Goal: Task Accomplishment & Management: Manage account settings

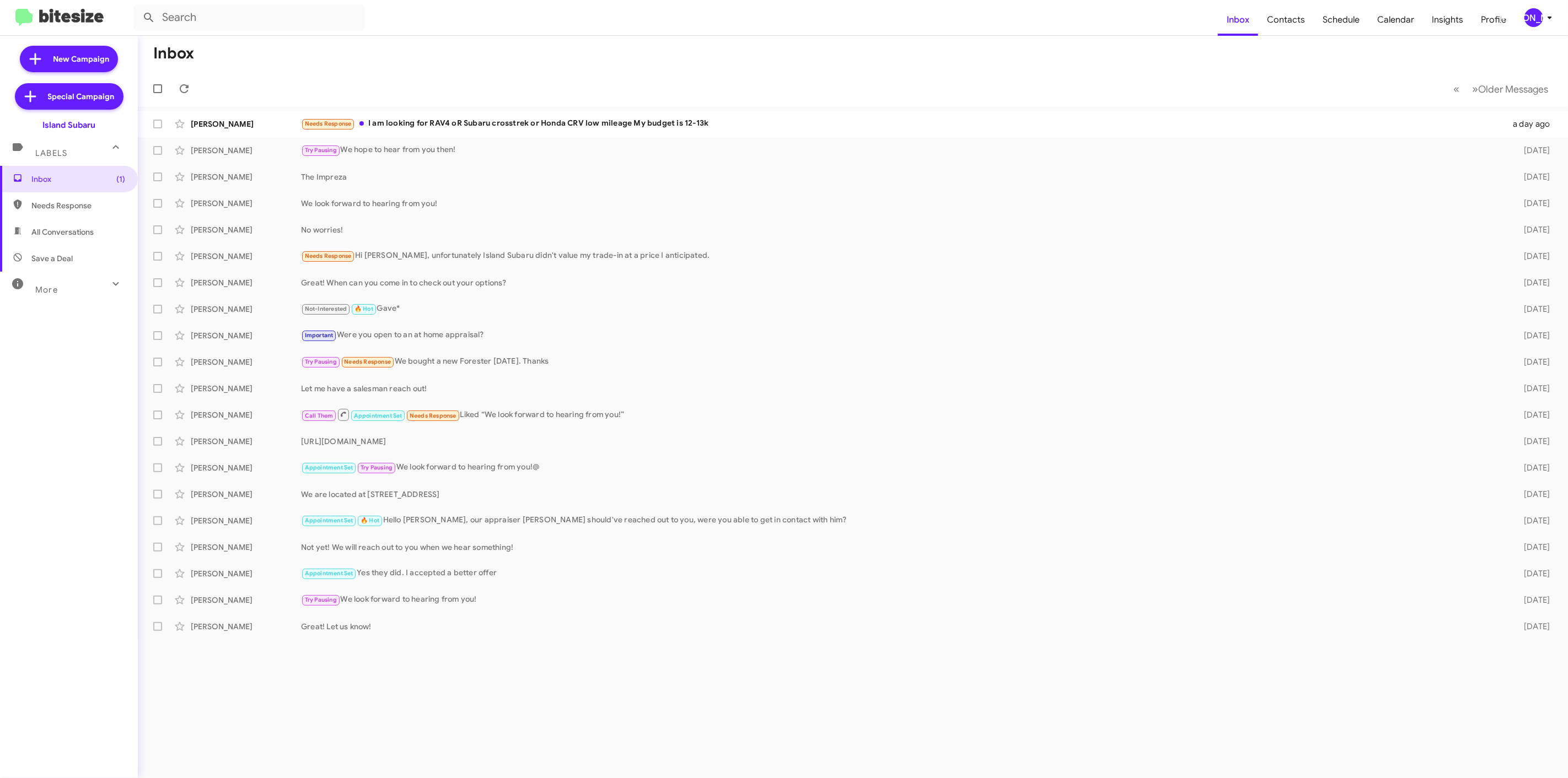
click at [1552, 20] on icon at bounding box center [1549, 18] width 13 height 13
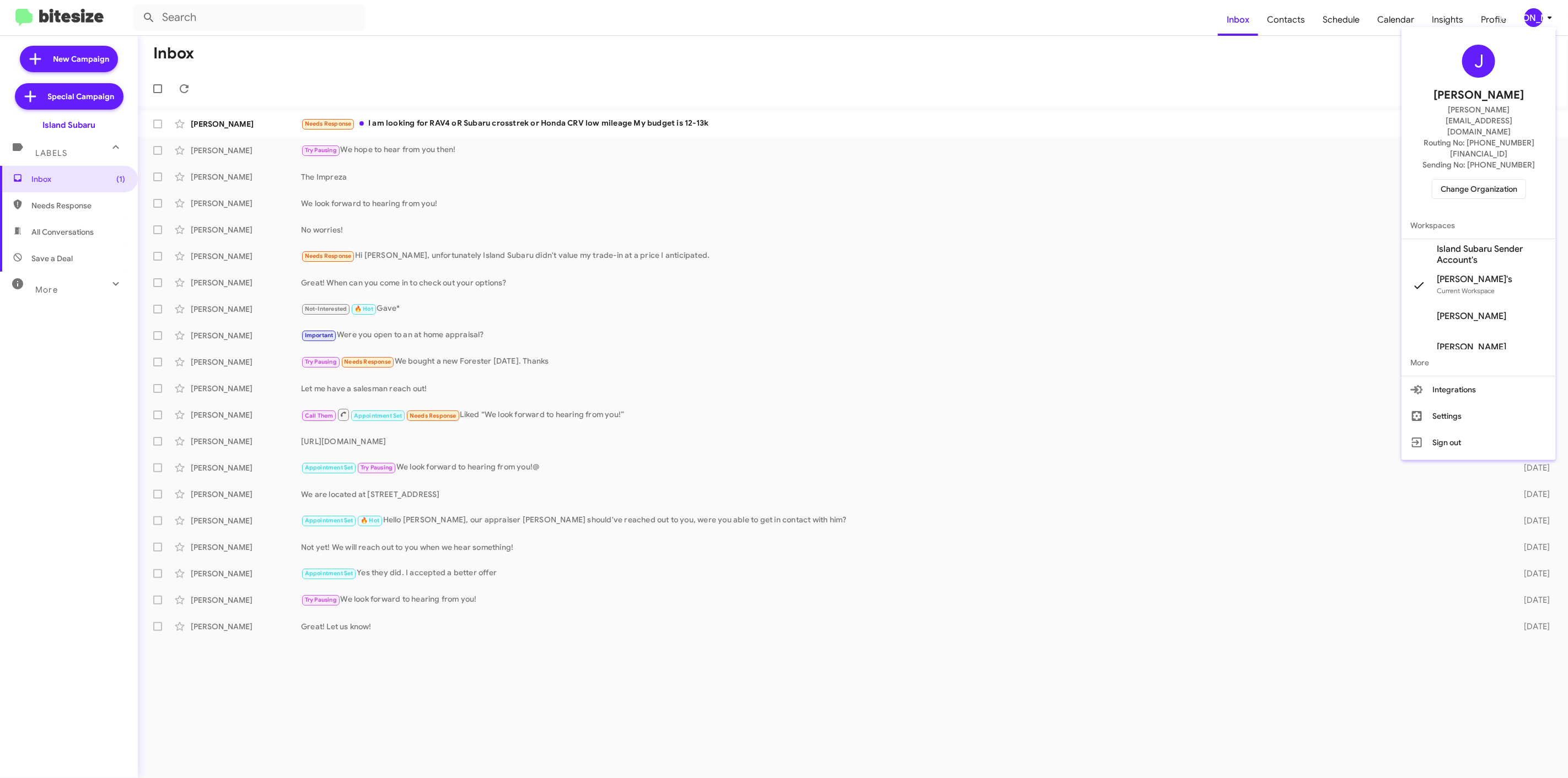
click at [1472, 180] on span "Change Organization" at bounding box center [1478, 189] width 77 height 19
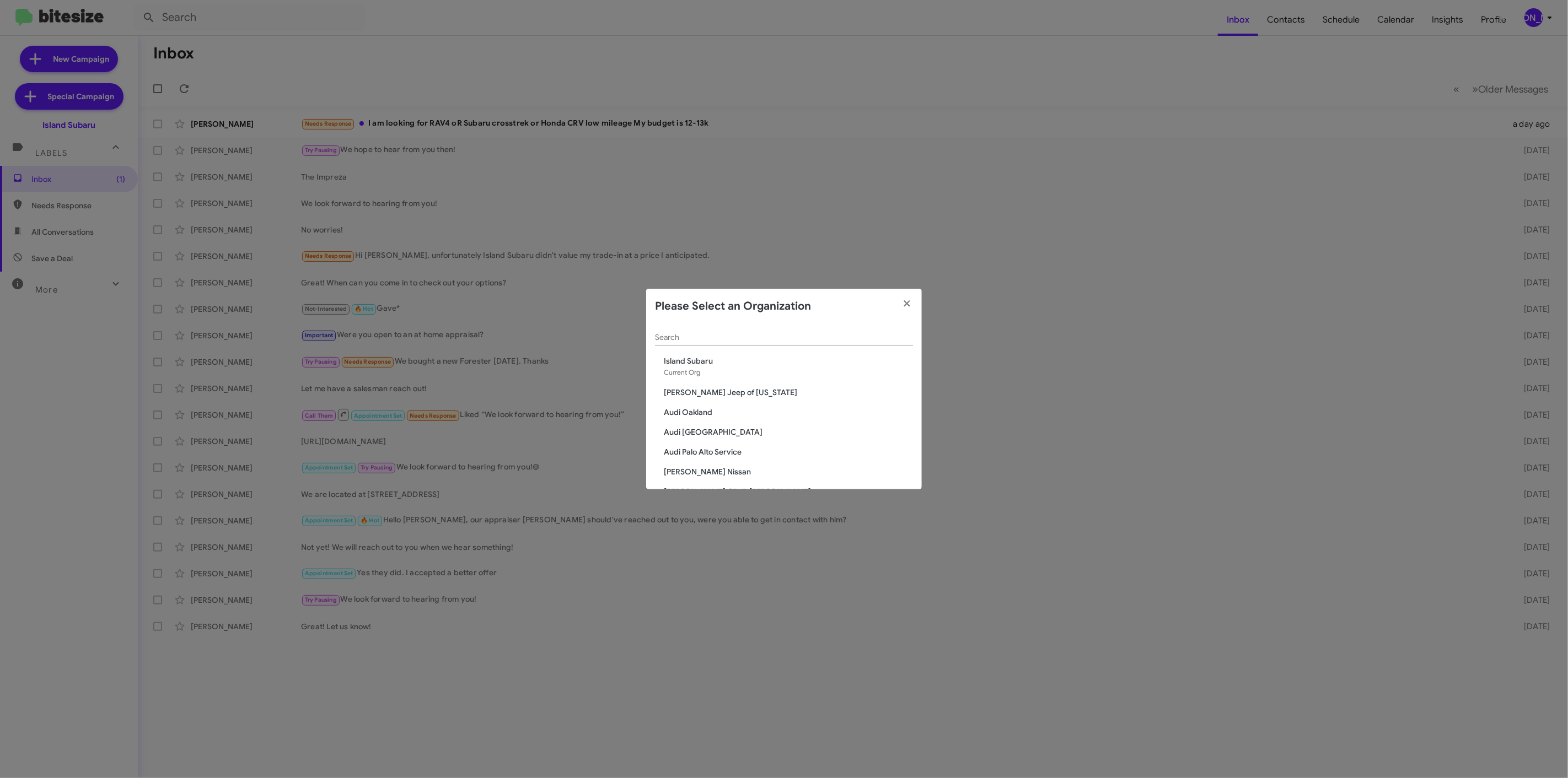
click at [736, 338] on input "Search" at bounding box center [784, 338] width 258 height 9
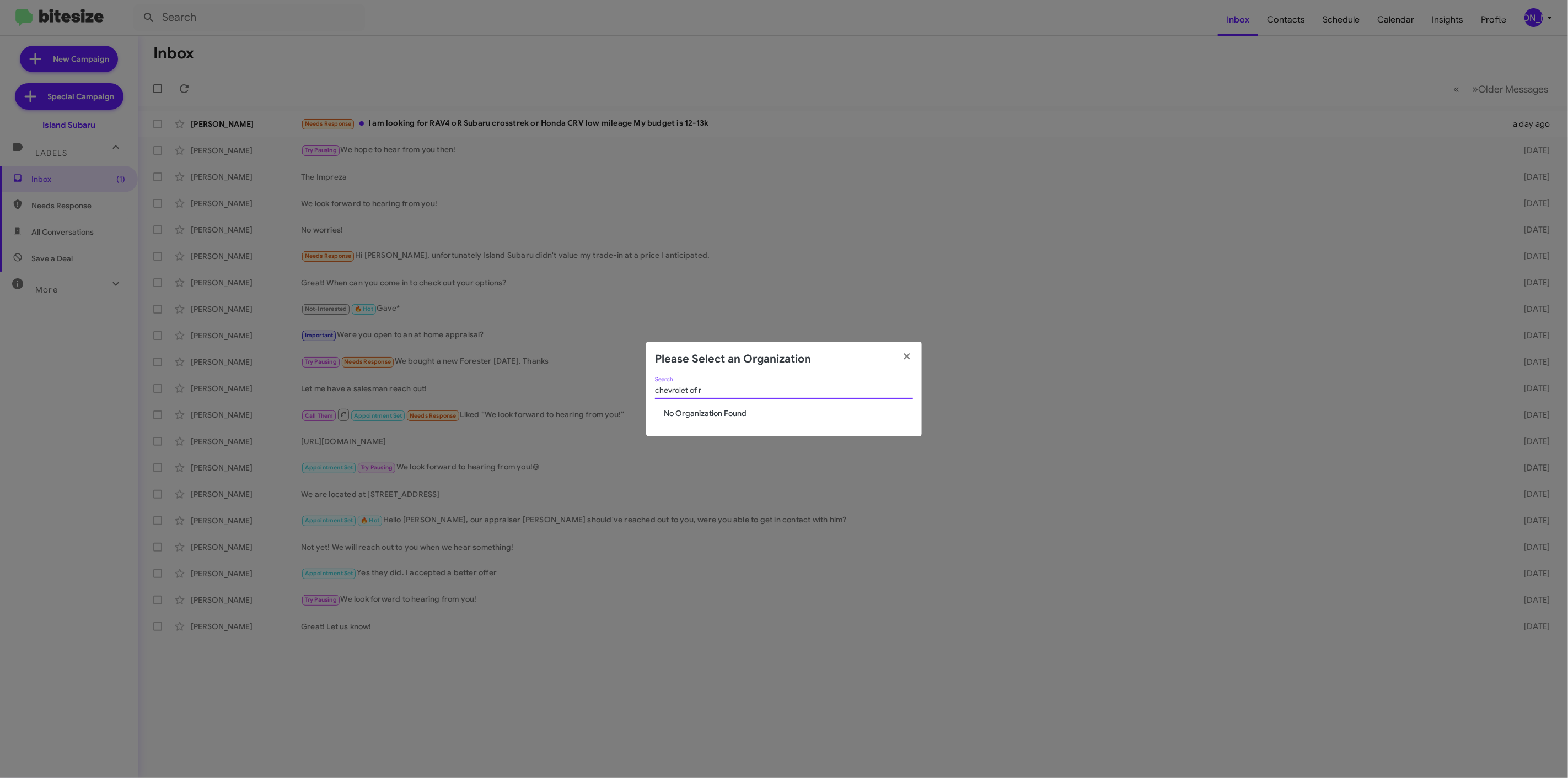
type input "chevrolet of"
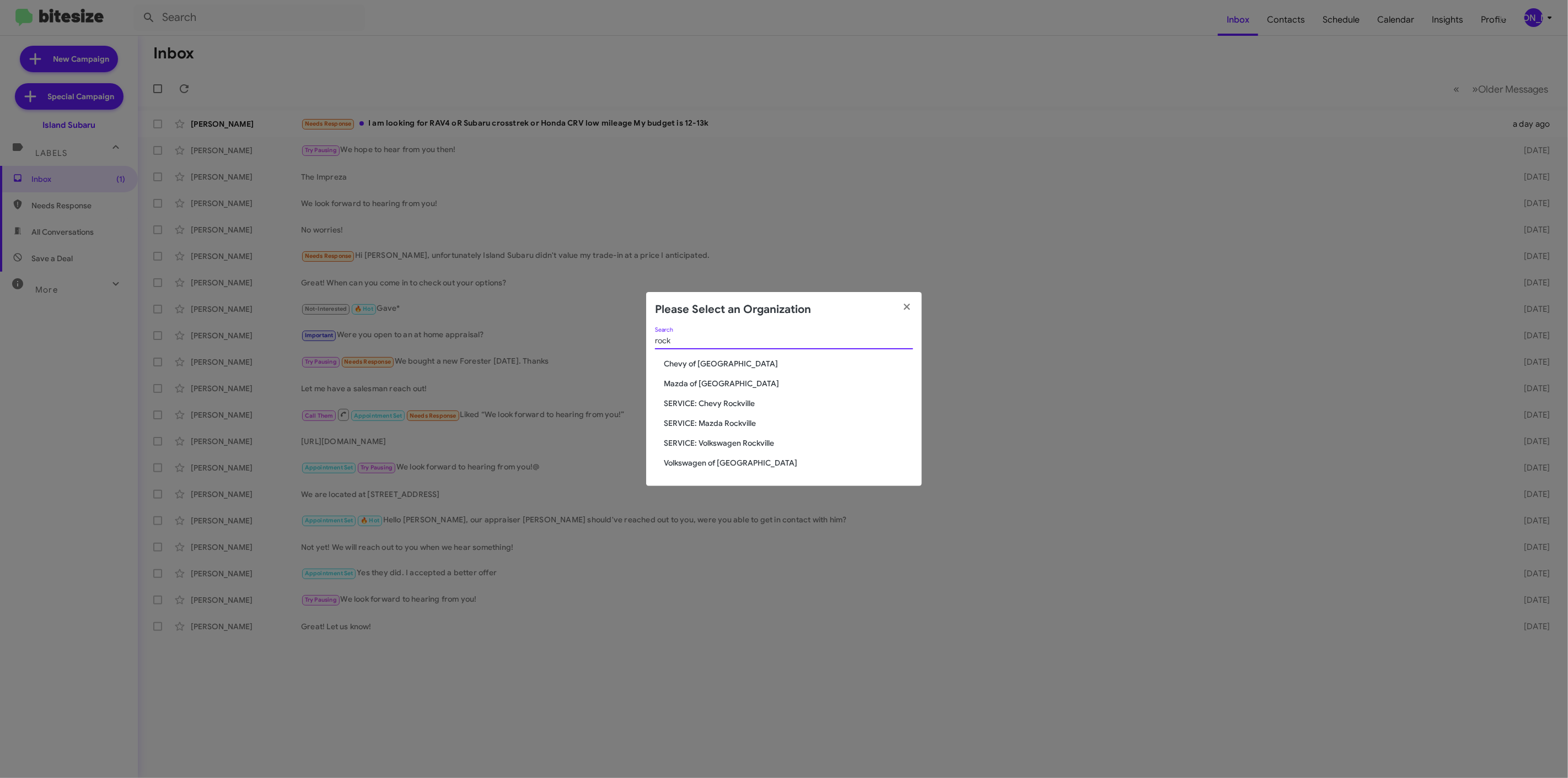
type input "rock"
click at [709, 363] on span "Chevy of [GEOGRAPHIC_DATA]" at bounding box center [788, 363] width 250 height 11
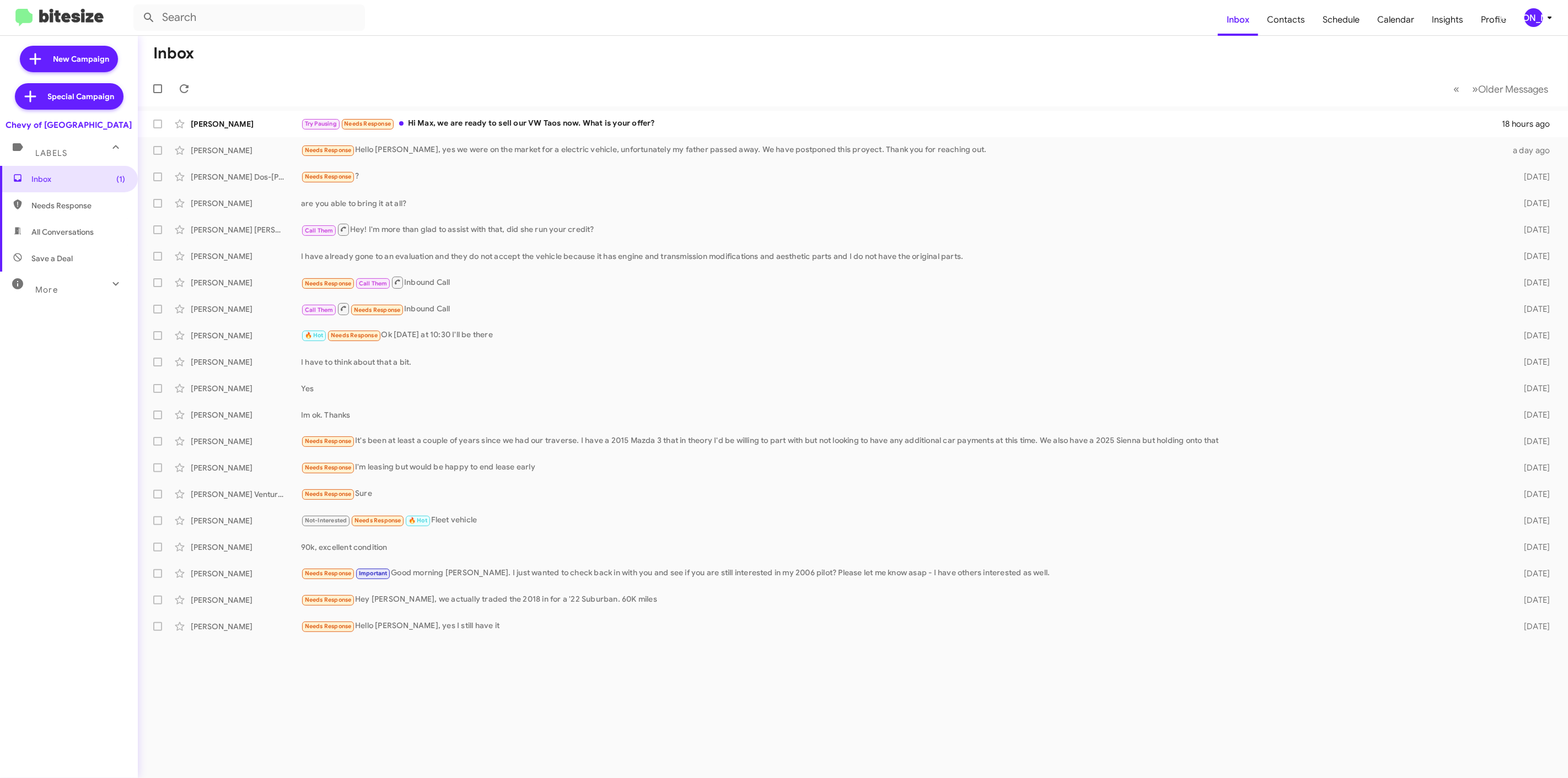
click at [607, 66] on mat-toolbar-row "Inbox" at bounding box center [853, 54] width 1430 height 35
click at [153, 130] on mat-tooltip-component "Select all" at bounding box center [157, 117] width 47 height 33
click at [156, 125] on mat-tooltip-component "Select all" at bounding box center [157, 117] width 47 height 33
click at [162, 124] on div "Select all" at bounding box center [158, 116] width 32 height 18
click at [149, 123] on div "Select all" at bounding box center [158, 116] width 32 height 18
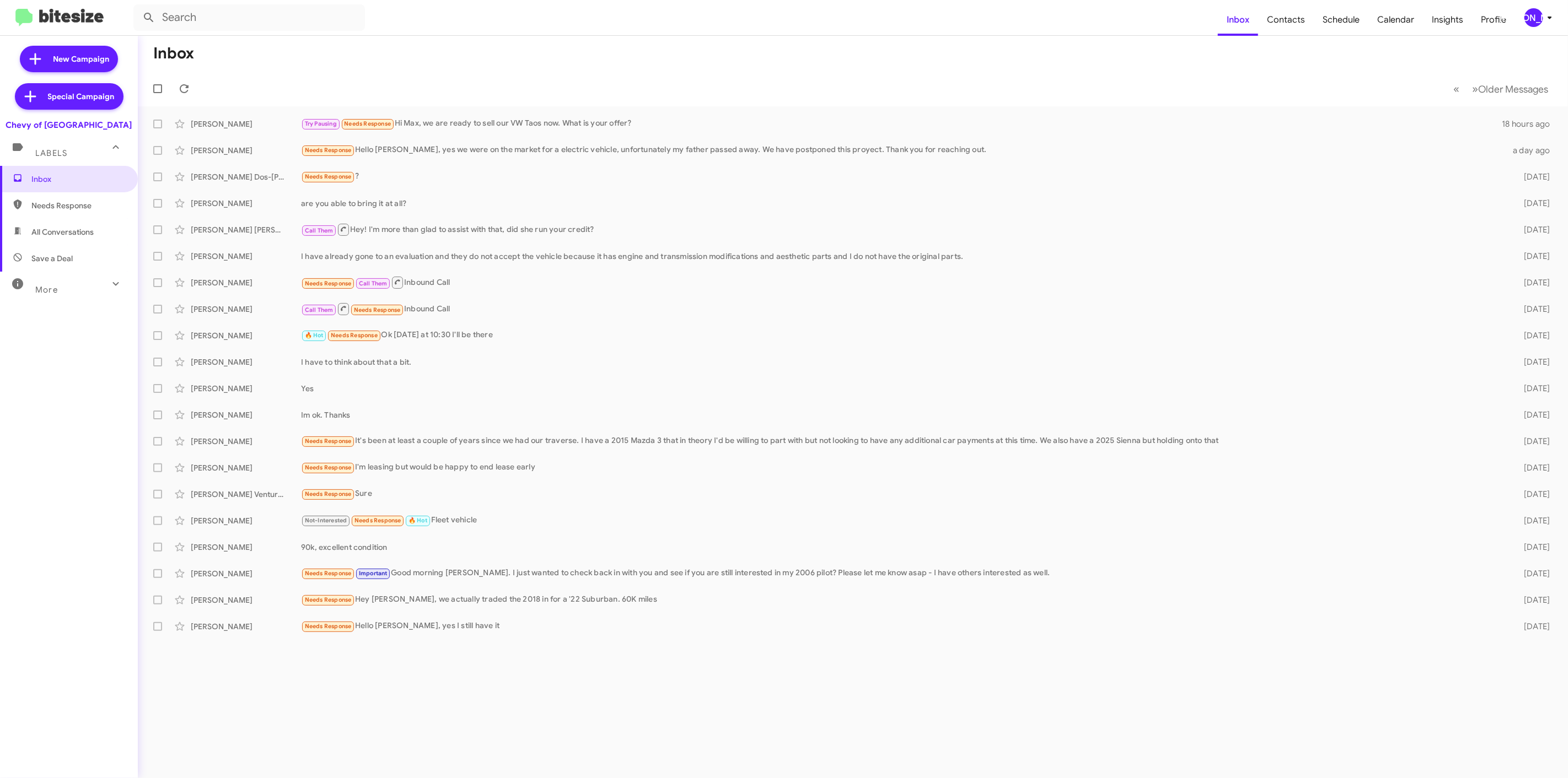
click at [373, 57] on mat-toolbar-row "Inbox" at bounding box center [853, 54] width 1430 height 35
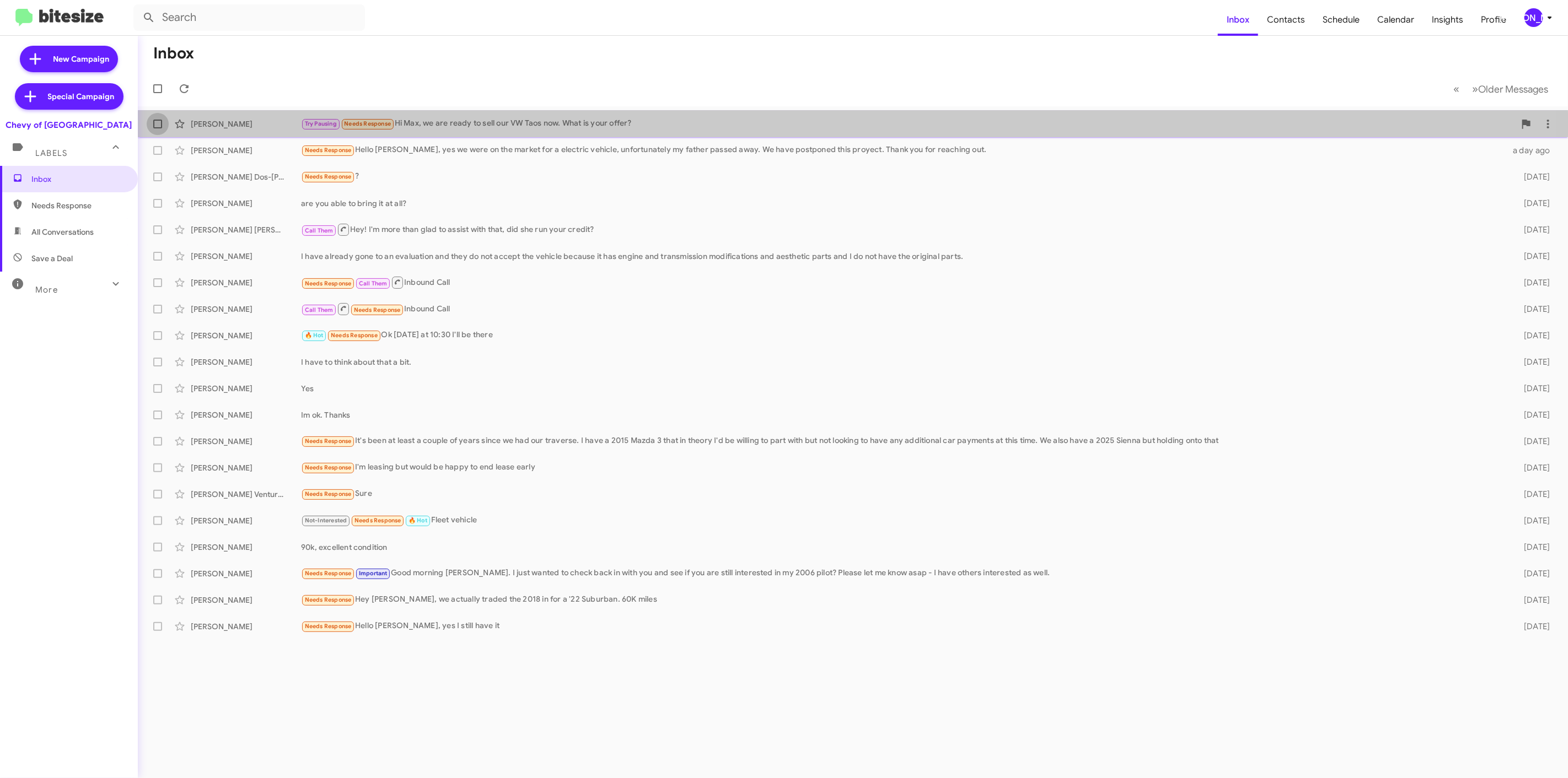
click at [161, 125] on span at bounding box center [158, 124] width 9 height 9
click at [158, 128] on input "checkbox" at bounding box center [157, 128] width 1 height 1
checkbox input "true"
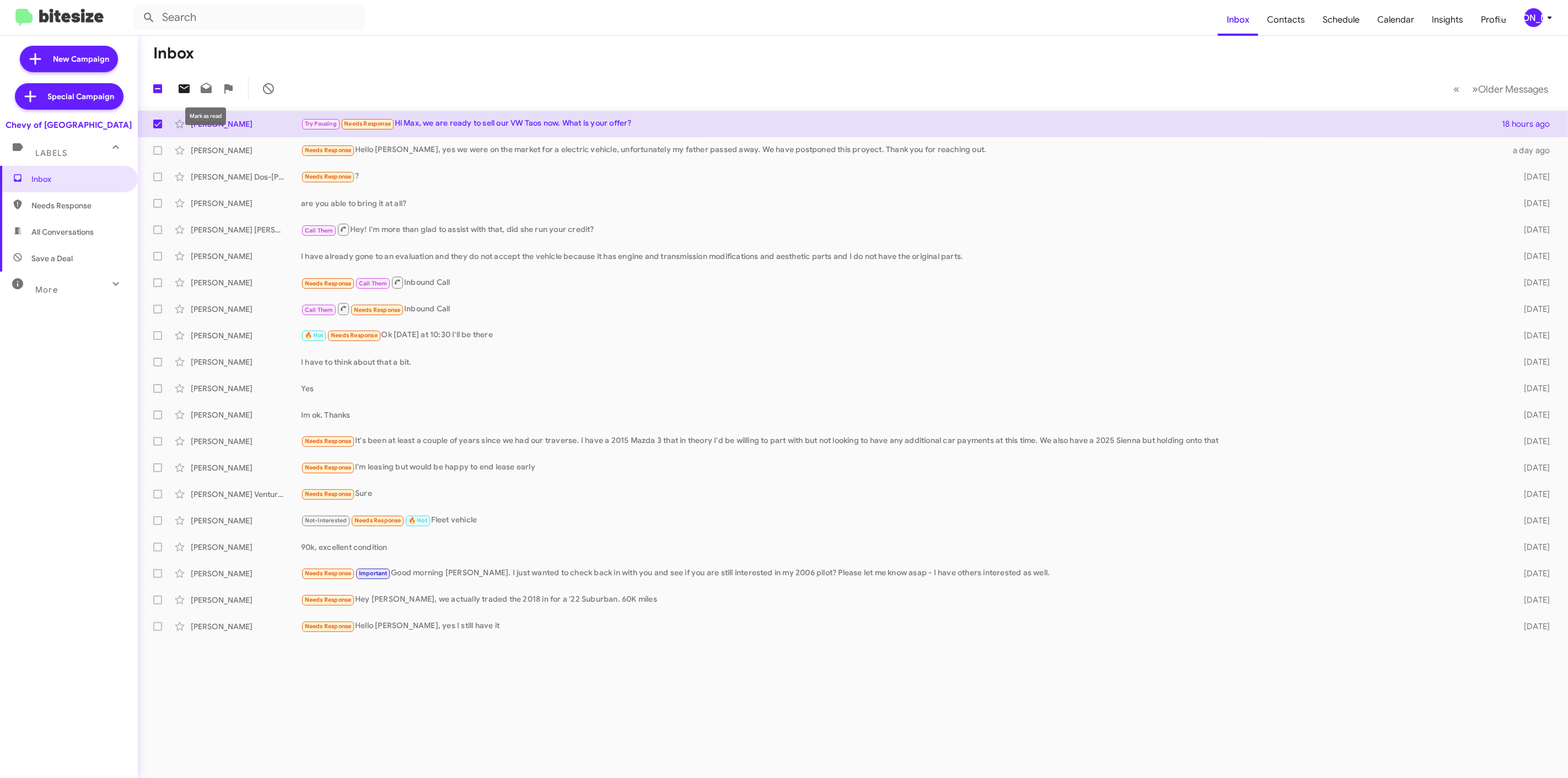
drag, startPoint x: 204, startPoint y: 88, endPoint x: 182, endPoint y: 89, distance: 22.0
click at [183, 89] on div at bounding box center [226, 89] width 107 height 22
click at [182, 89] on icon at bounding box center [184, 89] width 11 height 9
click at [1529, 23] on div "[PERSON_NAME]" at bounding box center [1534, 18] width 19 height 19
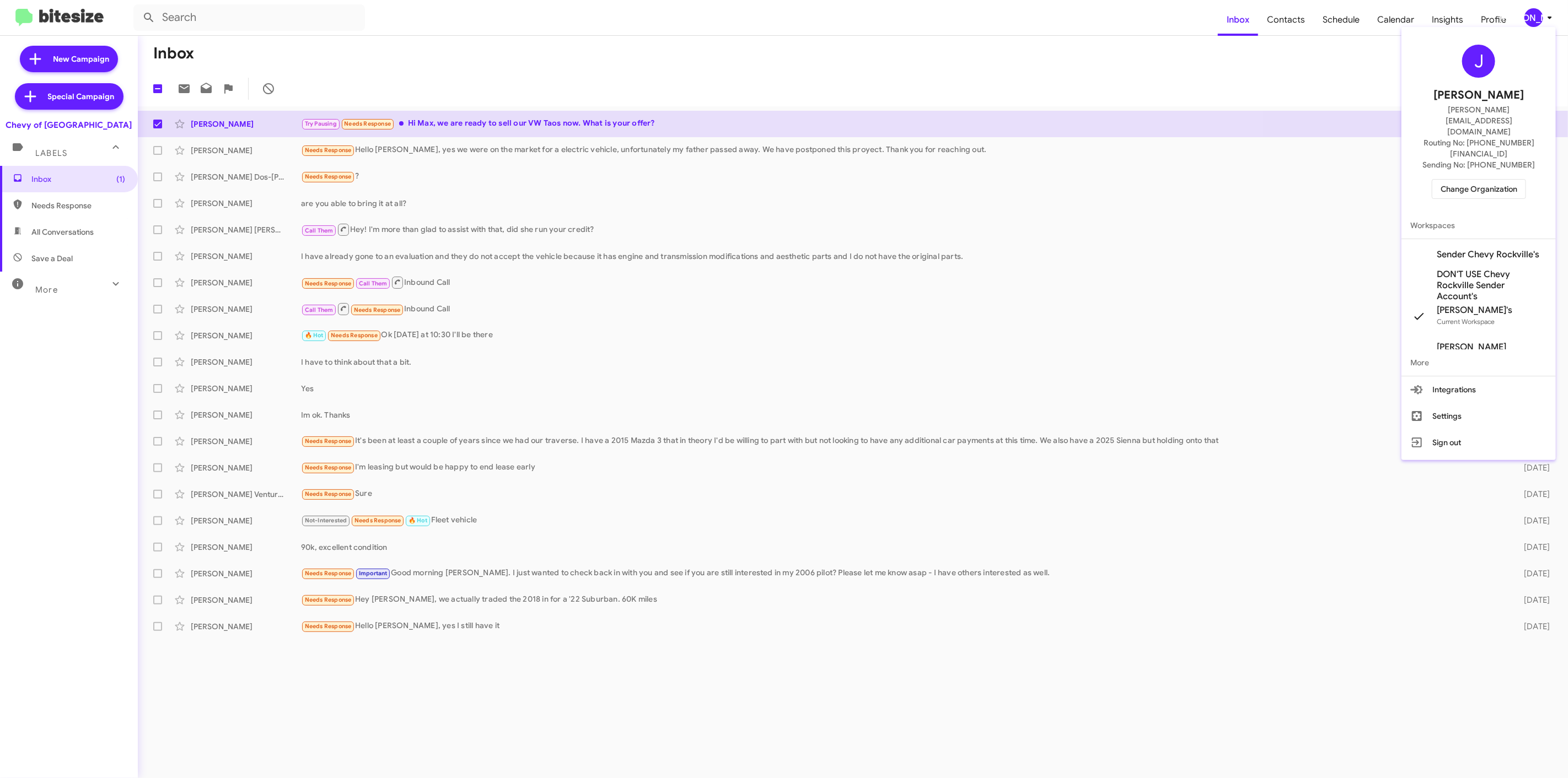
click at [1465, 180] on span "Change Organization" at bounding box center [1478, 189] width 77 height 19
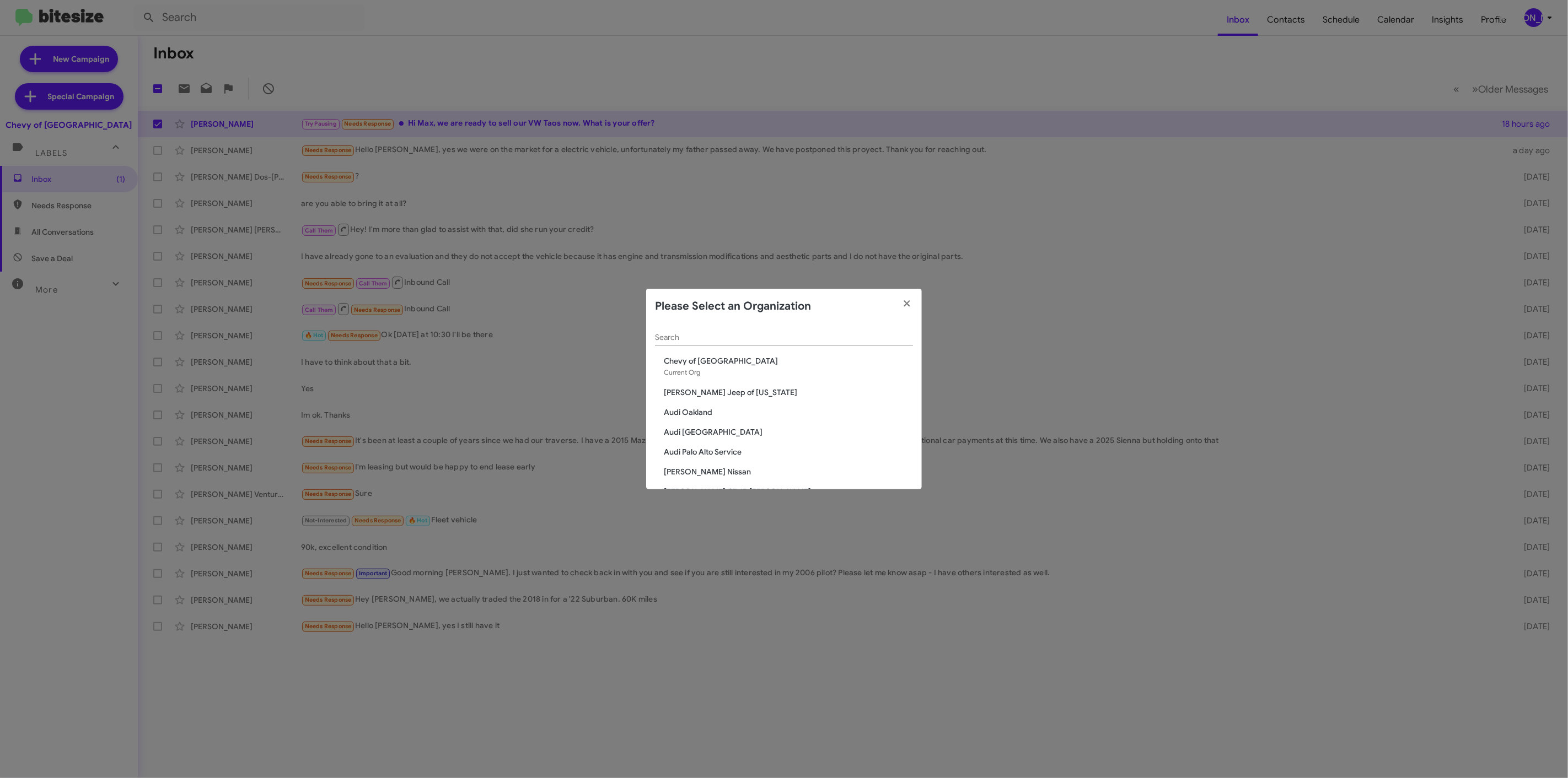
click at [765, 346] on div "Search" at bounding box center [784, 339] width 258 height 32
drag, startPoint x: 767, startPoint y: 338, endPoint x: 764, endPoint y: 345, distance: 7.6
click at [764, 345] on div "Search" at bounding box center [784, 334] width 258 height 21
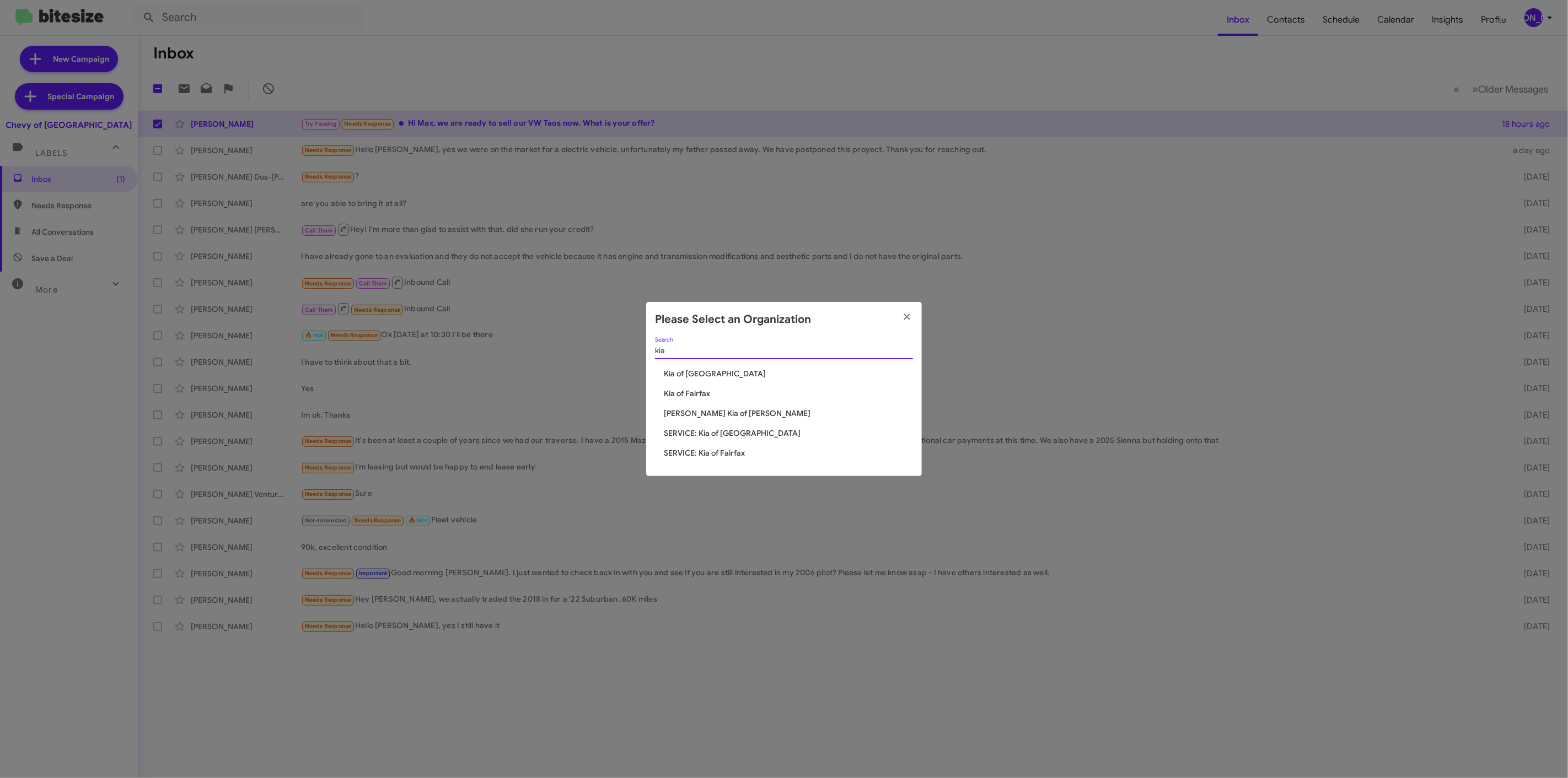
type input "kia"
click at [693, 396] on span "Kia of Fairfax" at bounding box center [788, 393] width 250 height 11
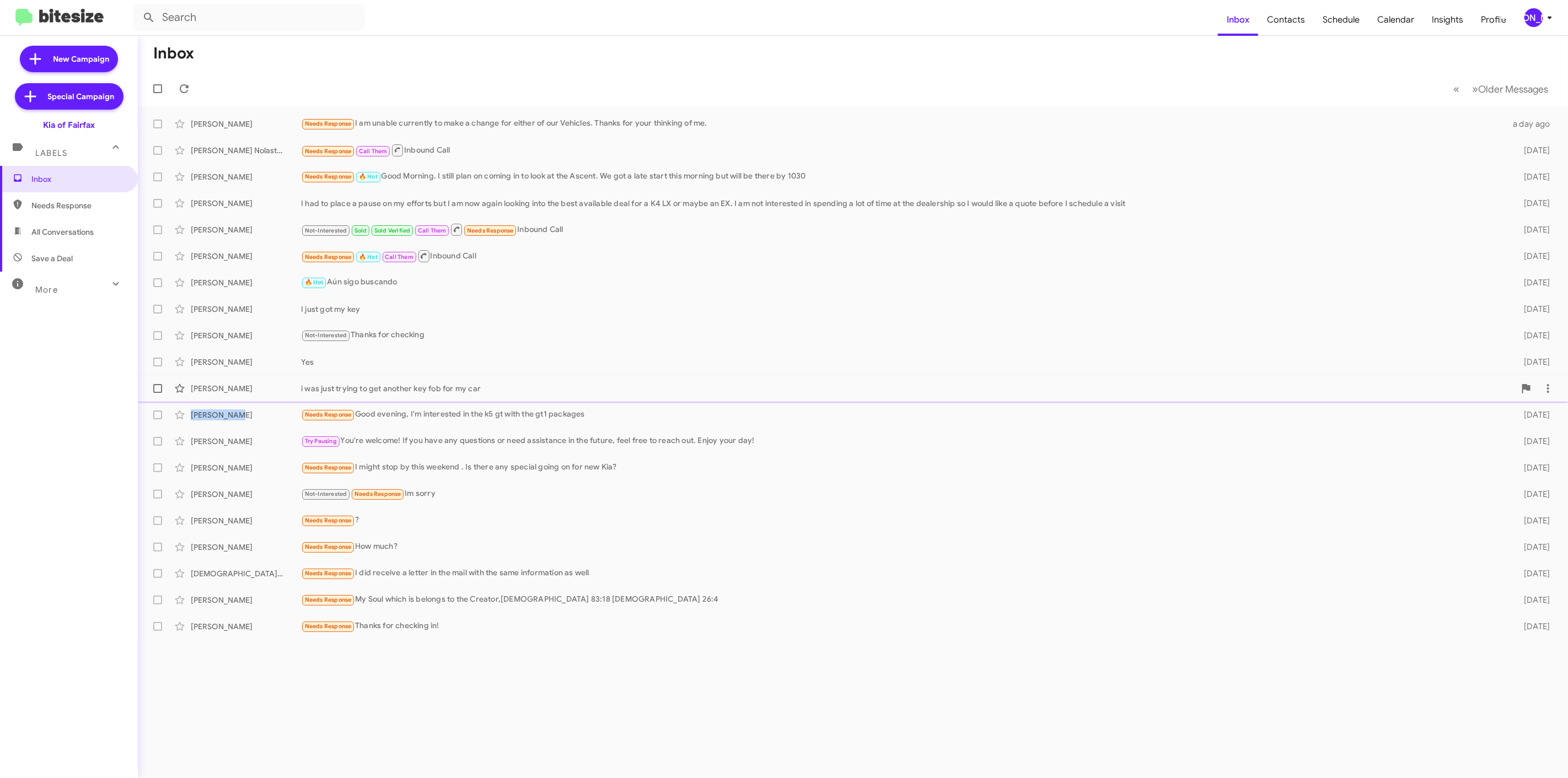
click at [159, 389] on span at bounding box center [158, 389] width 9 height 9
click at [158, 393] on input "checkbox" at bounding box center [157, 393] width 1 height 1
checkbox input "true"
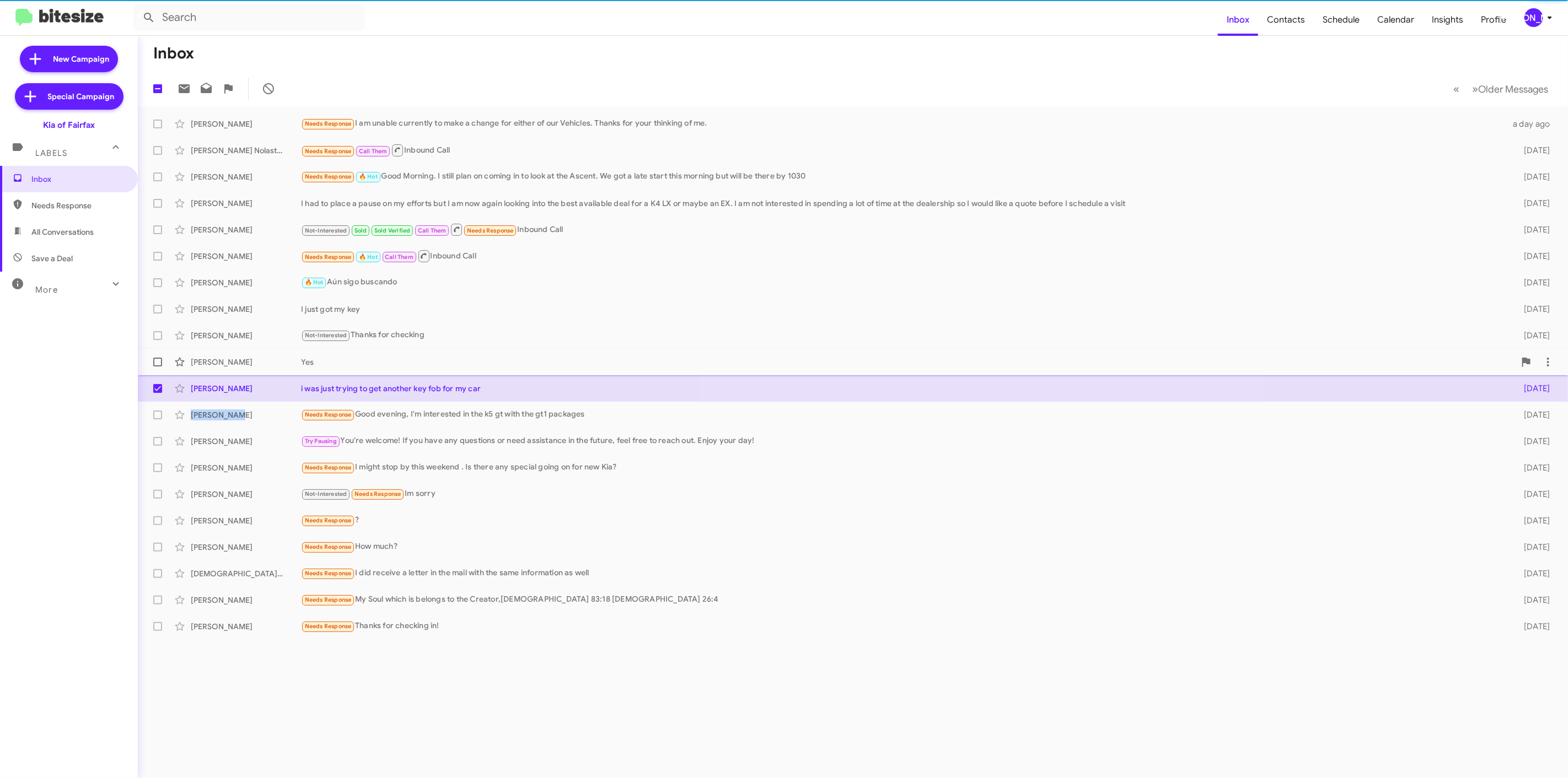
click at [161, 367] on label at bounding box center [158, 362] width 22 height 22
click at [158, 367] on input "checkbox" at bounding box center [157, 366] width 1 height 1
checkbox input "true"
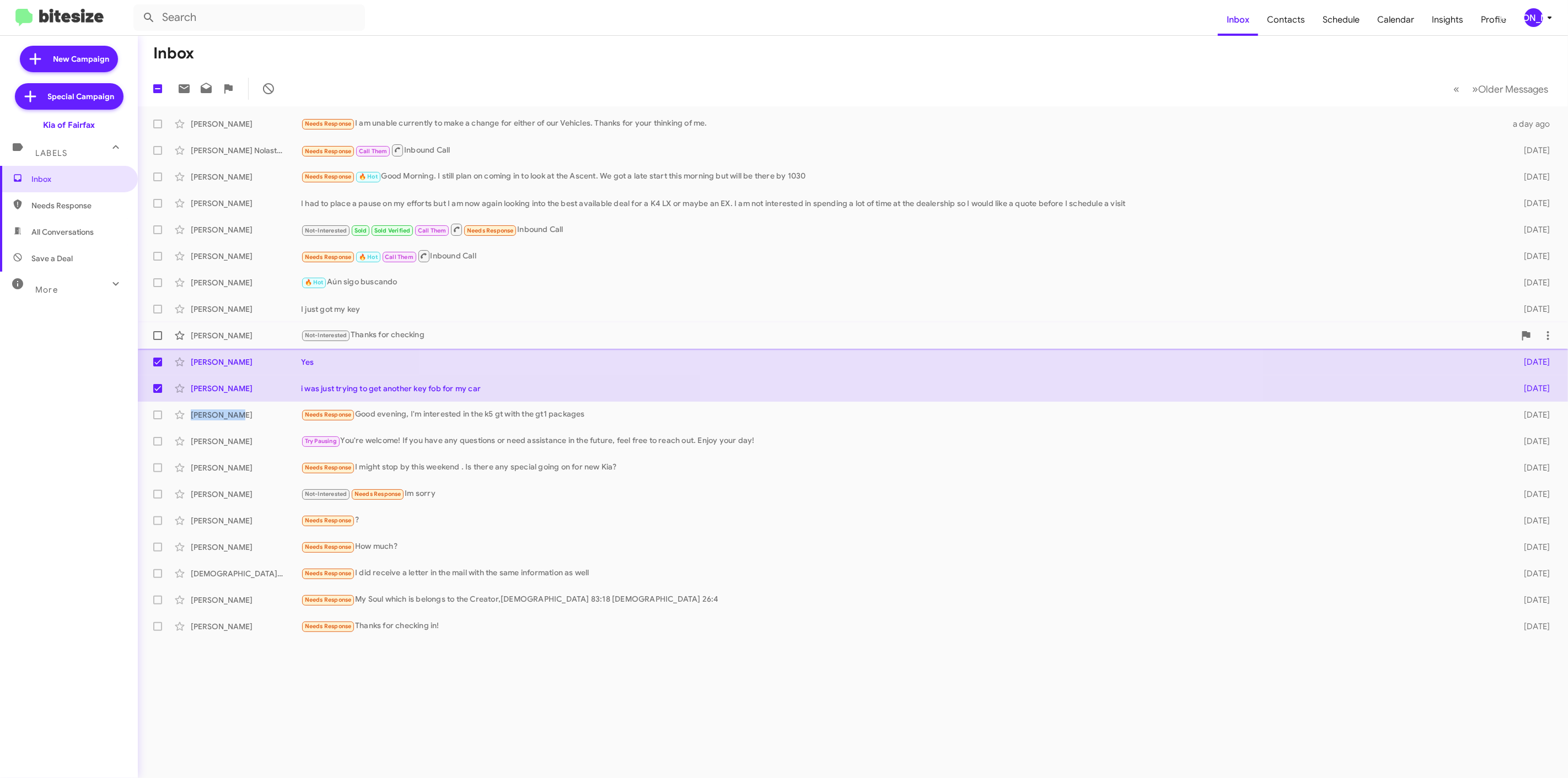
click at [161, 334] on span at bounding box center [158, 336] width 9 height 9
click at [158, 340] on input "checkbox" at bounding box center [157, 340] width 1 height 1
checkbox input "true"
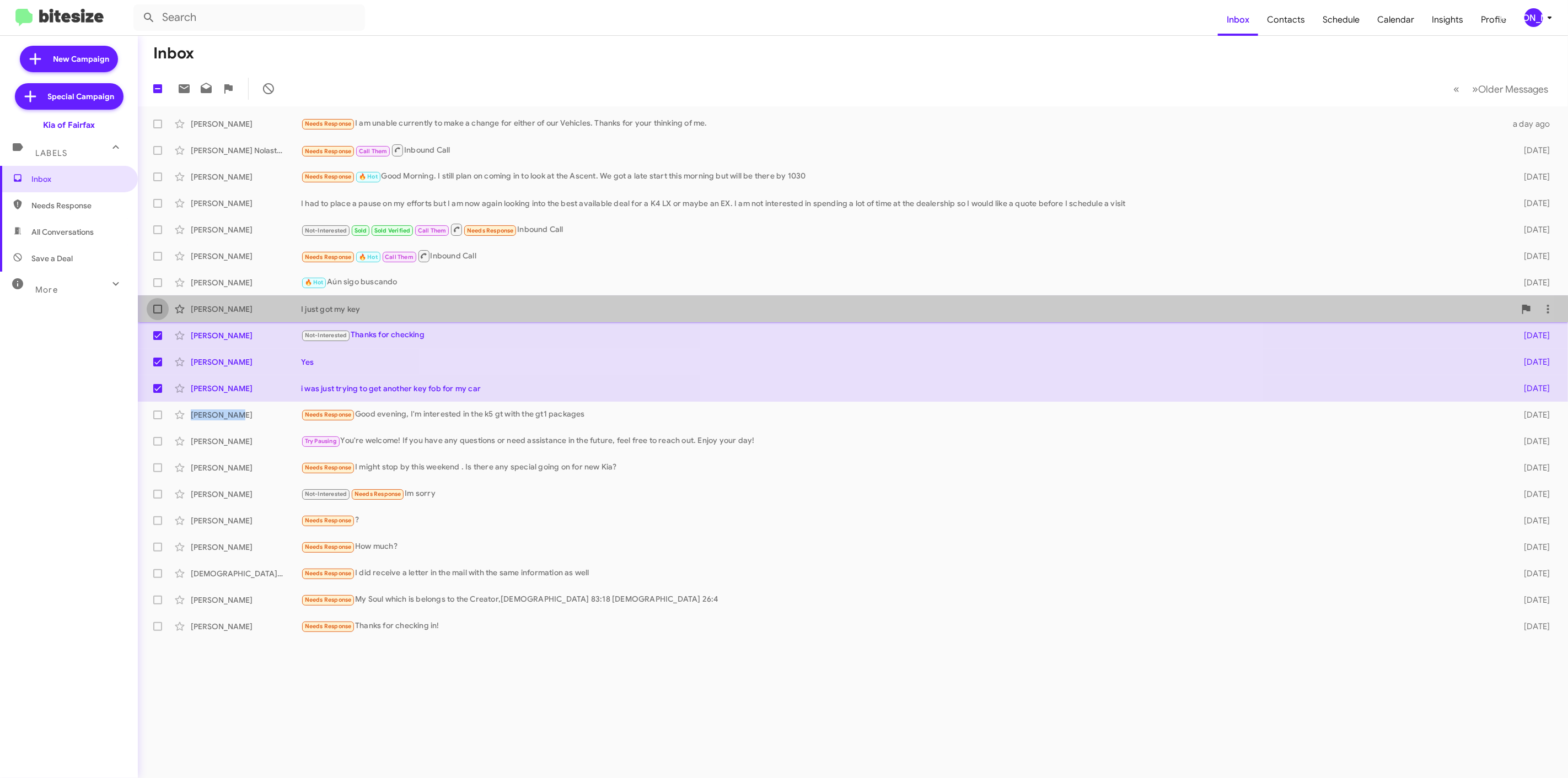
click at [161, 312] on span at bounding box center [158, 310] width 9 height 9
click at [158, 313] on input "checkbox" at bounding box center [157, 313] width 1 height 1
checkbox input "true"
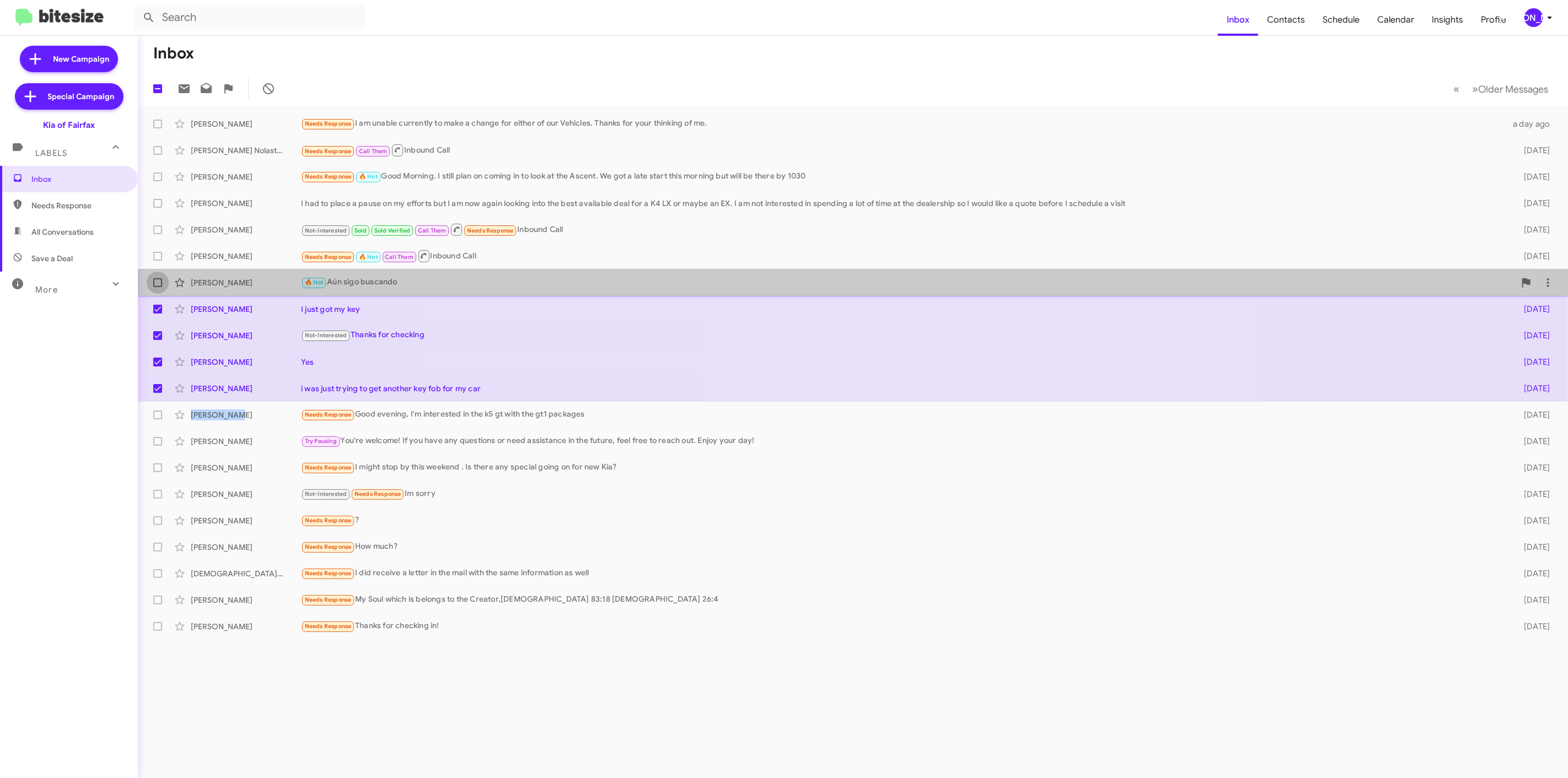
click at [153, 283] on span at bounding box center [158, 283] width 9 height 9
click at [157, 287] on input "checkbox" at bounding box center [157, 287] width 1 height 1
checkbox input "true"
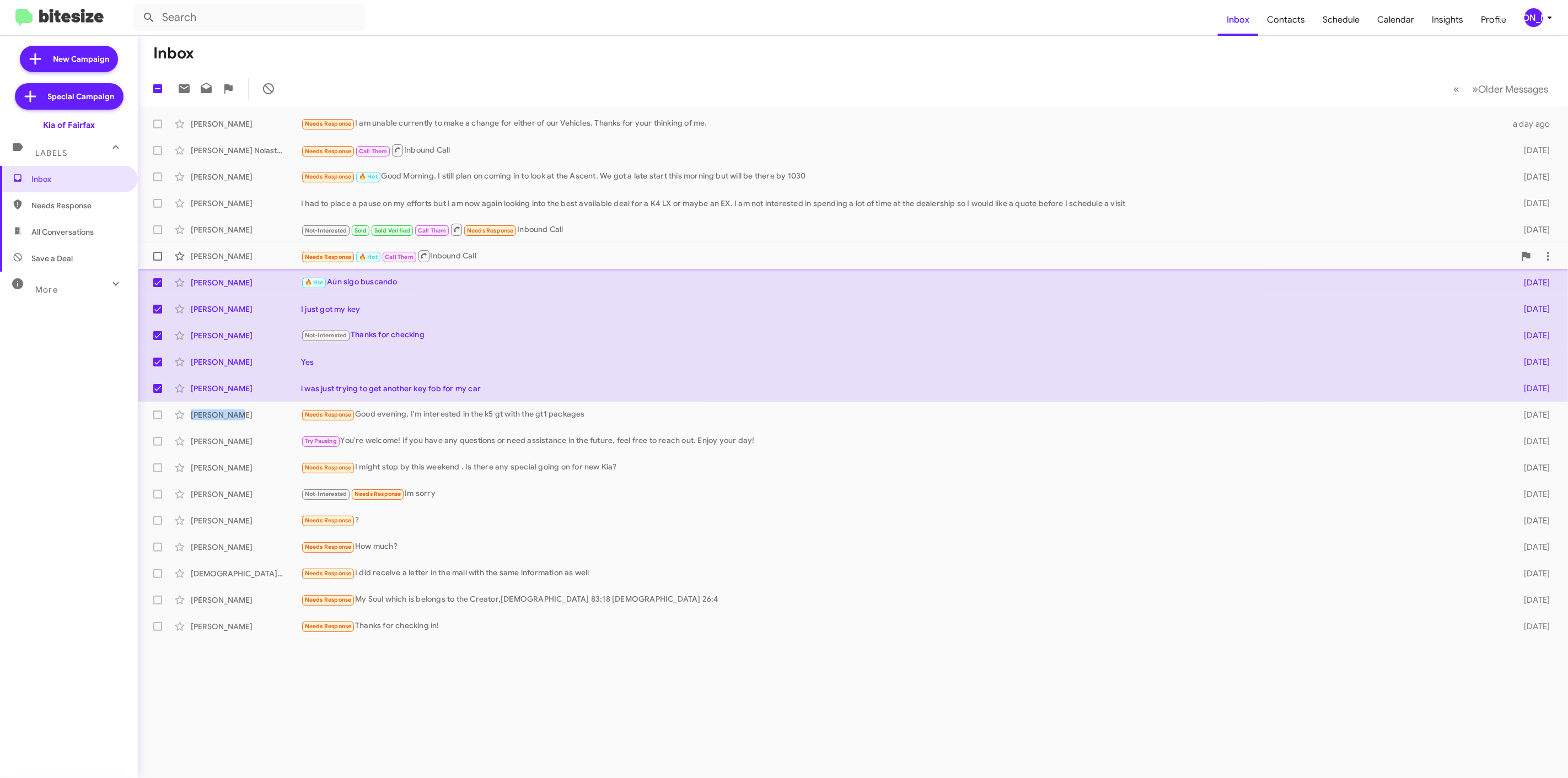
click at [161, 259] on span at bounding box center [158, 257] width 9 height 9
click at [158, 261] on input "checkbox" at bounding box center [157, 261] width 1 height 1
checkbox input "true"
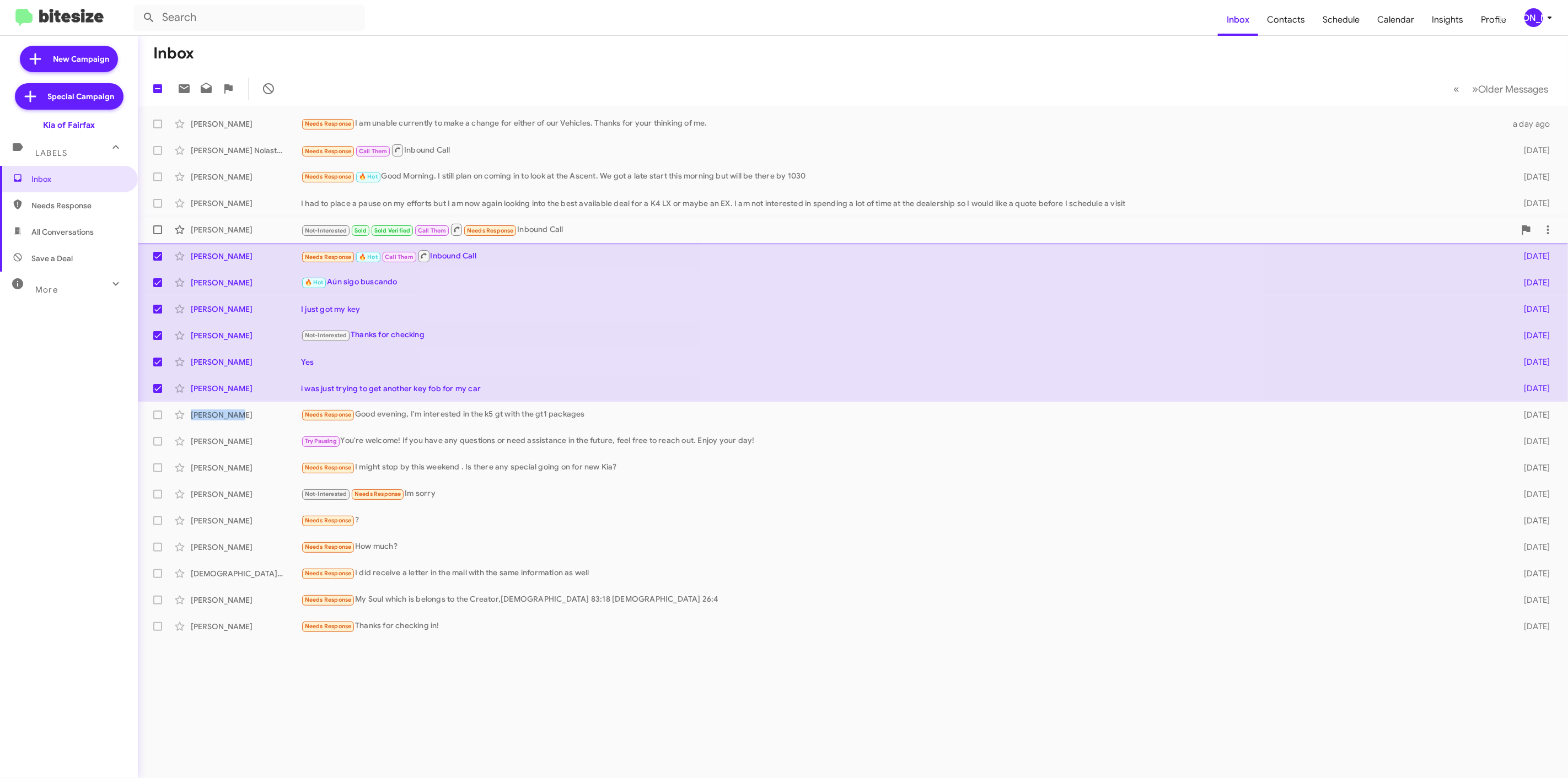
click at [155, 227] on span at bounding box center [158, 230] width 9 height 9
click at [157, 235] on input "checkbox" at bounding box center [157, 235] width 1 height 1
checkbox input "true"
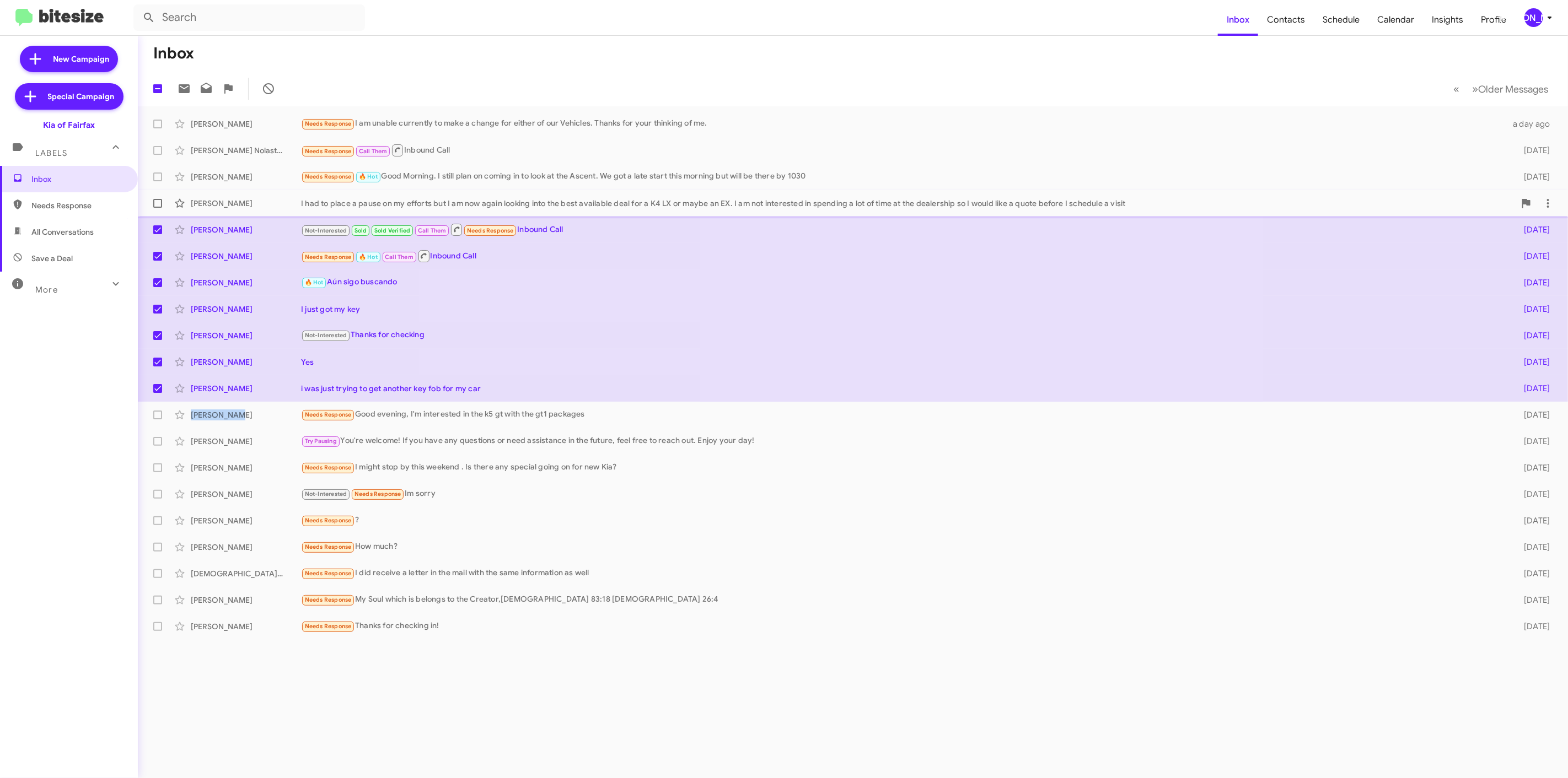
click at [158, 204] on span at bounding box center [158, 203] width 9 height 9
click at [158, 208] on input "checkbox" at bounding box center [157, 208] width 1 height 1
checkbox input "true"
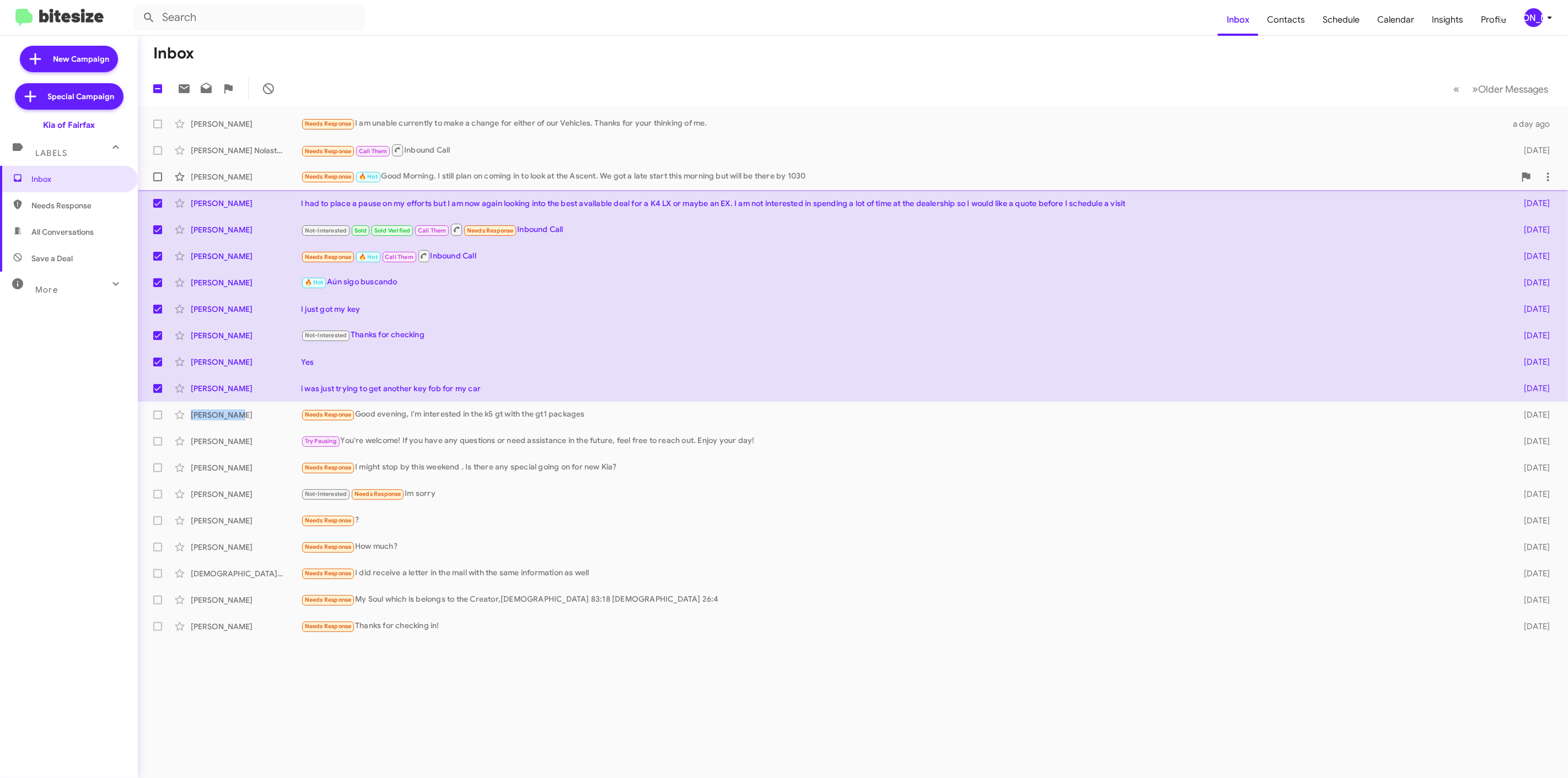
click at [156, 176] on span at bounding box center [158, 177] width 9 height 9
click at [157, 181] on input "checkbox" at bounding box center [157, 181] width 1 height 1
checkbox input "true"
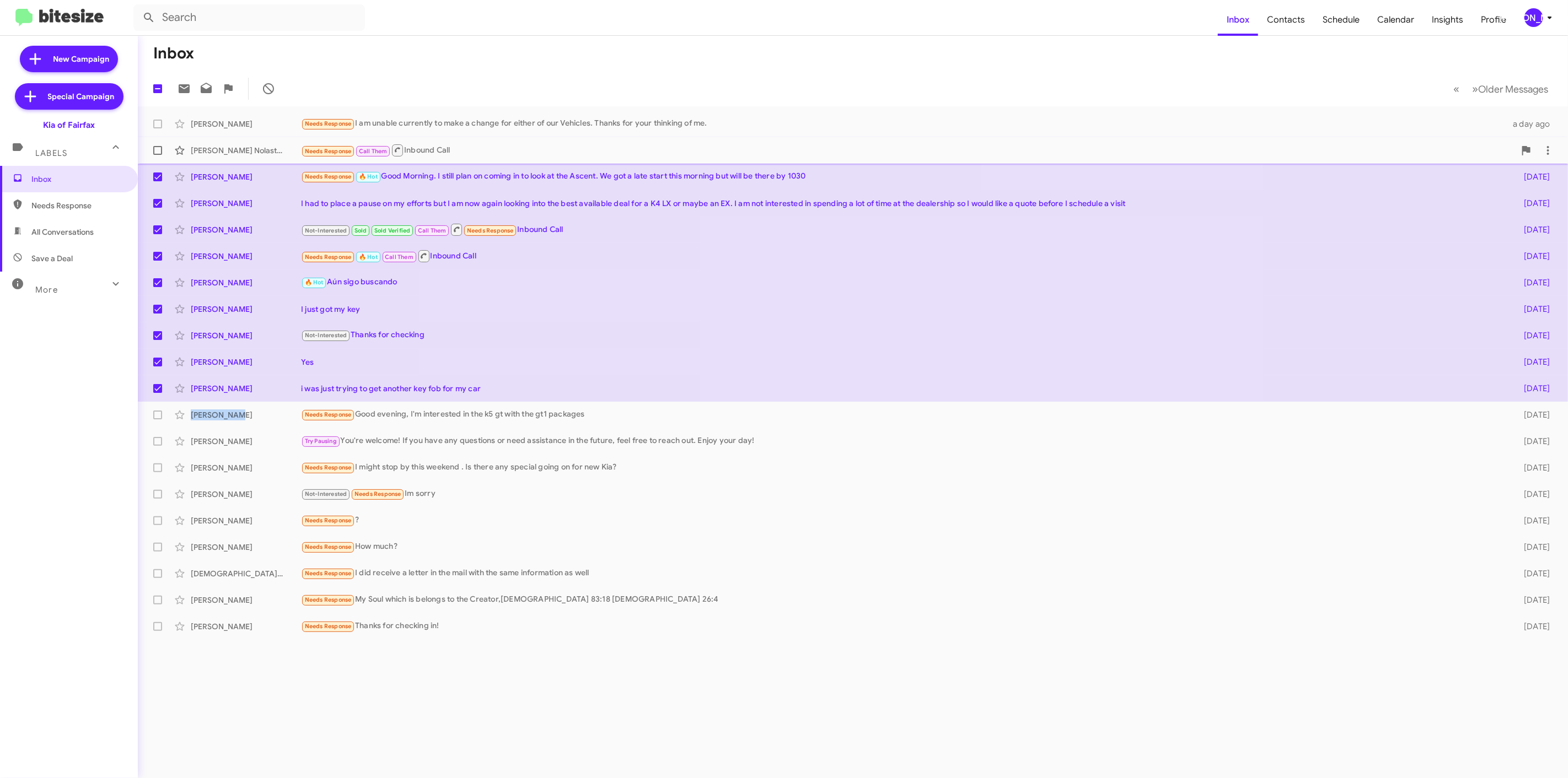
click at [156, 154] on span at bounding box center [158, 150] width 9 height 9
click at [157, 155] on input "checkbox" at bounding box center [157, 155] width 1 height 1
checkbox input "true"
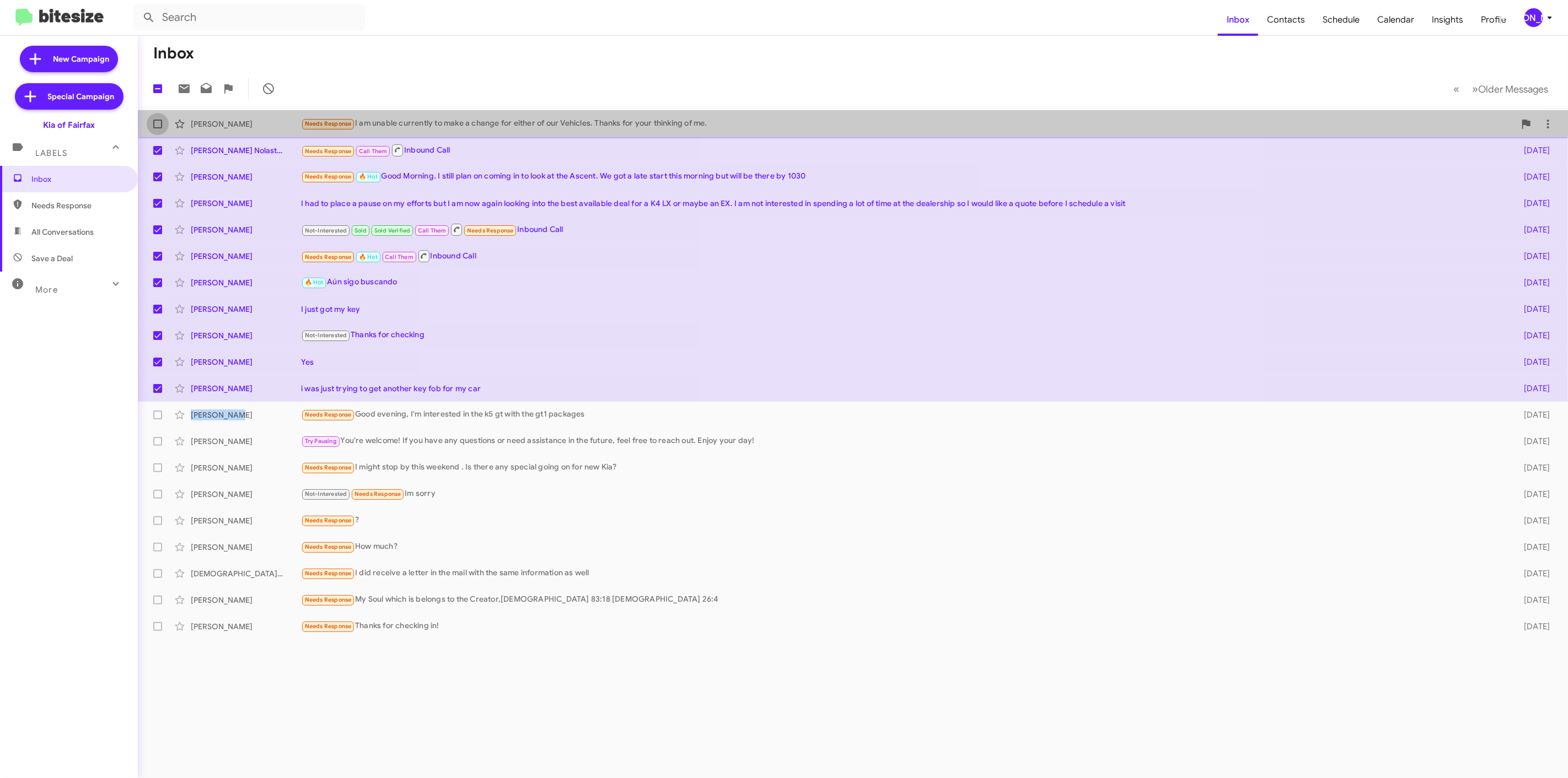
click at [156, 125] on span at bounding box center [158, 124] width 9 height 9
click at [157, 128] on input "checkbox" at bounding box center [157, 128] width 1 height 1
checkbox input "true"
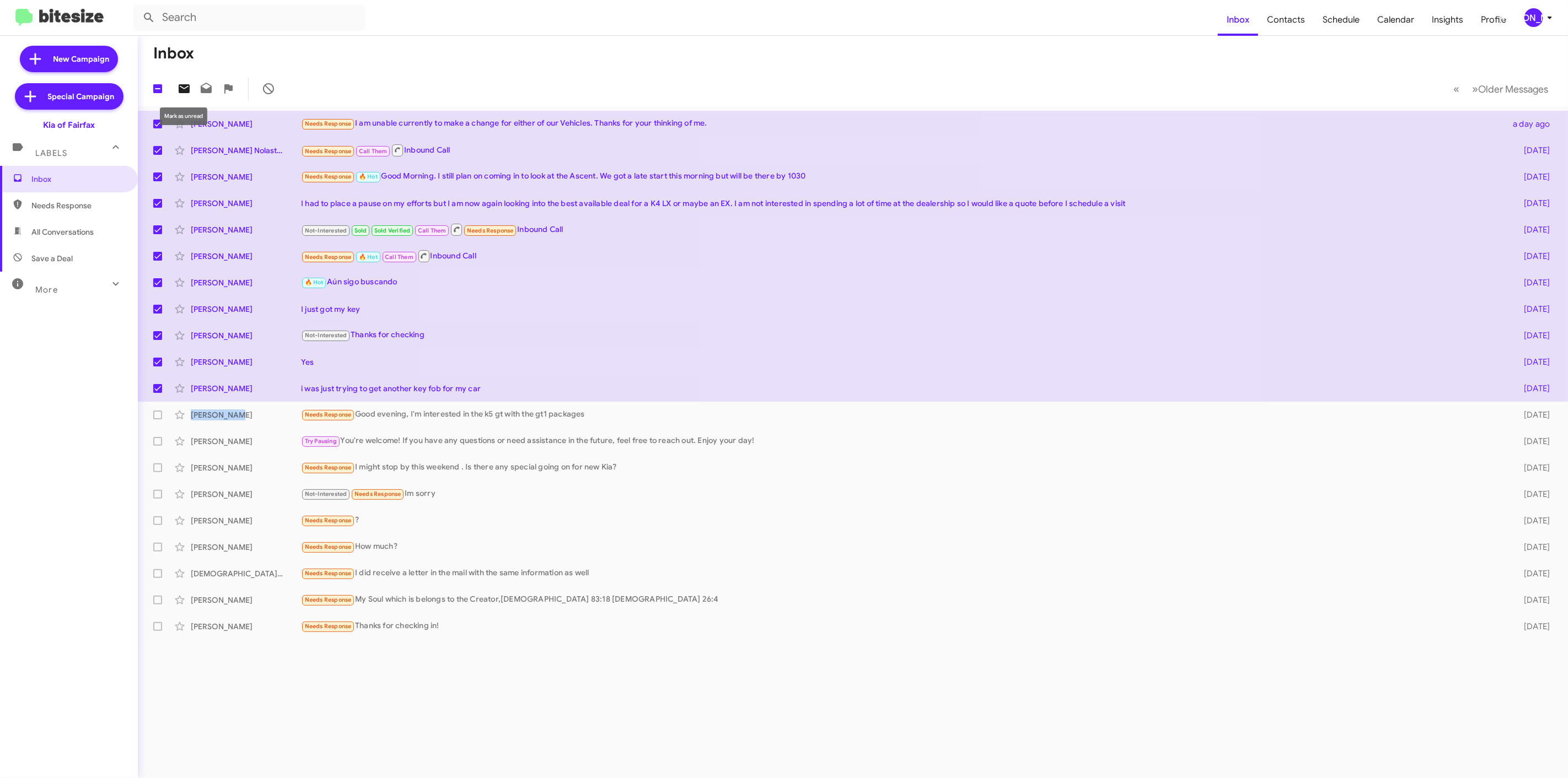
click at [182, 90] on icon at bounding box center [184, 89] width 11 height 9
click at [1525, 26] on span "[PERSON_NAME]" at bounding box center [1540, 18] width 33 height 19
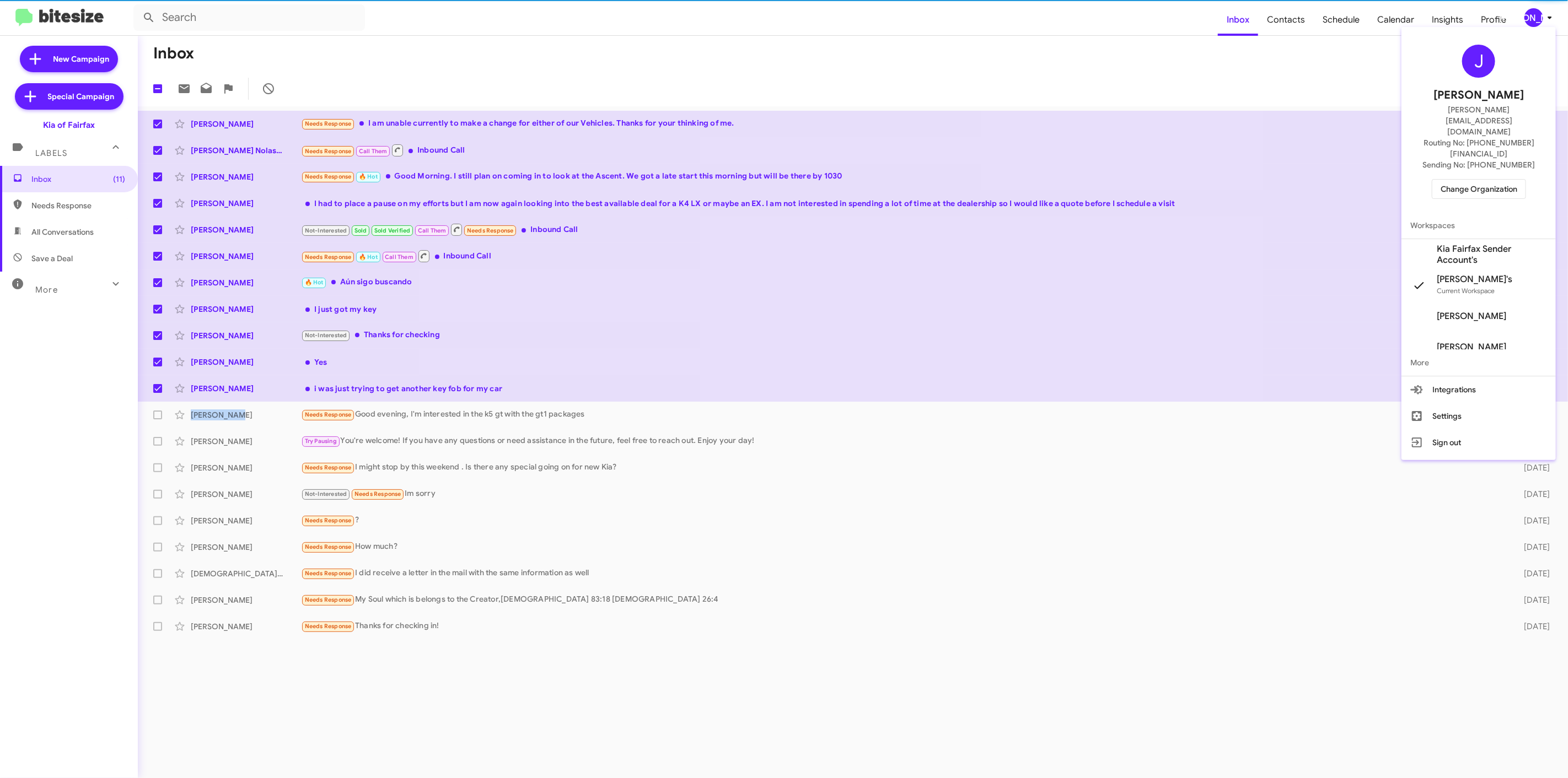
click at [1457, 180] on span "Change Organization" at bounding box center [1478, 189] width 77 height 19
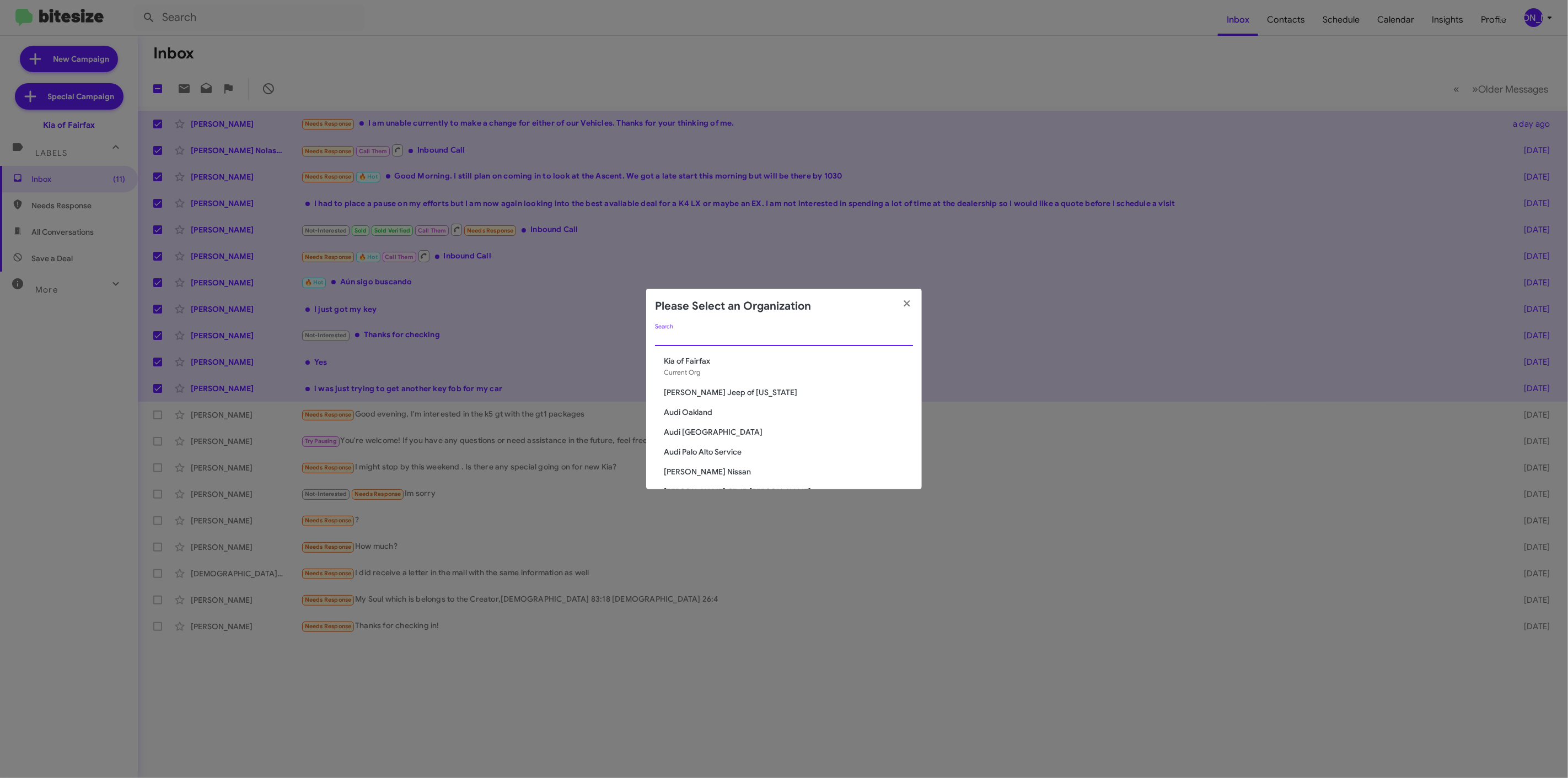
click at [753, 338] on input "Search" at bounding box center [784, 338] width 258 height 9
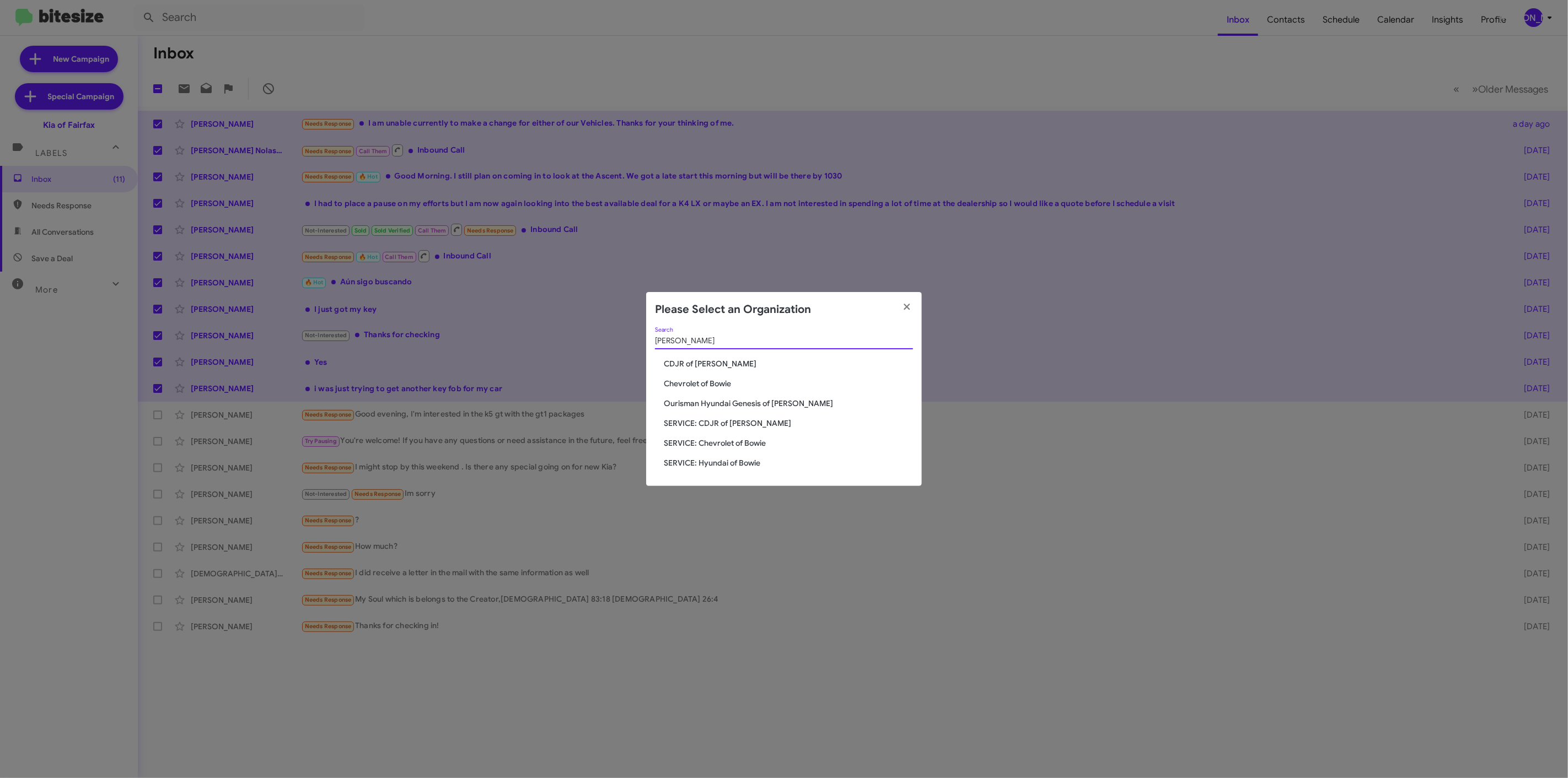
type input "bowie"
click at [691, 361] on span "CDJR of [PERSON_NAME]" at bounding box center [788, 363] width 250 height 11
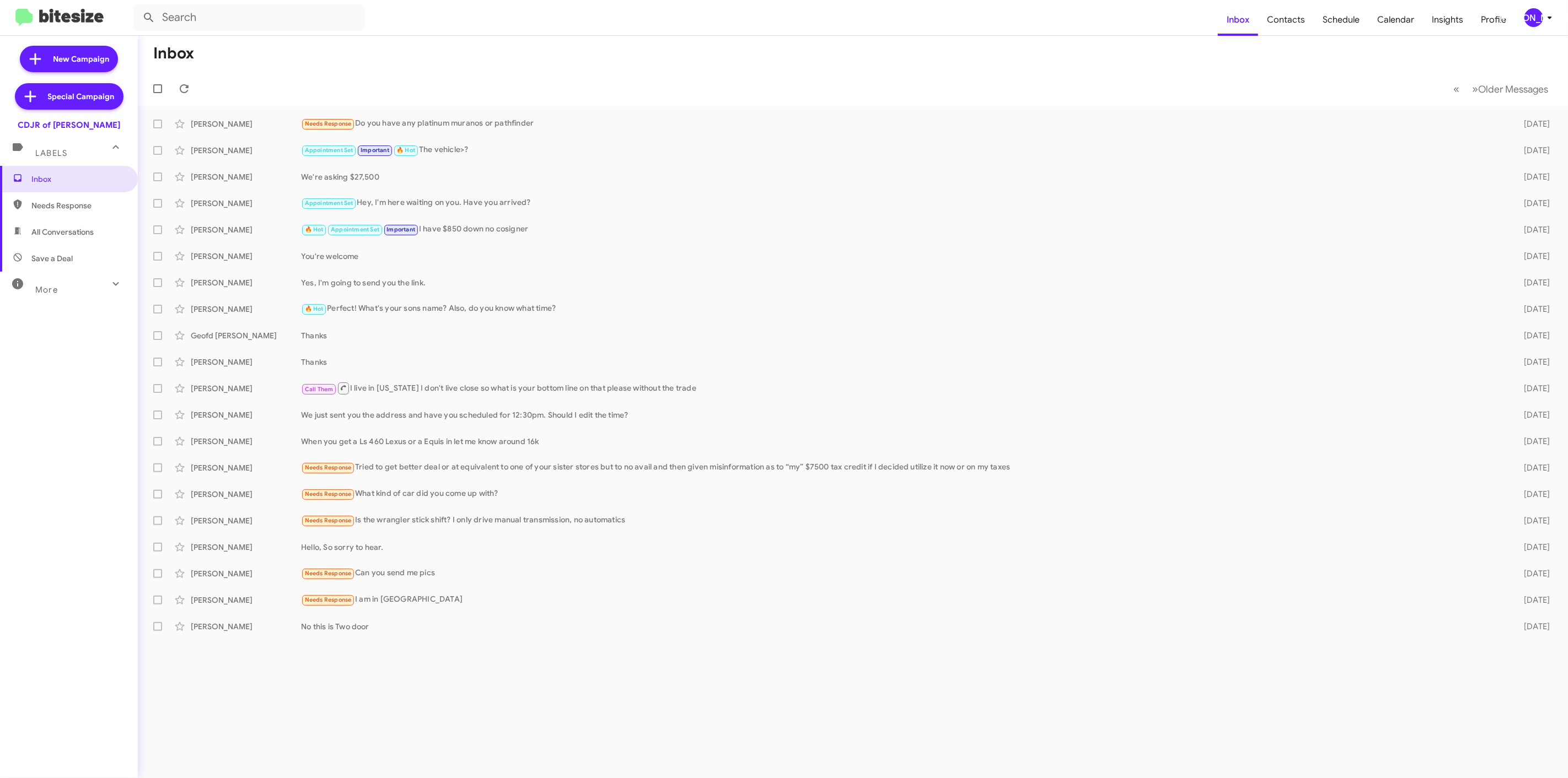
click at [476, 57] on mat-toolbar-row "Inbox" at bounding box center [853, 54] width 1430 height 35
click at [1528, 19] on div "[PERSON_NAME]" at bounding box center [1534, 18] width 19 height 19
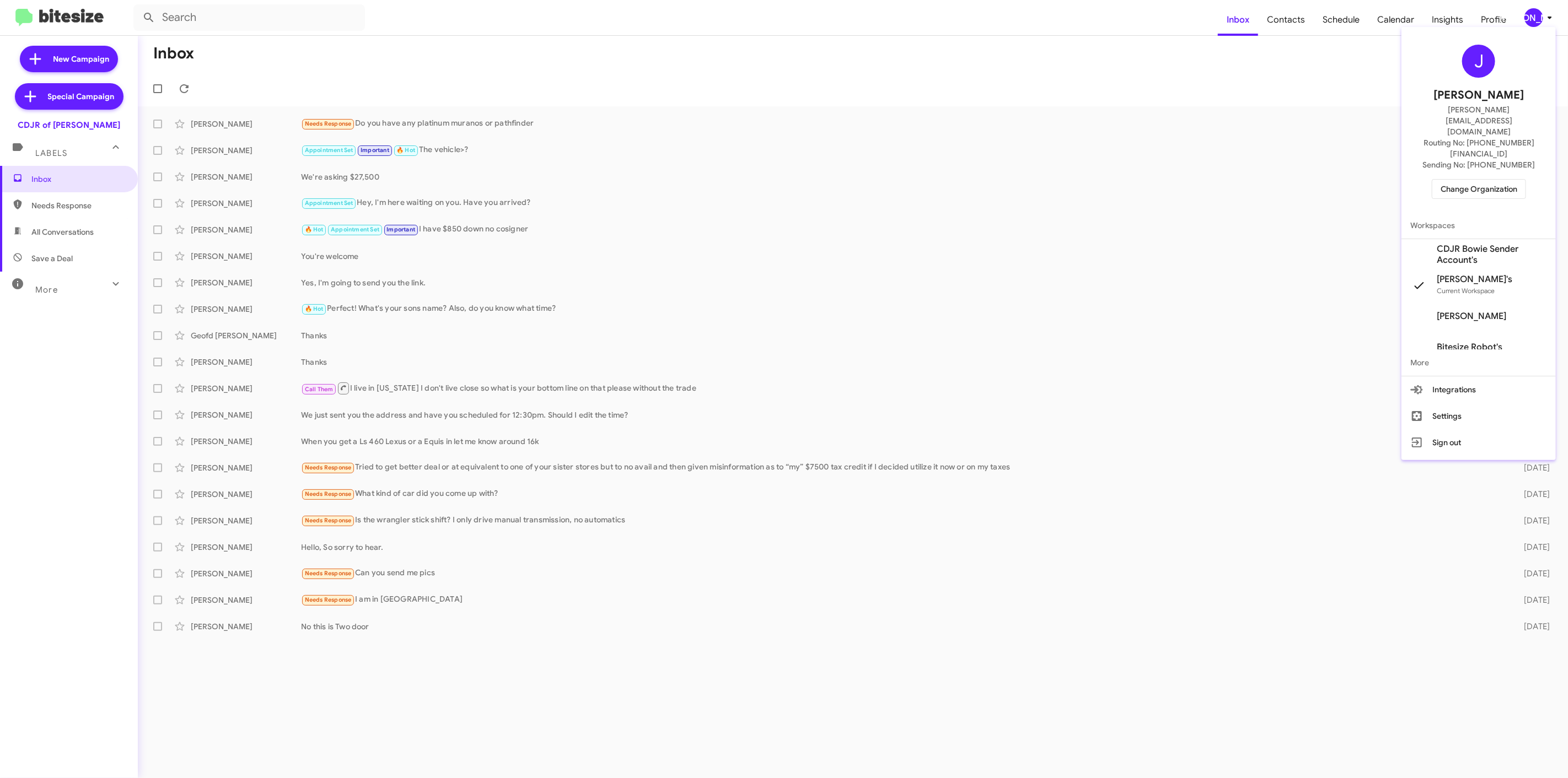
click at [1461, 180] on span "Change Organization" at bounding box center [1478, 189] width 77 height 19
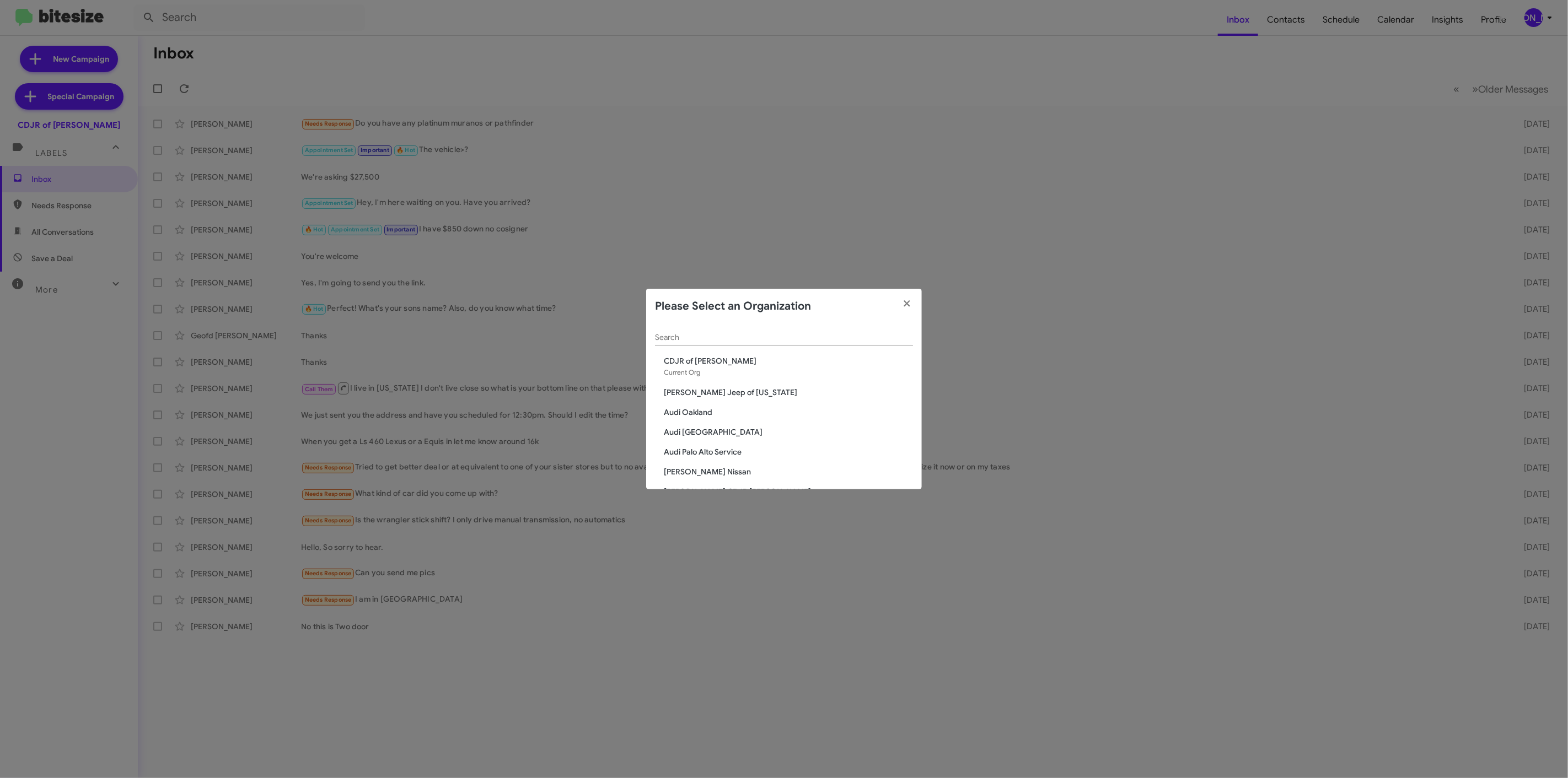
click at [710, 329] on div "Search" at bounding box center [784, 334] width 258 height 21
click at [711, 335] on input "Search" at bounding box center [784, 338] width 258 height 9
type input "toyota"
click at [674, 405] on span "Toyota 40" at bounding box center [788, 407] width 250 height 11
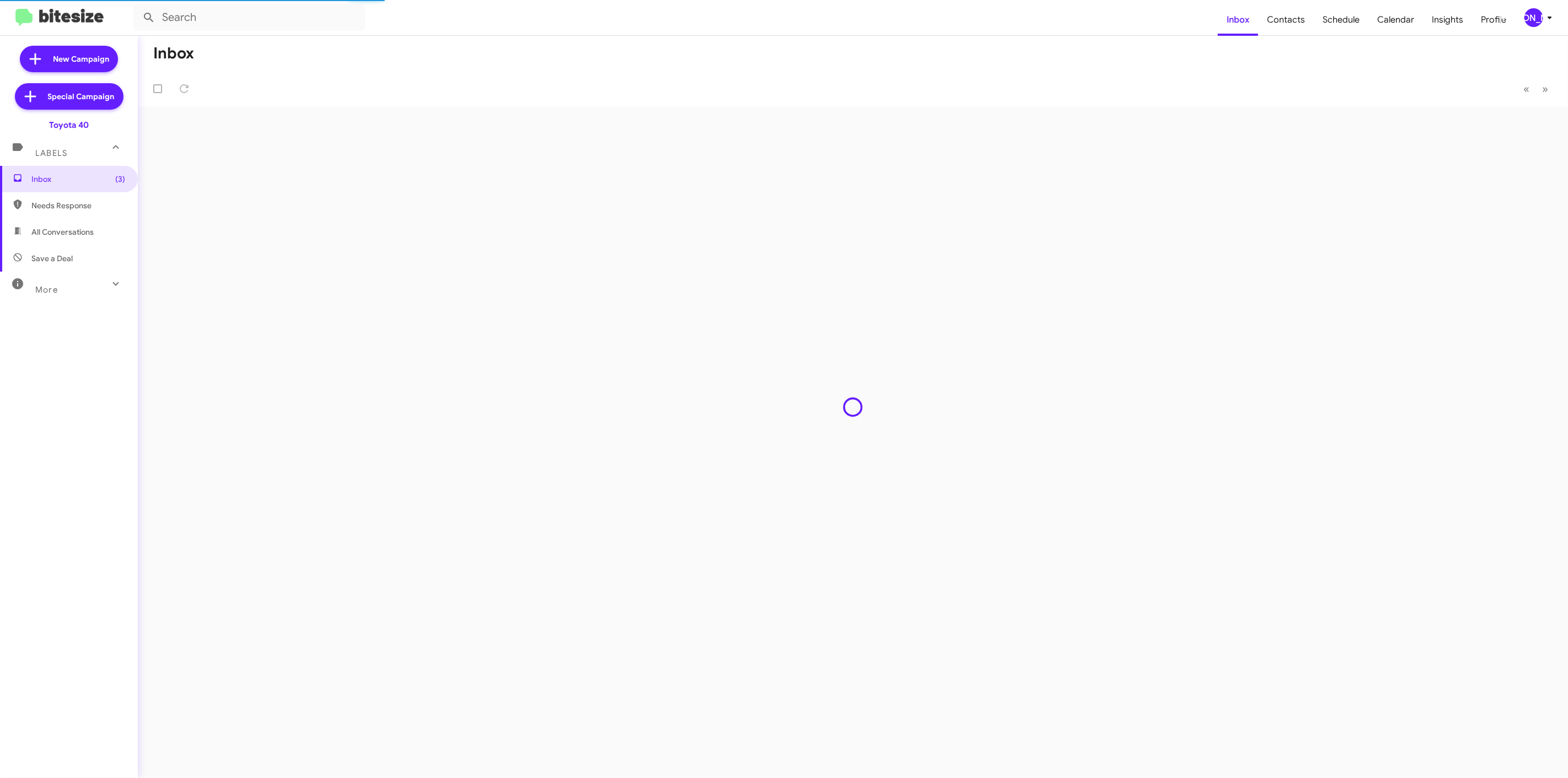
click at [462, 80] on mat-toolbar-row "« Previous » Next" at bounding box center [853, 89] width 1430 height 35
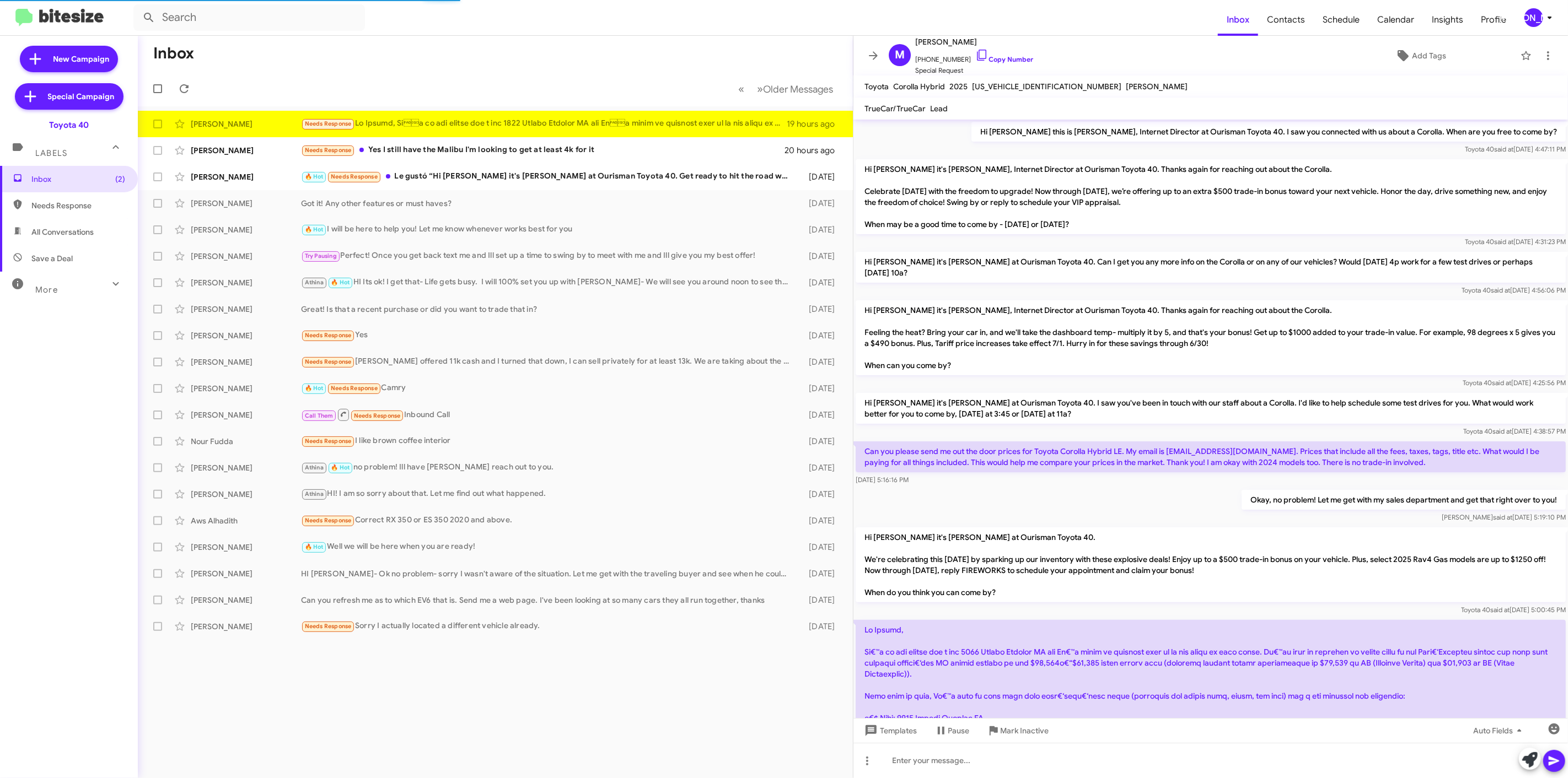
scroll to position [171, 0]
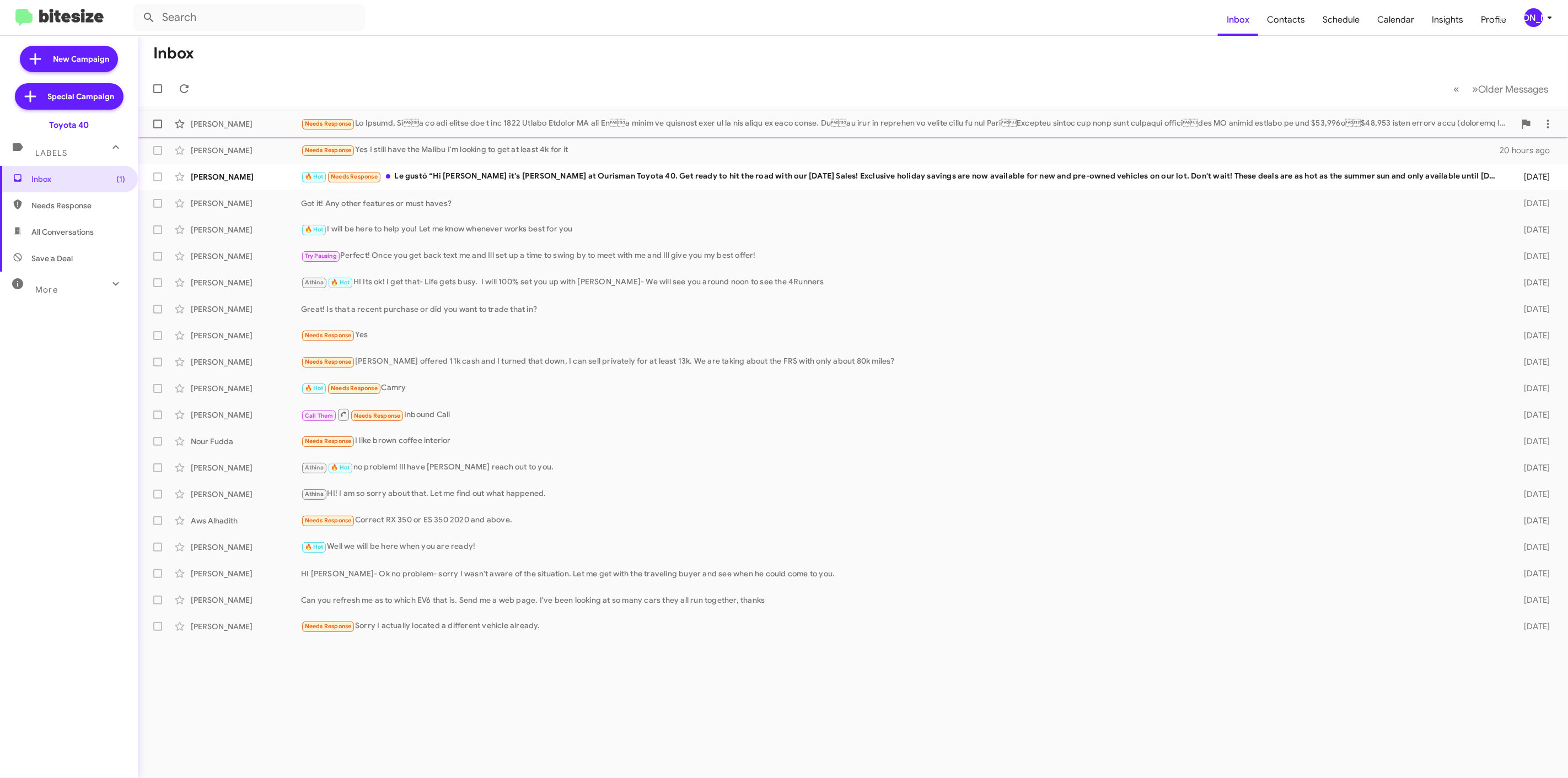
click at [159, 130] on label at bounding box center [158, 124] width 22 height 22
click at [158, 129] on input "checkbox" at bounding box center [157, 128] width 1 height 1
checkbox input "true"
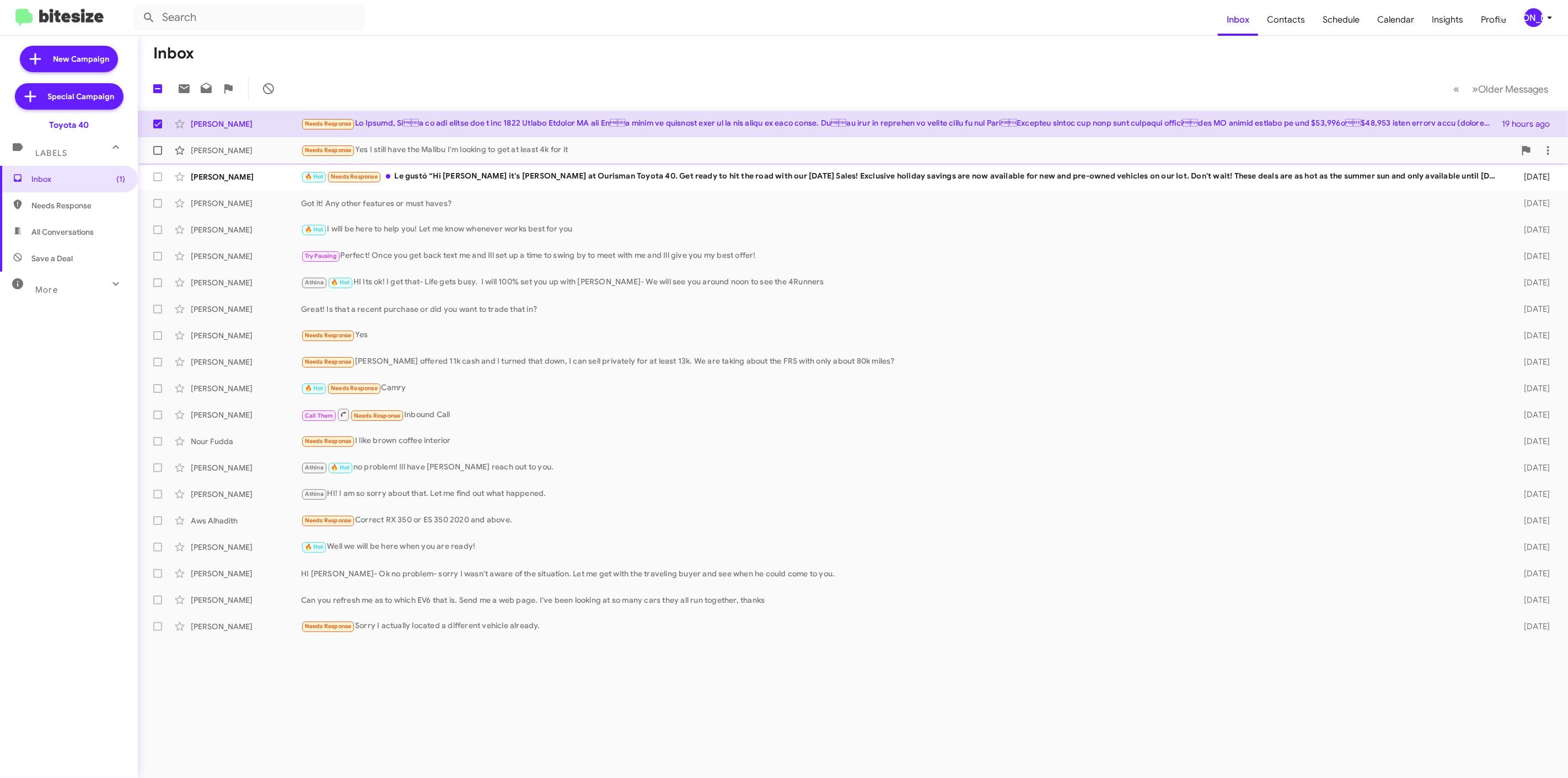
click at [153, 144] on label at bounding box center [158, 150] width 22 height 22
click at [157, 155] on input "checkbox" at bounding box center [157, 155] width 1 height 1
checkbox input "true"
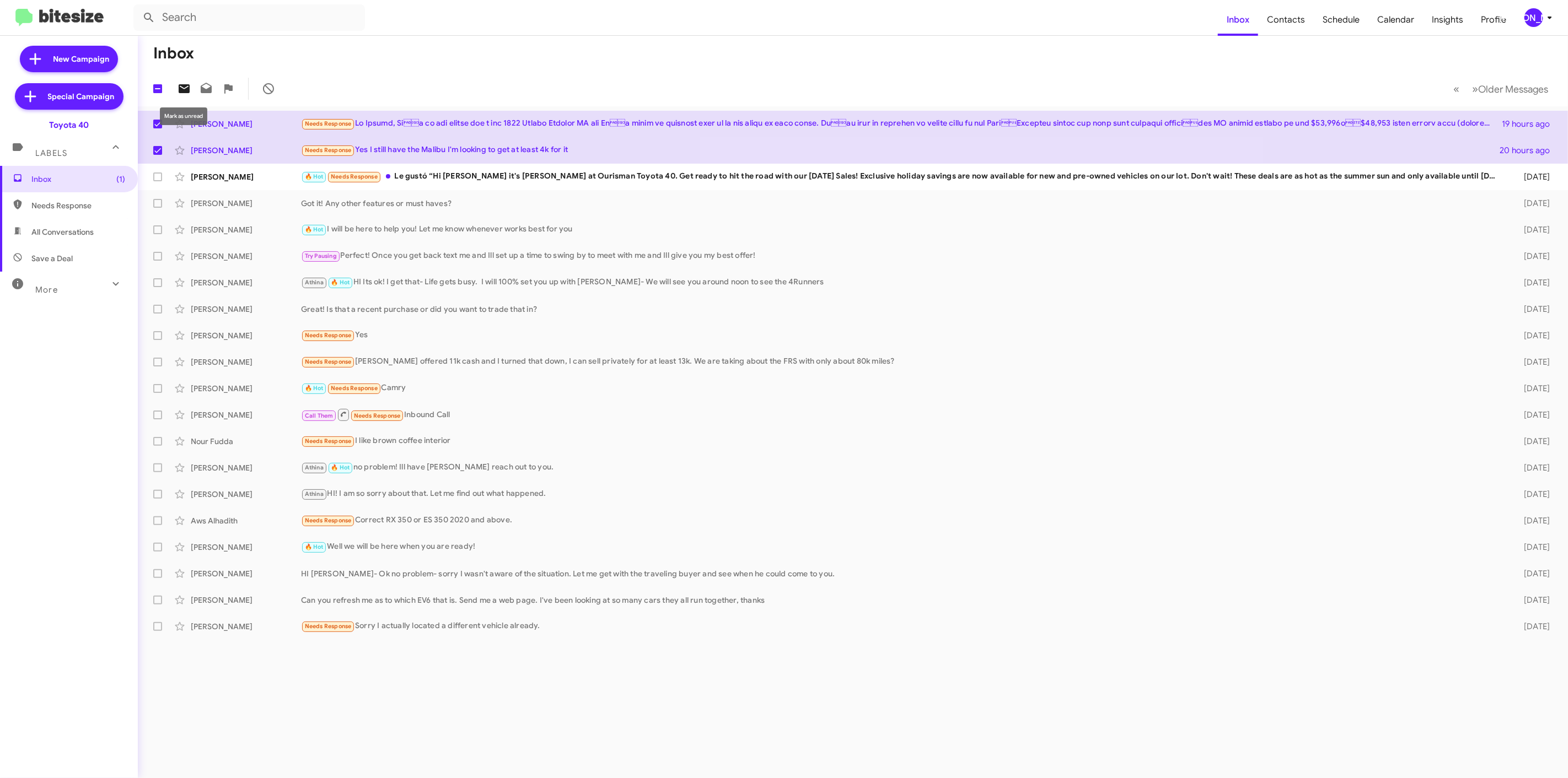
click at [180, 90] on icon at bounding box center [184, 89] width 11 height 9
click at [1549, 13] on icon at bounding box center [1549, 18] width 13 height 13
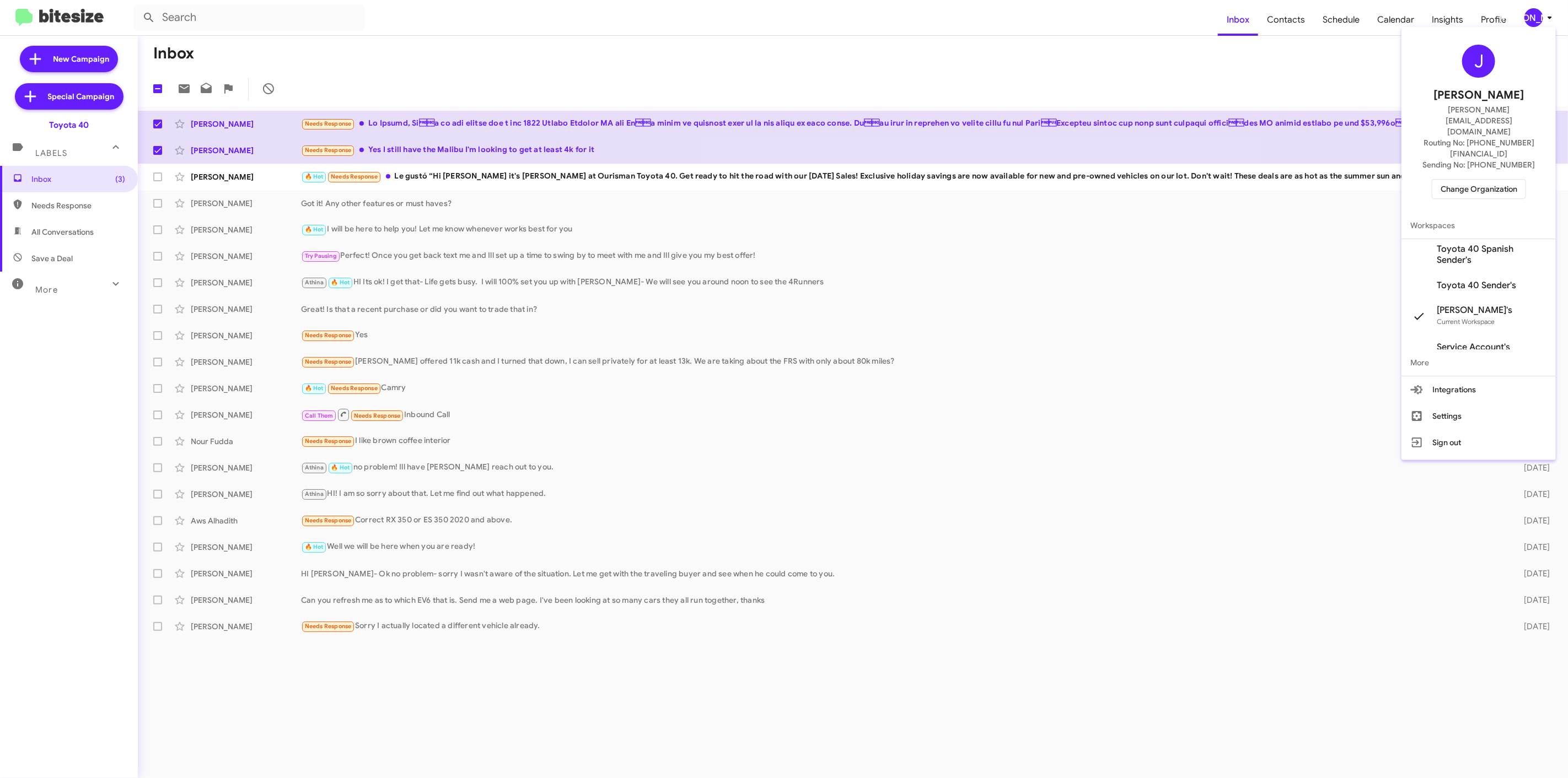
click at [1458, 180] on span "Change Organization" at bounding box center [1478, 189] width 77 height 19
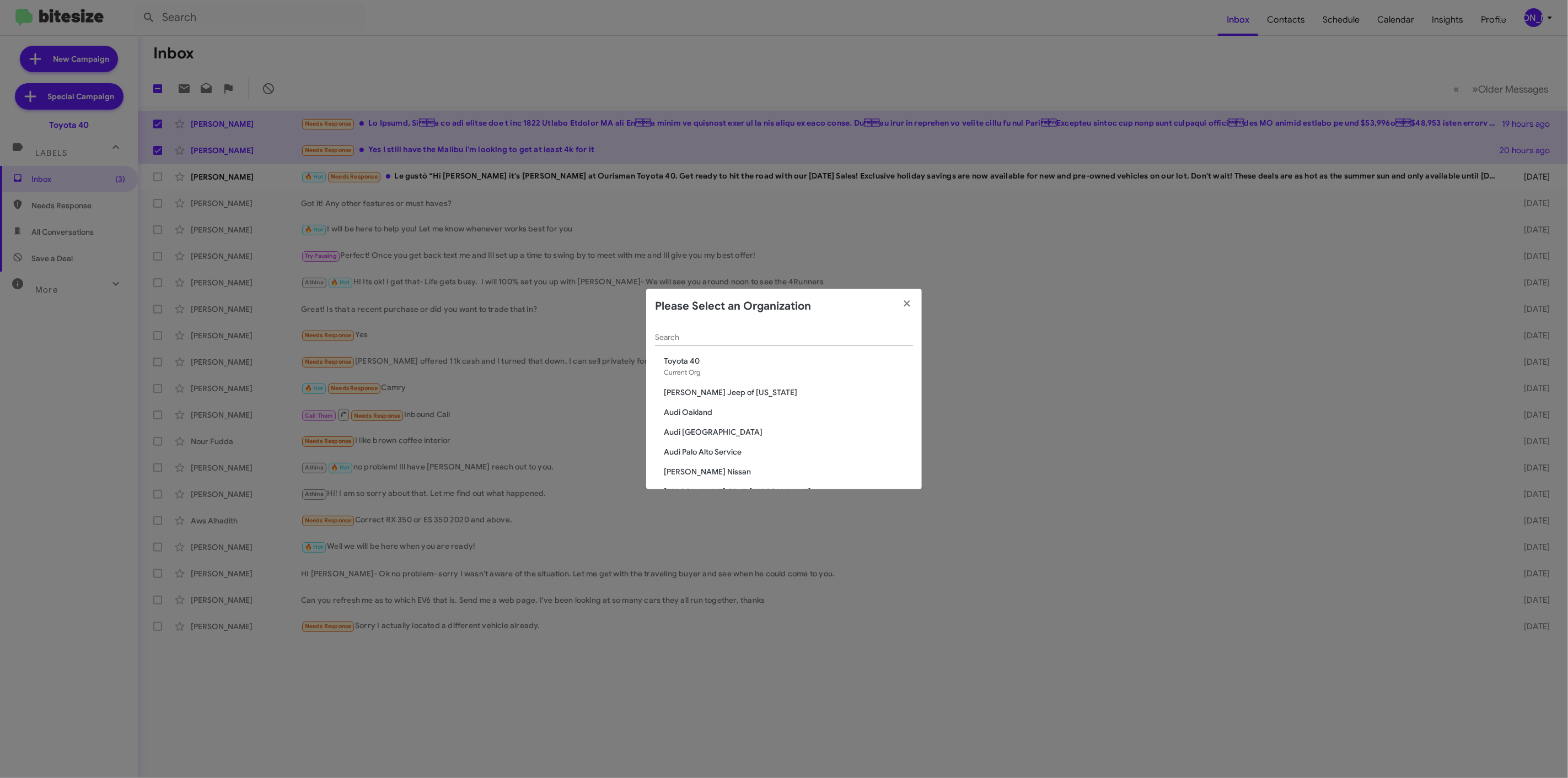
click at [769, 343] on div "Search" at bounding box center [784, 334] width 258 height 21
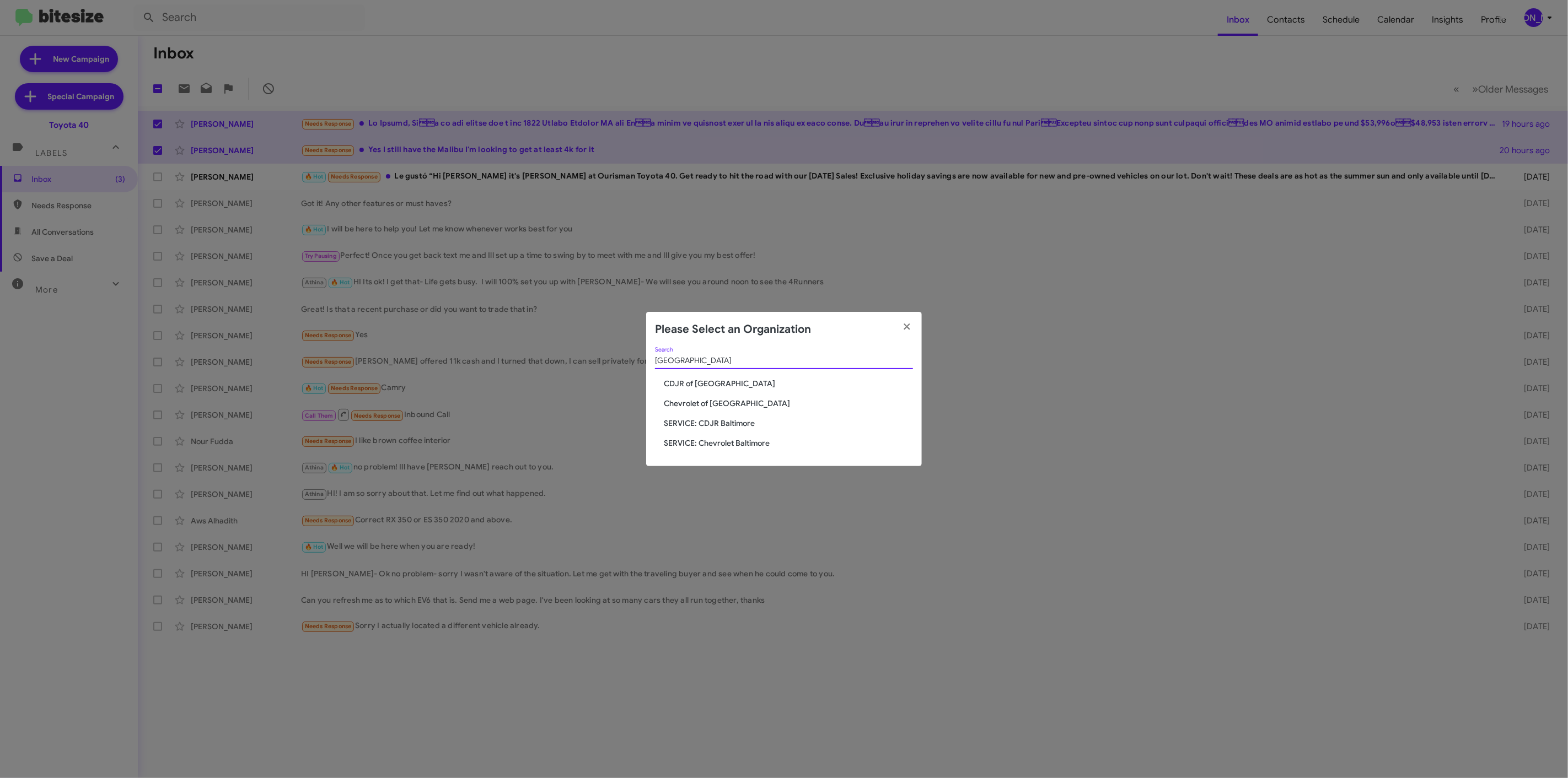
type input "baltimore"
click at [705, 403] on span "Chevrolet of [GEOGRAPHIC_DATA]" at bounding box center [788, 403] width 250 height 11
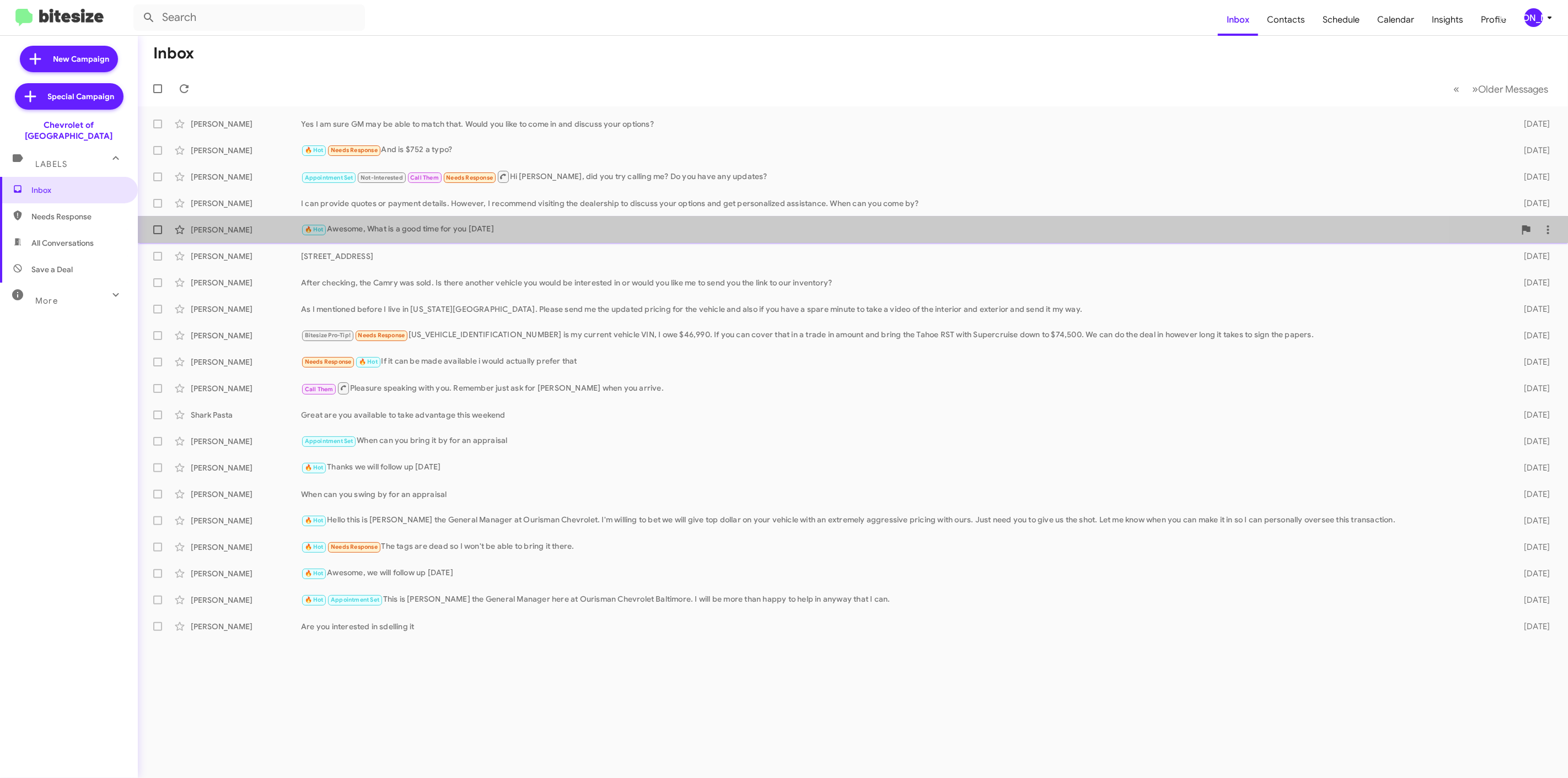
click at [458, 227] on div "🔥 Hot Awesome, What is a good time for you [DATE]" at bounding box center [907, 230] width 1214 height 13
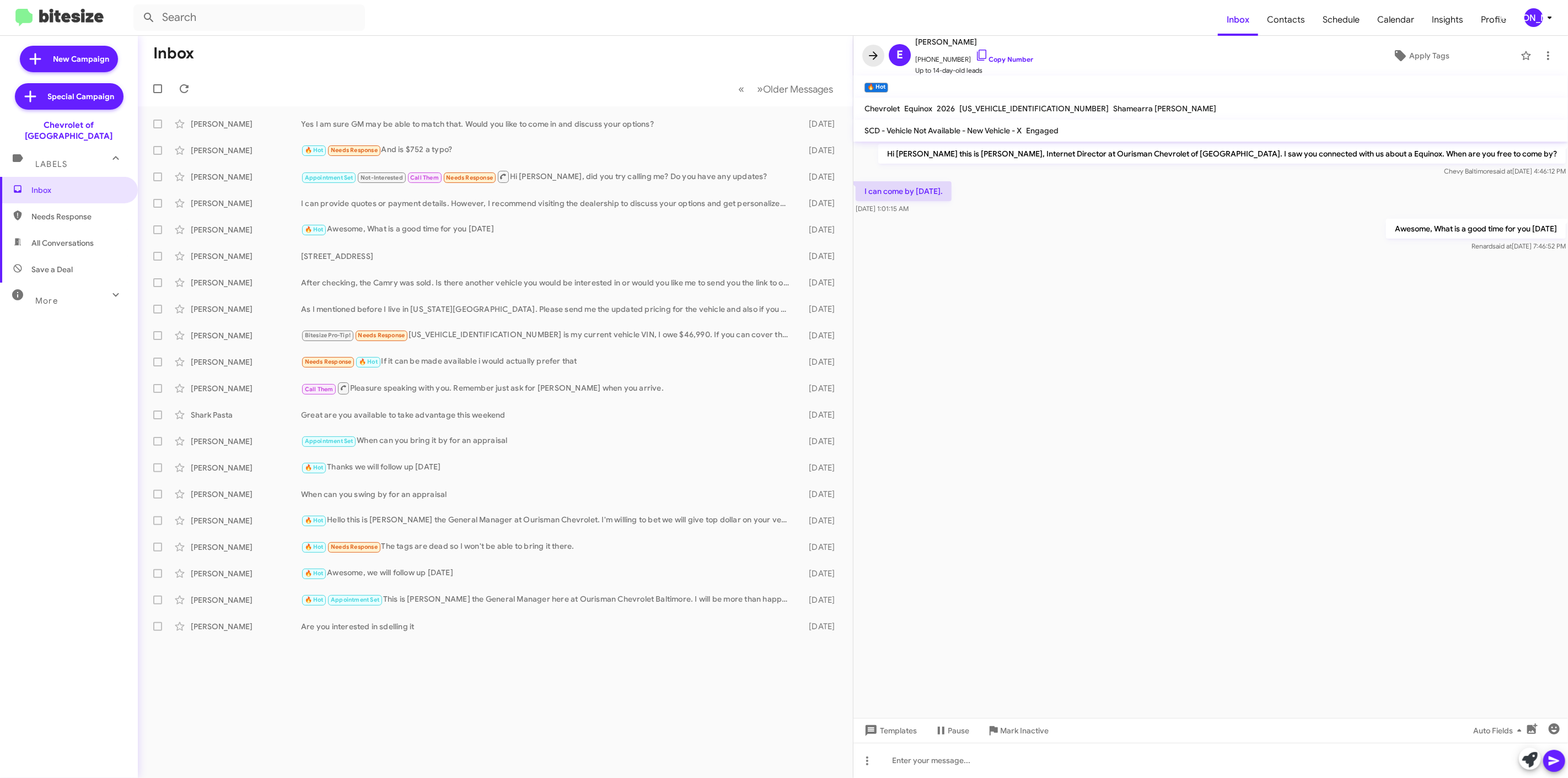
click at [869, 51] on icon at bounding box center [873, 56] width 13 height 13
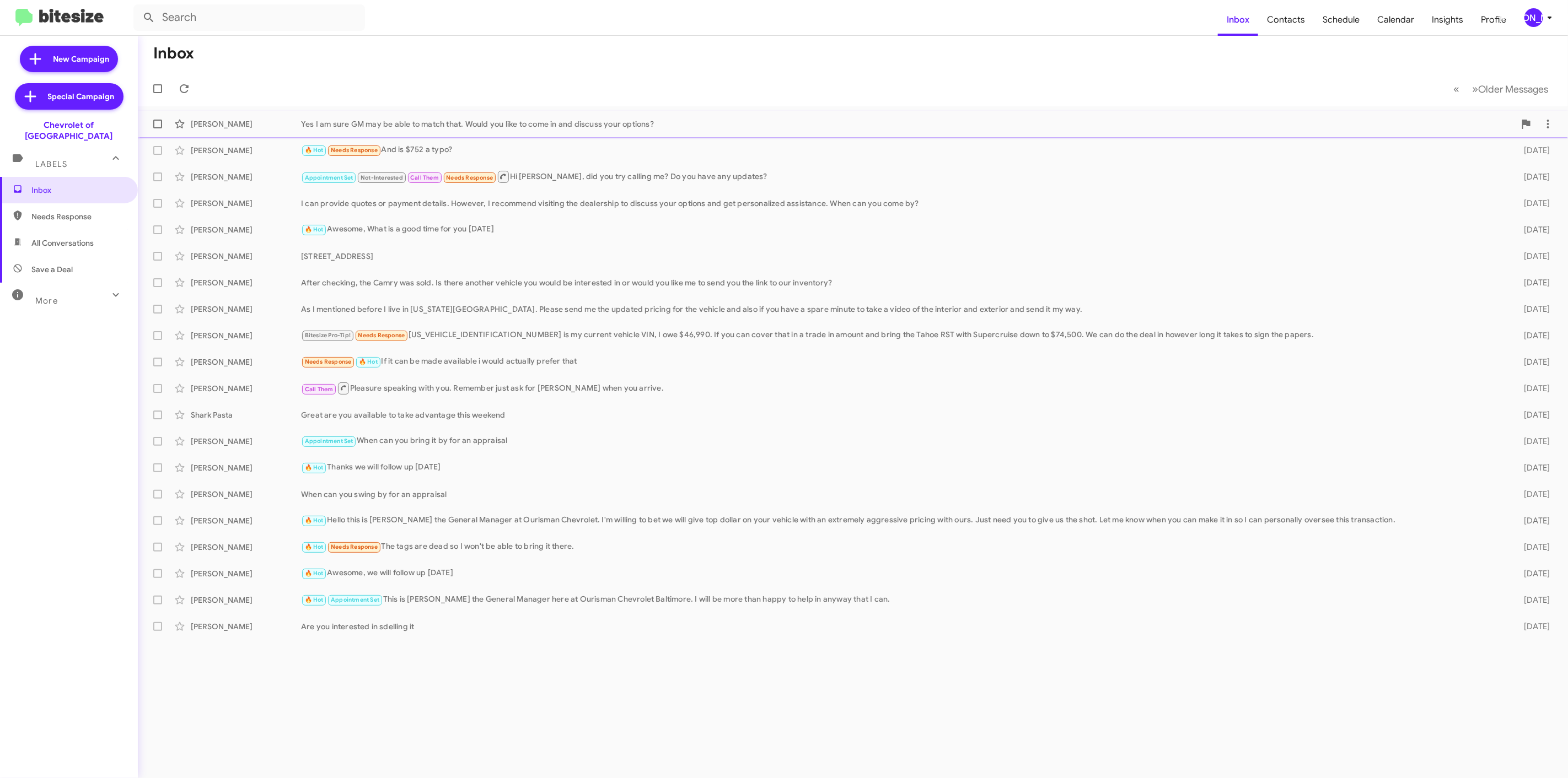
click at [490, 112] on span "[PERSON_NAME] Yes I am sure GM may be able to match that. Would you like to com…" at bounding box center [853, 123] width 1430 height 27
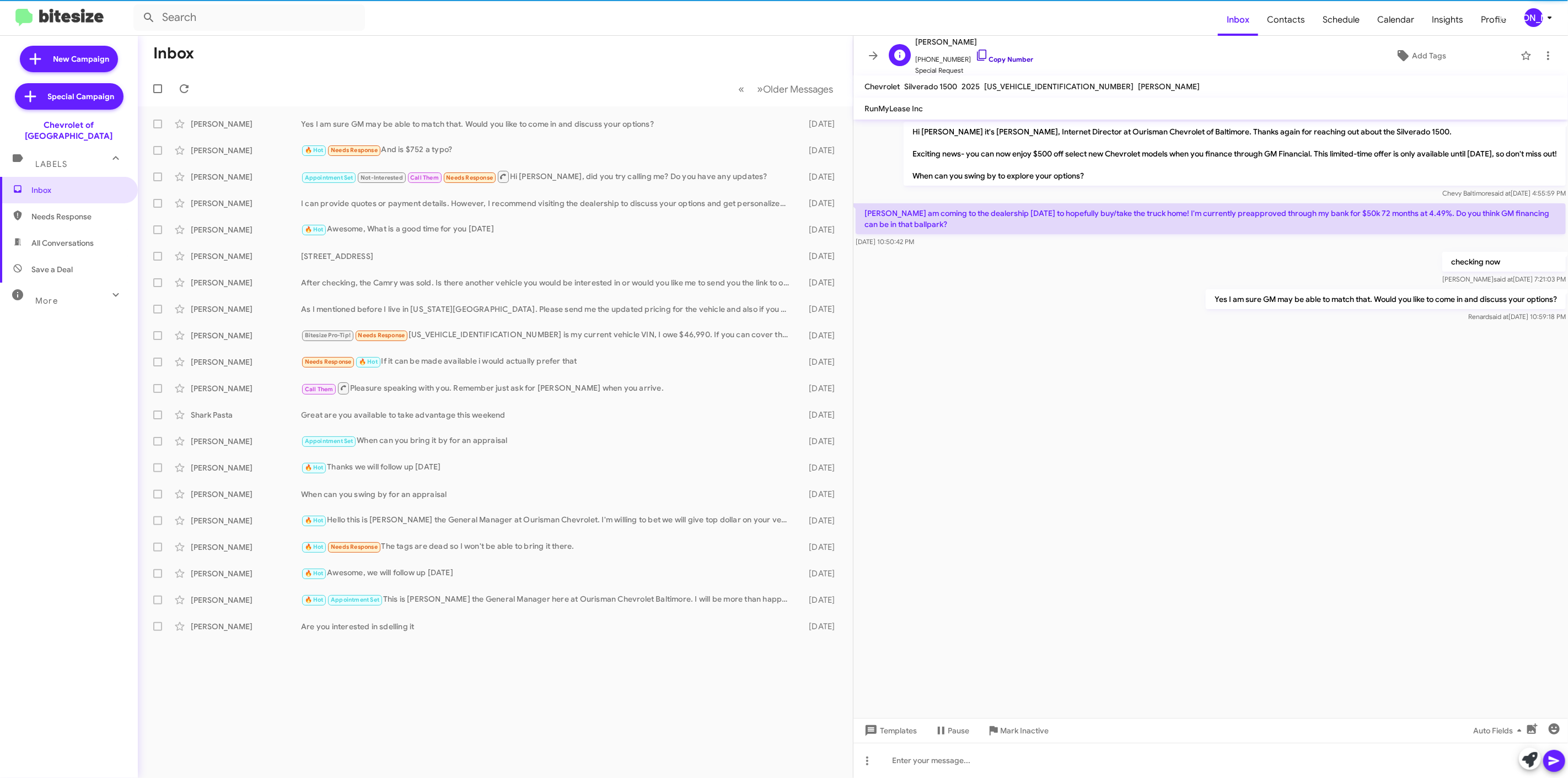
click at [1000, 57] on link "Copy Number" at bounding box center [1004, 58] width 58 height 8
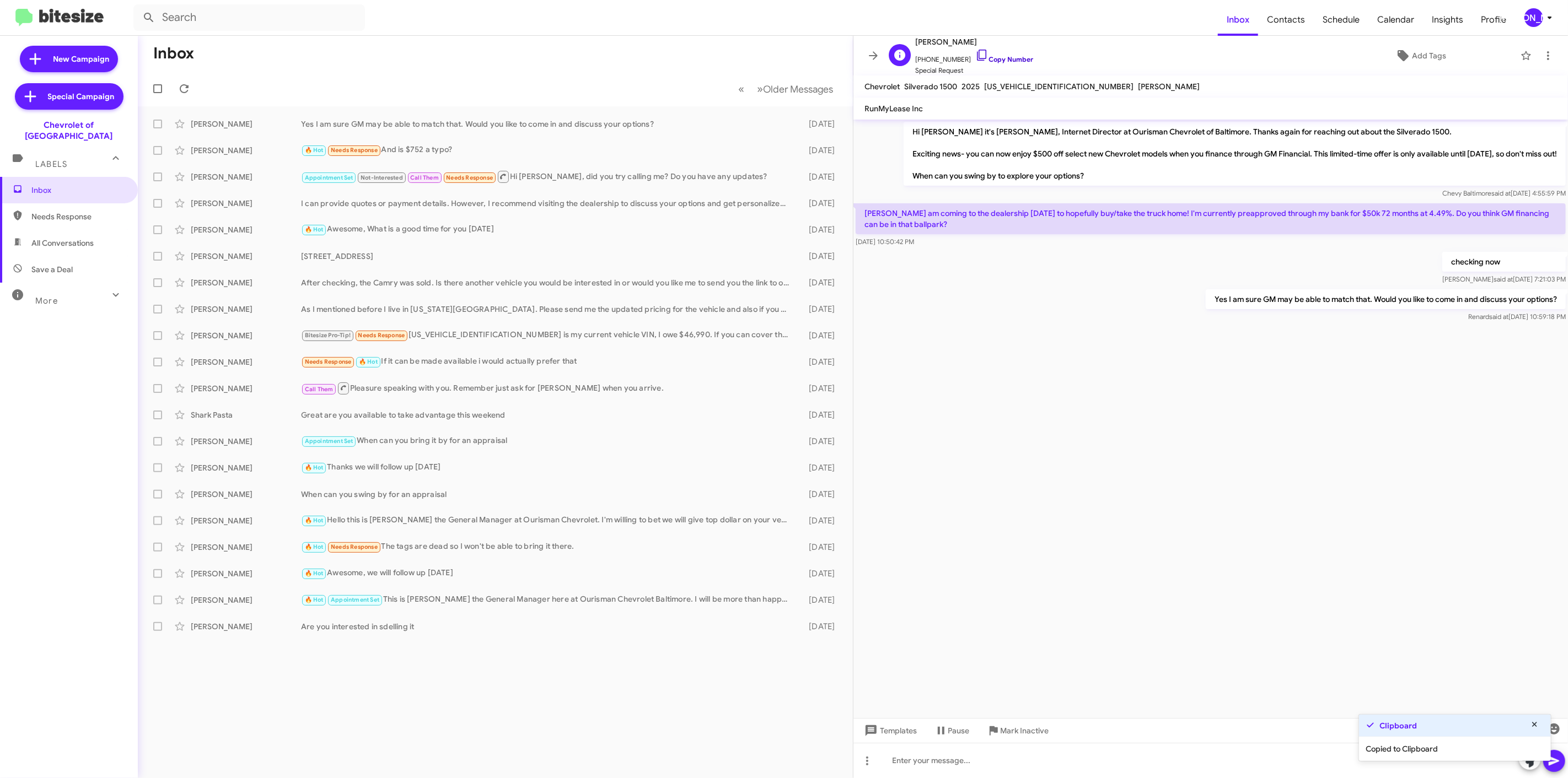
click at [1000, 57] on link "Copy Number" at bounding box center [1004, 58] width 58 height 8
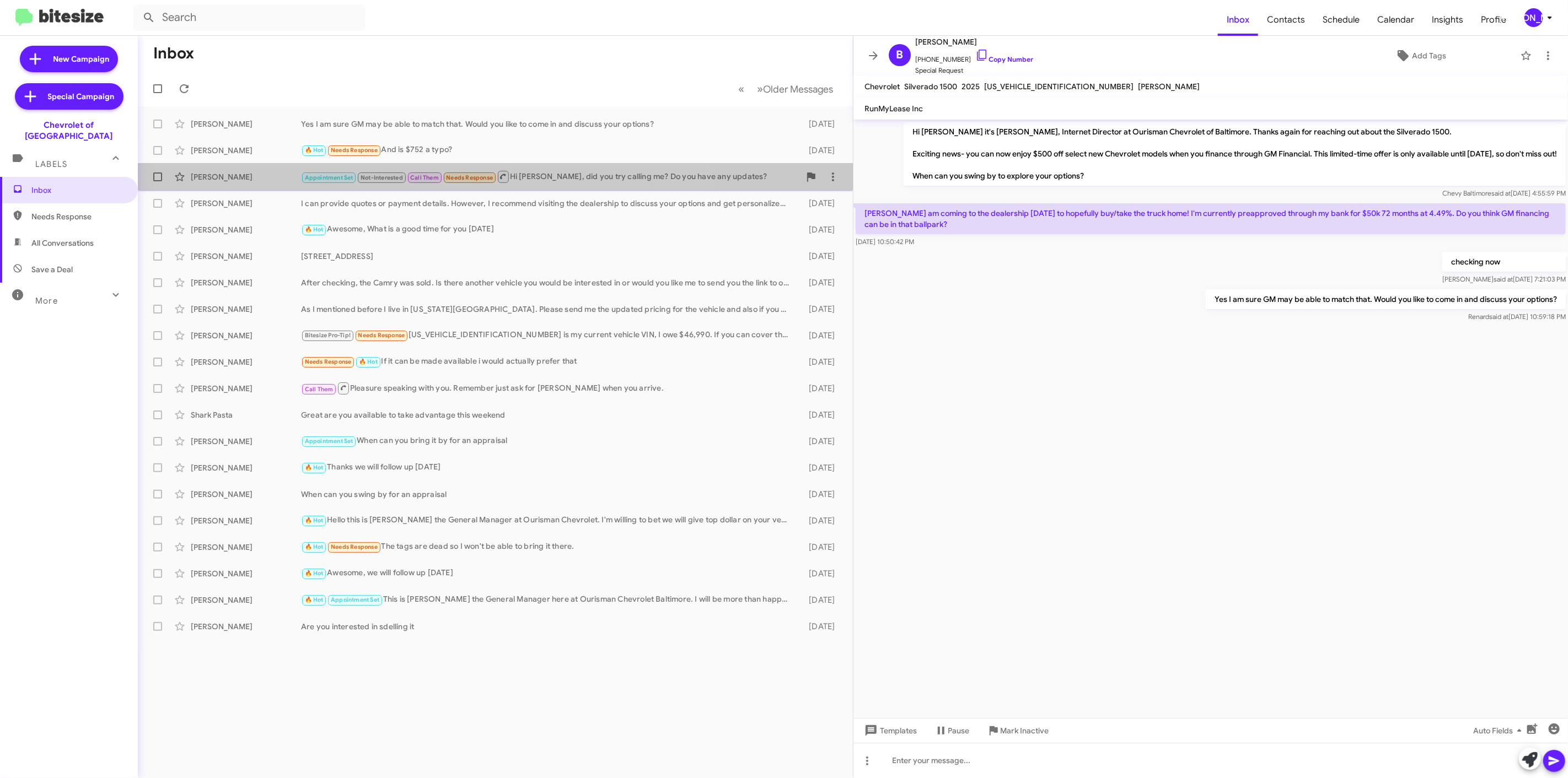
click at [433, 174] on span "Call Them" at bounding box center [424, 178] width 29 height 7
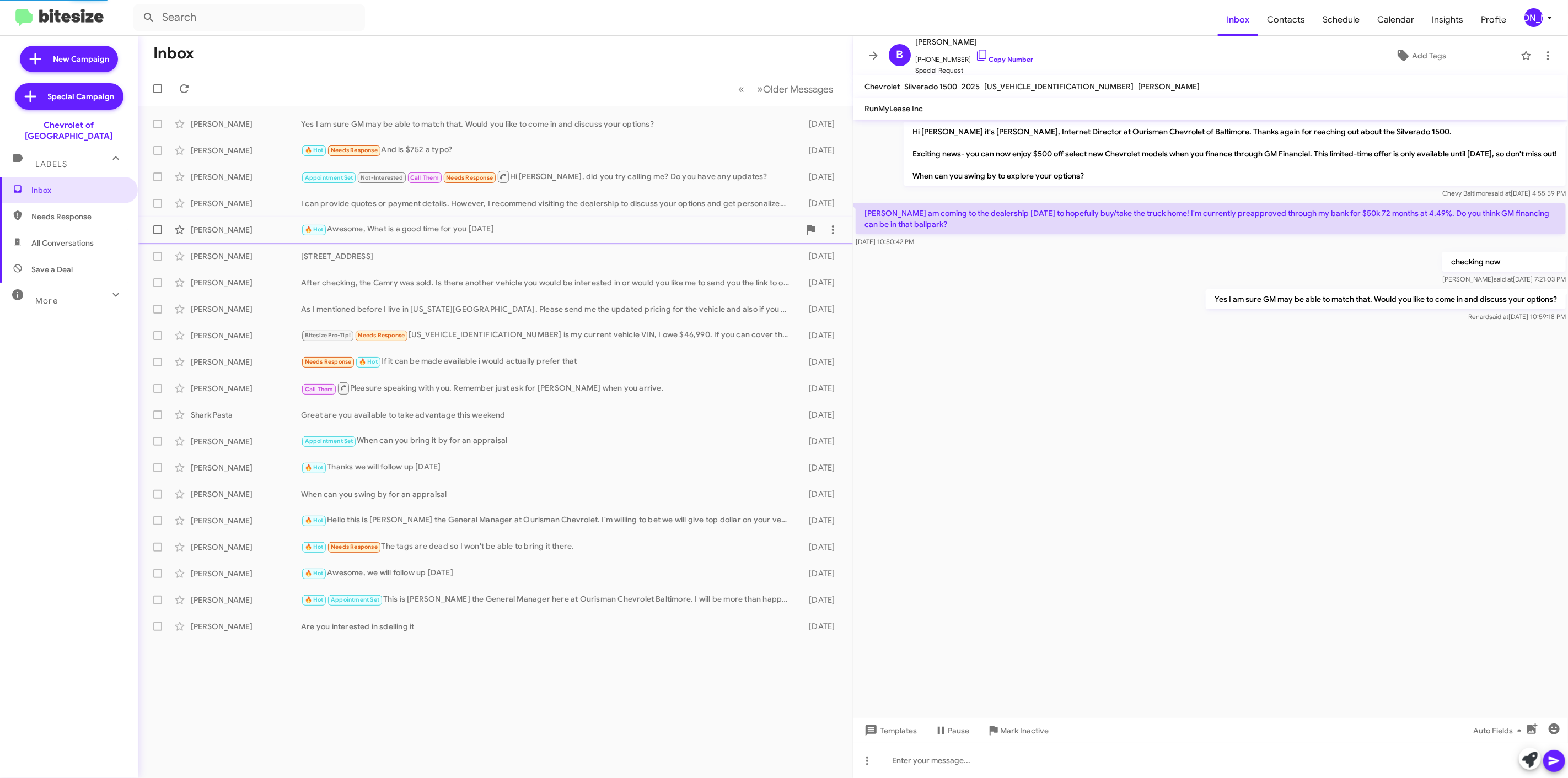
scroll to position [16, 0]
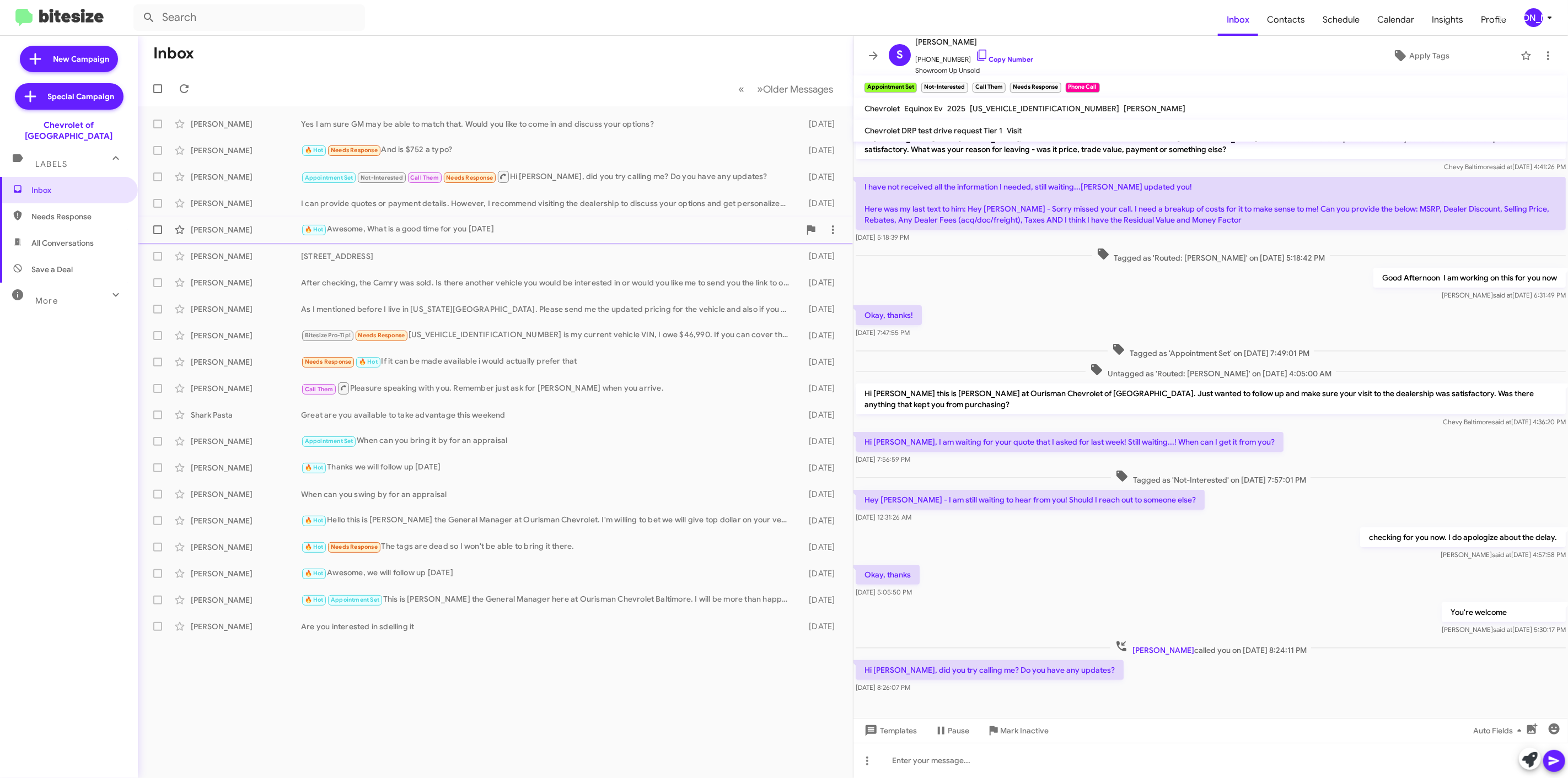
click at [475, 234] on div "🔥 Hot Awesome, What is a good time for you [DATE]" at bounding box center [550, 230] width 499 height 13
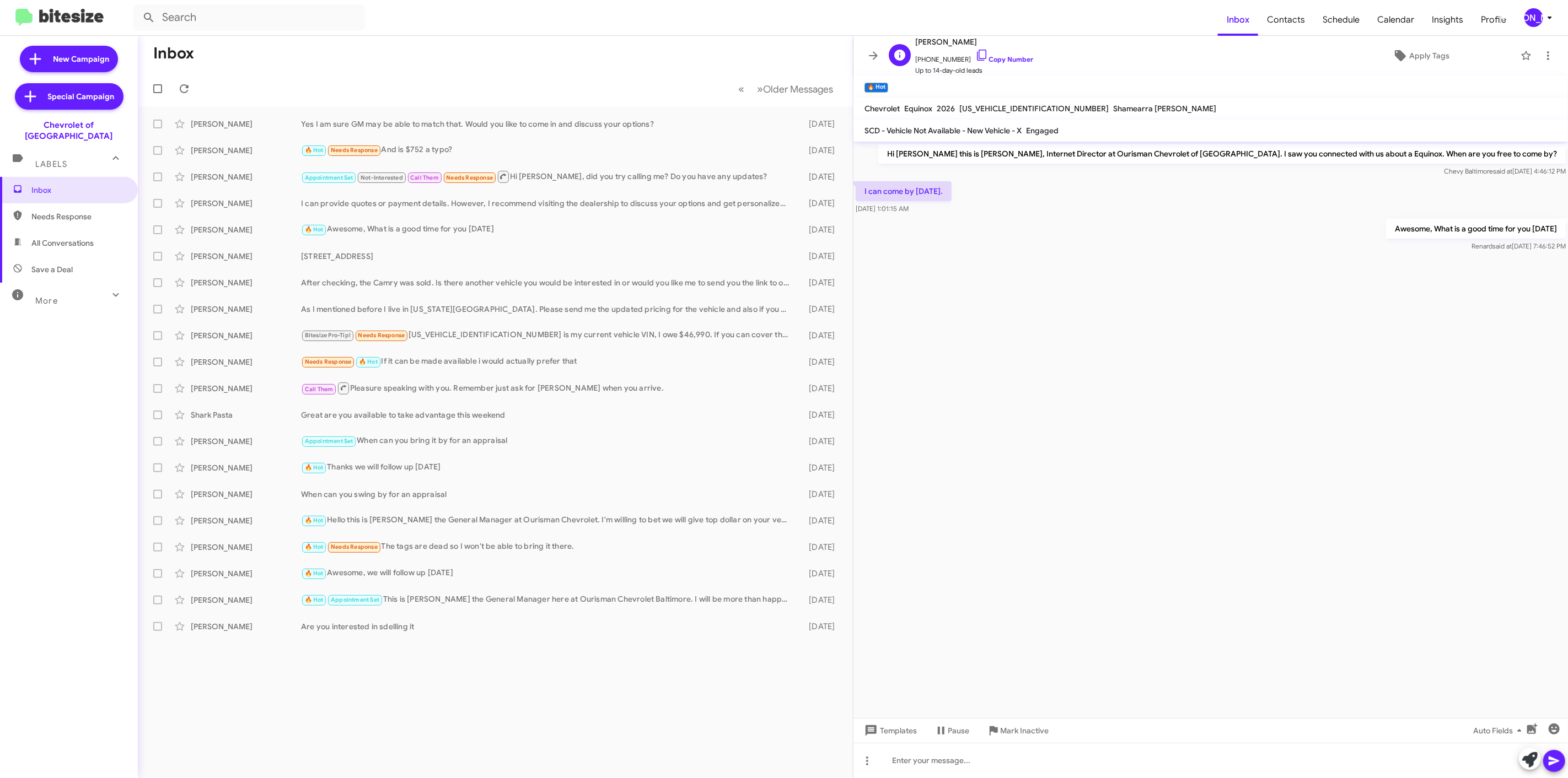
click at [1002, 64] on span "[PHONE_NUMBER] Copy Number" at bounding box center [973, 57] width 118 height 17
click at [994, 63] on span "+17578499010 Copy Number" at bounding box center [973, 57] width 118 height 17
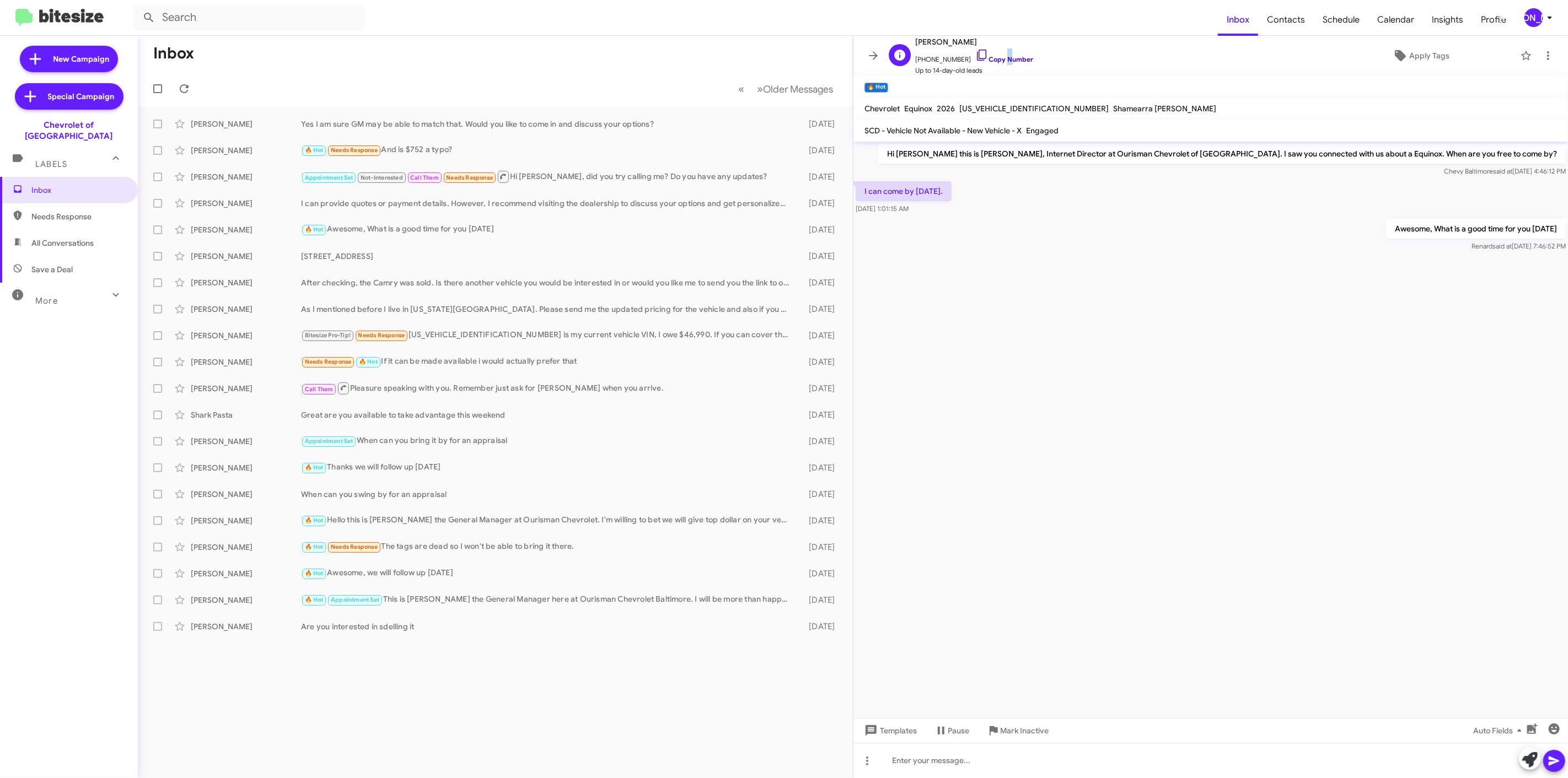
click at [977, 58] on icon at bounding box center [982, 55] width 9 height 11
click at [263, 262] on div "Leon Hargrove 6633 Security Blvd Baltimore MD 21207 3 days ago" at bounding box center [495, 256] width 698 height 22
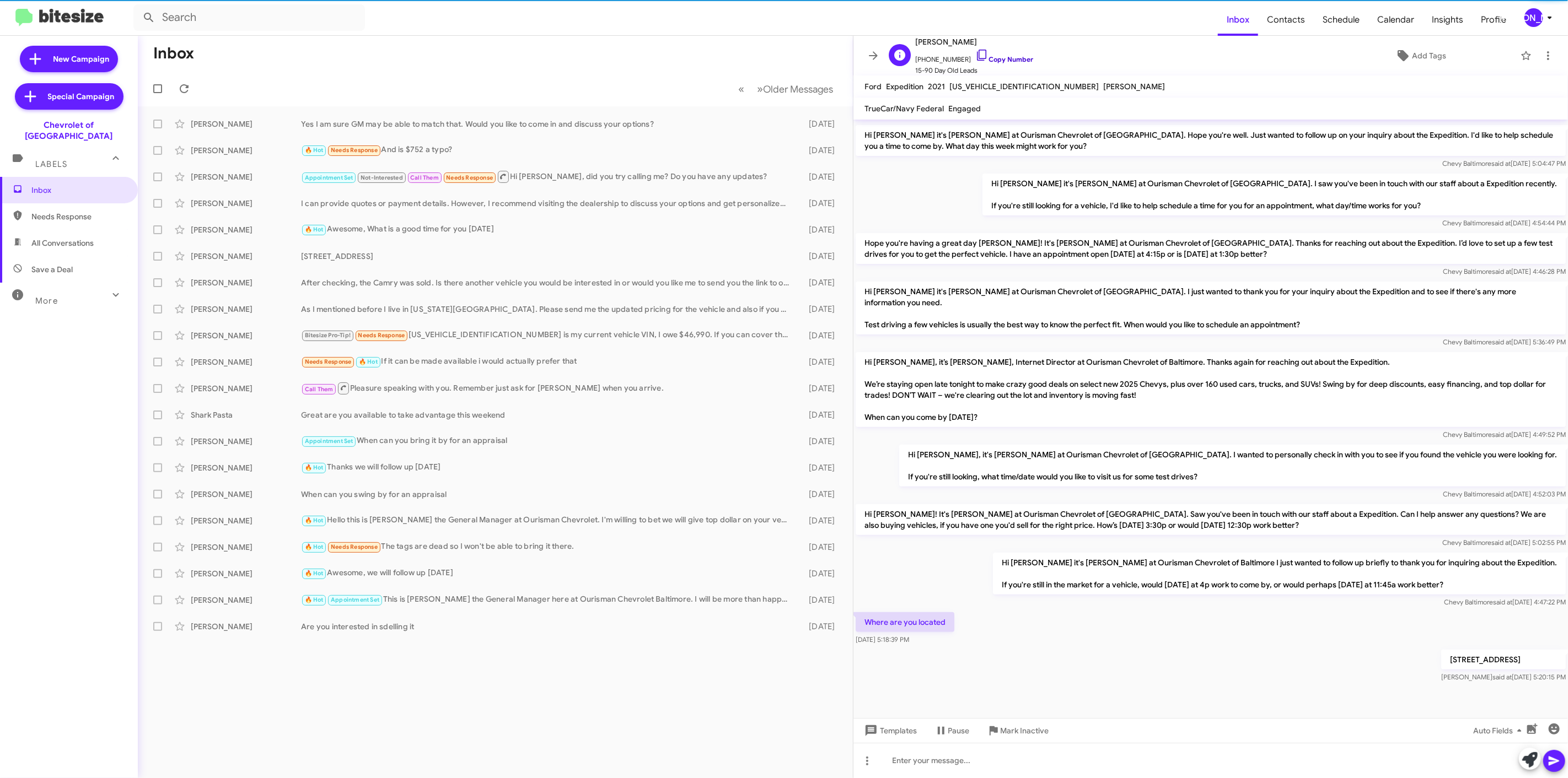
scroll to position [125, 0]
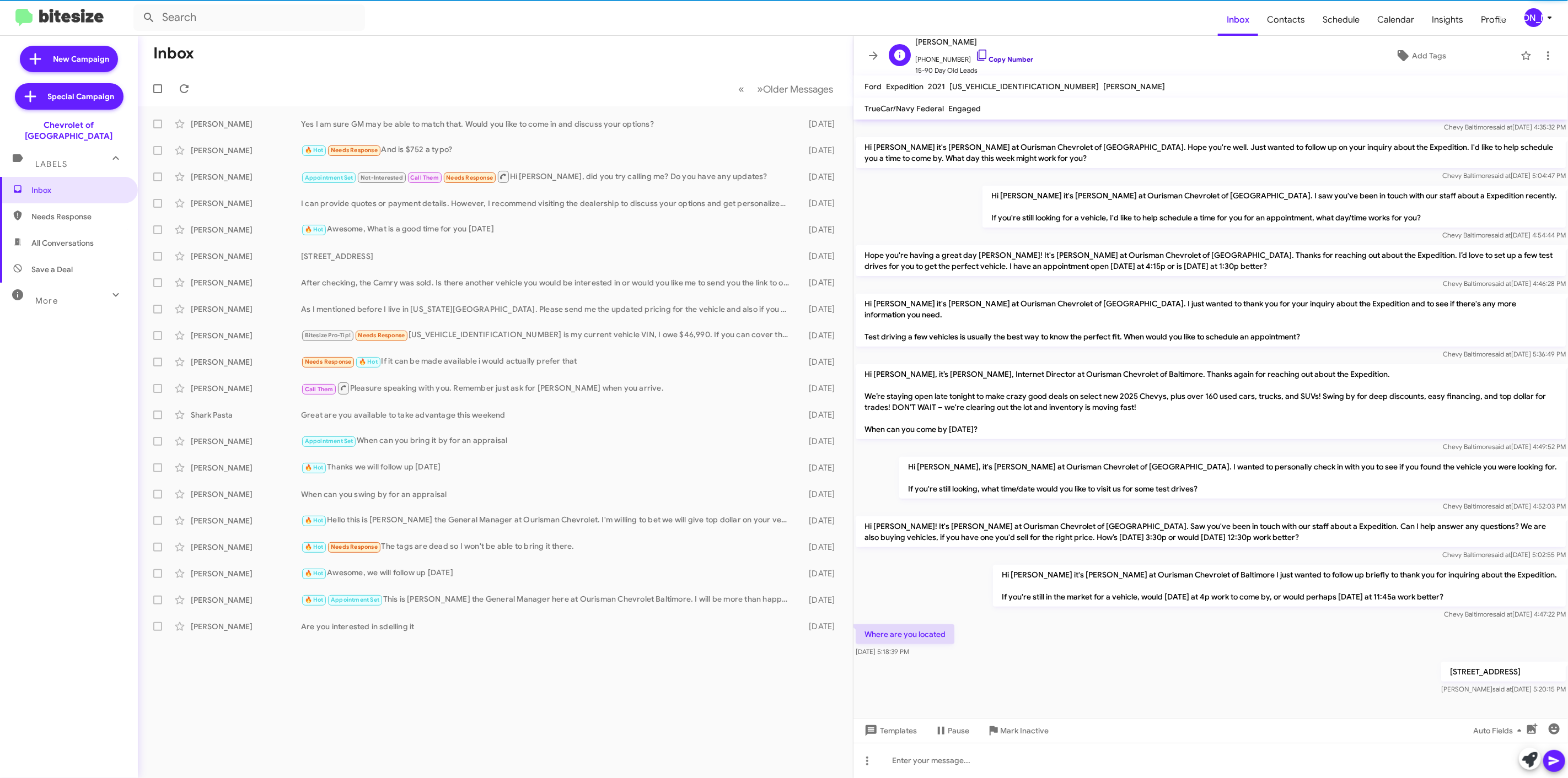
click at [1001, 57] on link "Copy Number" at bounding box center [1004, 58] width 58 height 8
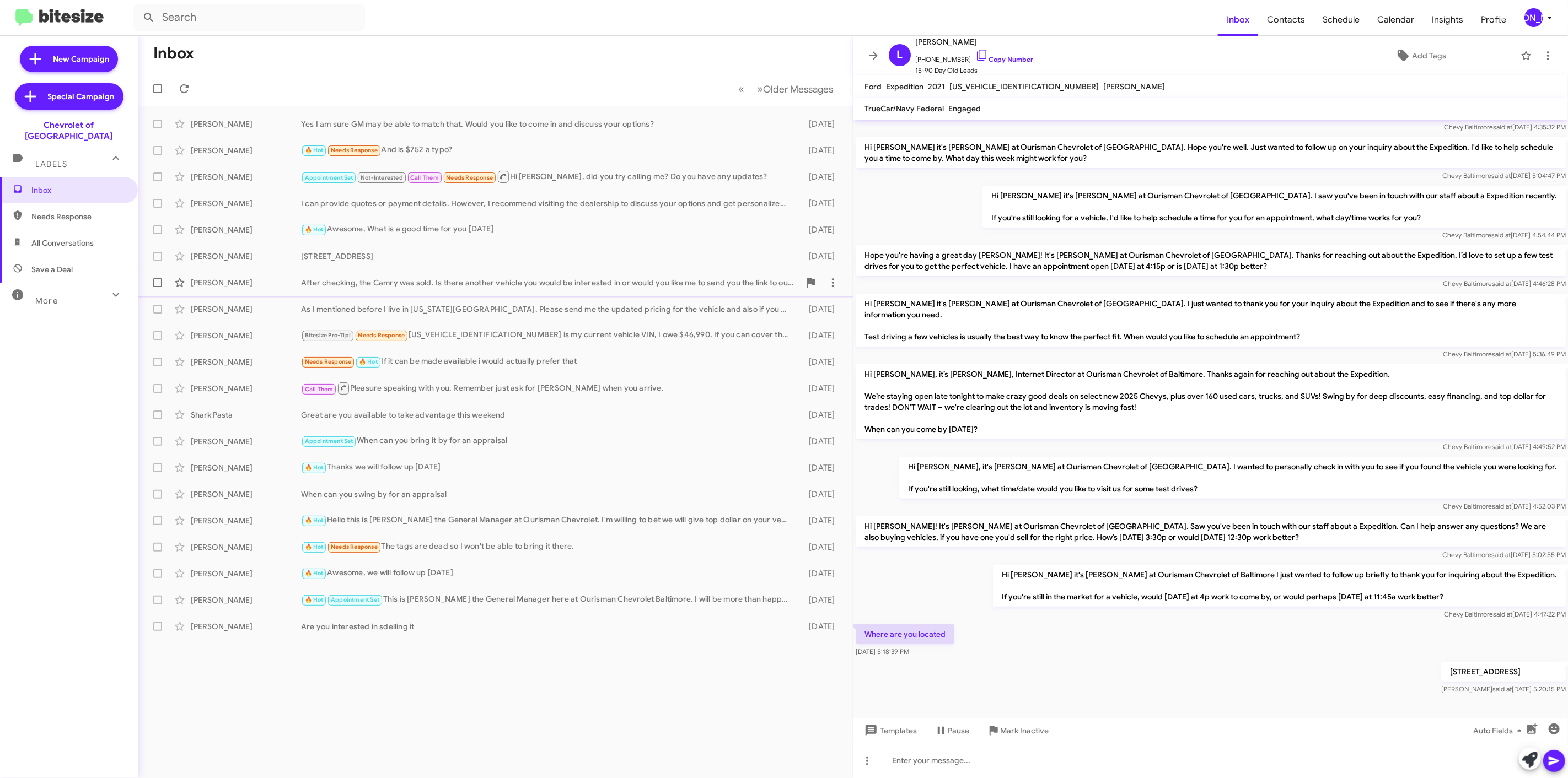
click at [239, 279] on div "Ashley Velasquez" at bounding box center [246, 283] width 110 height 11
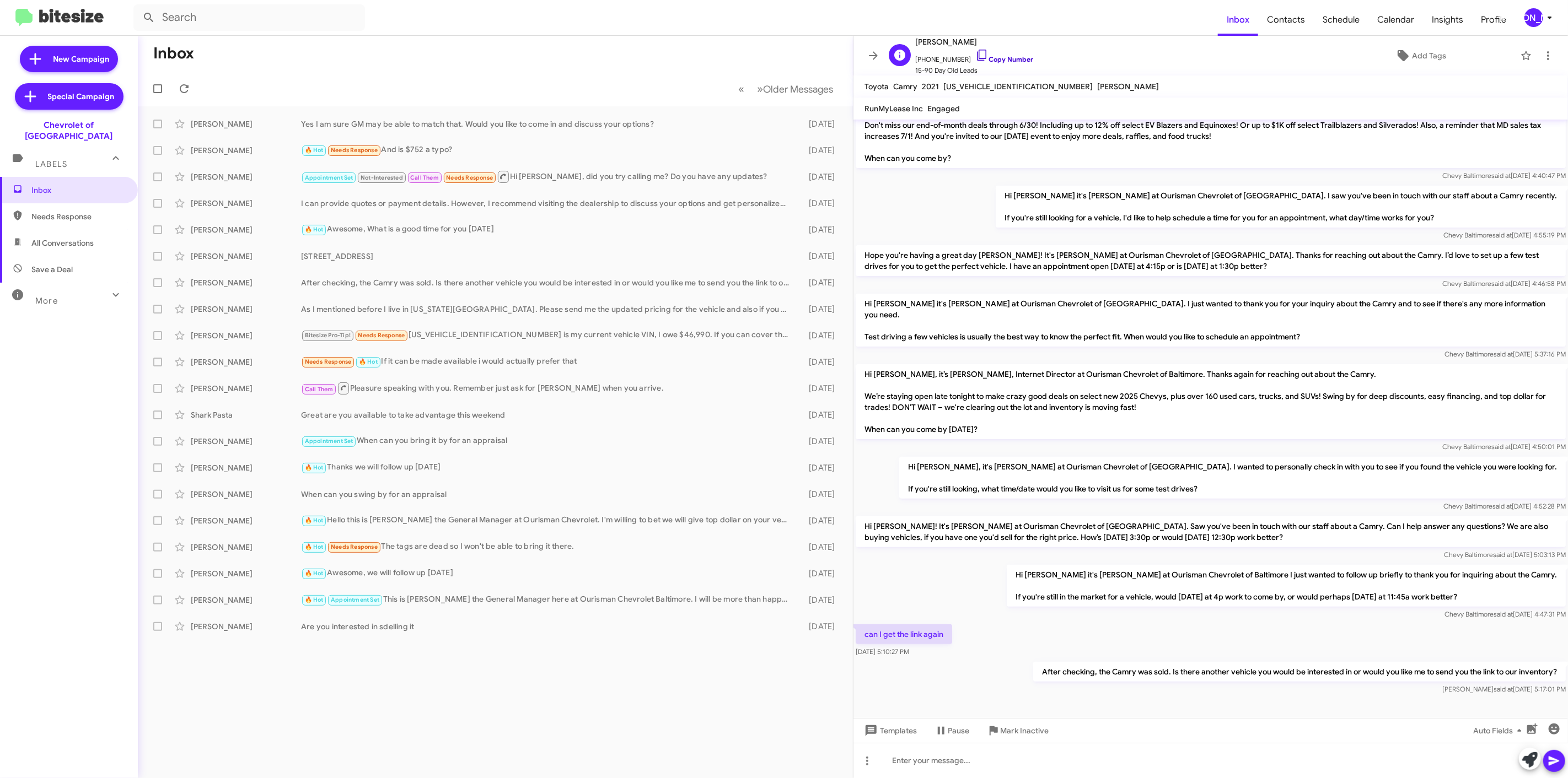
click at [990, 60] on link "Copy Number" at bounding box center [1004, 58] width 58 height 8
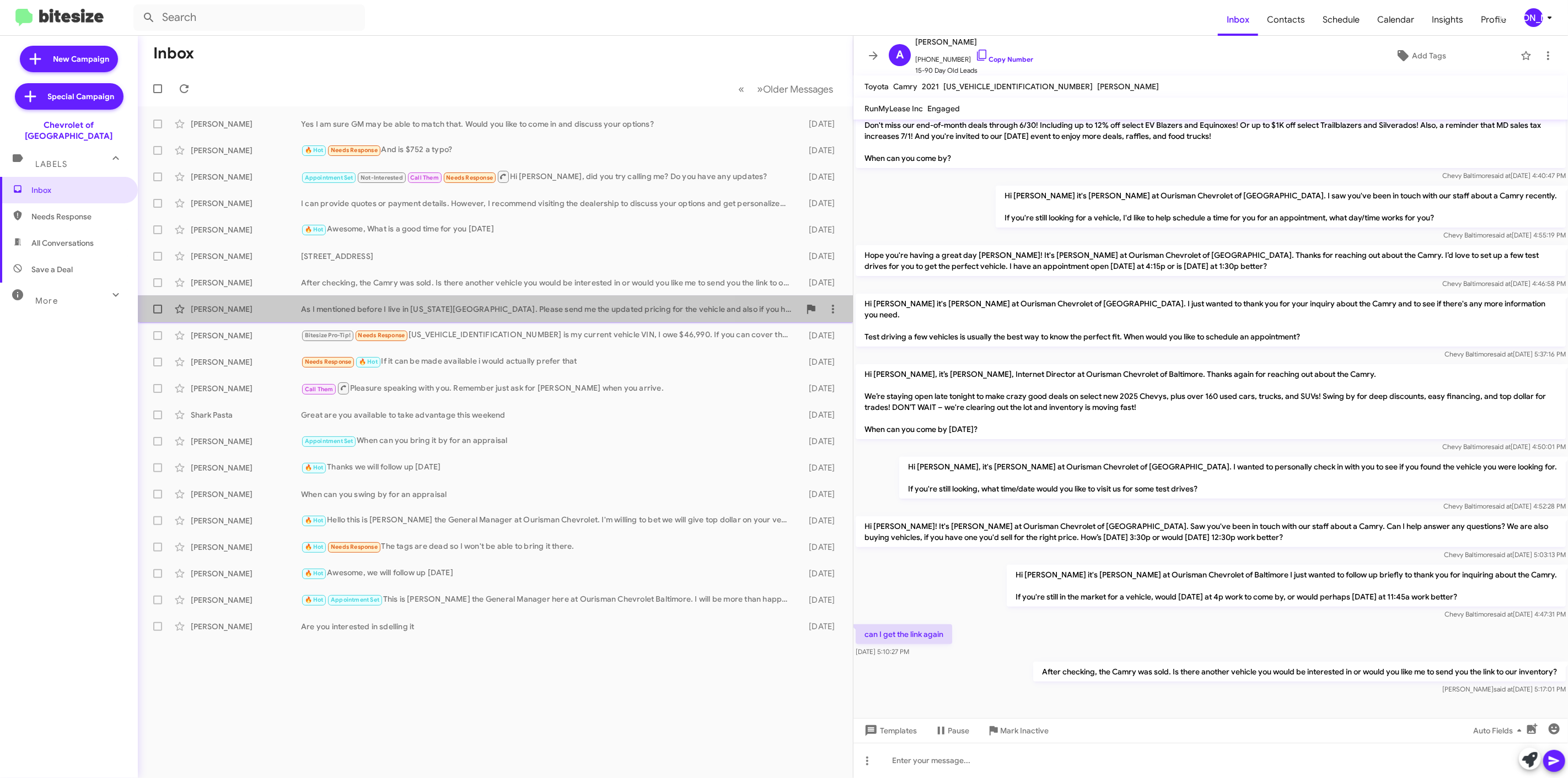
click at [234, 312] on div "Nik Georgiev" at bounding box center [246, 309] width 110 height 11
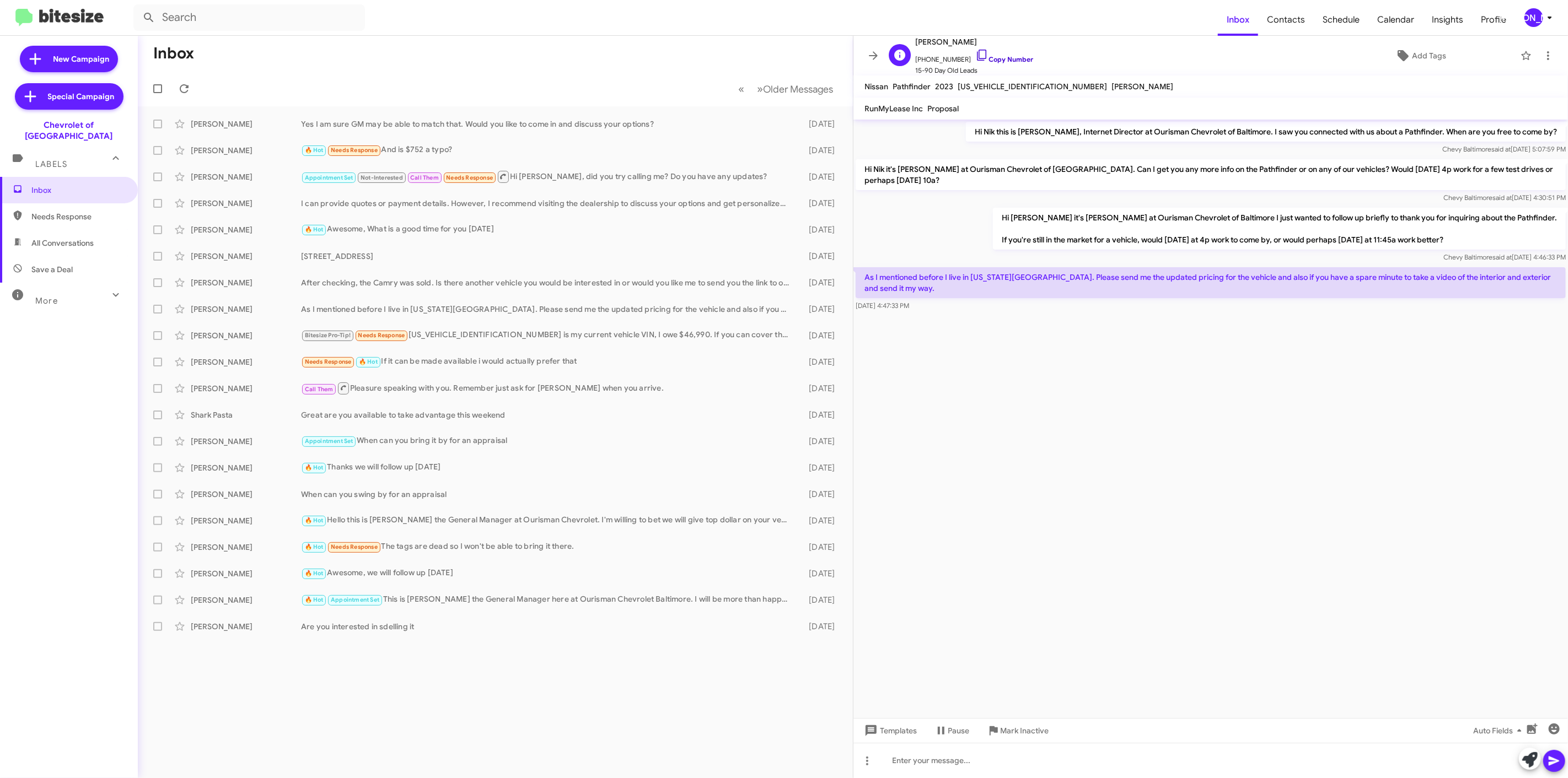
click at [1009, 57] on link "Copy Number" at bounding box center [1004, 58] width 58 height 8
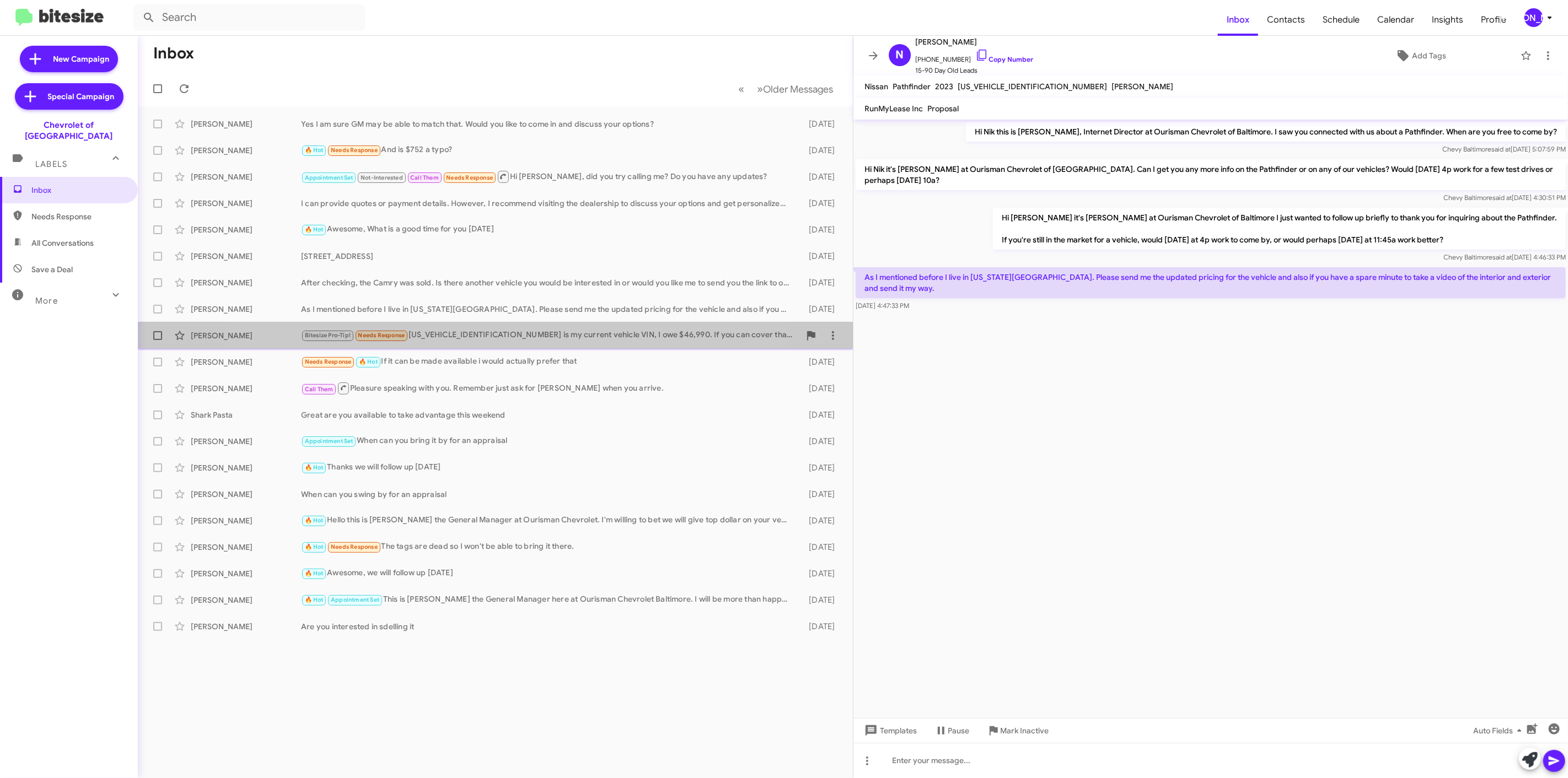
click at [469, 334] on div "Bitesize Pro-Tip! Needs Response 1GYKPGRS7RZ714874 is my current vehicle VIN, I…" at bounding box center [550, 336] width 499 height 13
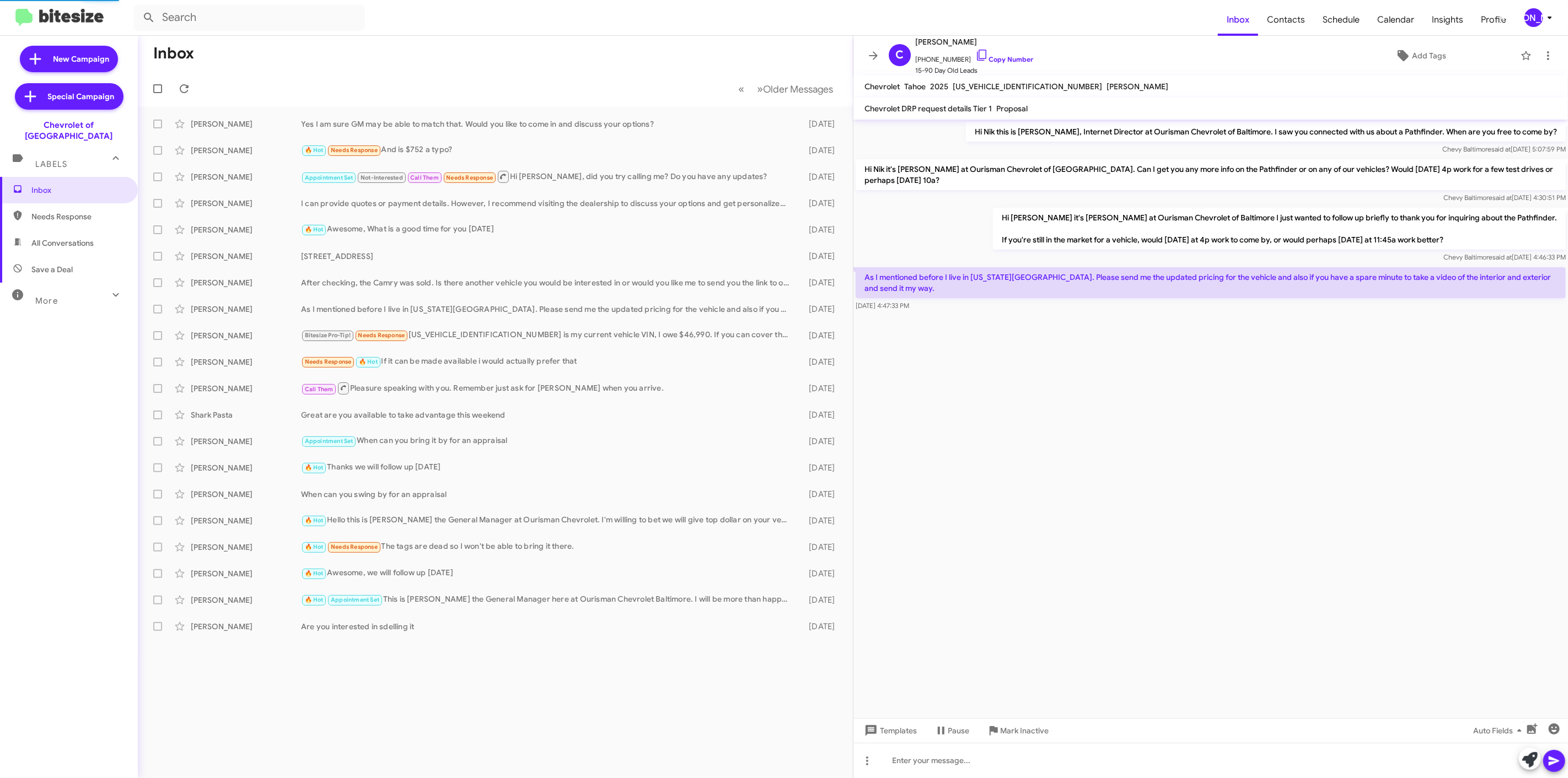
scroll to position [19, 0]
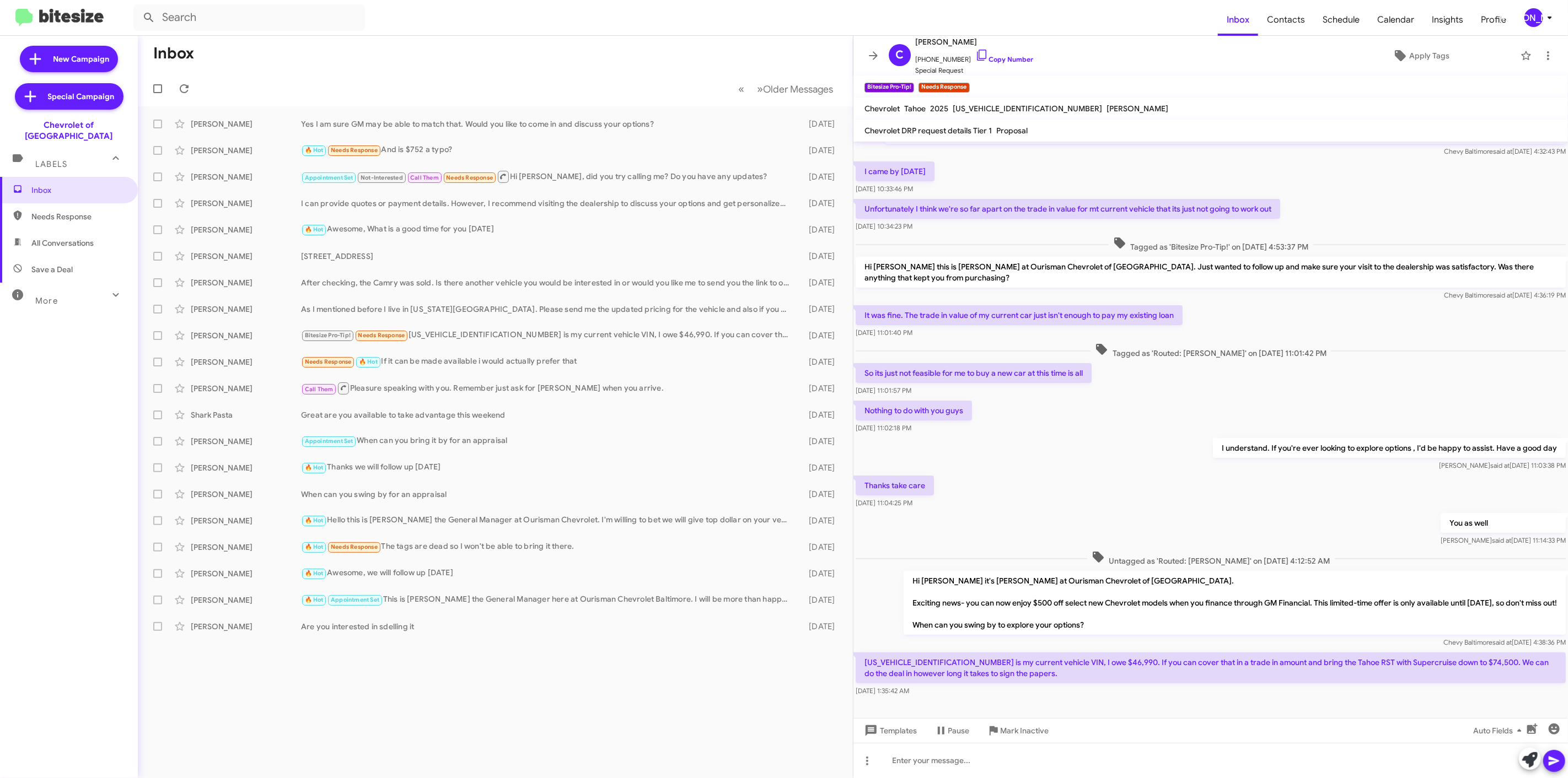
click at [869, 52] on icon at bounding box center [873, 56] width 13 height 13
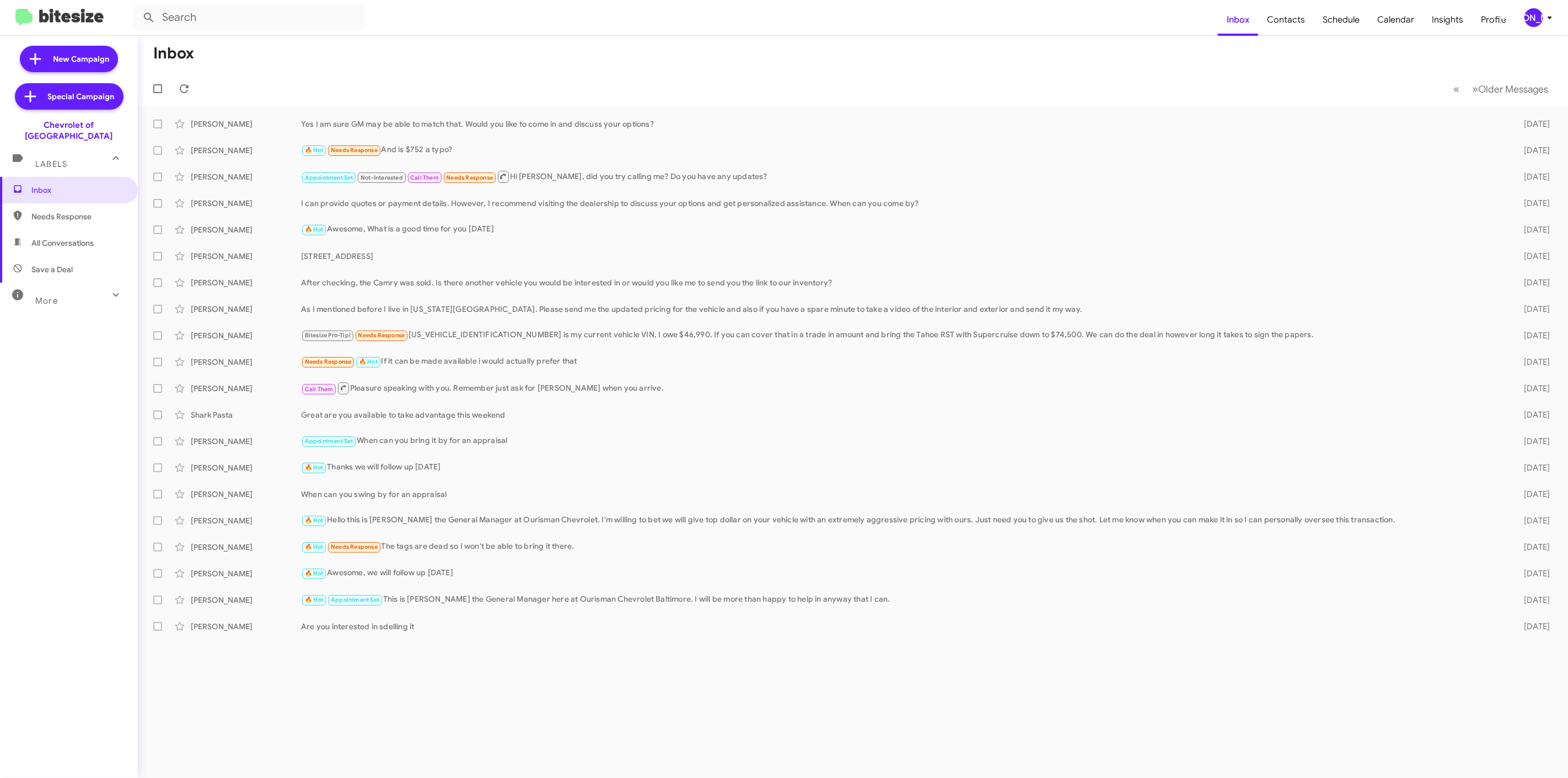
click at [760, 74] on mat-toolbar-row "« Previous » Next Older Messages" at bounding box center [853, 89] width 1430 height 35
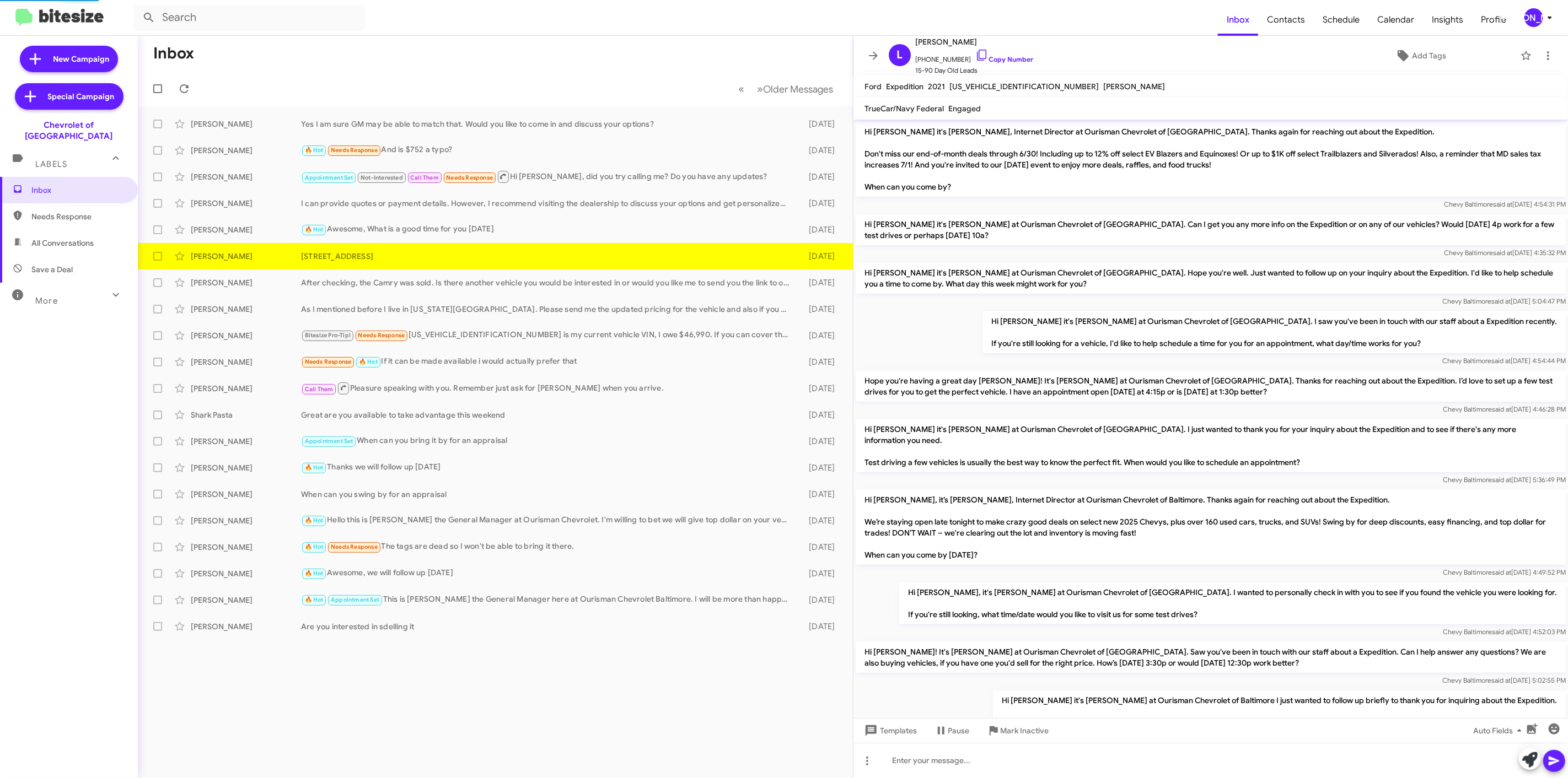
scroll to position [125, 0]
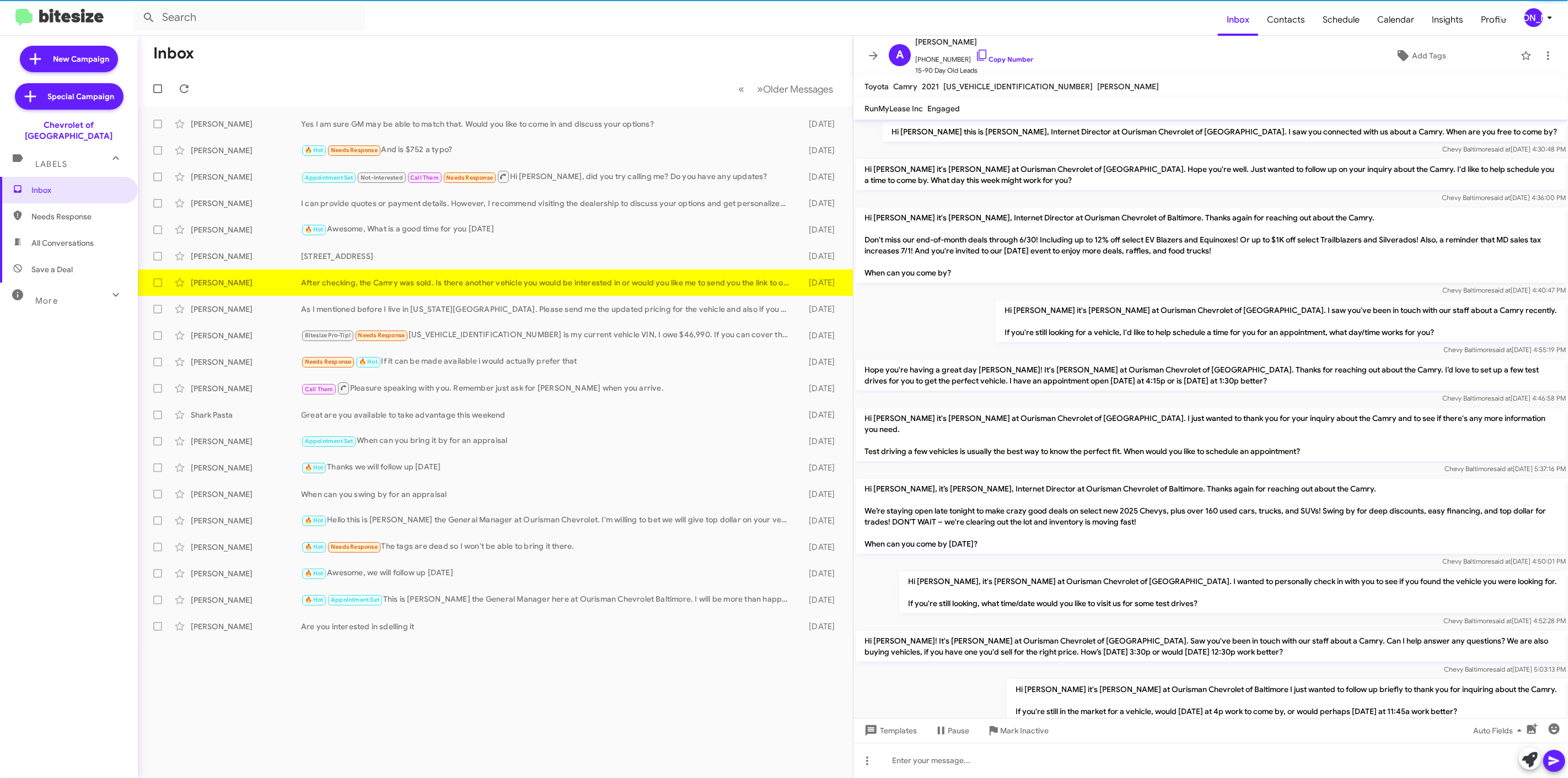
scroll to position [115, 0]
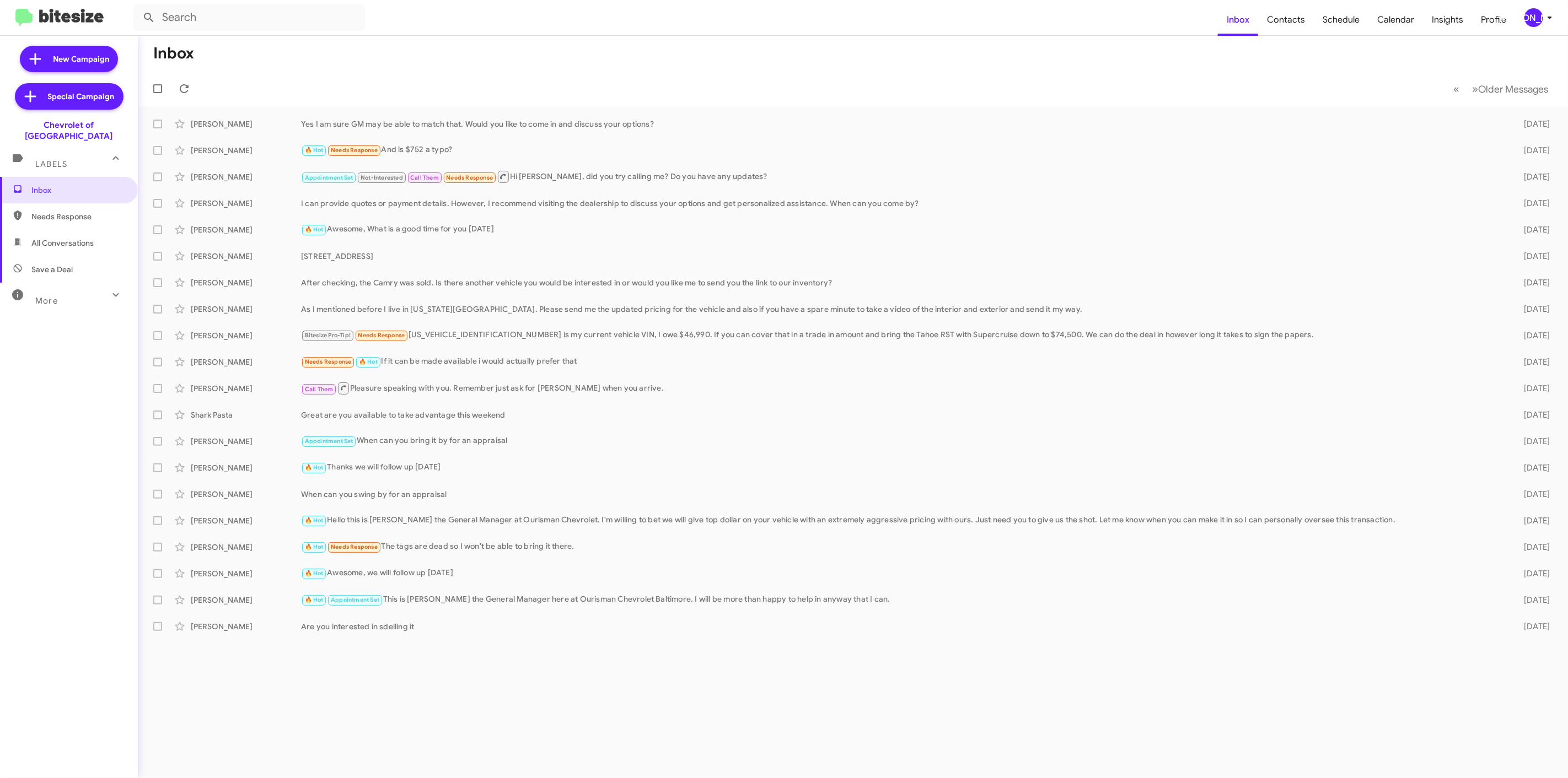
click at [1545, 17] on icon at bounding box center [1549, 18] width 13 height 13
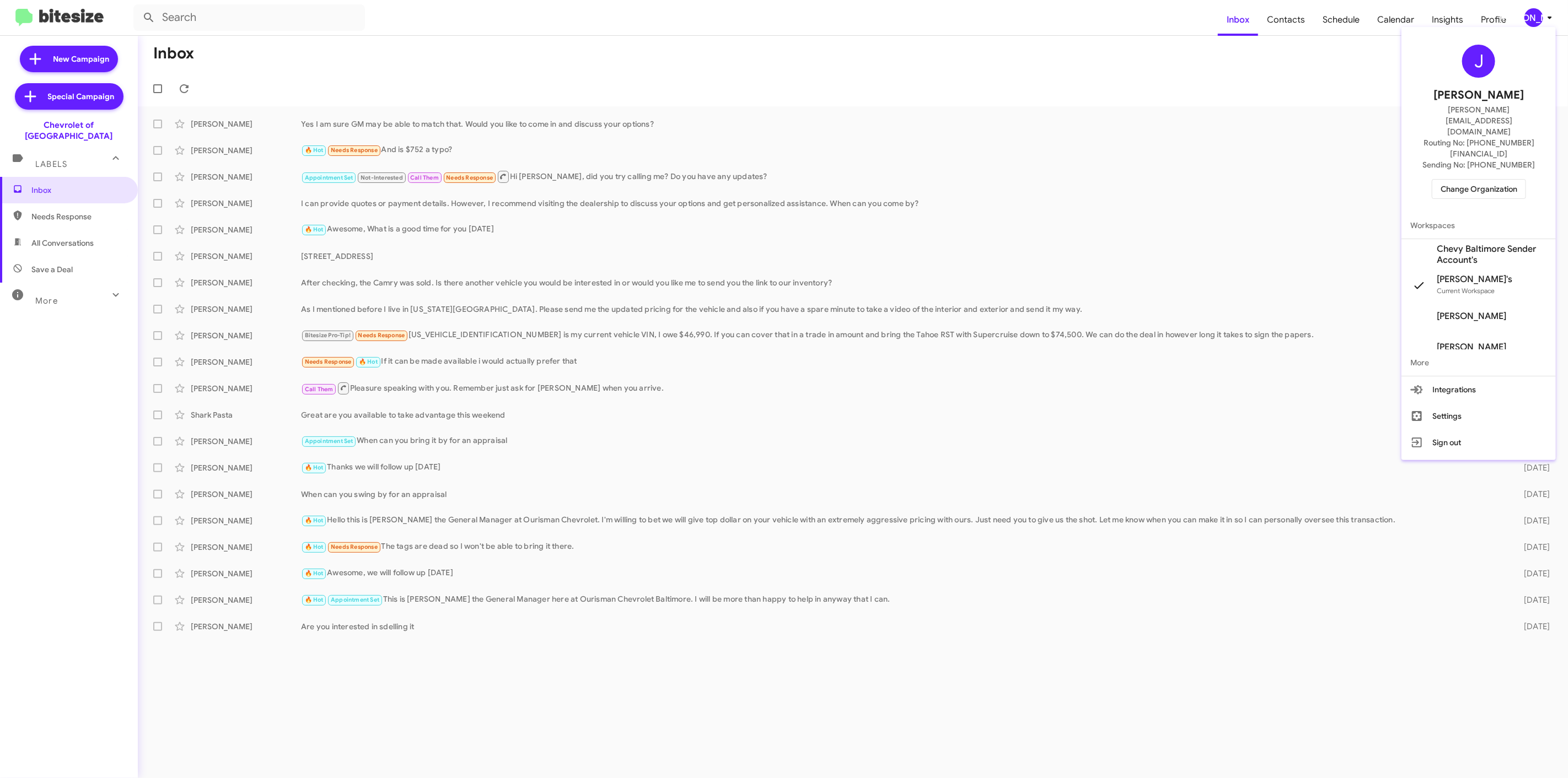
click at [1437, 179] on button "Change Organization" at bounding box center [1479, 188] width 95 height 19
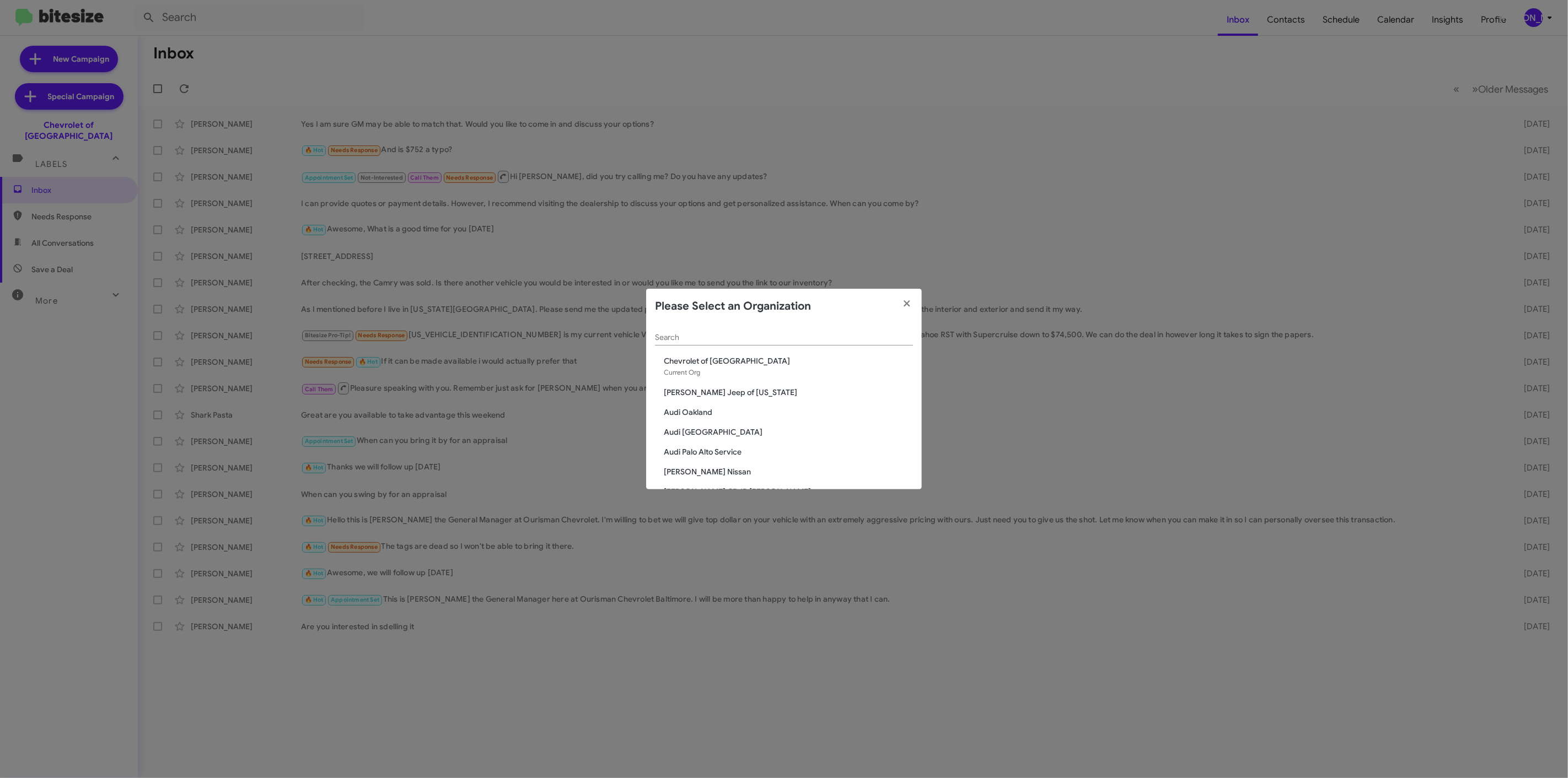
click at [778, 337] on input "Search" at bounding box center [784, 338] width 258 height 9
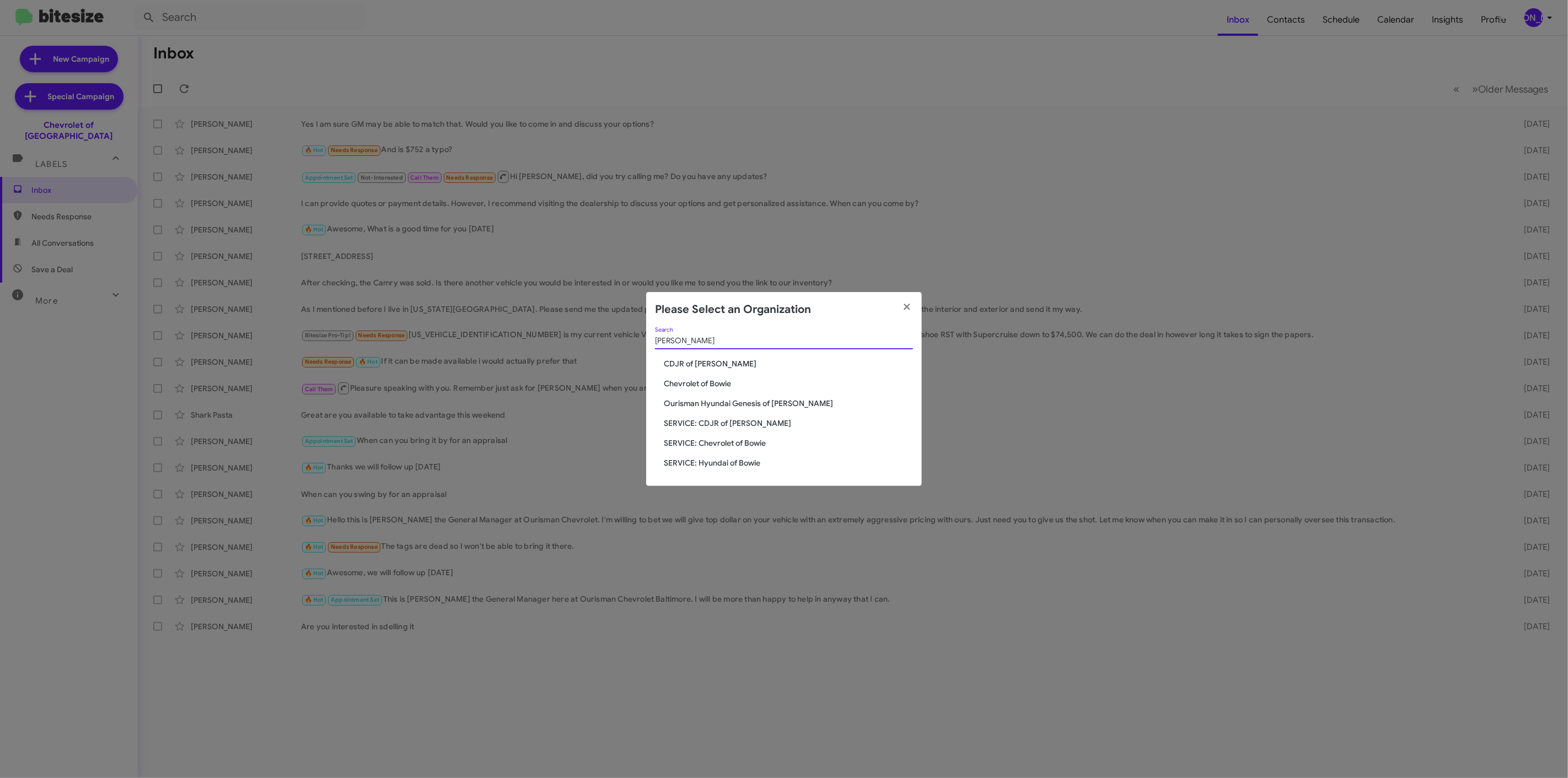
type input "bowie"
click at [719, 388] on span "Chevrolet of Bowie" at bounding box center [788, 384] width 250 height 11
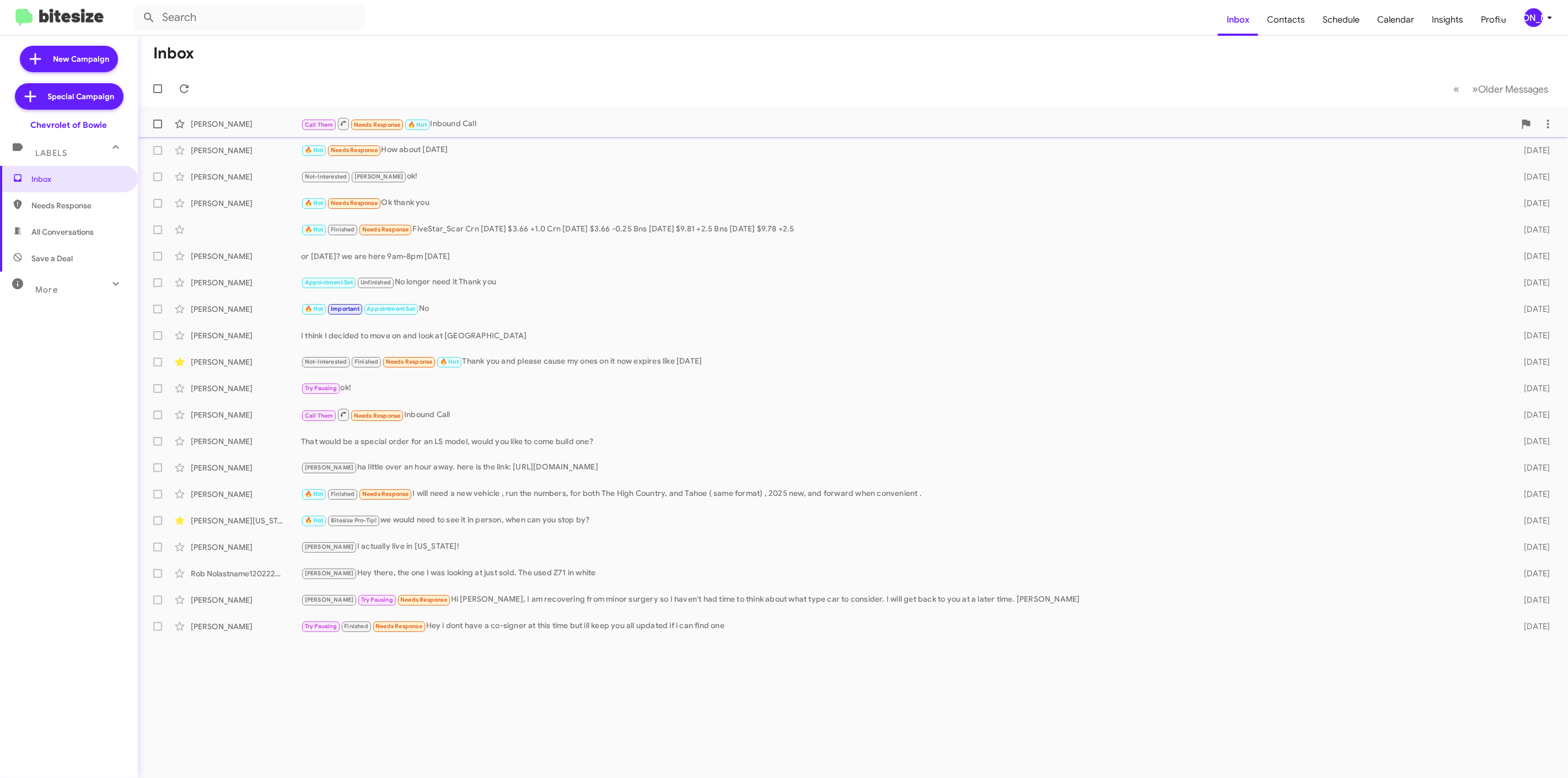
click at [156, 125] on span at bounding box center [158, 124] width 9 height 9
click at [157, 128] on input "checkbox" at bounding box center [157, 128] width 1 height 1
checkbox input "true"
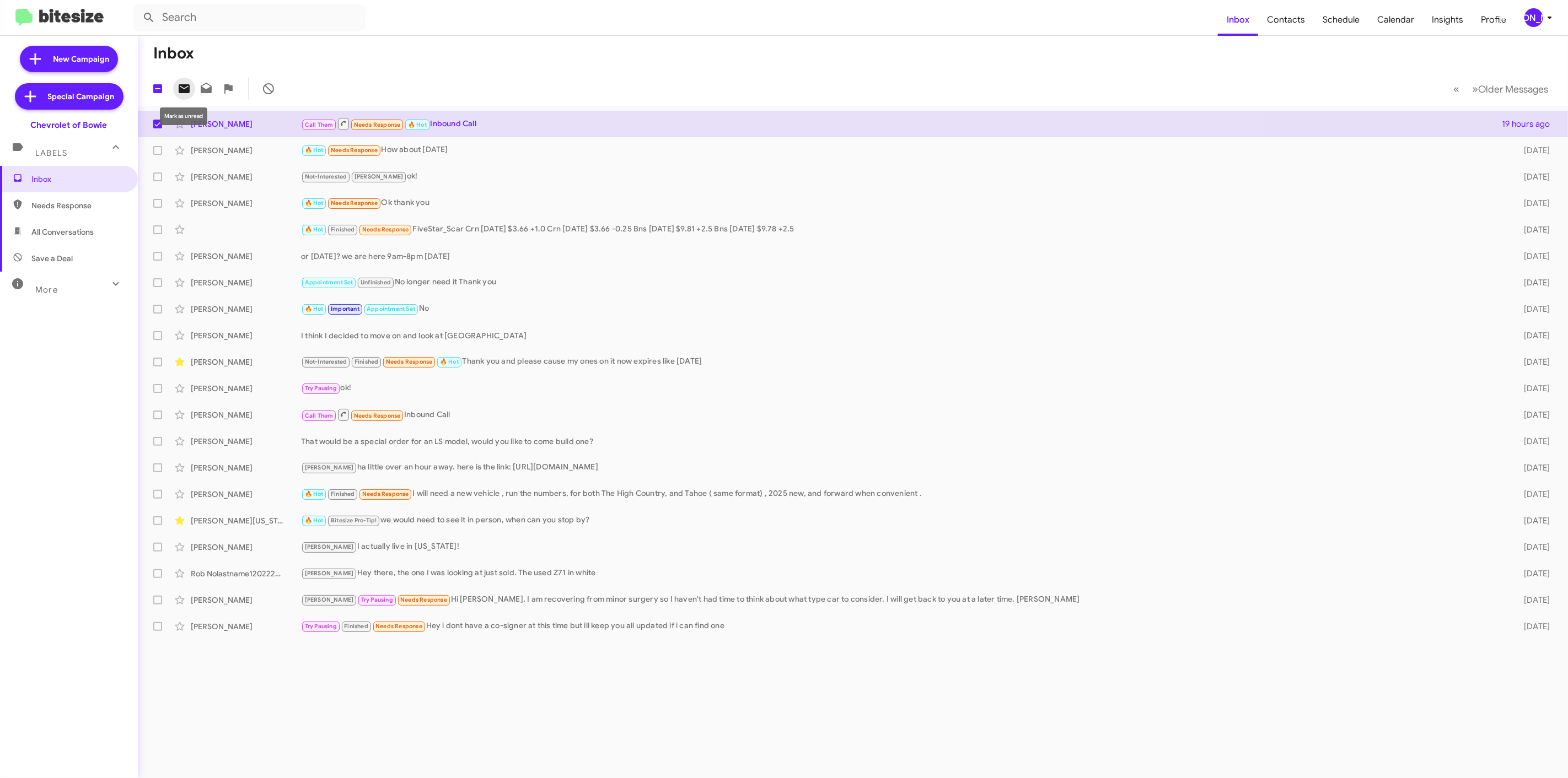
click at [183, 88] on icon at bounding box center [184, 89] width 13 height 13
click at [1522, 22] on button "[PERSON_NAME]" at bounding box center [1536, 18] width 41 height 19
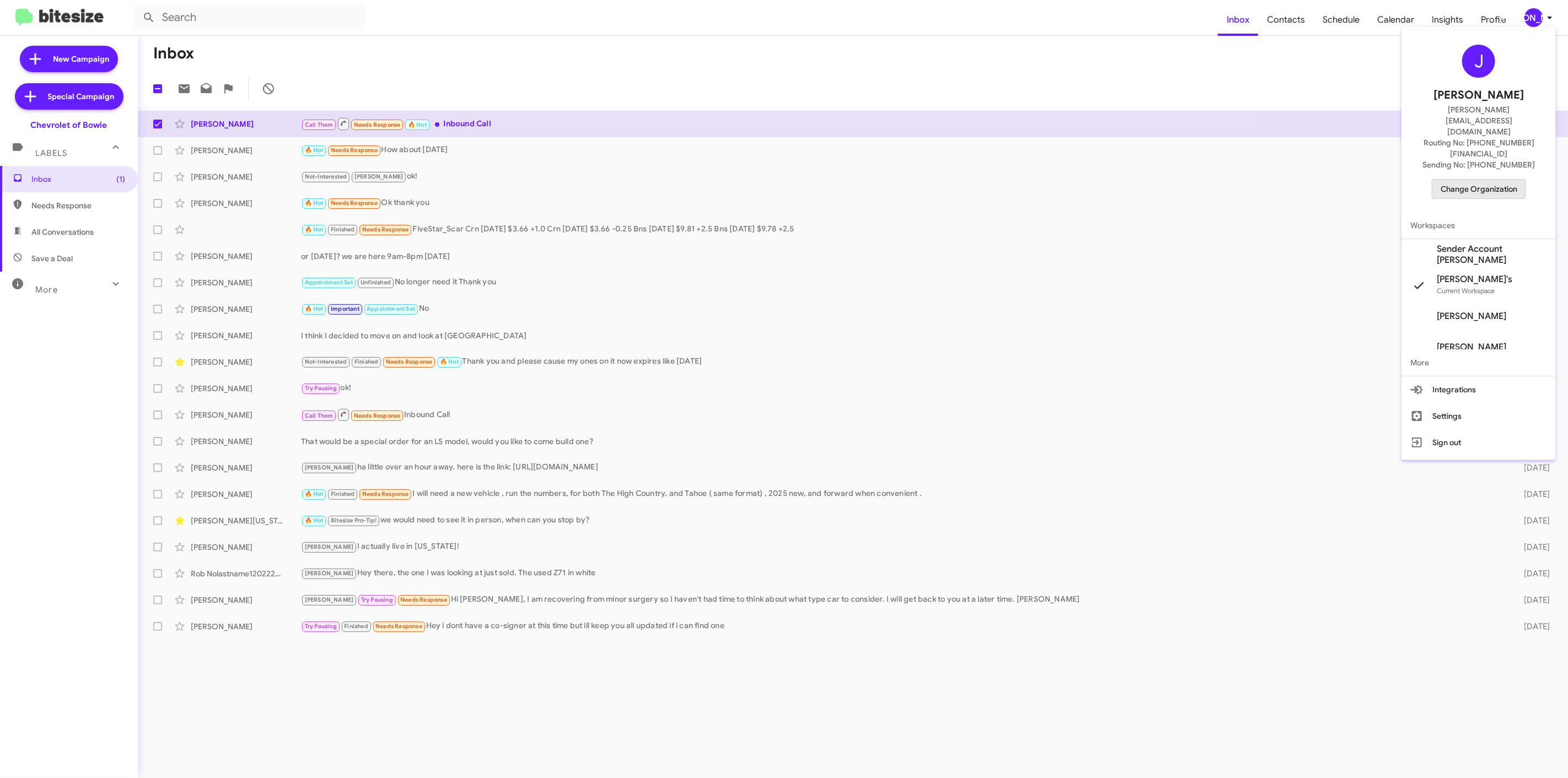
click at [1450, 180] on span "Change Organization" at bounding box center [1478, 189] width 77 height 19
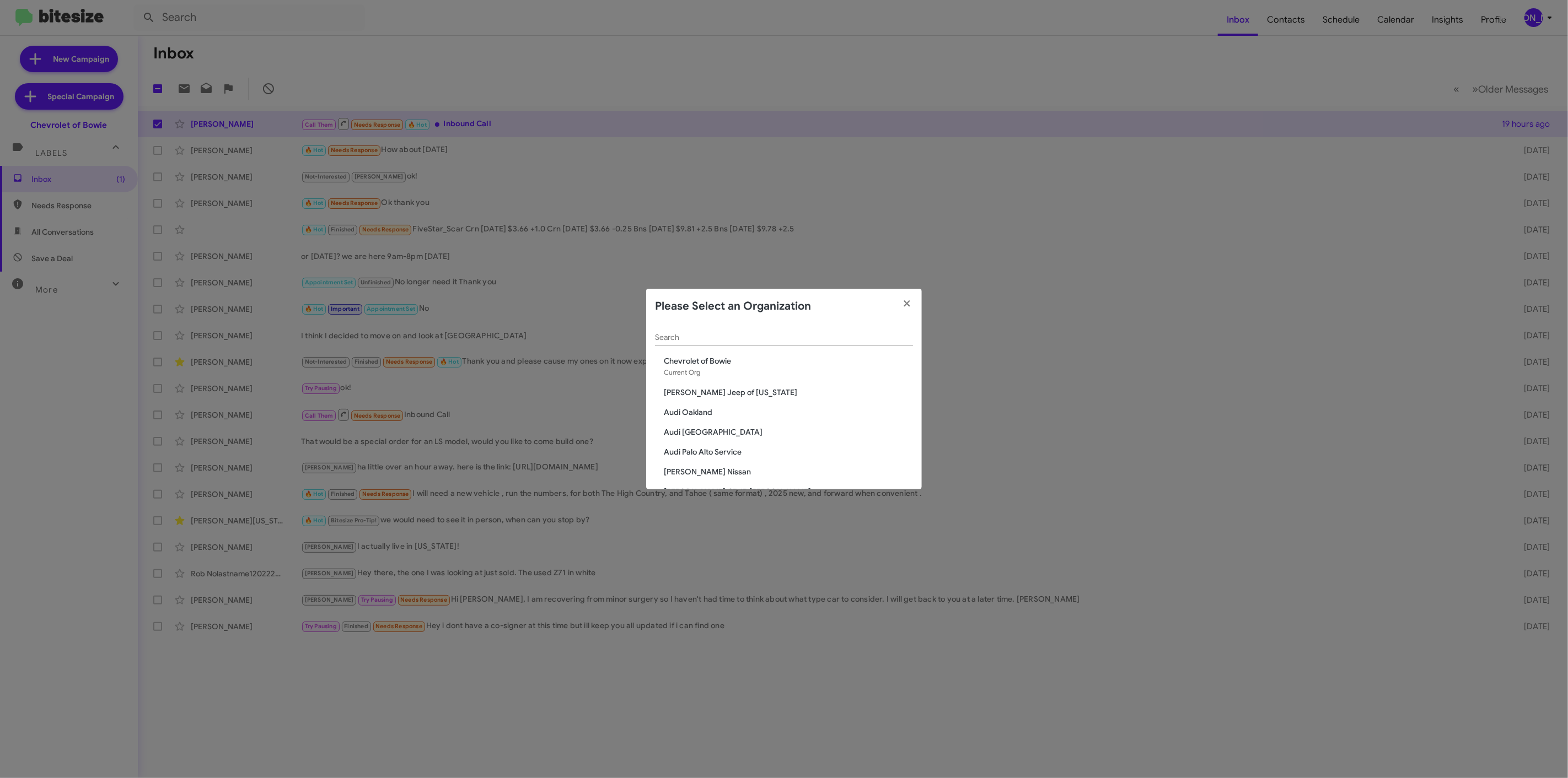
click at [781, 337] on input "Search" at bounding box center [784, 338] width 258 height 9
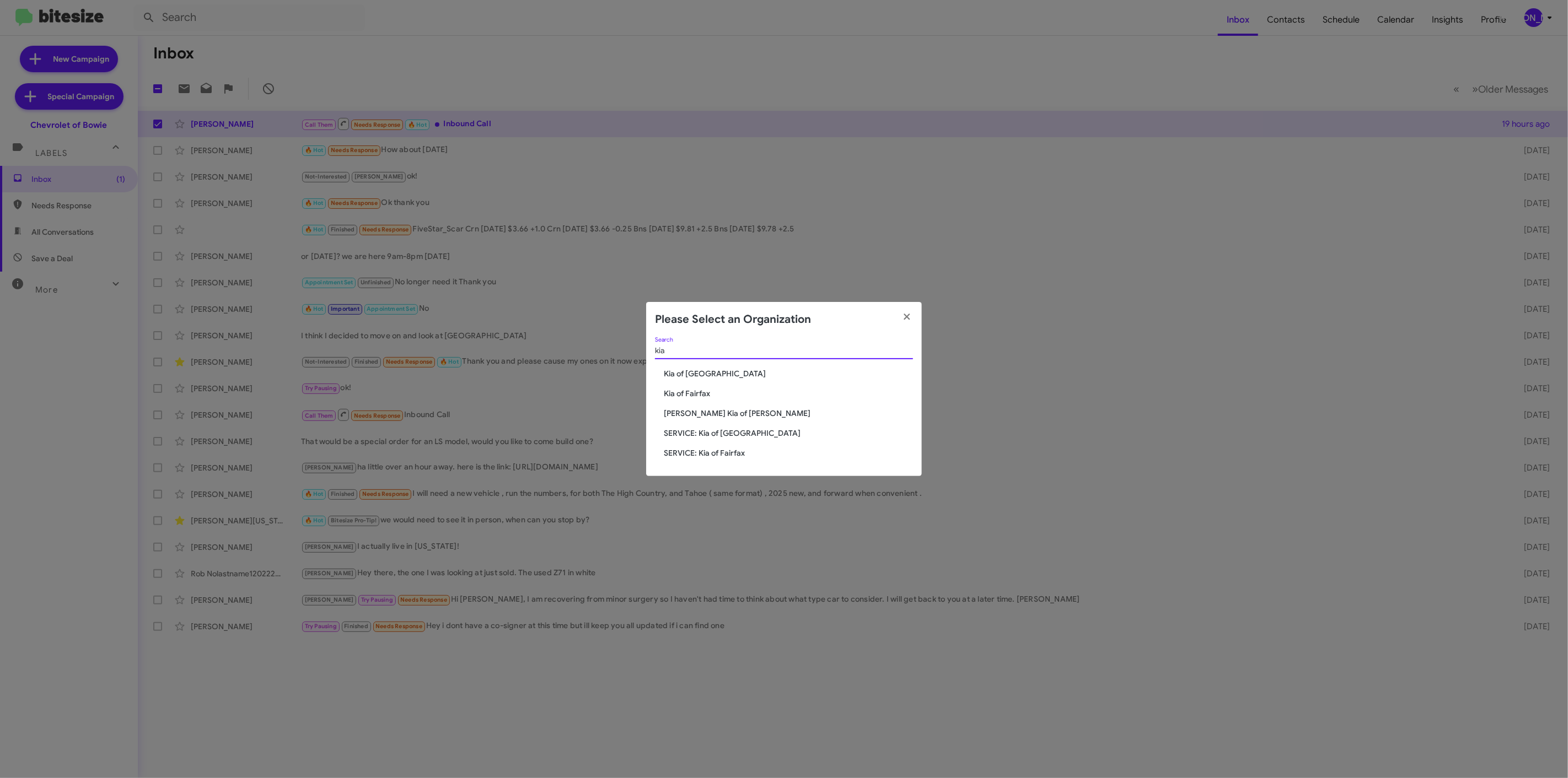
type input "kia"
click at [687, 376] on span "Kia of [GEOGRAPHIC_DATA]" at bounding box center [788, 374] width 250 height 11
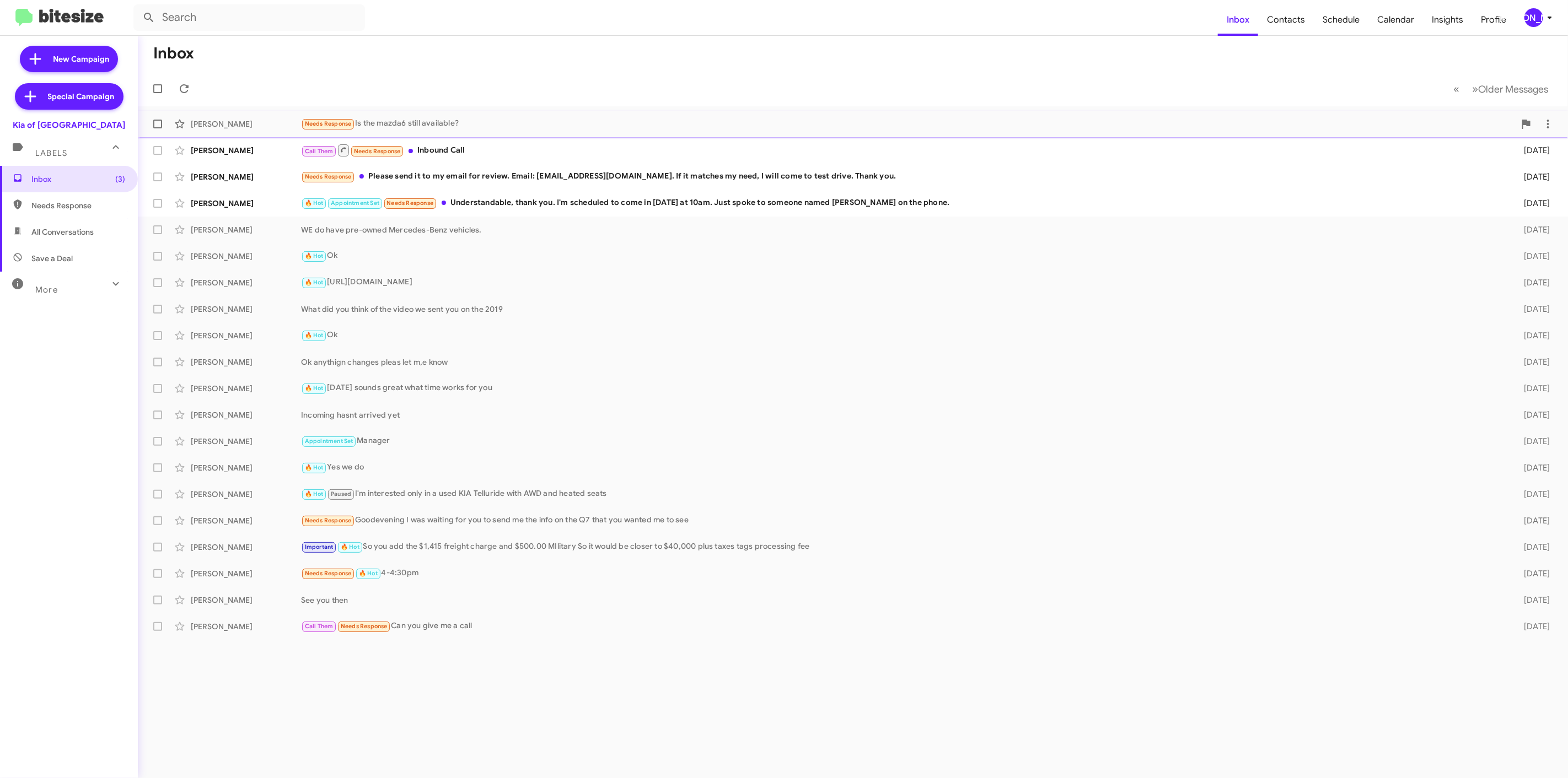
click at [155, 130] on label at bounding box center [158, 124] width 22 height 22
click at [157, 129] on input "checkbox" at bounding box center [157, 128] width 1 height 1
checkbox input "true"
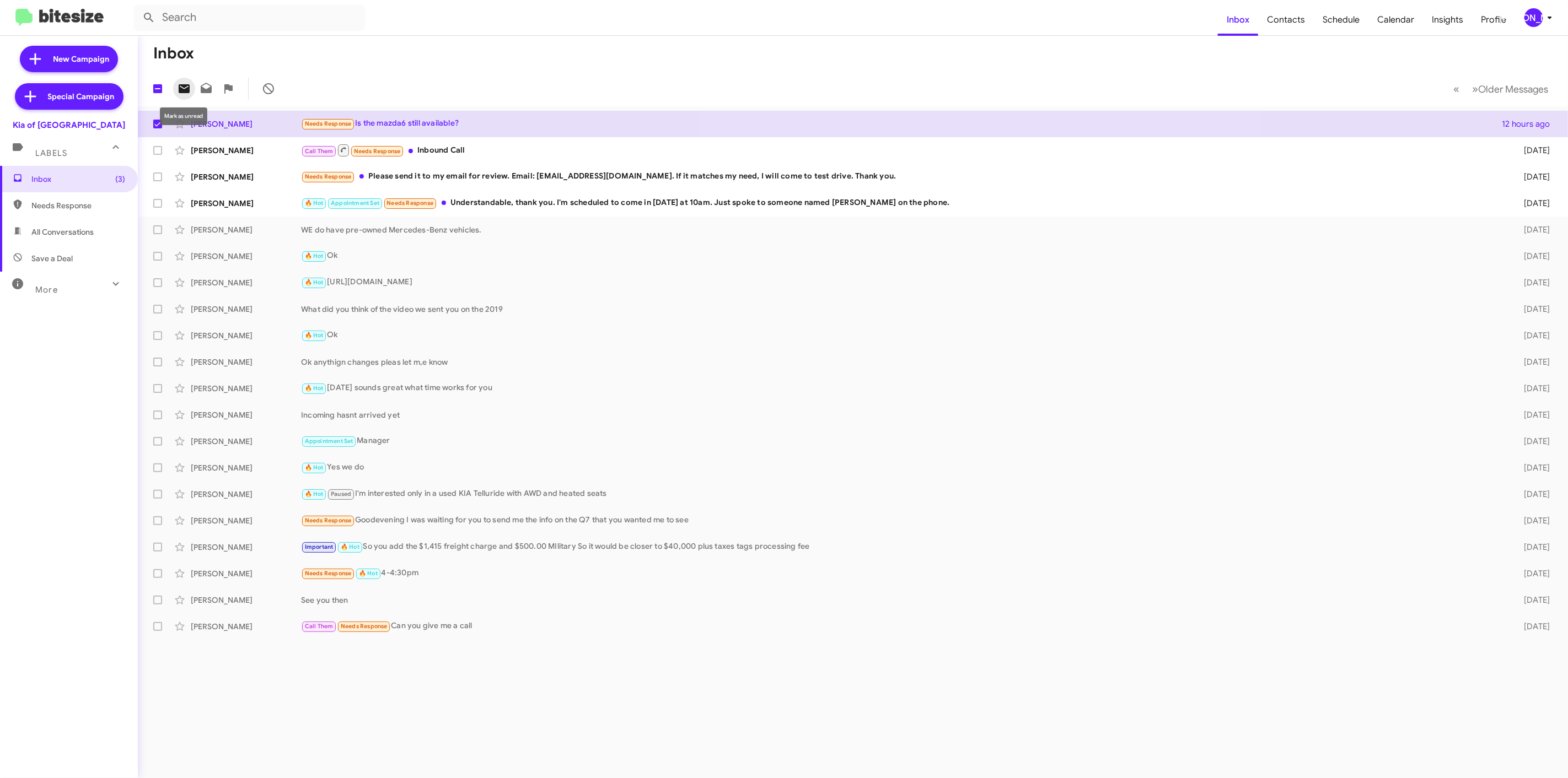
click at [190, 89] on icon at bounding box center [184, 89] width 13 height 13
click at [1544, 18] on icon at bounding box center [1549, 18] width 13 height 13
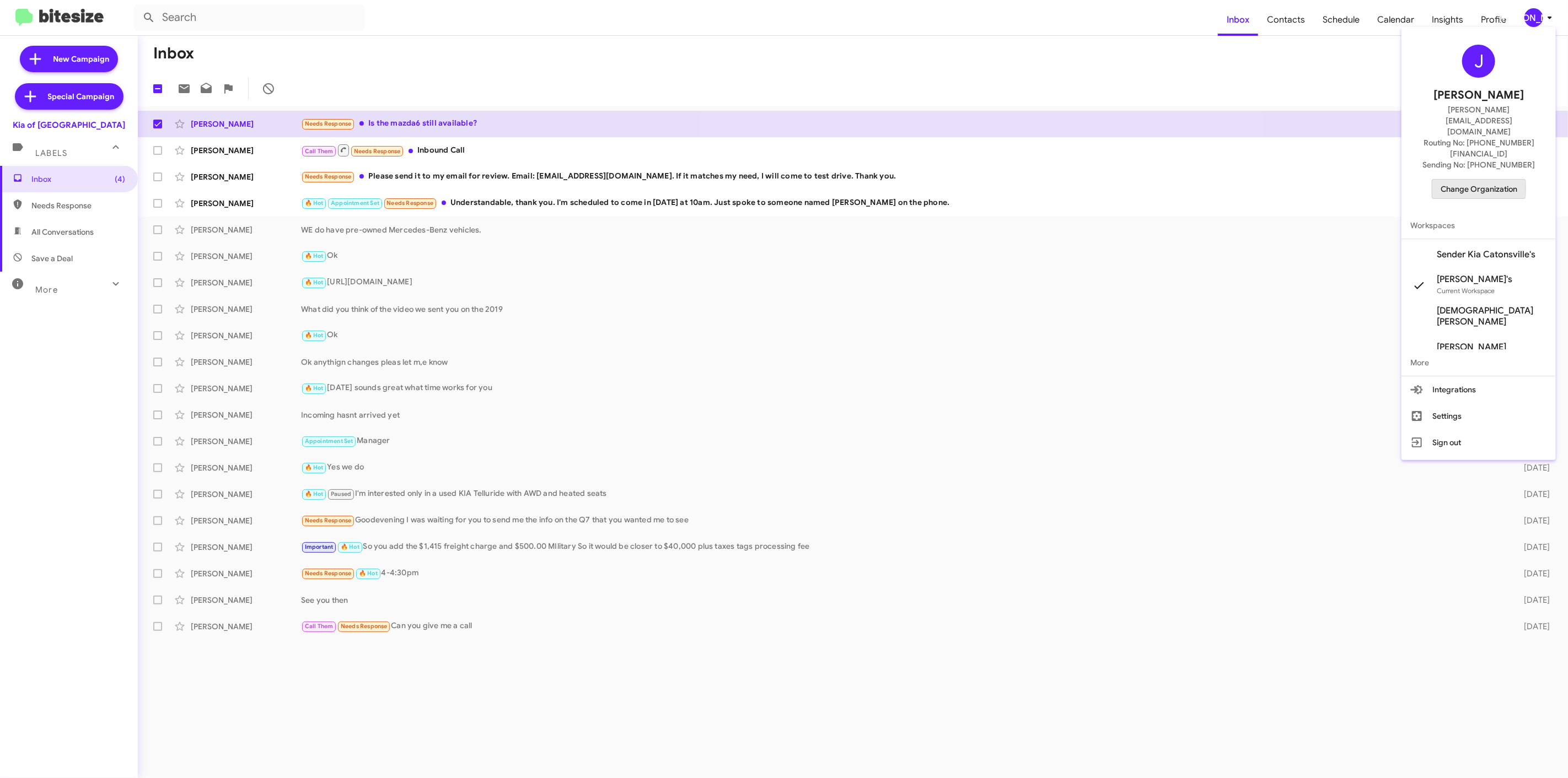
drag, startPoint x: 1457, startPoint y: 155, endPoint x: 1456, endPoint y: 147, distance: 8.1
click at [1456, 180] on span "Change Organization" at bounding box center [1478, 189] width 77 height 19
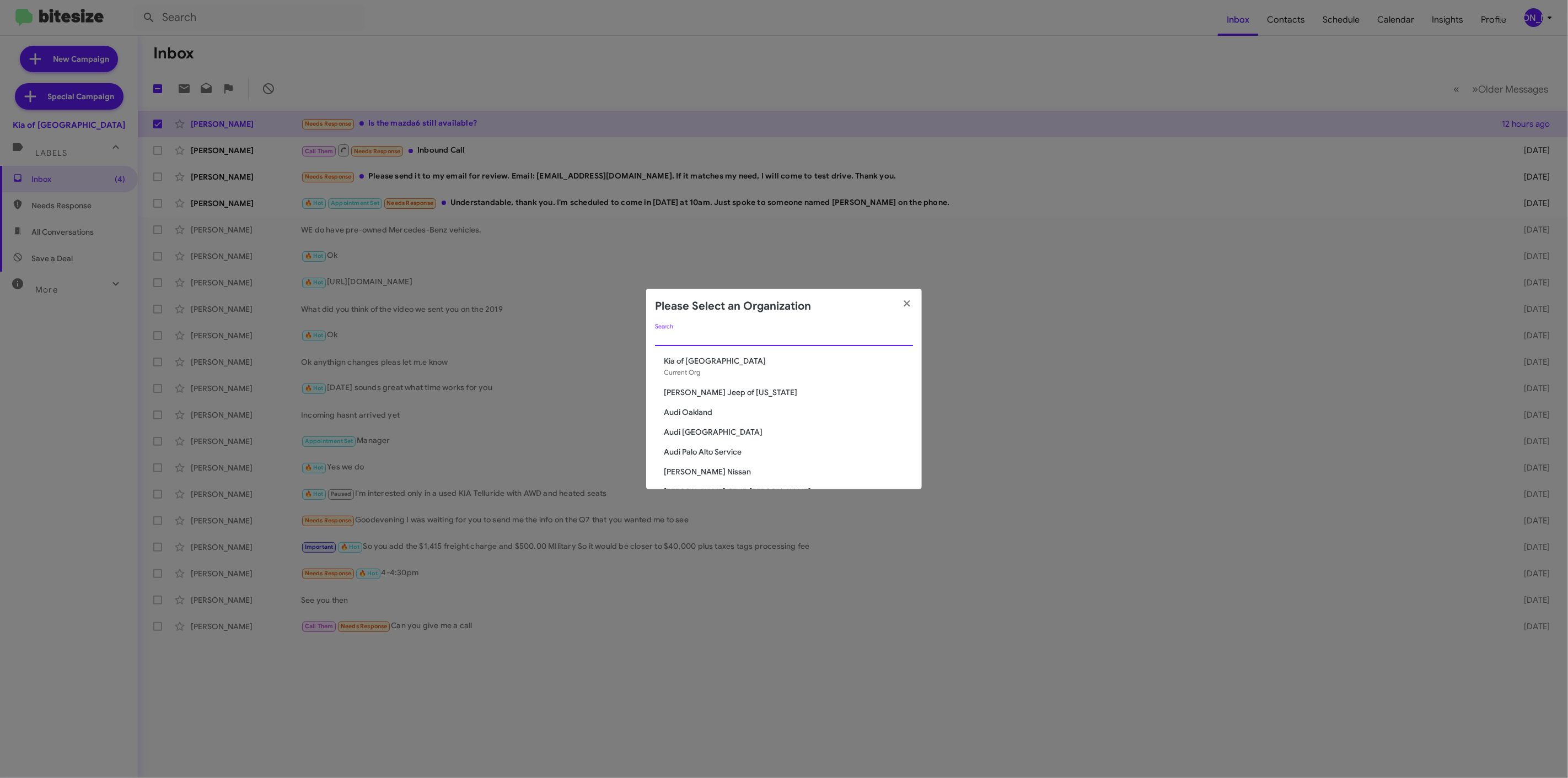
click at [803, 335] on input "Search" at bounding box center [784, 338] width 258 height 9
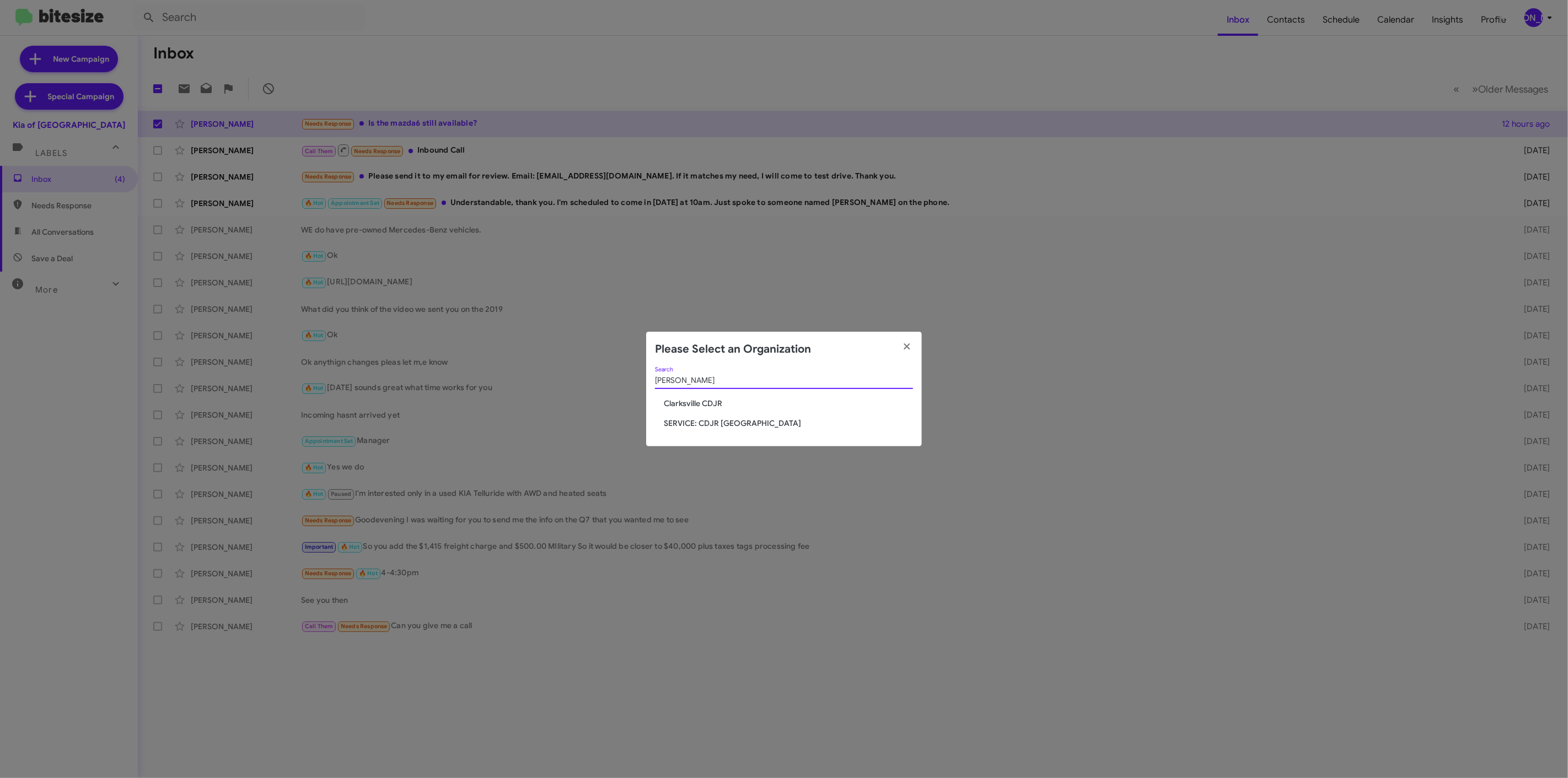
type input "[PERSON_NAME]"
click at [693, 402] on span "Clarksville CDJR" at bounding box center [788, 403] width 250 height 11
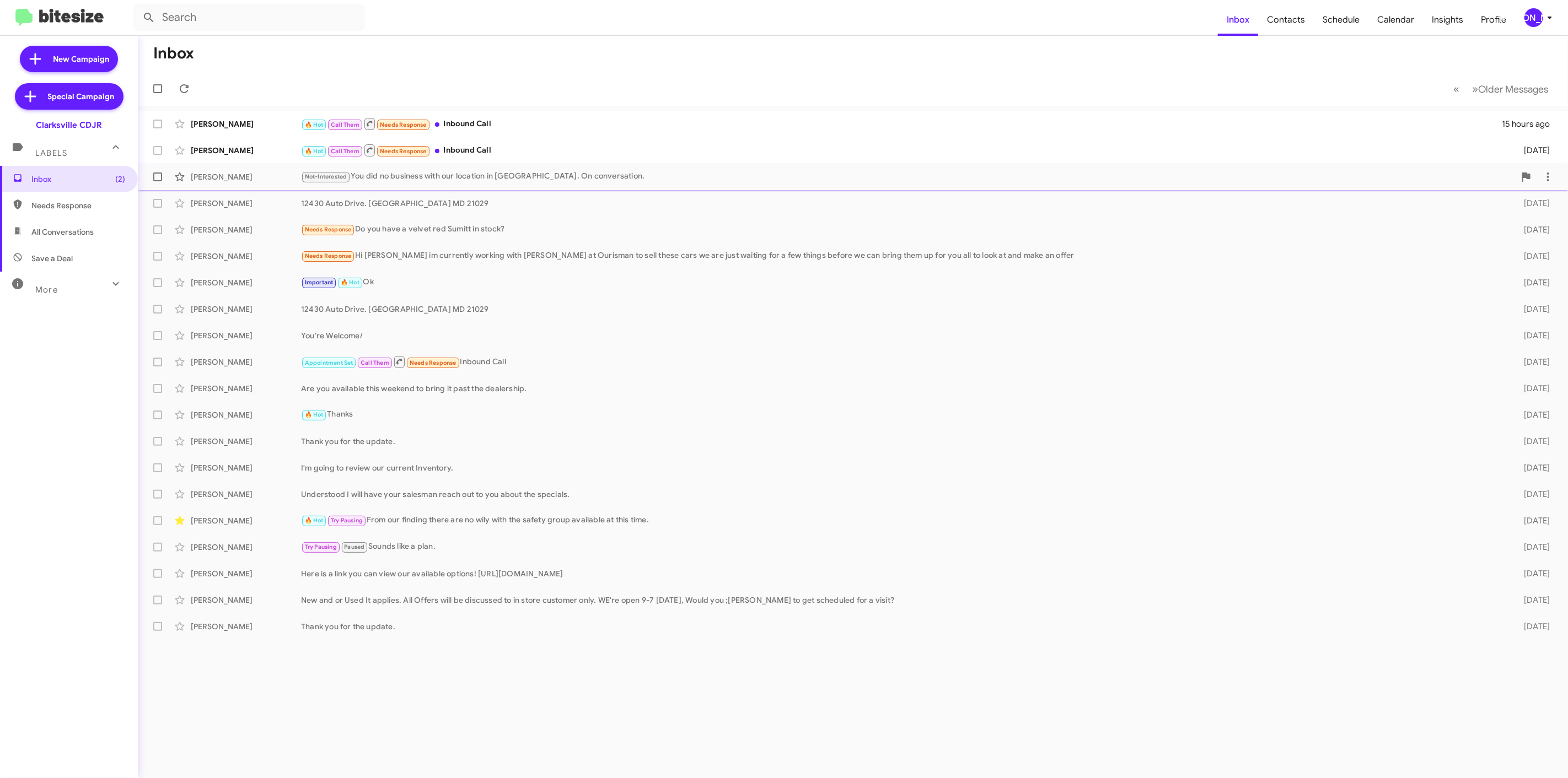
click at [400, 177] on div "Not-Interested You did no business with our location in [GEOGRAPHIC_DATA]. On c…" at bounding box center [907, 177] width 1214 height 13
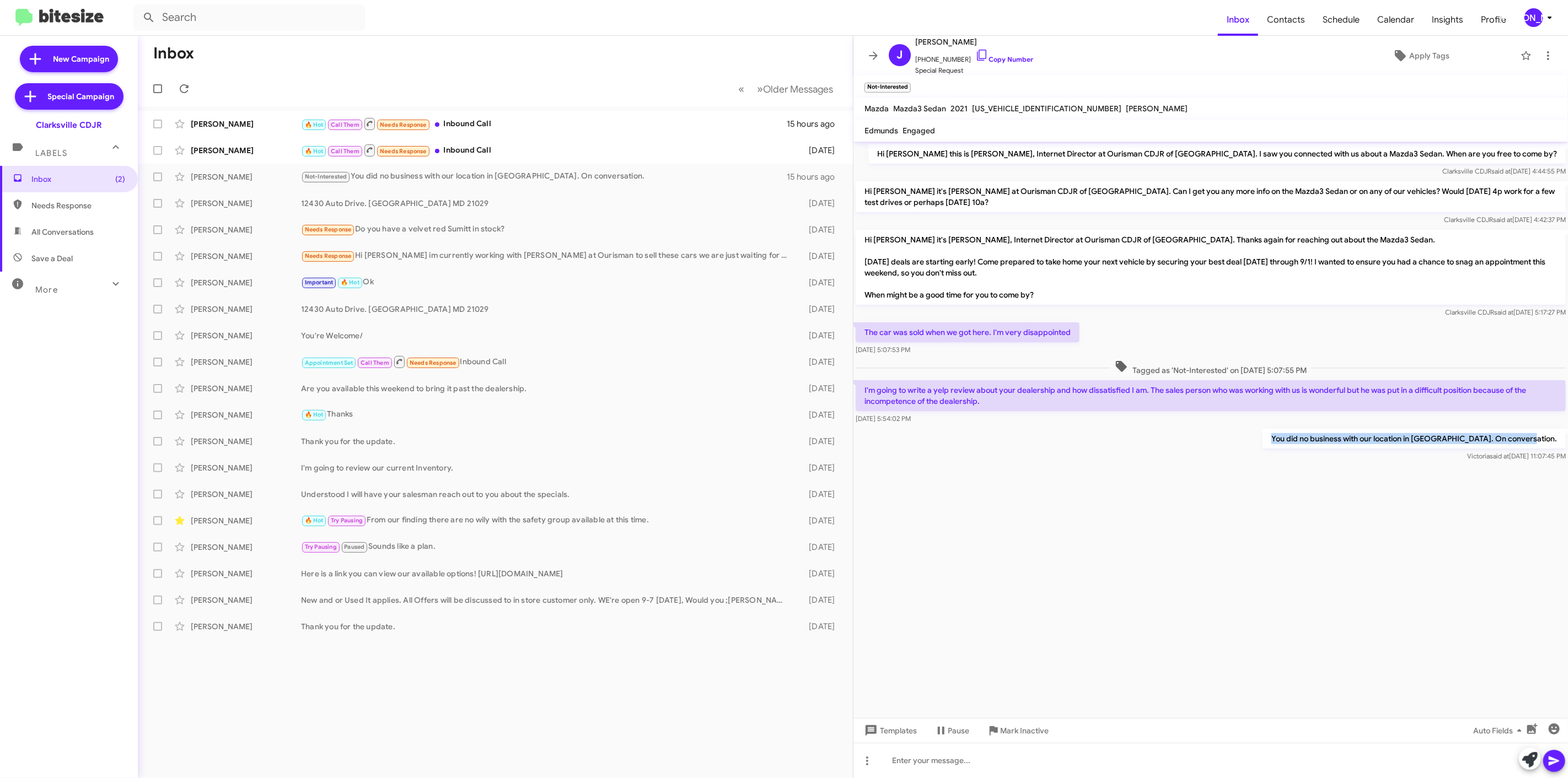
drag, startPoint x: 1315, startPoint y: 441, endPoint x: 1533, endPoint y: 440, distance: 218.0
click at [1557, 443] on p "You did no business with our location in [GEOGRAPHIC_DATA]. On conversation." at bounding box center [1414, 438] width 303 height 19
copy p "You did no business with our location in [GEOGRAPHIC_DATA]. On conversation."
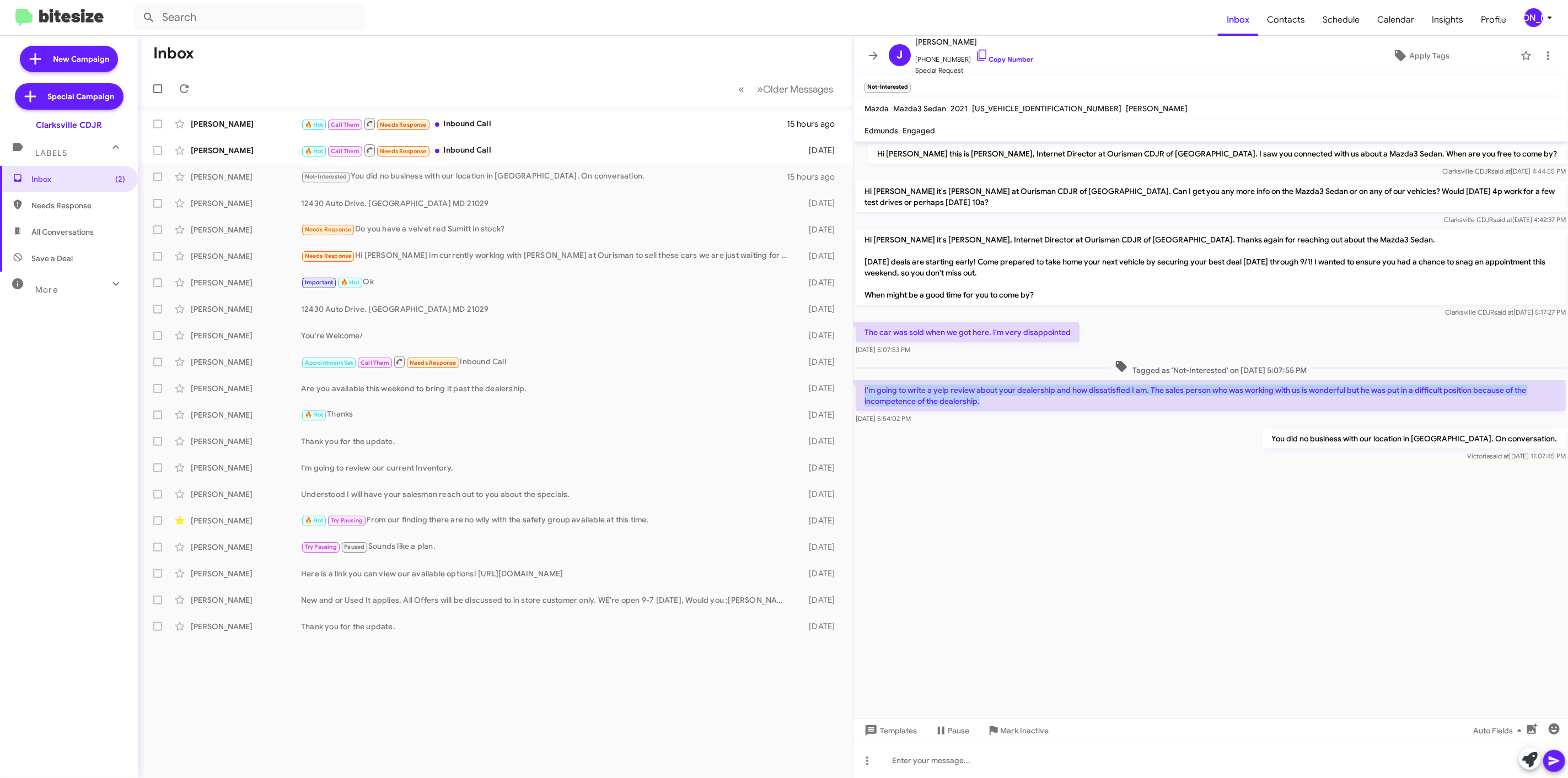
drag, startPoint x: 986, startPoint y: 403, endPoint x: 855, endPoint y: 386, distance: 132.1
click at [855, 386] on p "I'm going to write a yelp review about your dealership and how dissatisfied I a…" at bounding box center [1210, 395] width 710 height 31
copy p "I'm going to write a yelp review about your dealership and how dissatisfied I a…"
click at [866, 54] on span at bounding box center [873, 56] width 22 height 13
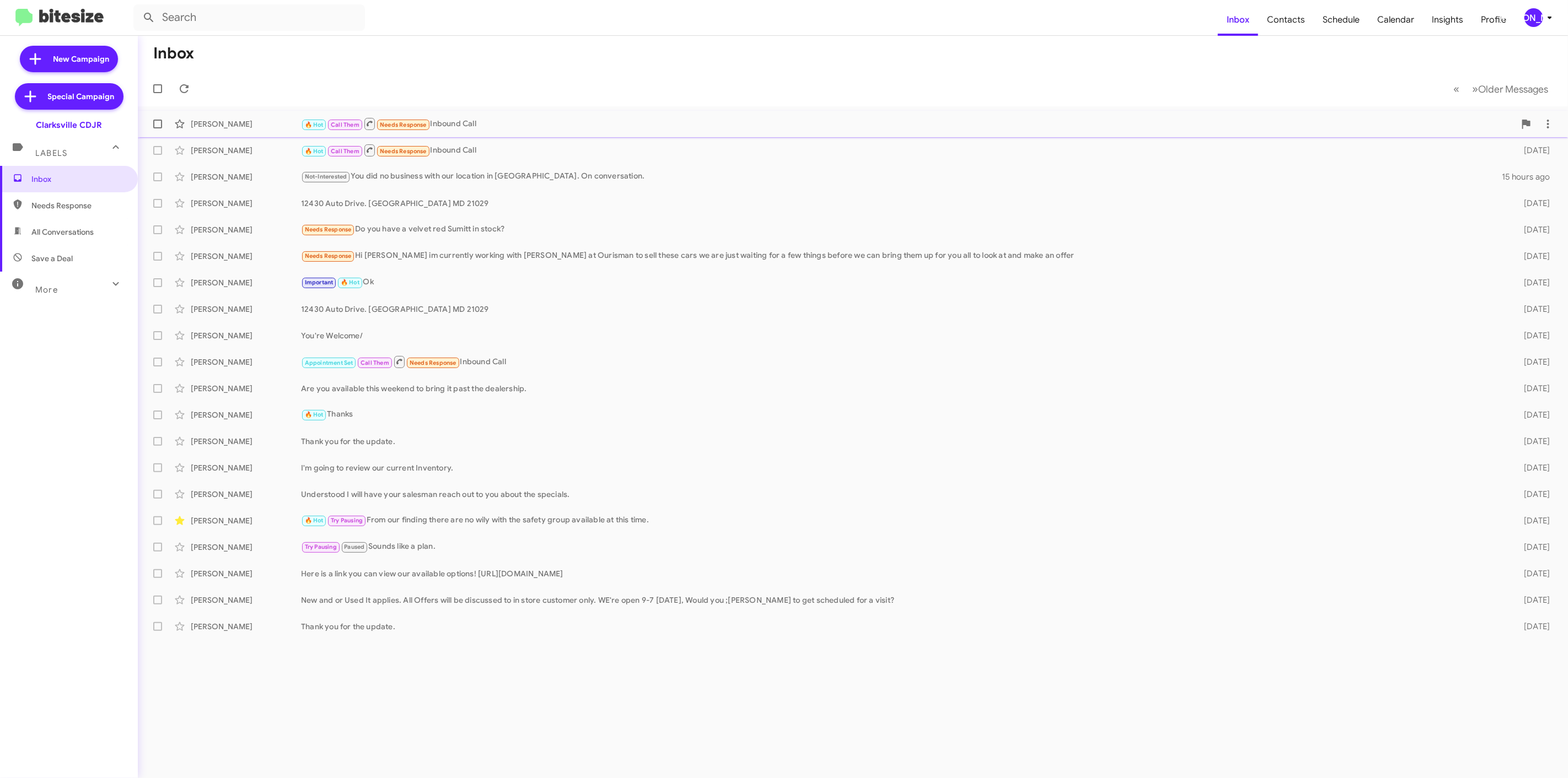
click at [155, 121] on span at bounding box center [158, 124] width 9 height 9
click at [157, 128] on input "checkbox" at bounding box center [157, 128] width 1 height 1
checkbox input "true"
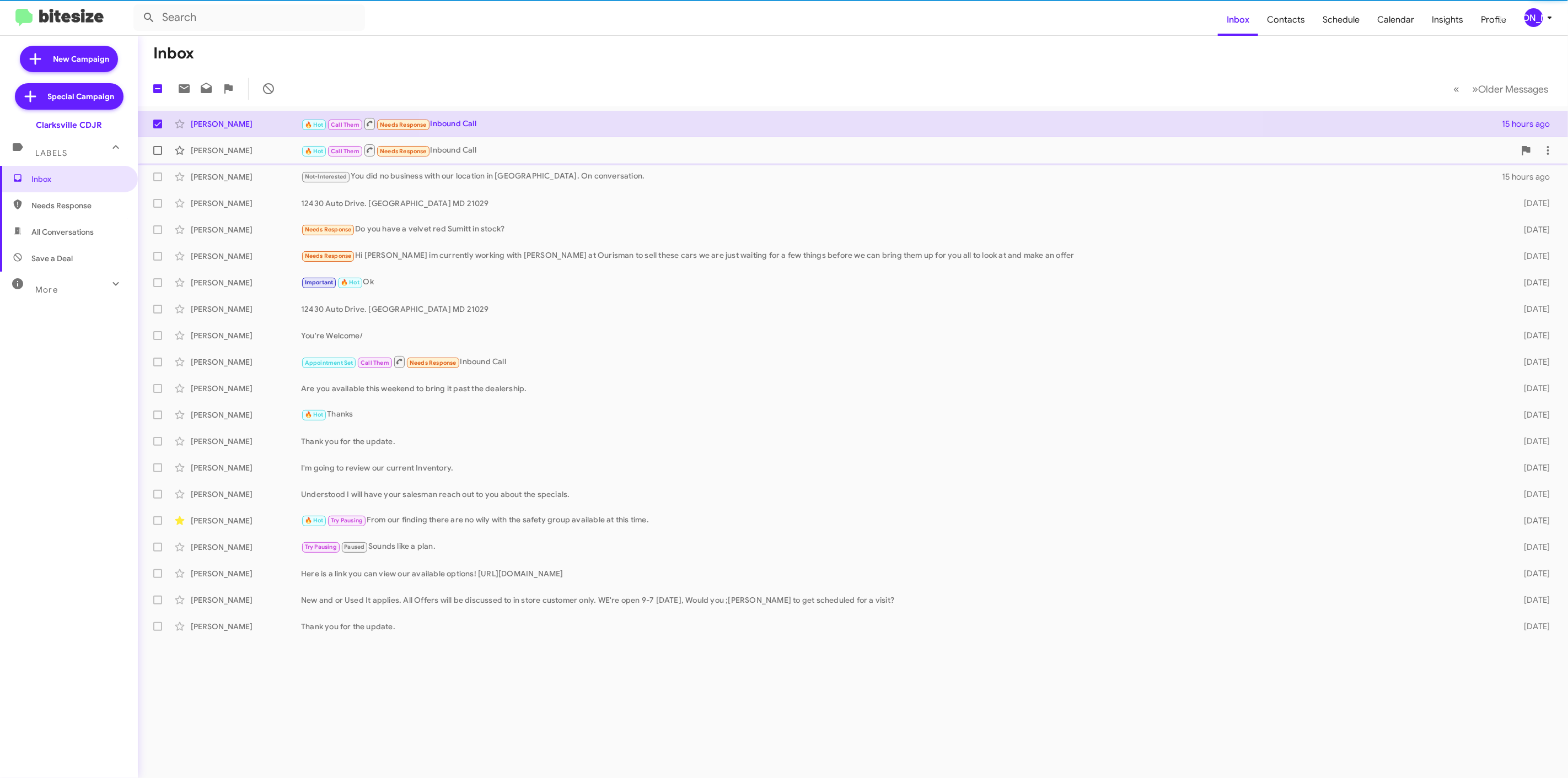
click at [160, 156] on label at bounding box center [158, 150] width 22 height 22
click at [158, 156] on input "checkbox" at bounding box center [157, 155] width 1 height 1
checkbox input "true"
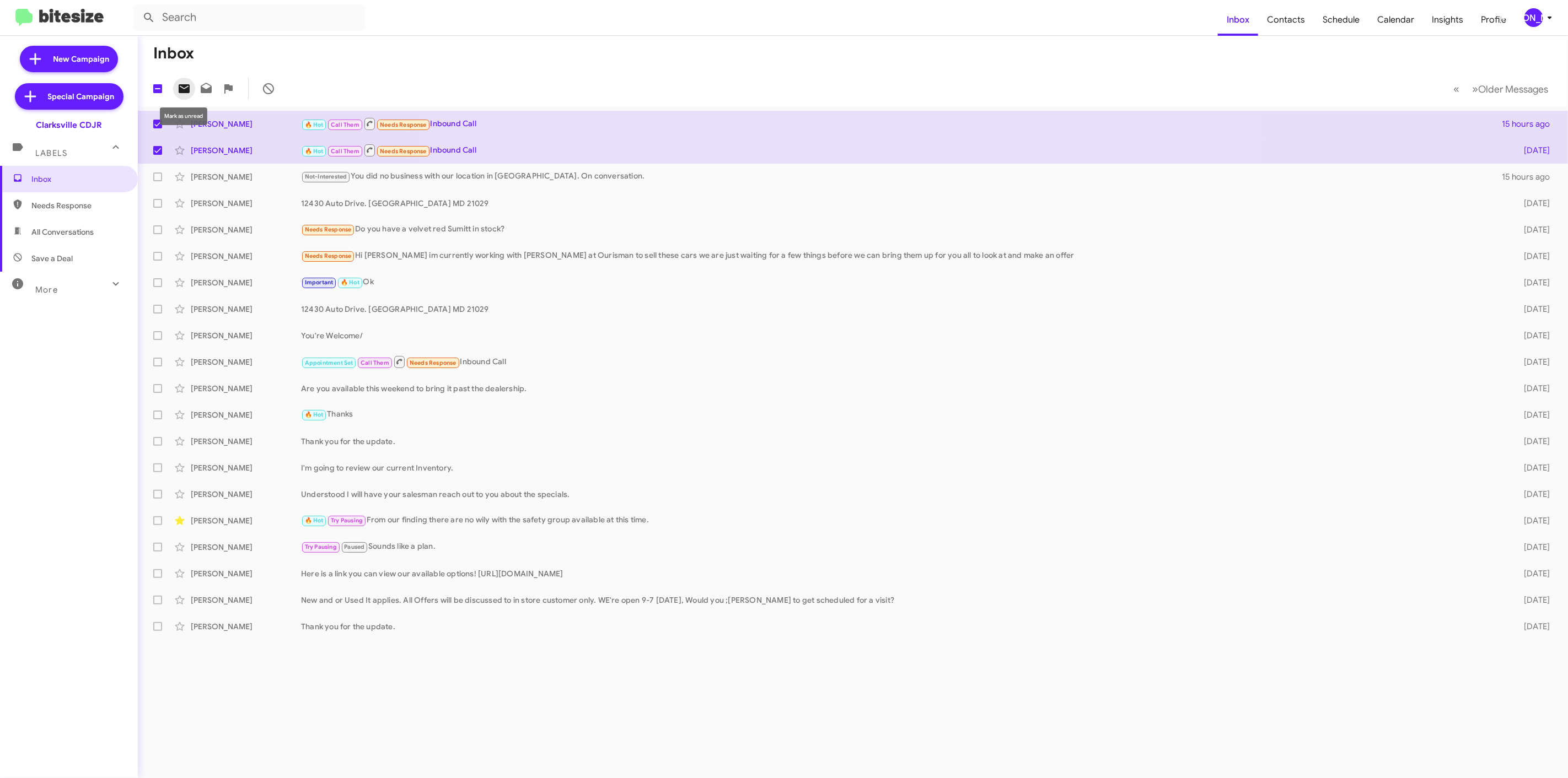
click at [180, 90] on icon at bounding box center [184, 89] width 11 height 9
click at [1528, 25] on div "[PERSON_NAME]" at bounding box center [1534, 18] width 19 height 19
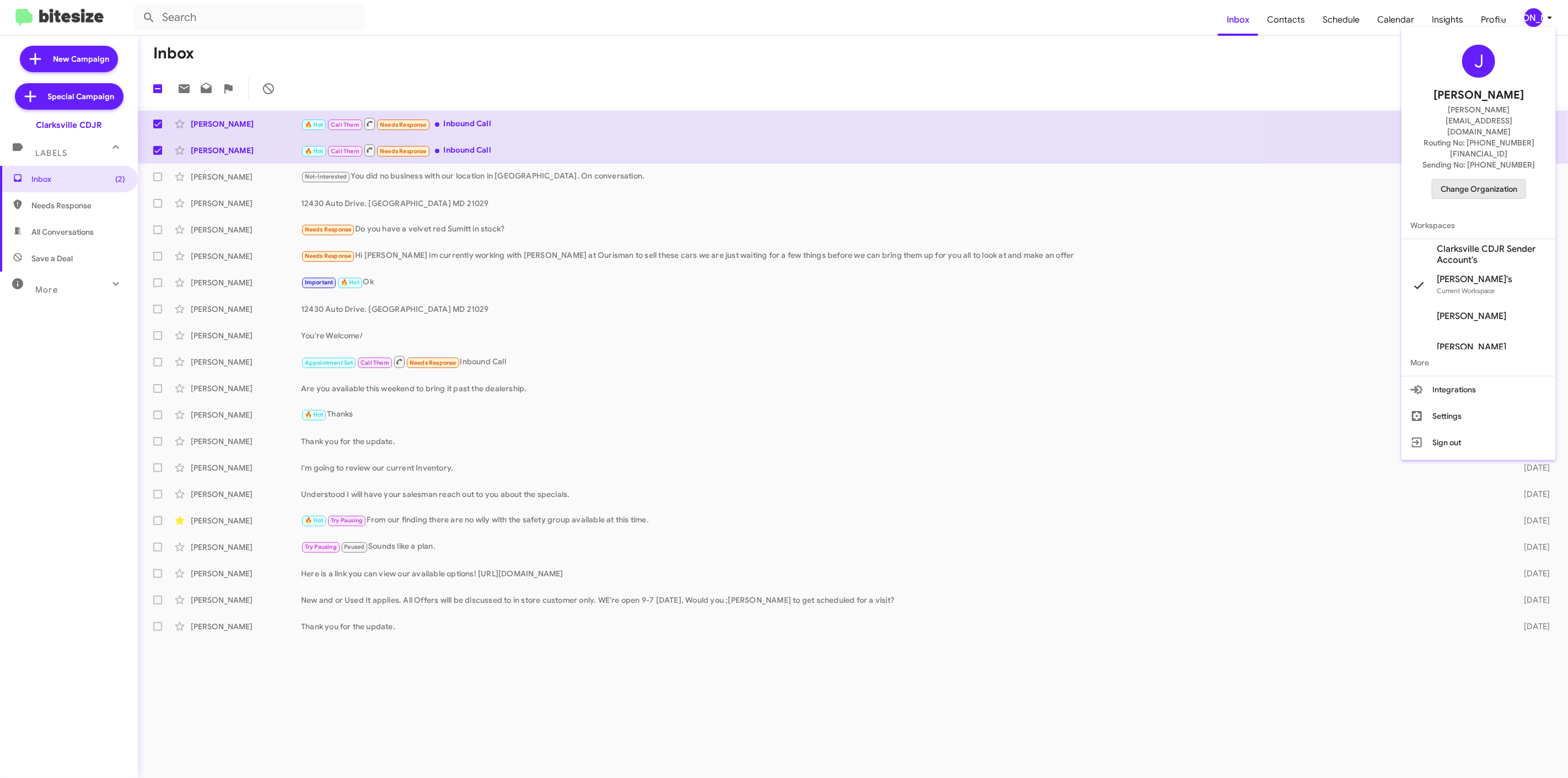
click at [1465, 180] on span "Change Organization" at bounding box center [1478, 189] width 77 height 19
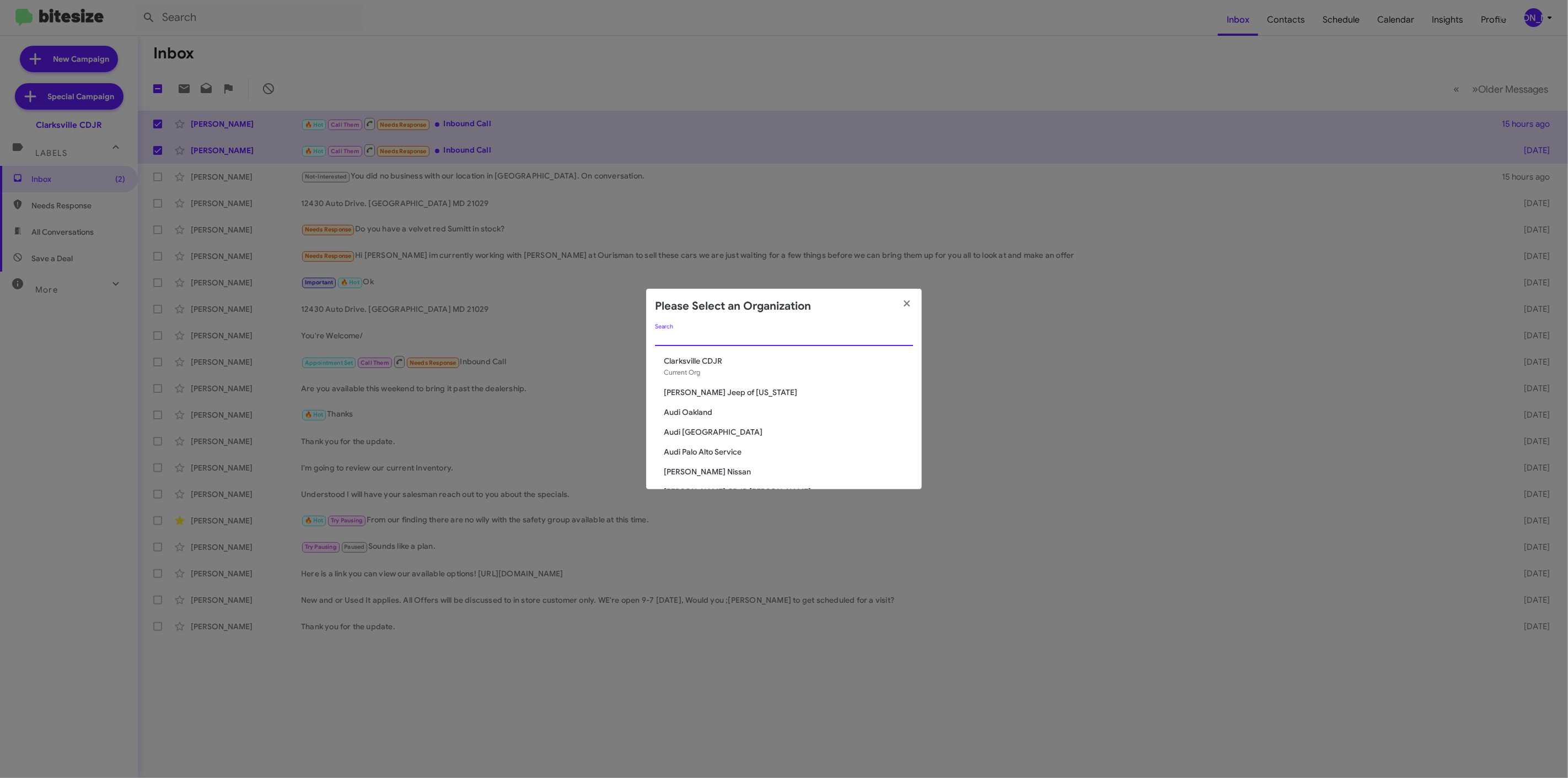
click at [794, 338] on input "Search" at bounding box center [784, 338] width 258 height 9
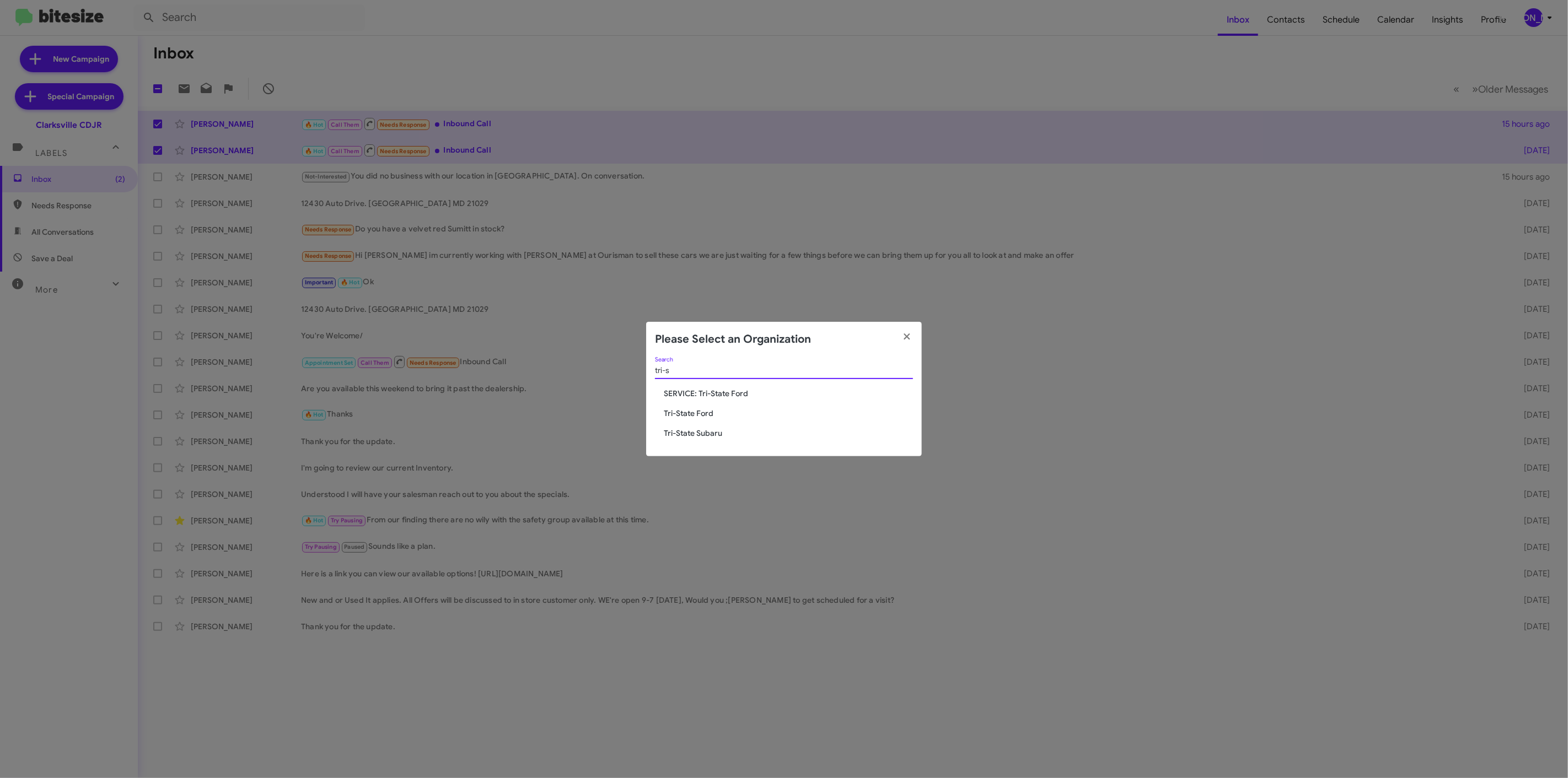
type input "tri-s"
click at [704, 439] on div "tri-s Search SERVICE: Tri-State Ford Tri-State Ford Tri-State Subaru" at bounding box center [783, 407] width 276 height 100
click at [715, 430] on span "Tri-State Subaru" at bounding box center [788, 433] width 250 height 11
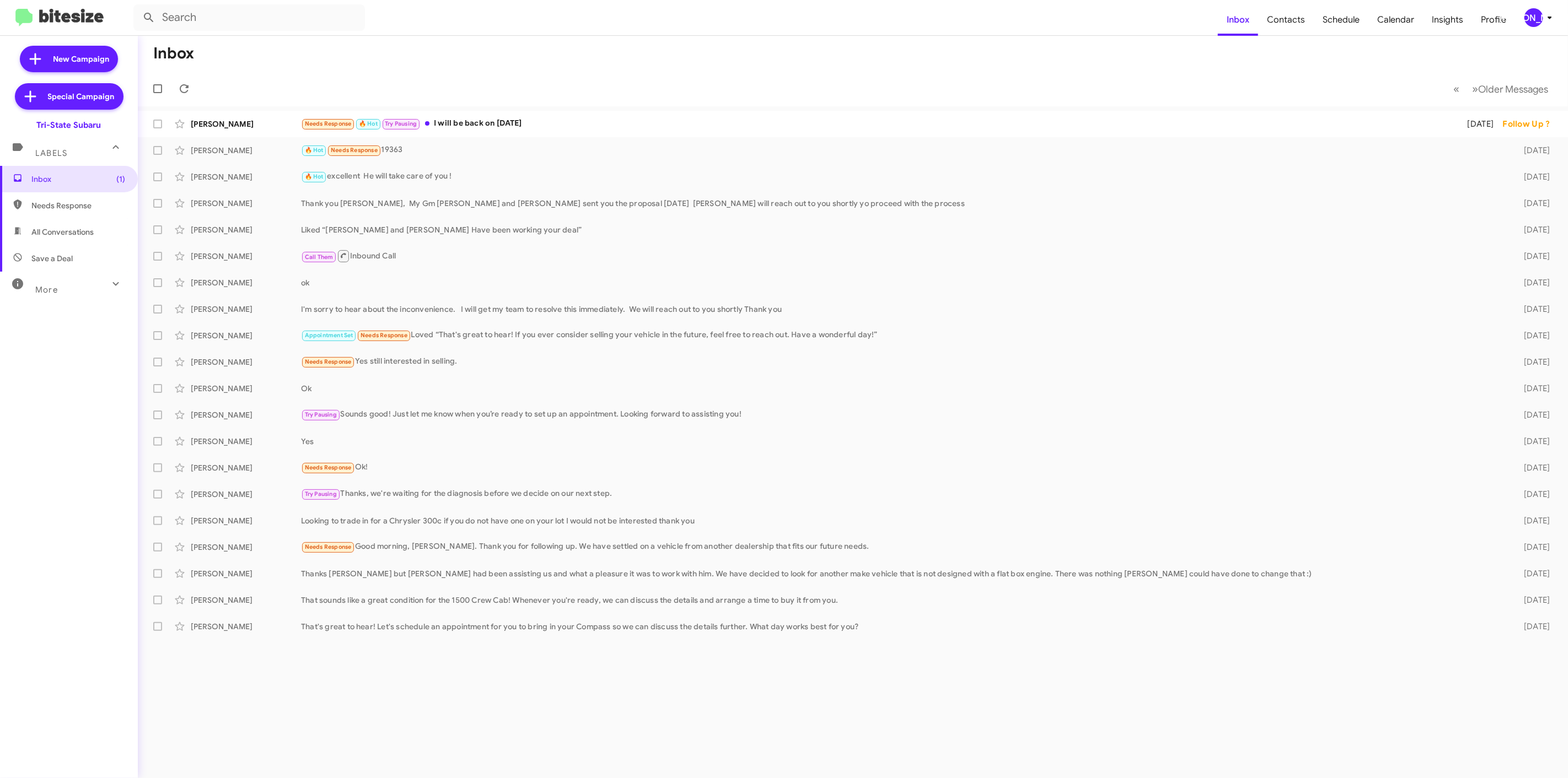
click at [1526, 9] on span "[PERSON_NAME]" at bounding box center [1540, 18] width 33 height 19
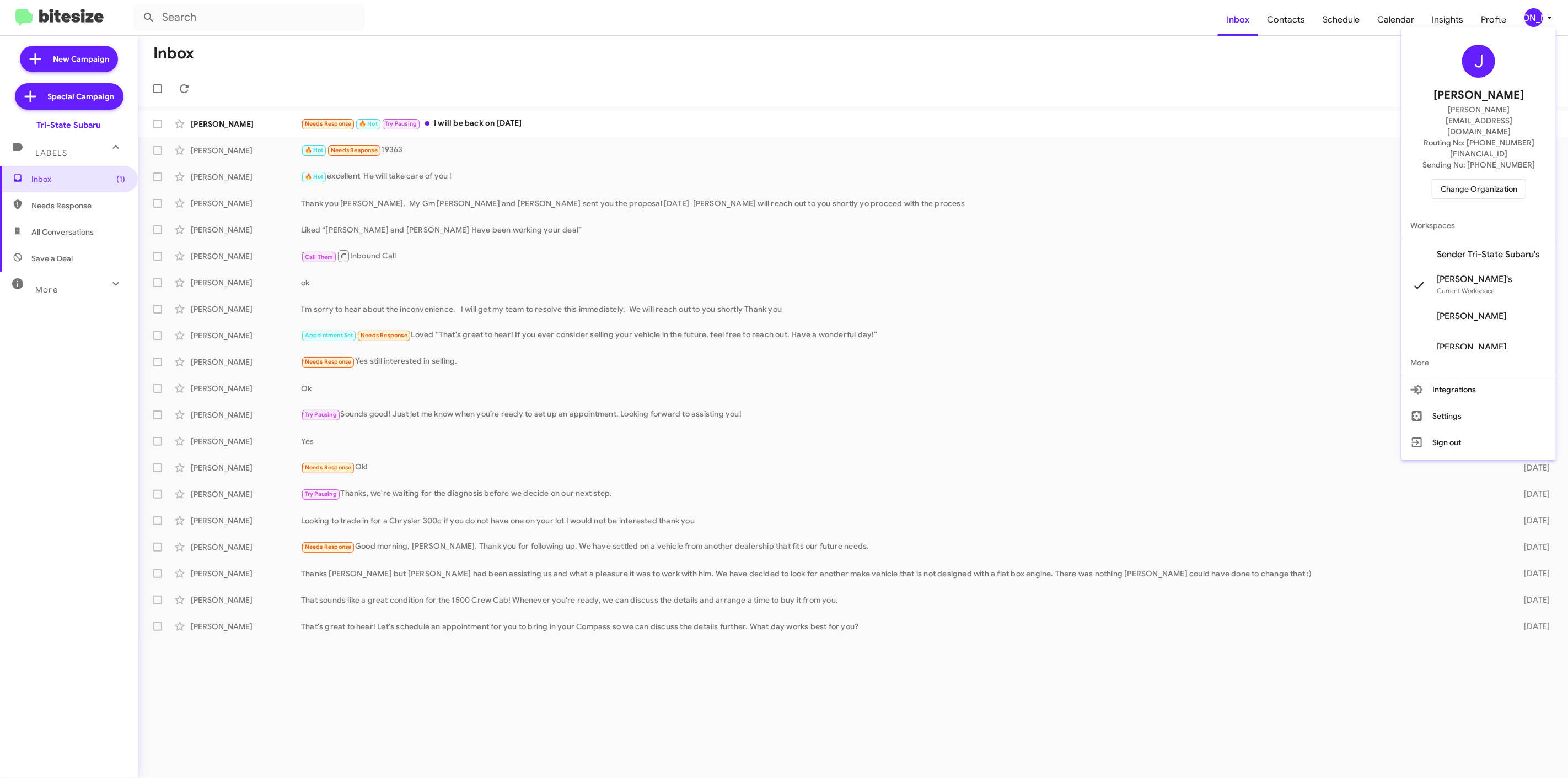
click at [1457, 138] on div "J [PERSON_NAME] [PERSON_NAME][EMAIL_ADDRESS][DOMAIN_NAME] Routing No: [PHONE_NU…" at bounding box center [1478, 121] width 154 height 181
click at [1447, 180] on span "Change Organization" at bounding box center [1478, 189] width 77 height 19
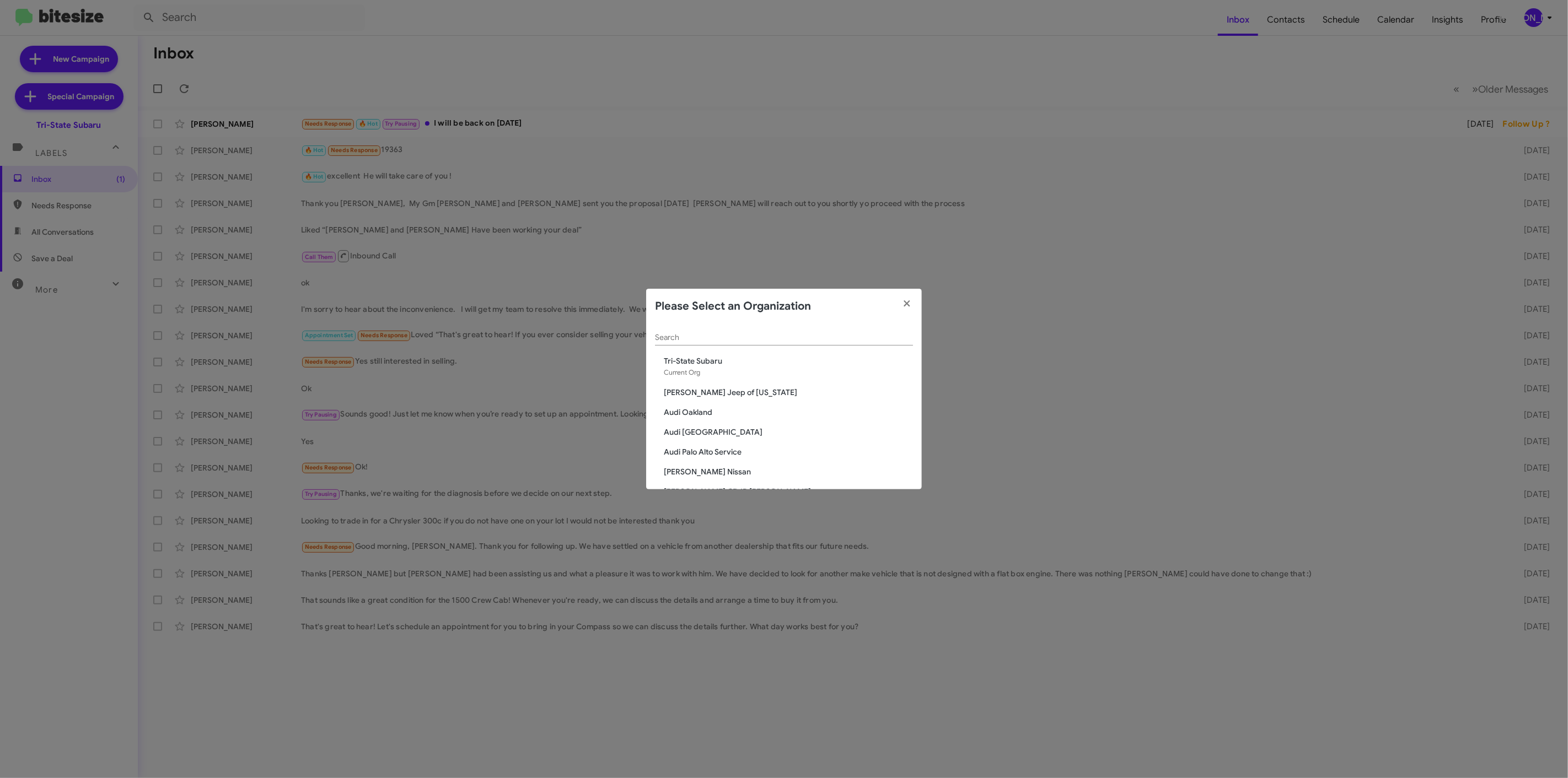
click at [753, 346] on div "Search" at bounding box center [784, 339] width 258 height 32
click at [753, 336] on input "Search" at bounding box center [784, 338] width 258 height 9
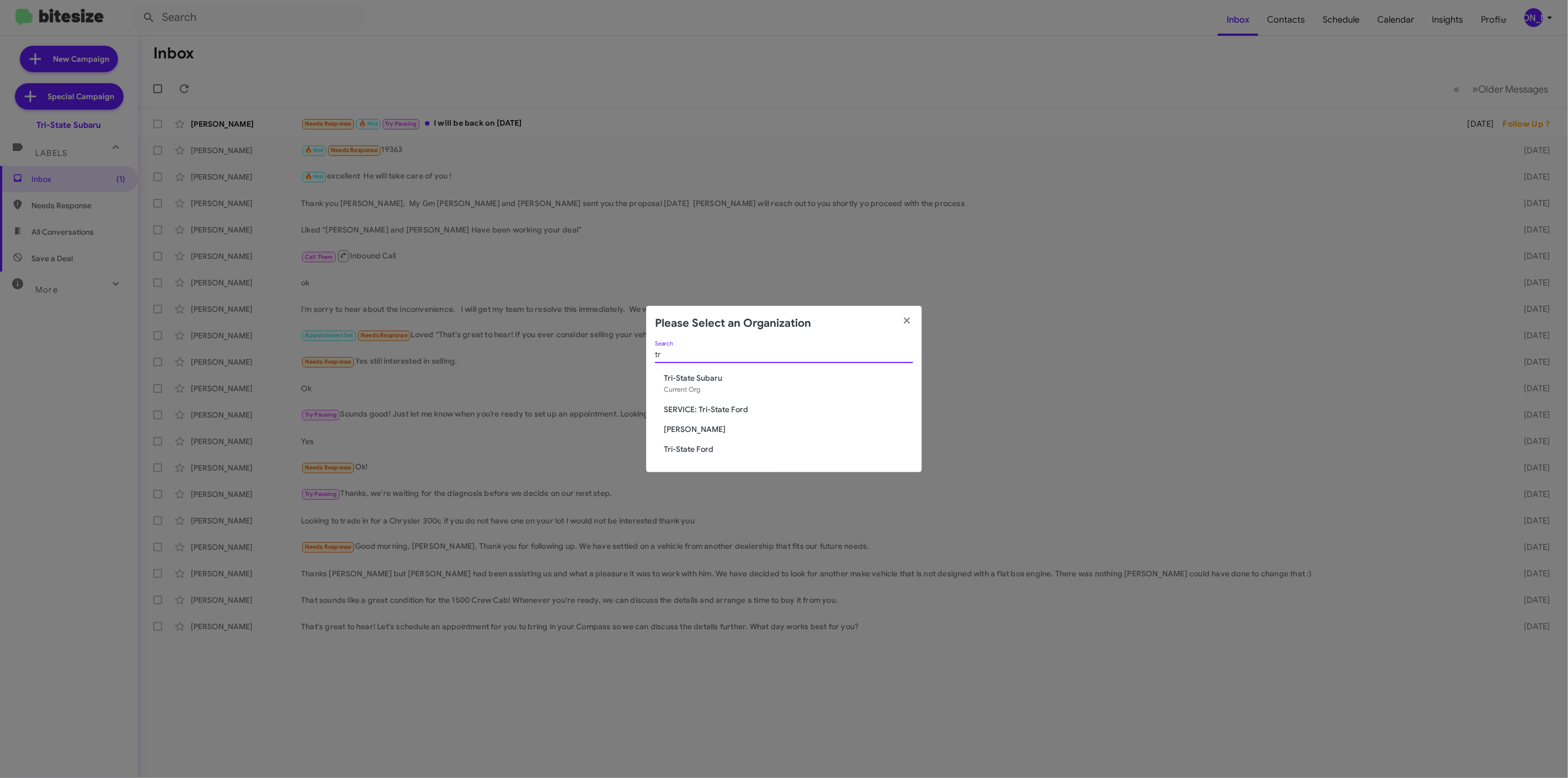
type input "tr"
click at [711, 448] on span "Tri-State Ford" at bounding box center [788, 449] width 250 height 11
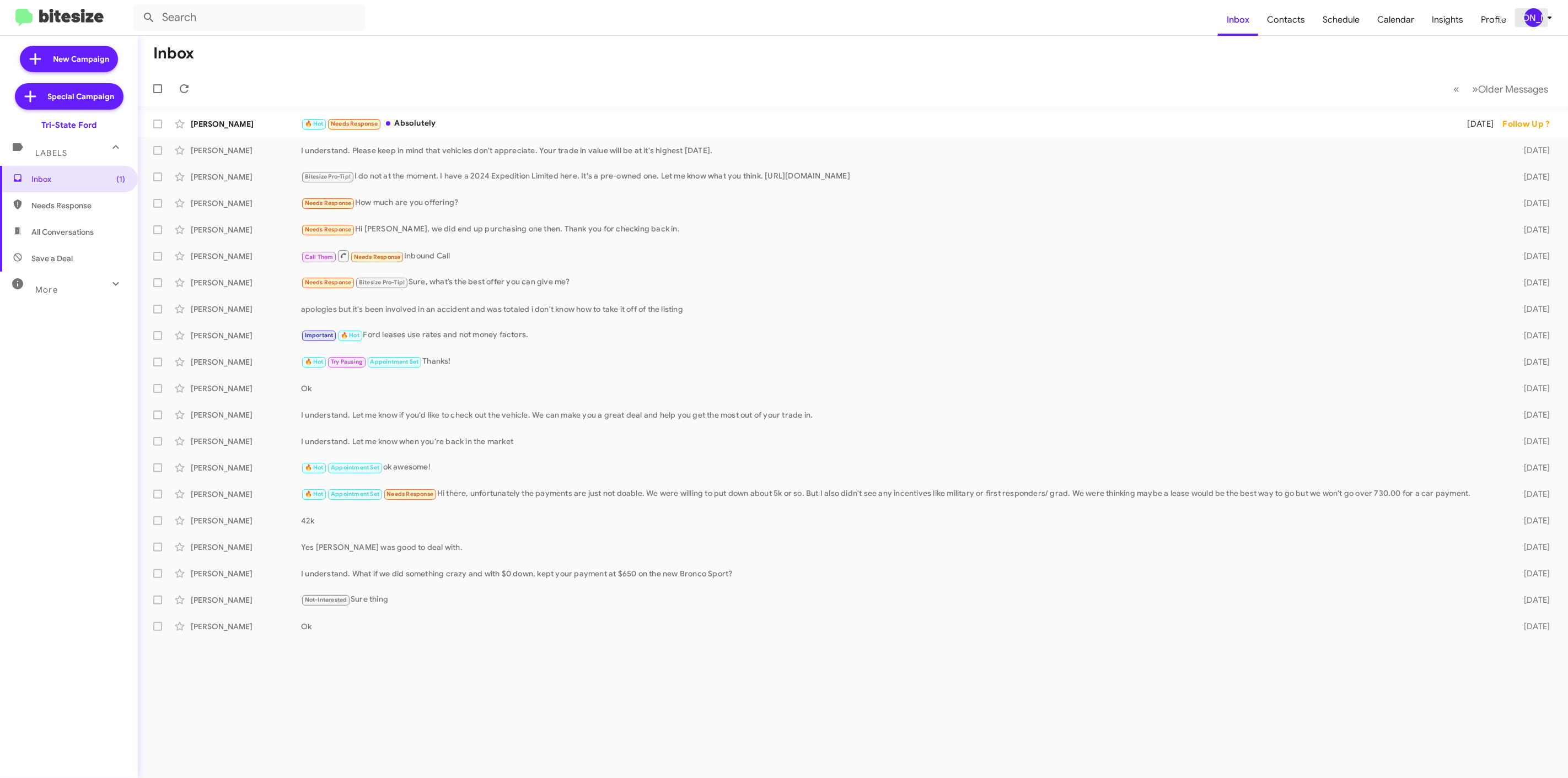
click at [1541, 20] on div "[PERSON_NAME]" at bounding box center [1534, 18] width 19 height 19
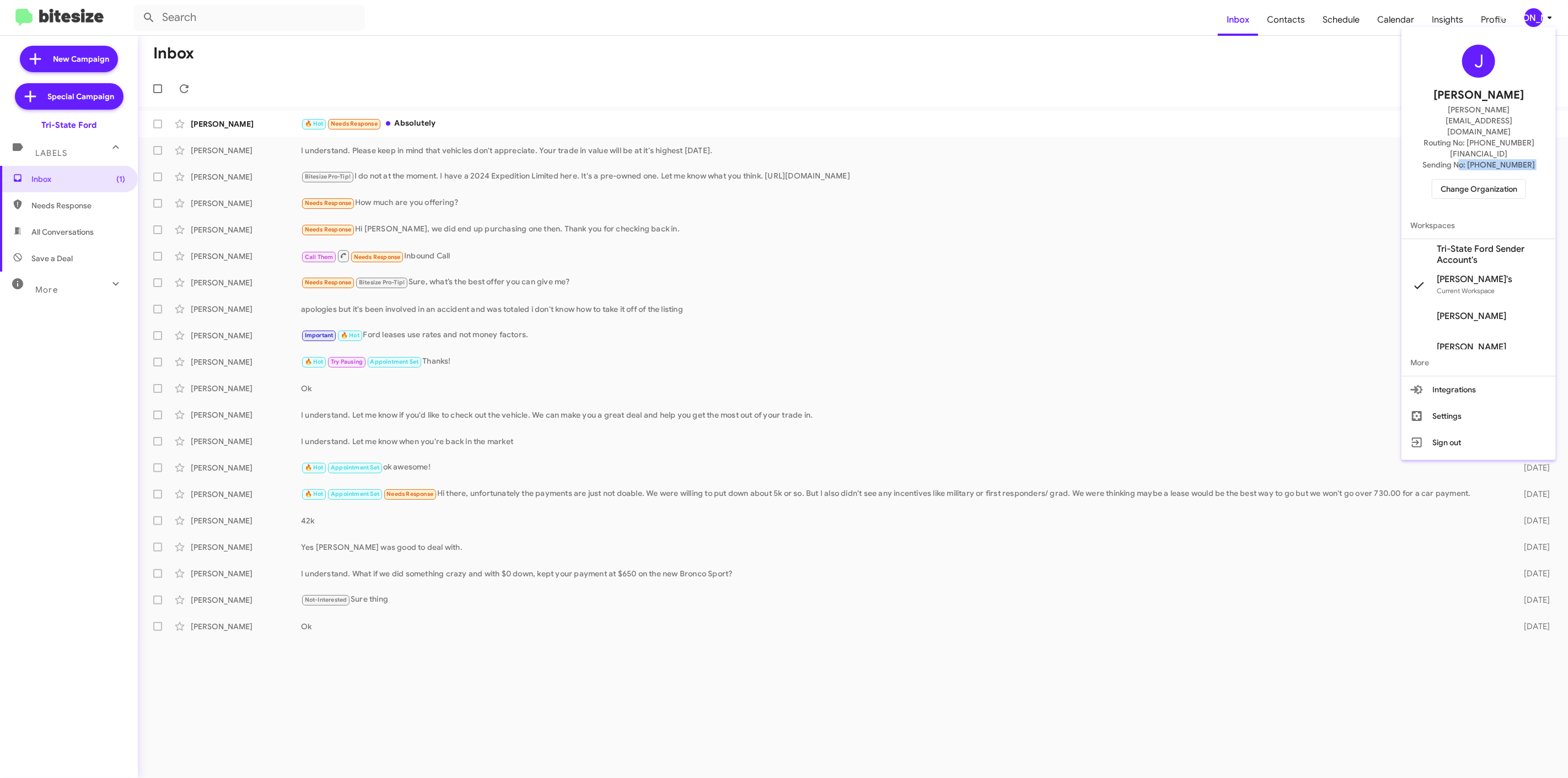
click at [1458, 141] on div "J [PERSON_NAME] [PERSON_NAME][EMAIL_ADDRESS][DOMAIN_NAME] Routing No: [PHONE_NU…" at bounding box center [1478, 121] width 154 height 181
click at [1454, 180] on span "Change Organization" at bounding box center [1478, 189] width 77 height 19
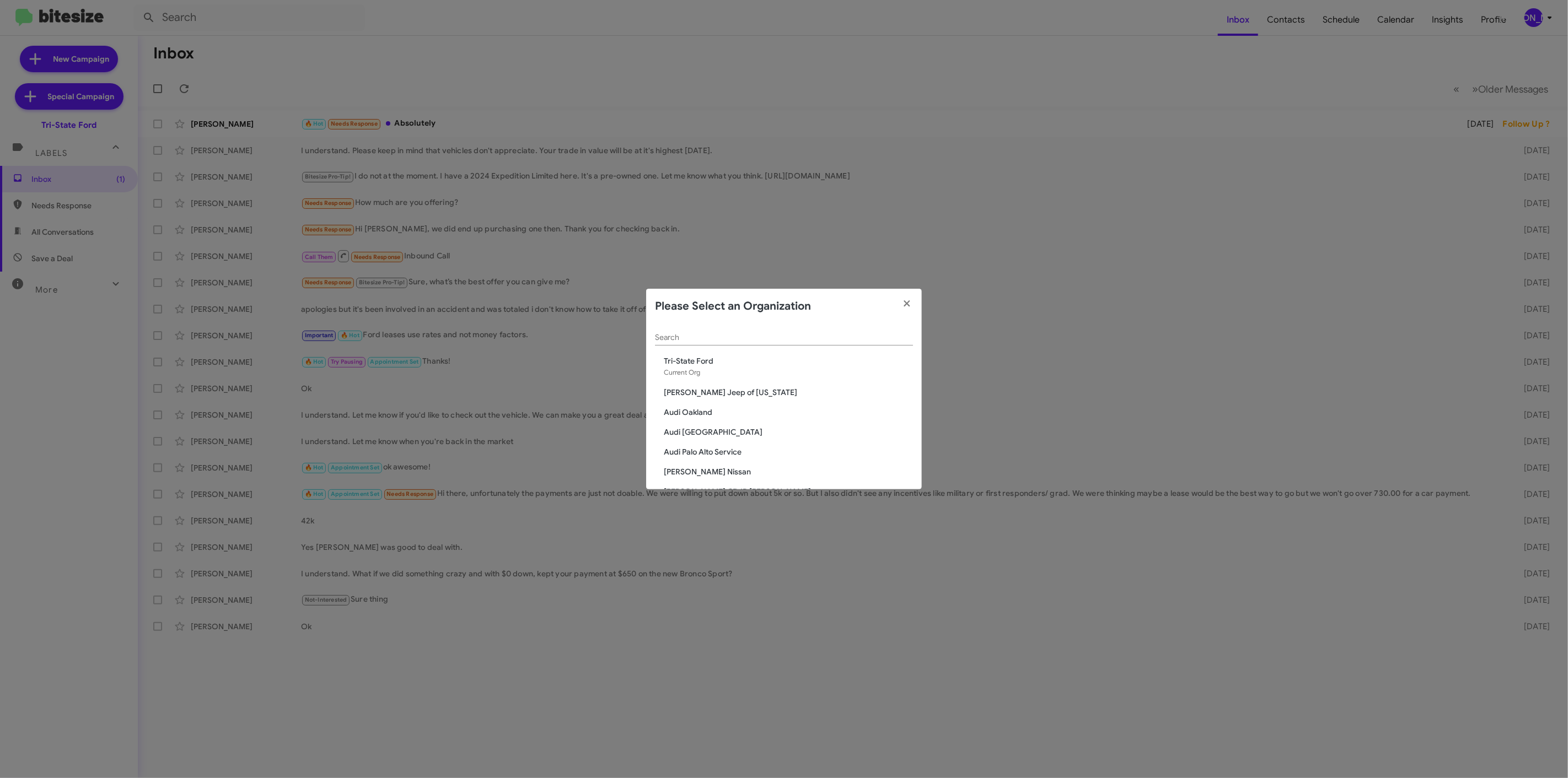
click at [794, 338] on input "Search" at bounding box center [784, 338] width 258 height 9
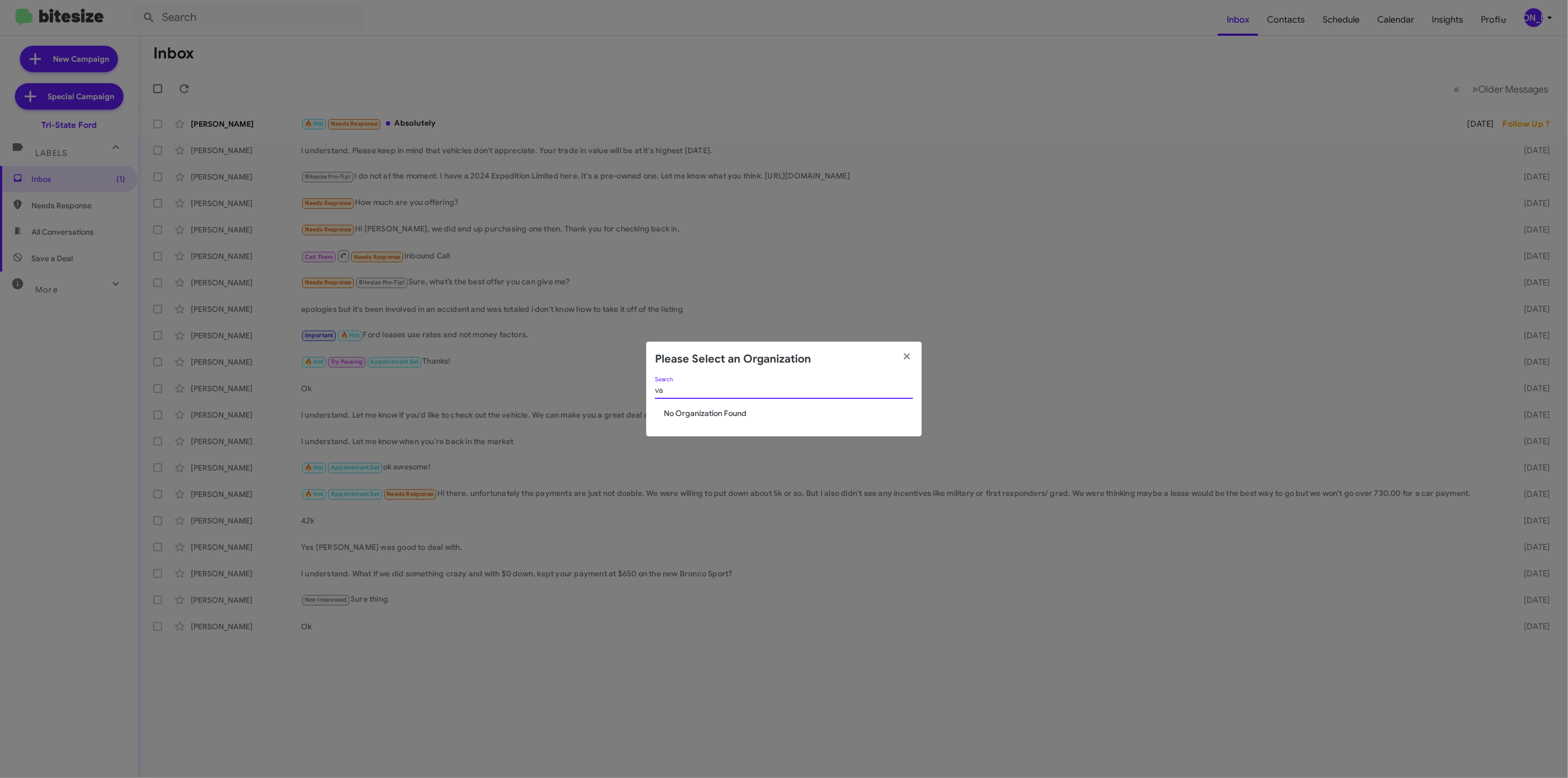
type input "v"
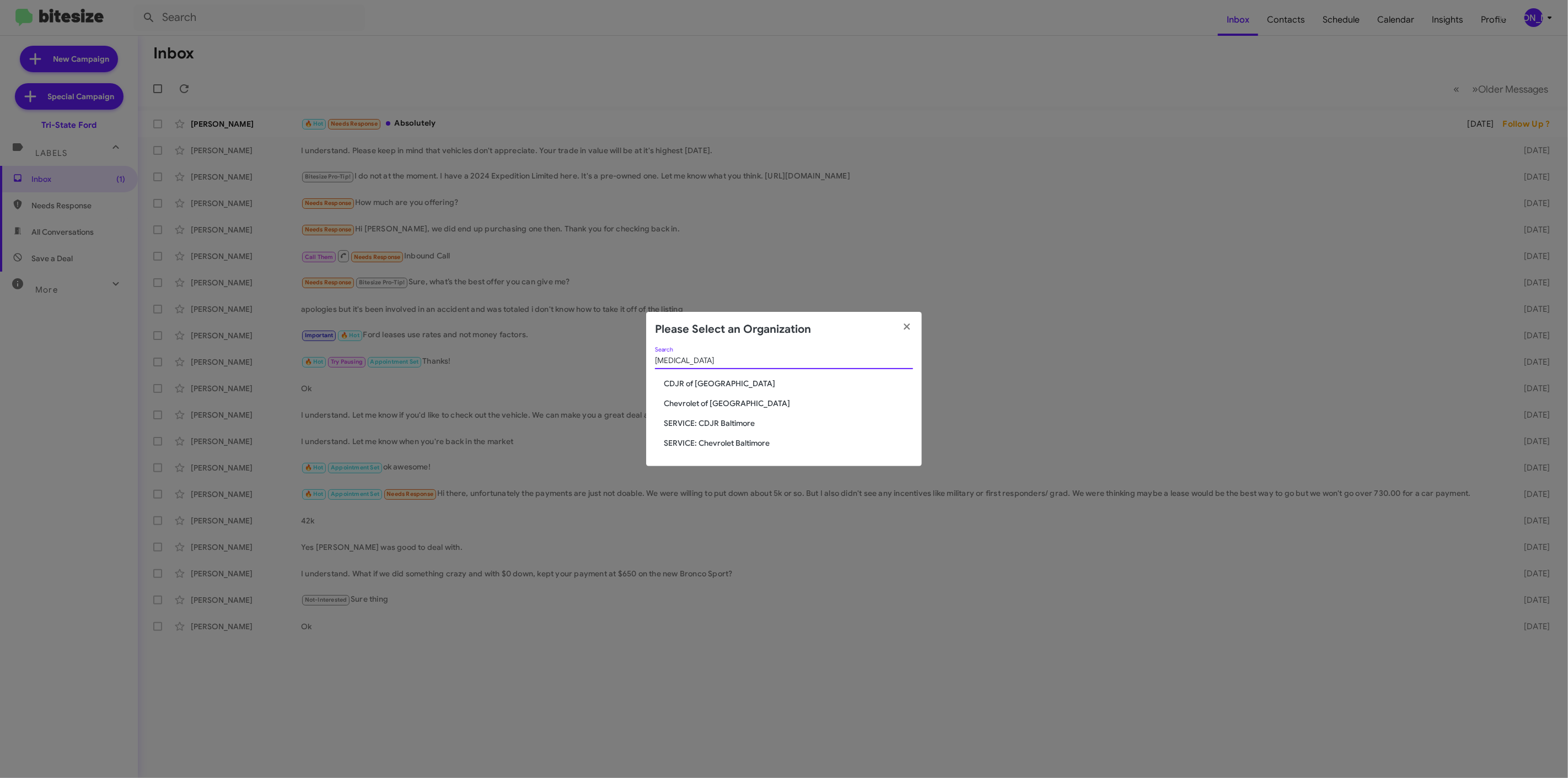
type input "bal"
click at [675, 388] on span "CDJR of [GEOGRAPHIC_DATA]" at bounding box center [788, 384] width 250 height 11
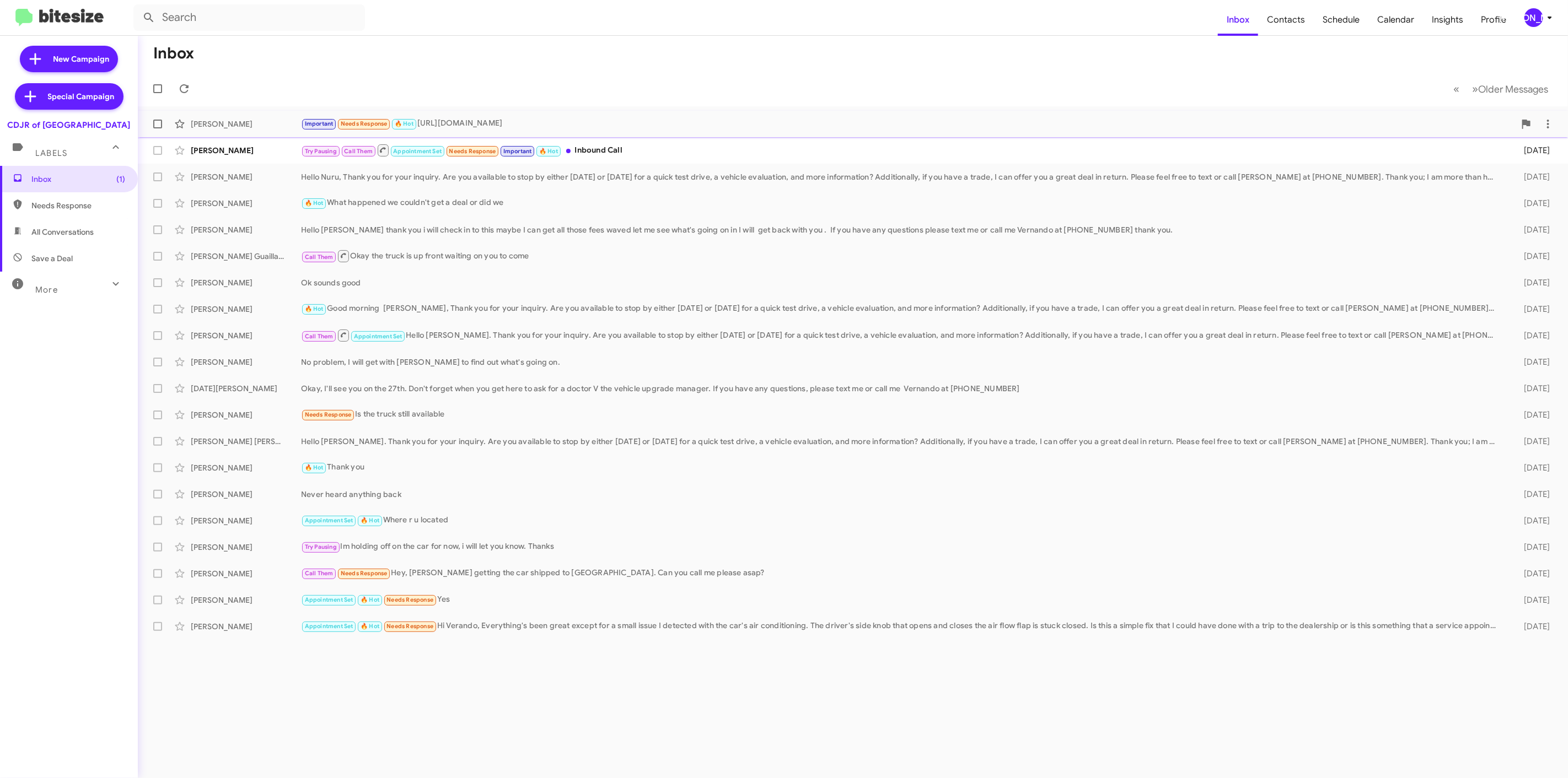
click at [155, 125] on span at bounding box center [158, 124] width 9 height 9
click at [157, 128] on input "checkbox" at bounding box center [157, 128] width 1 height 1
checkbox input "true"
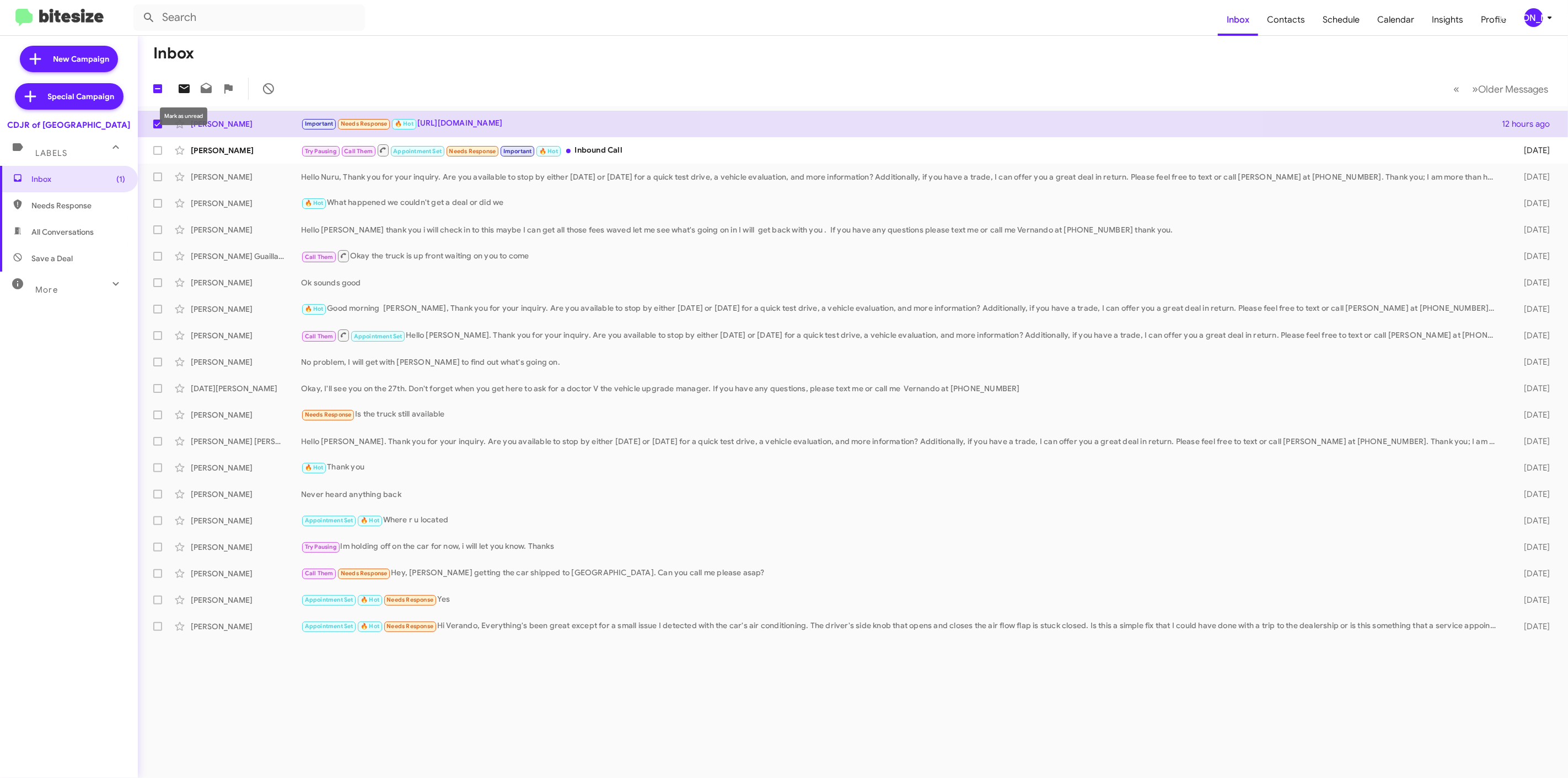
click at [189, 92] on icon at bounding box center [184, 89] width 11 height 9
click at [1531, 14] on div "[PERSON_NAME]" at bounding box center [1534, 18] width 19 height 19
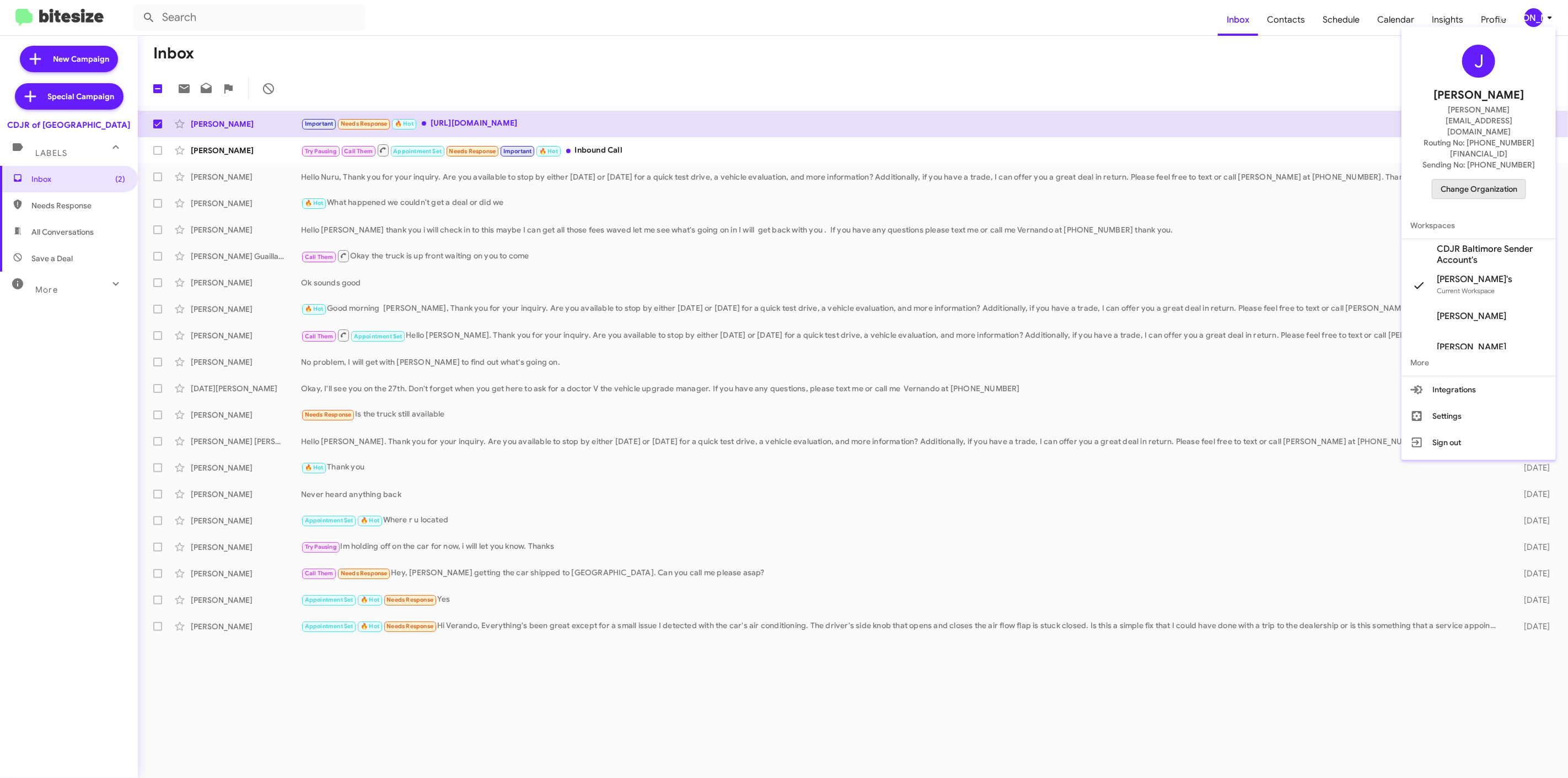
click at [1465, 180] on span "Change Organization" at bounding box center [1478, 189] width 77 height 19
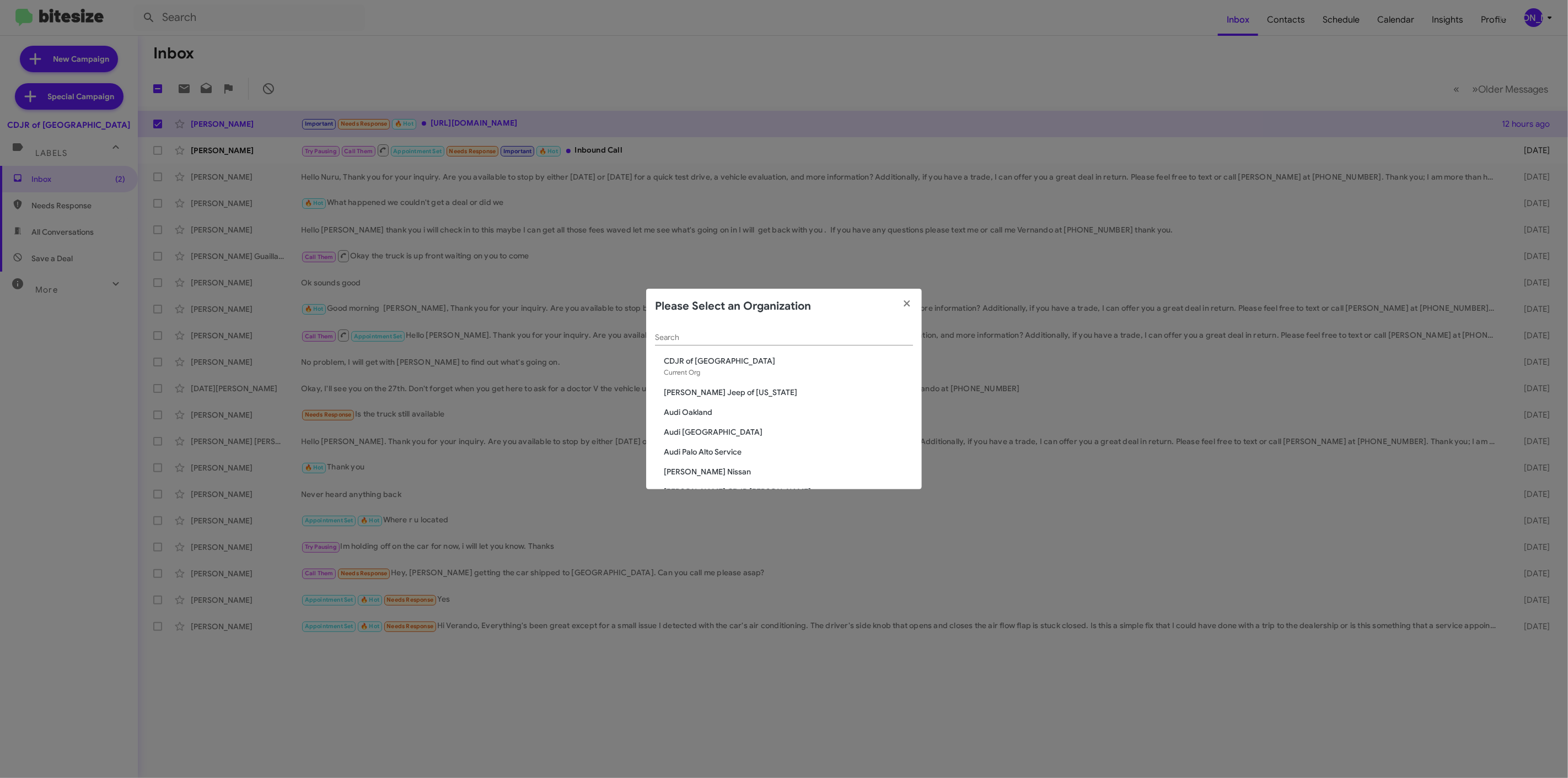
click at [772, 338] on input "Search" at bounding box center [784, 338] width 258 height 9
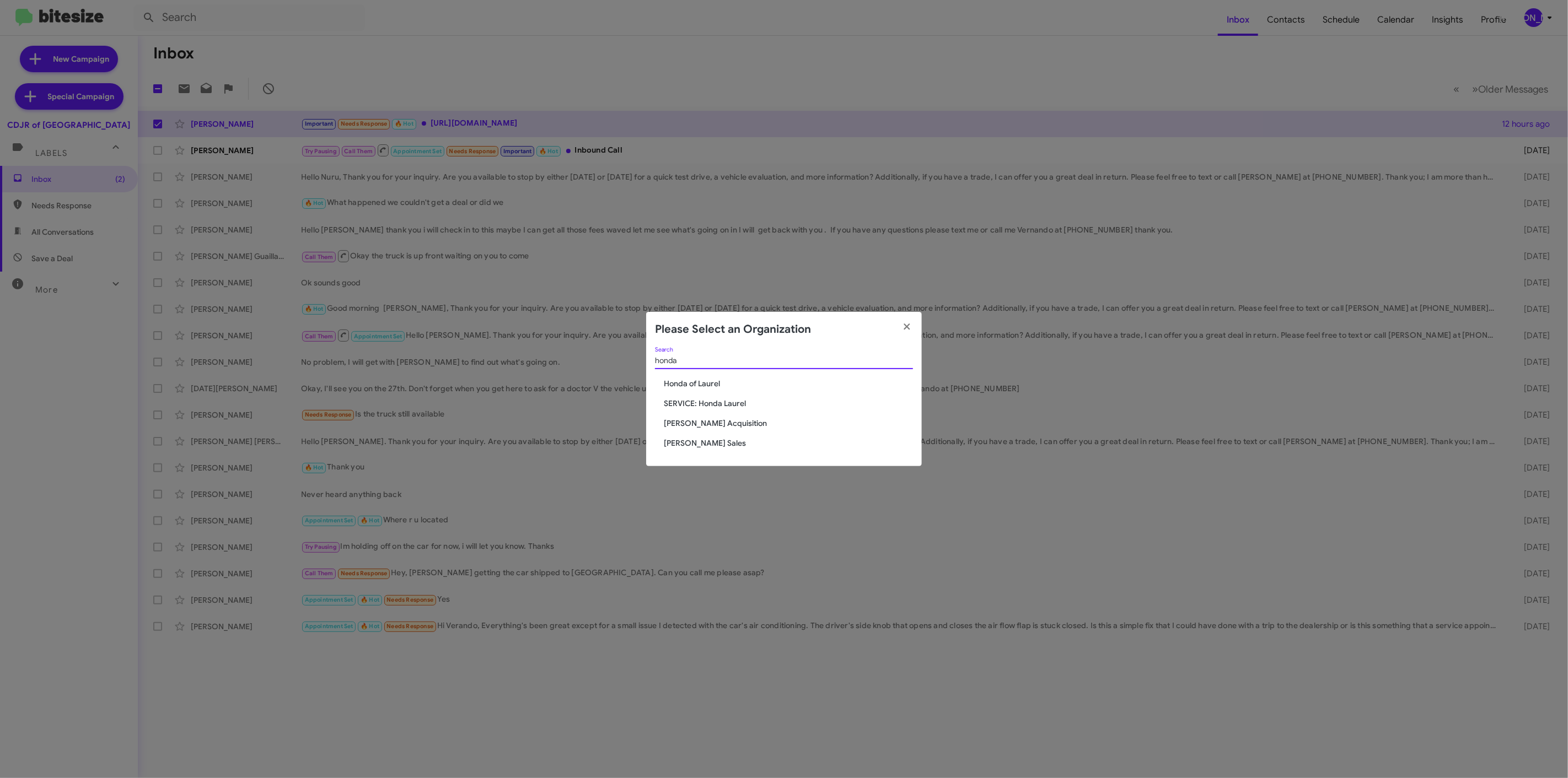
type input "honda"
click at [696, 386] on span "Honda of Laurel" at bounding box center [788, 384] width 250 height 11
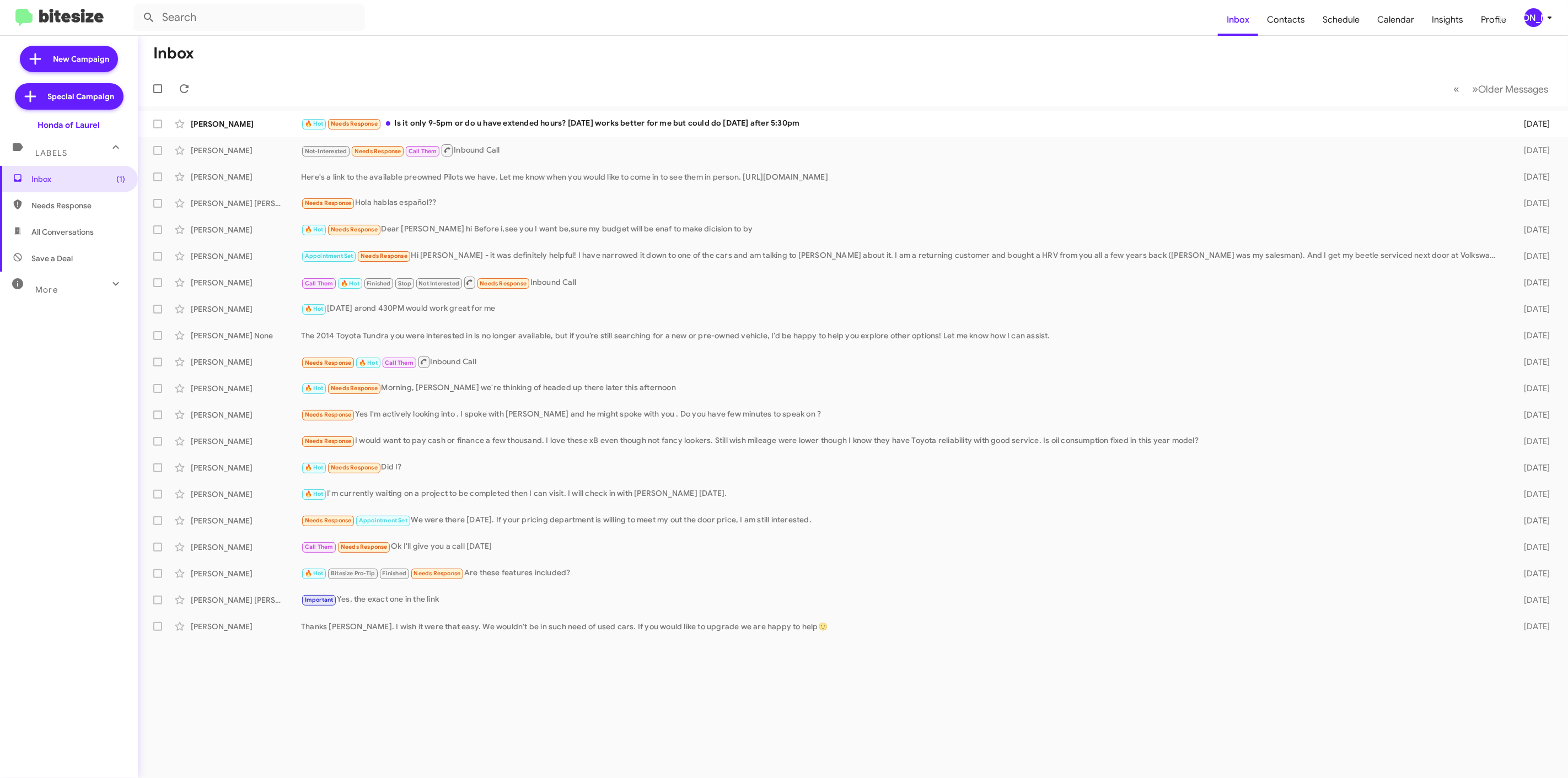
click at [1536, 29] on mat-toolbar "Inbox Contacts Schedule Calendar Insights Profile [PERSON_NAME]" at bounding box center [784, 18] width 1568 height 35
click at [1539, 23] on div "[PERSON_NAME]" at bounding box center [1534, 18] width 19 height 19
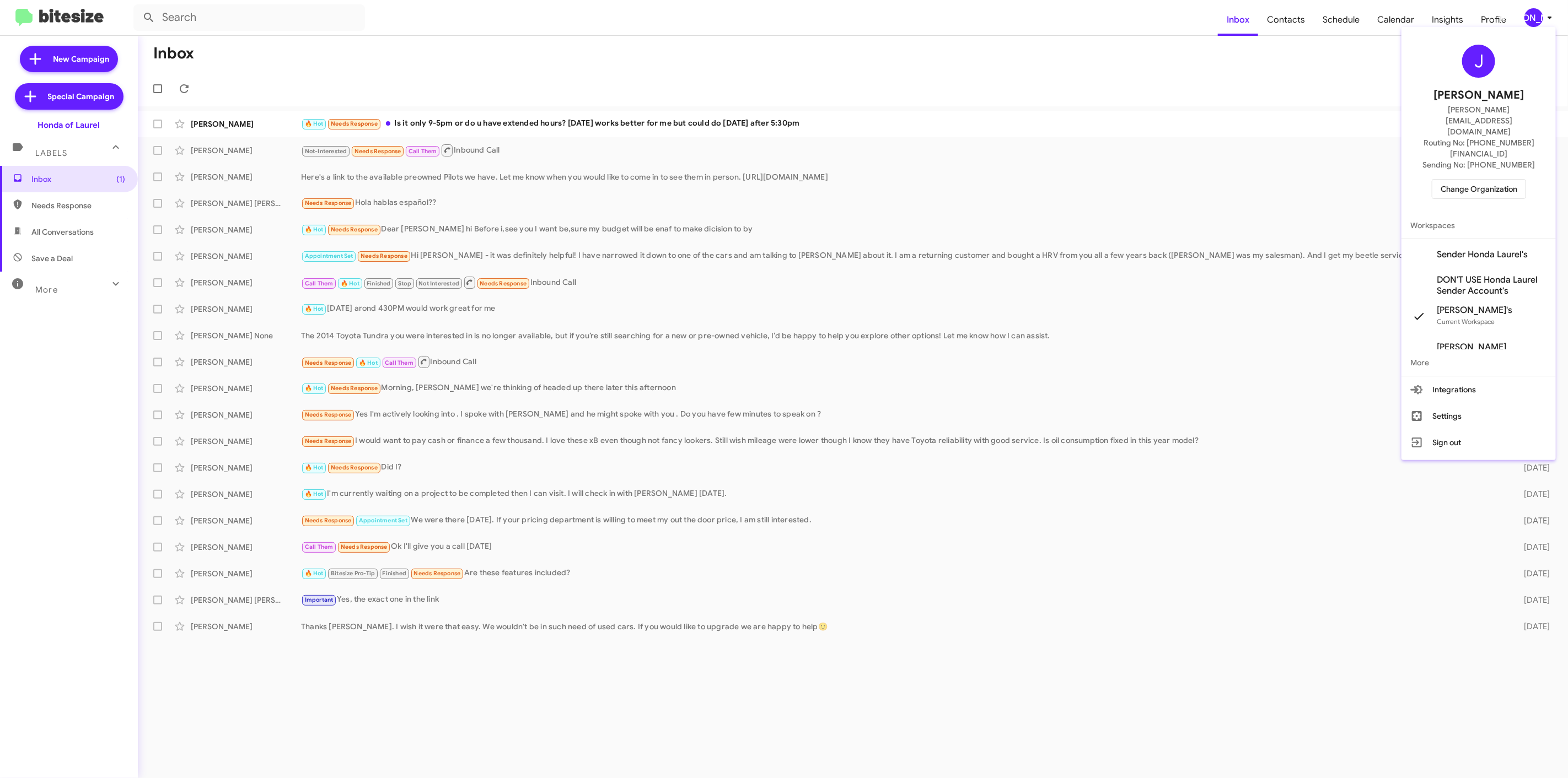
click at [1463, 180] on span "Change Organization" at bounding box center [1478, 189] width 77 height 19
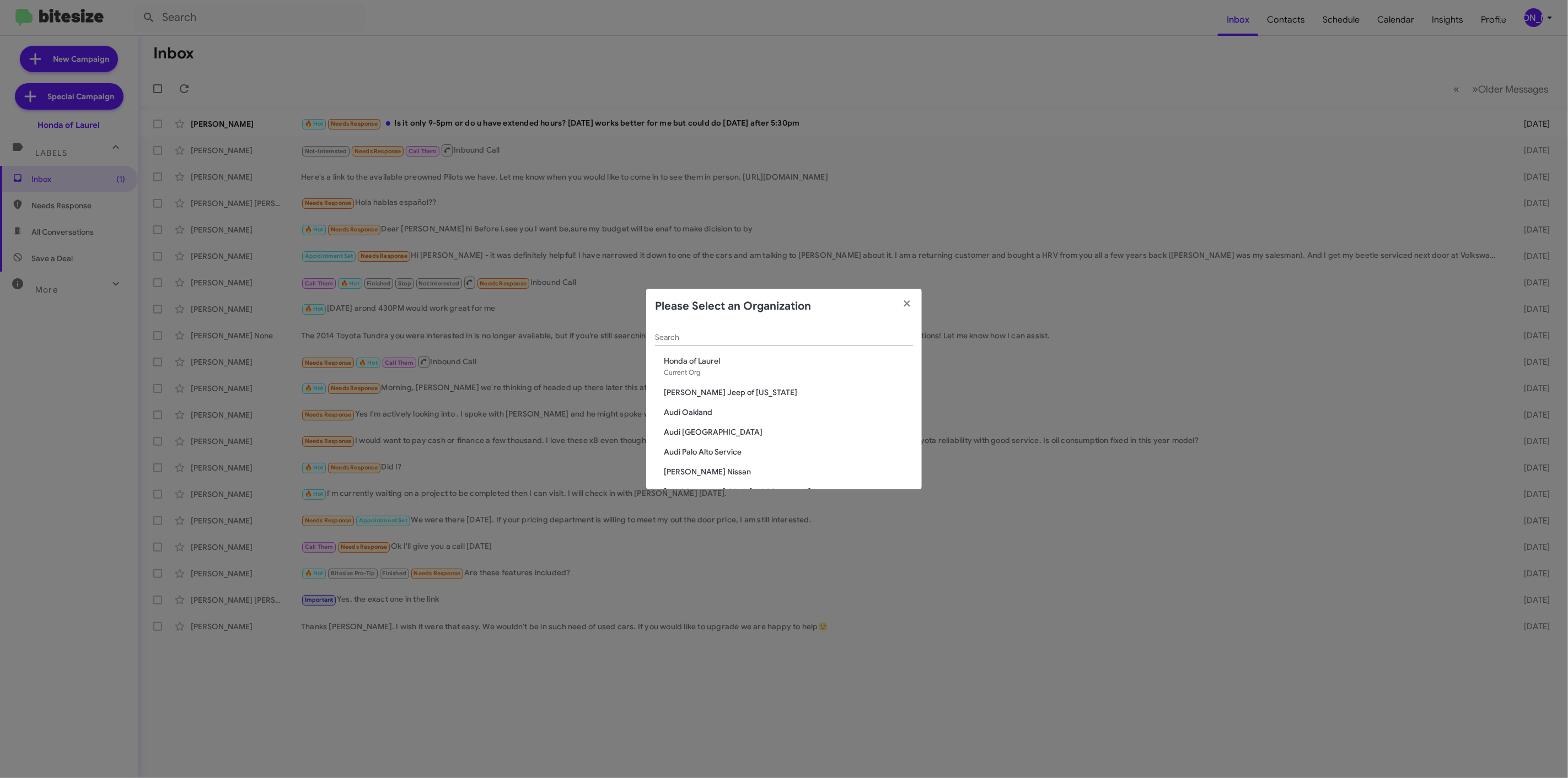
click at [673, 330] on div "Search" at bounding box center [784, 334] width 258 height 21
click at [676, 337] on input "Search" at bounding box center [784, 338] width 258 height 9
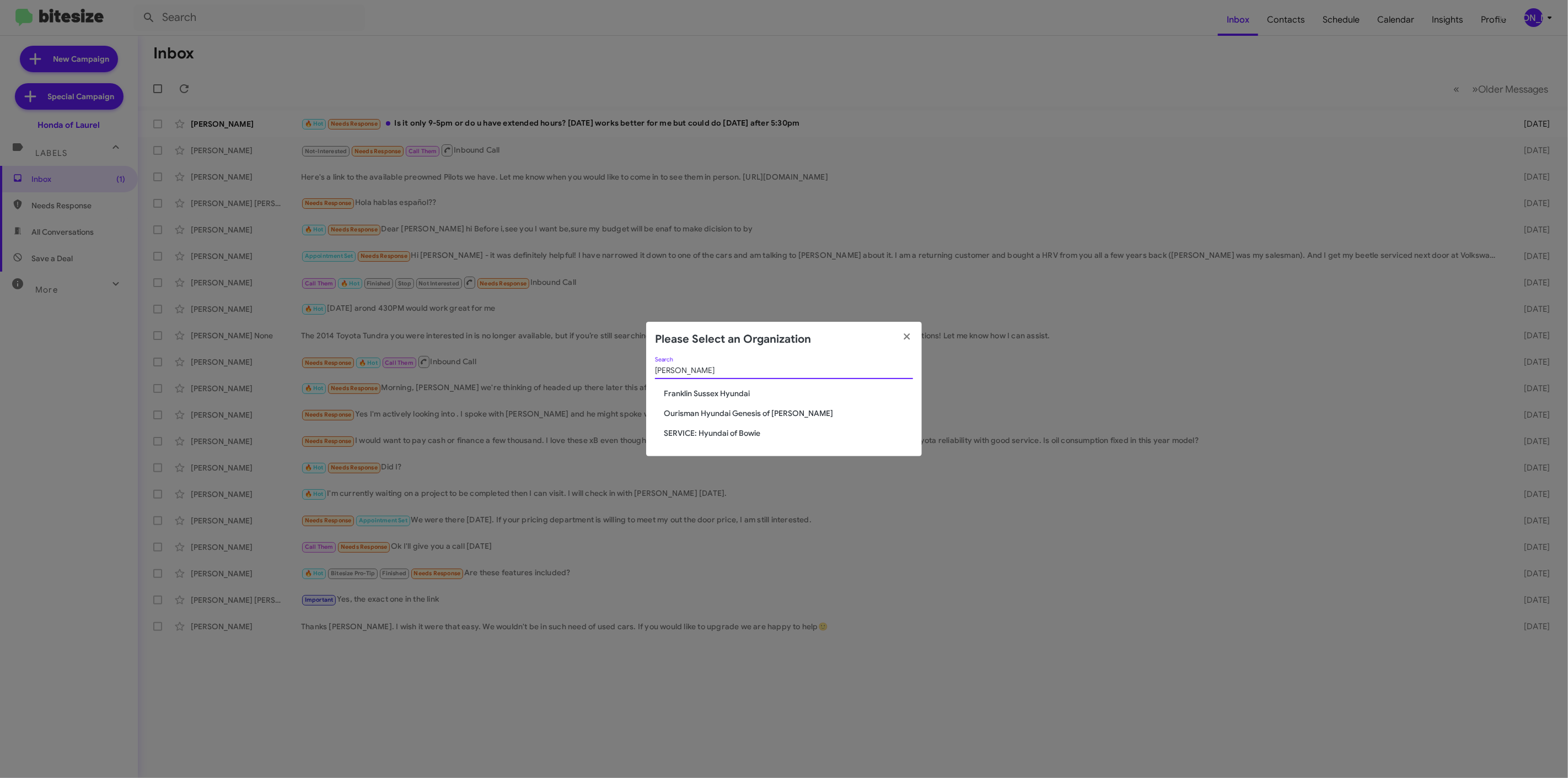
type input "[PERSON_NAME]"
click at [729, 415] on span "Ourisman Hyundai Genesis of [PERSON_NAME]" at bounding box center [788, 414] width 250 height 11
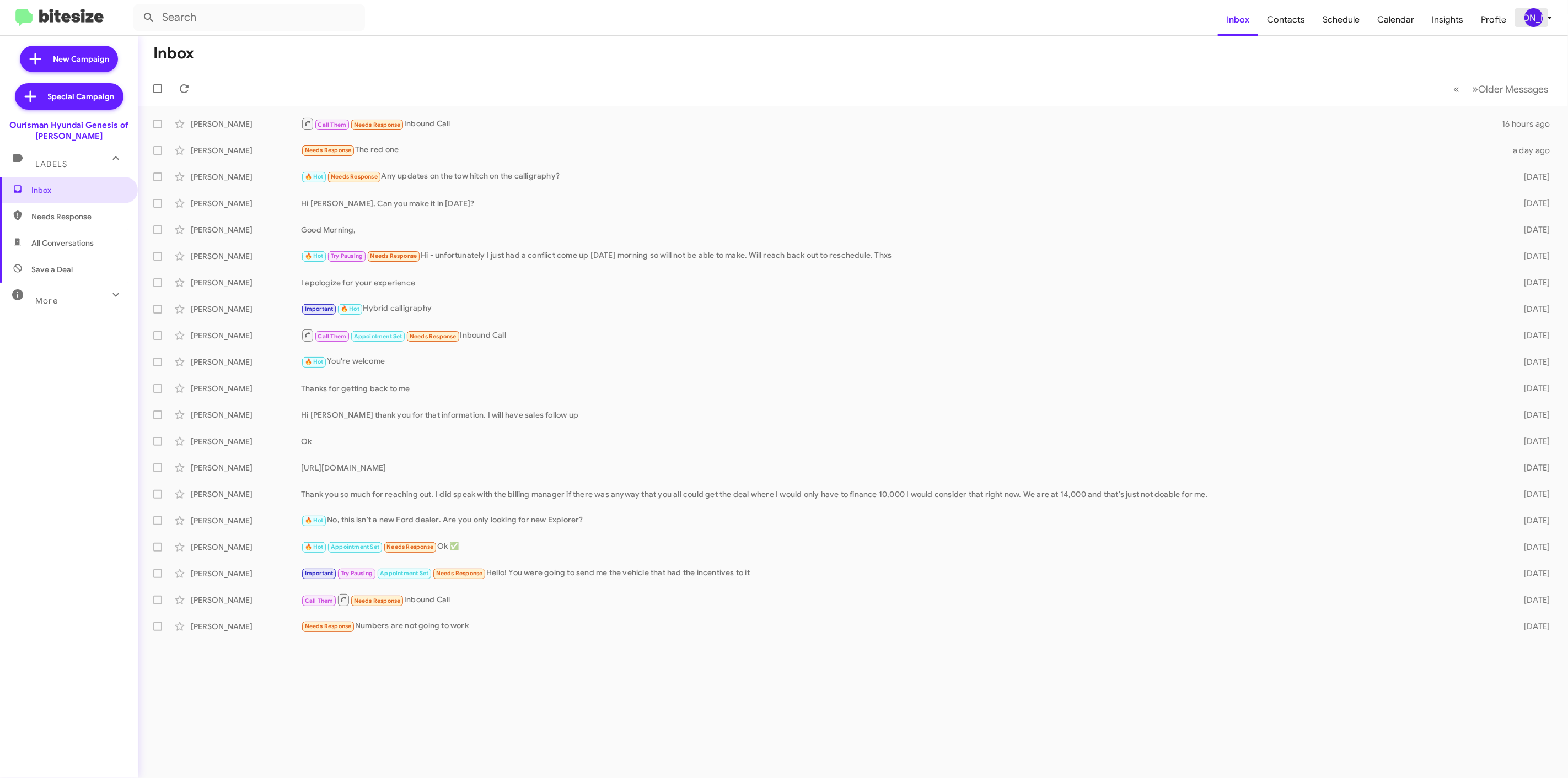
click at [1539, 19] on div "[PERSON_NAME]" at bounding box center [1534, 18] width 19 height 19
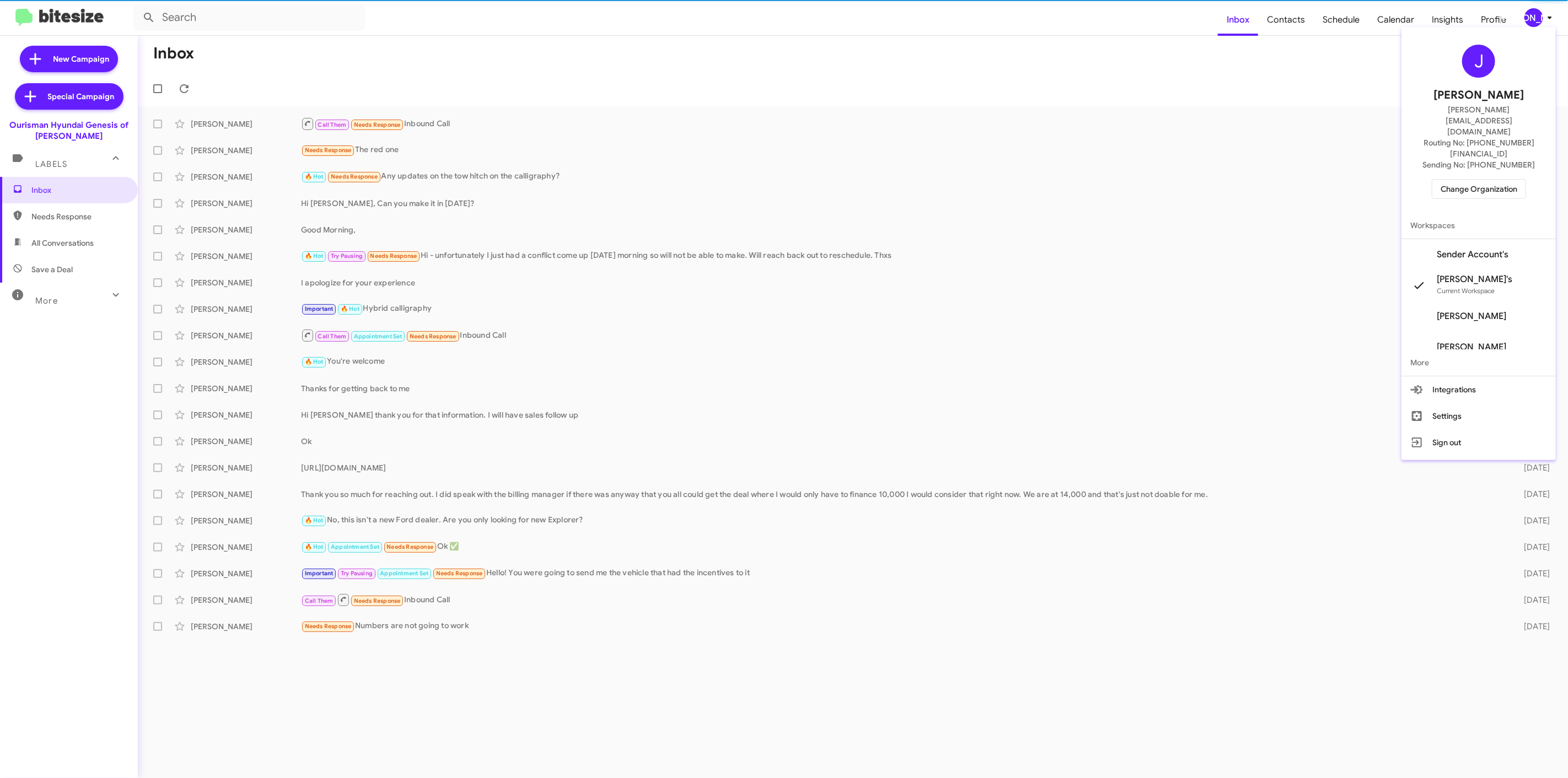
click at [1463, 180] on span "Change Organization" at bounding box center [1478, 189] width 77 height 19
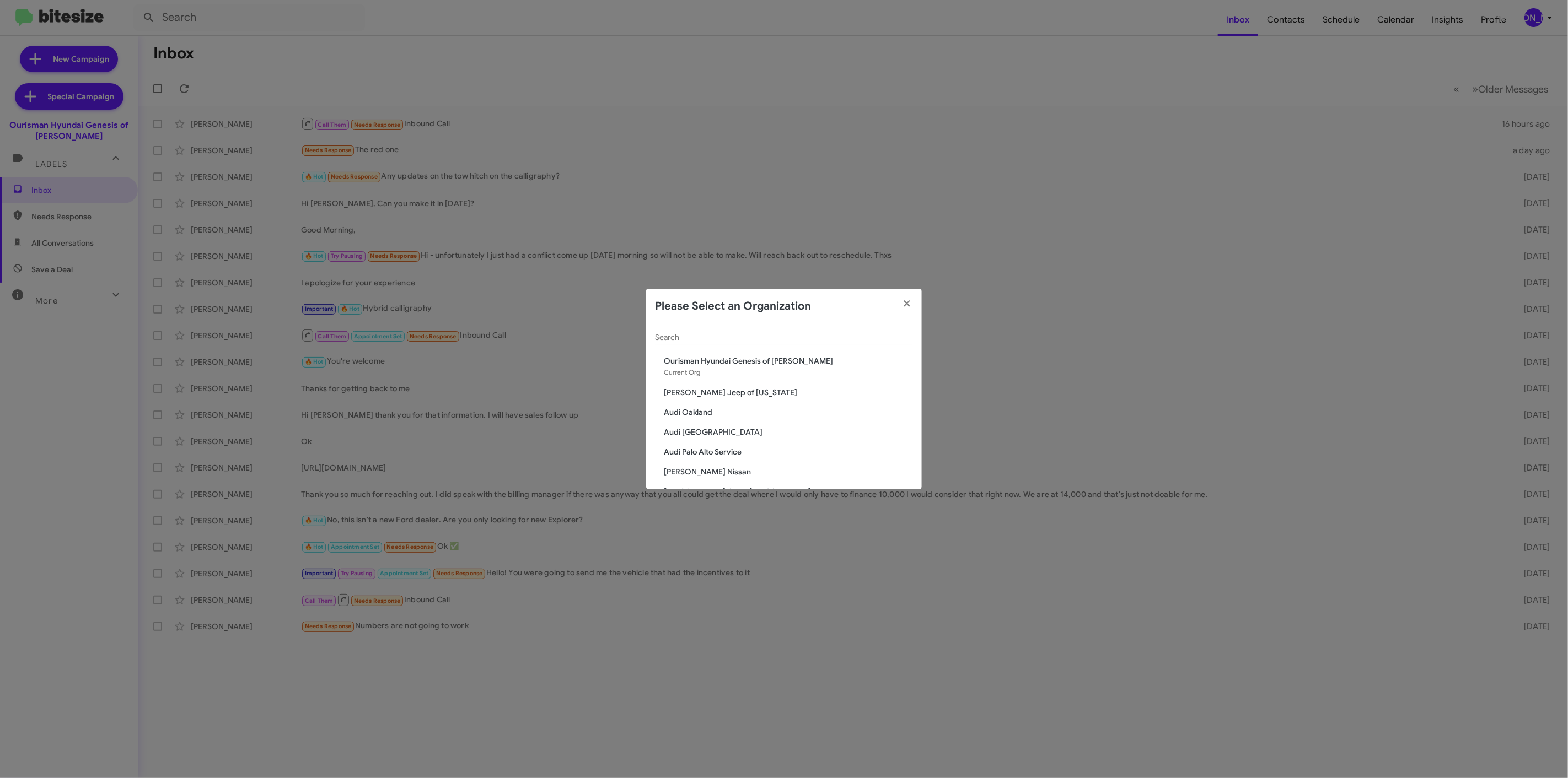
click at [778, 338] on input "Search" at bounding box center [784, 338] width 258 height 9
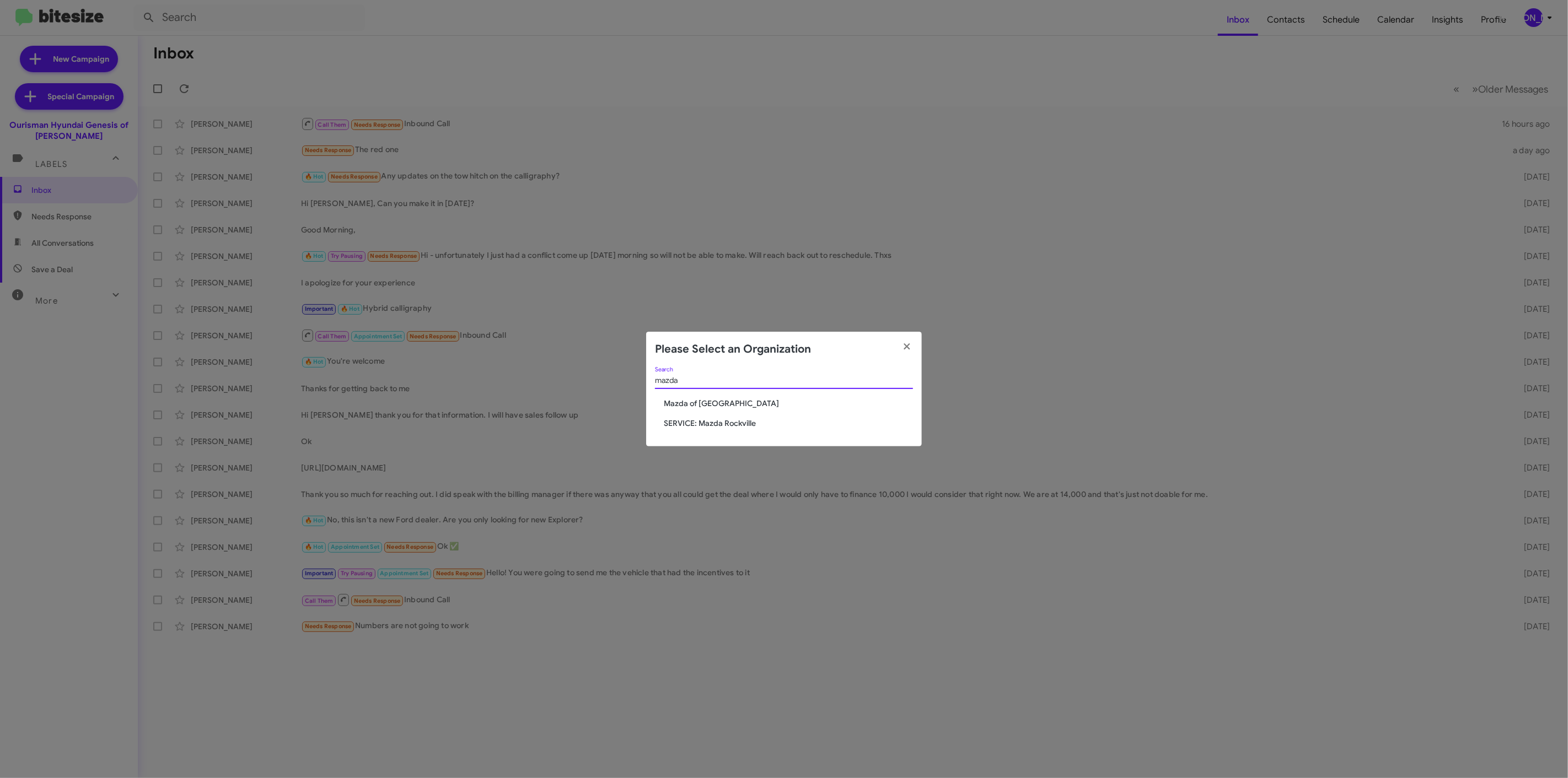
type input "mazda"
click at [707, 412] on div "mazda Search Mazda of Rockville SERVICE: Mazda Rockville" at bounding box center [783, 407] width 276 height 80
click at [712, 406] on span "Mazda of [GEOGRAPHIC_DATA]" at bounding box center [788, 403] width 250 height 11
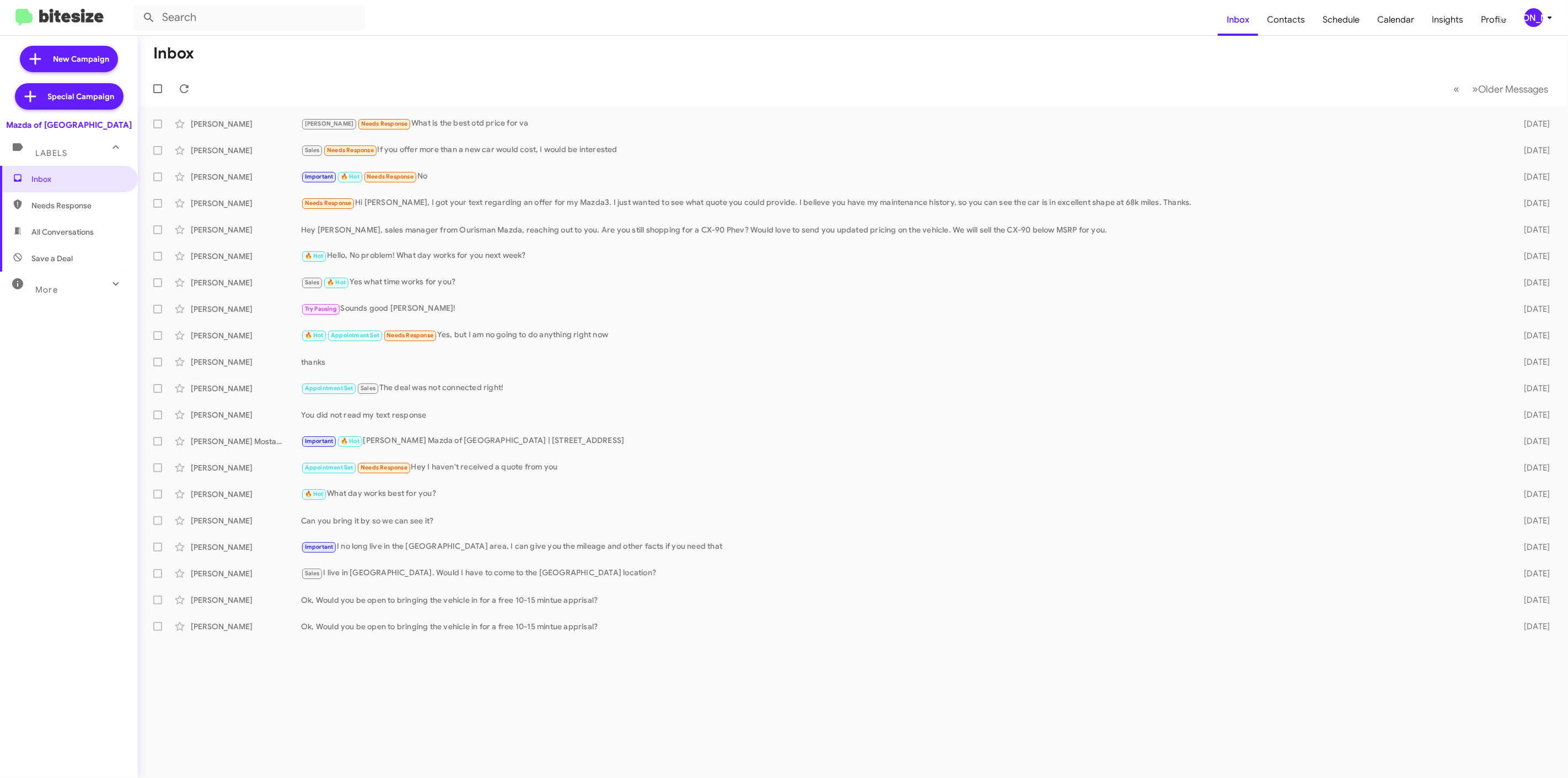
click at [1531, 20] on div "[PERSON_NAME]" at bounding box center [1534, 18] width 19 height 19
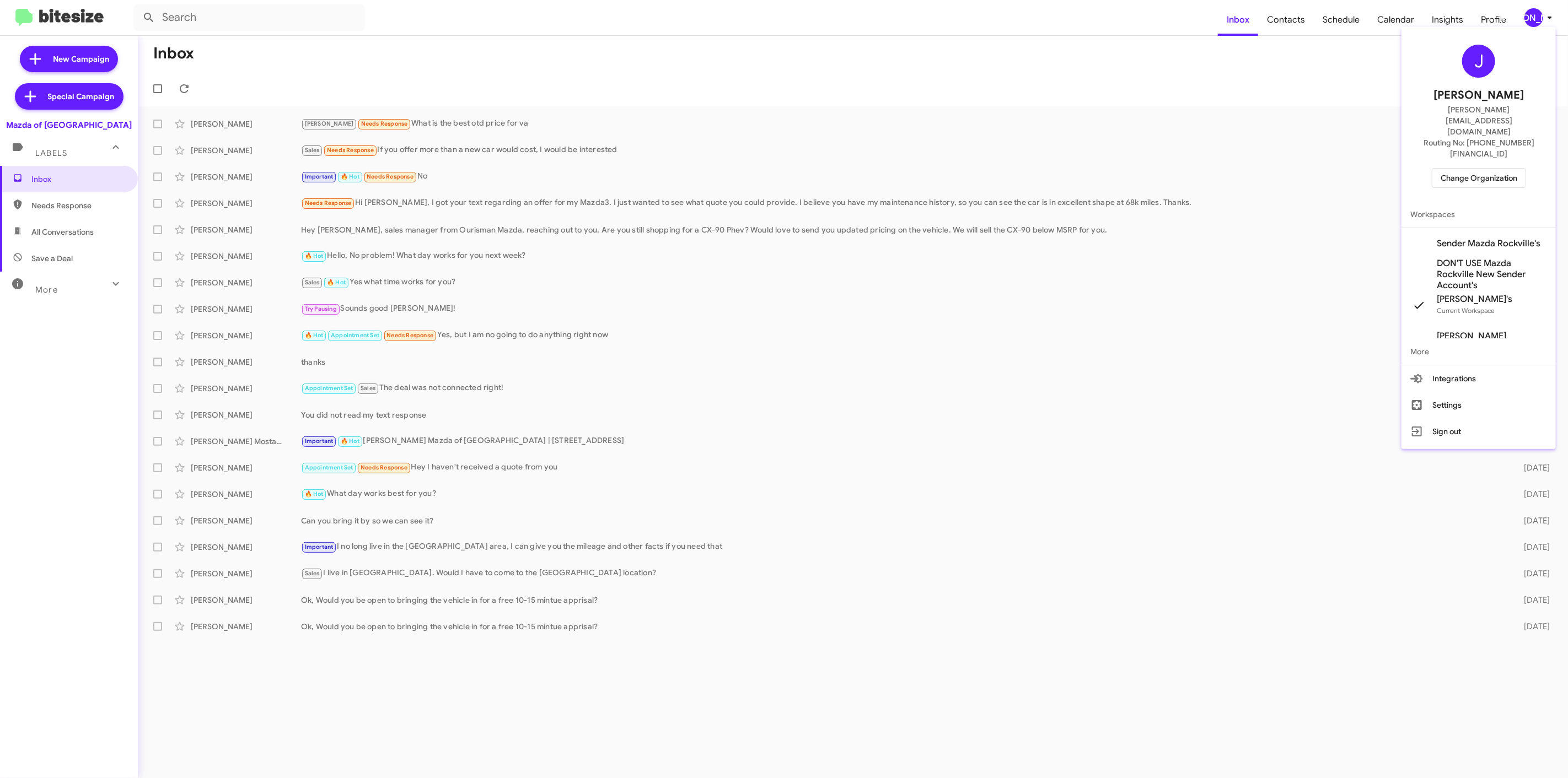
click at [1477, 169] on span "Change Organization" at bounding box center [1478, 178] width 77 height 19
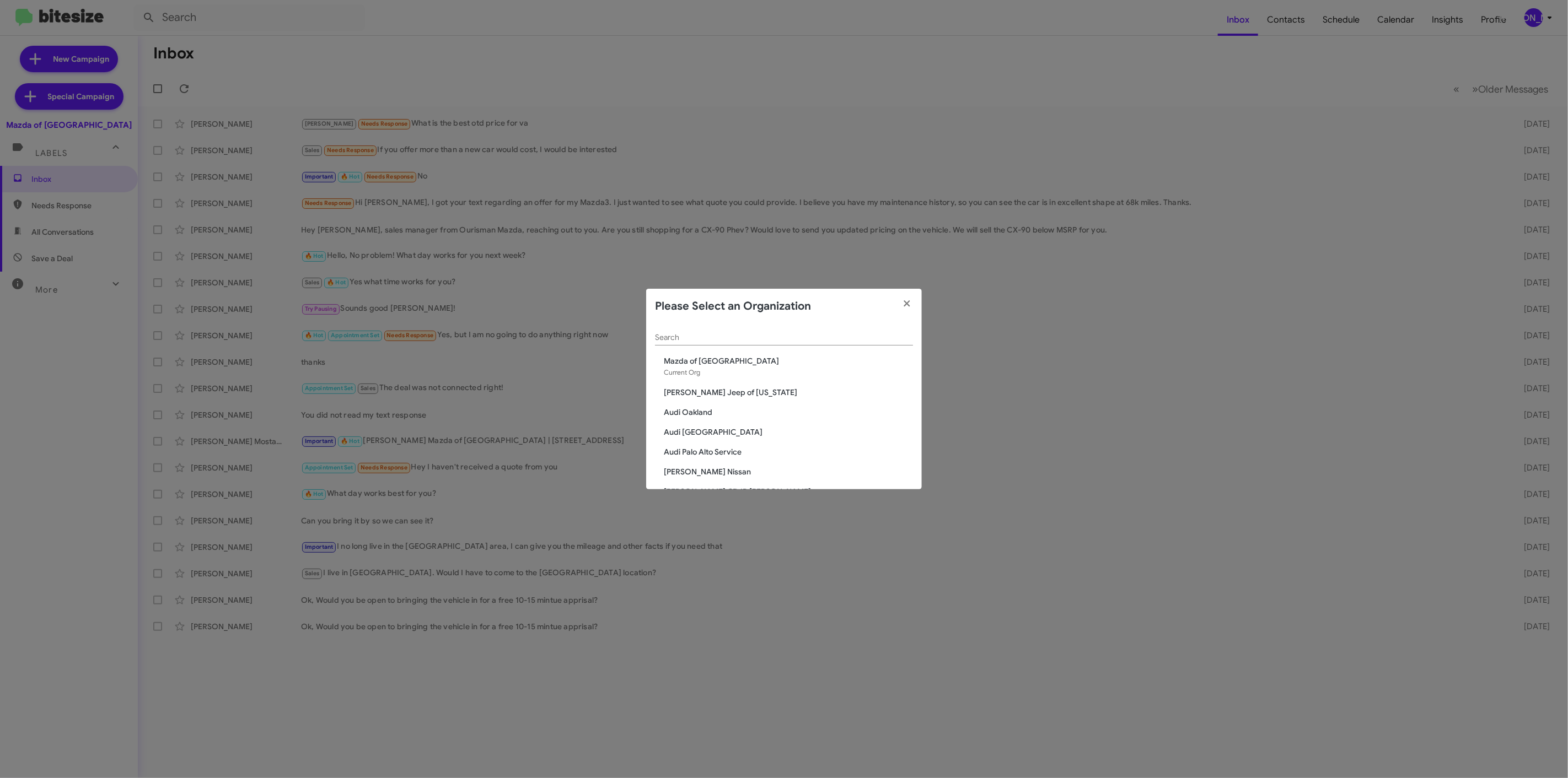
click at [817, 345] on div "Search" at bounding box center [784, 334] width 258 height 21
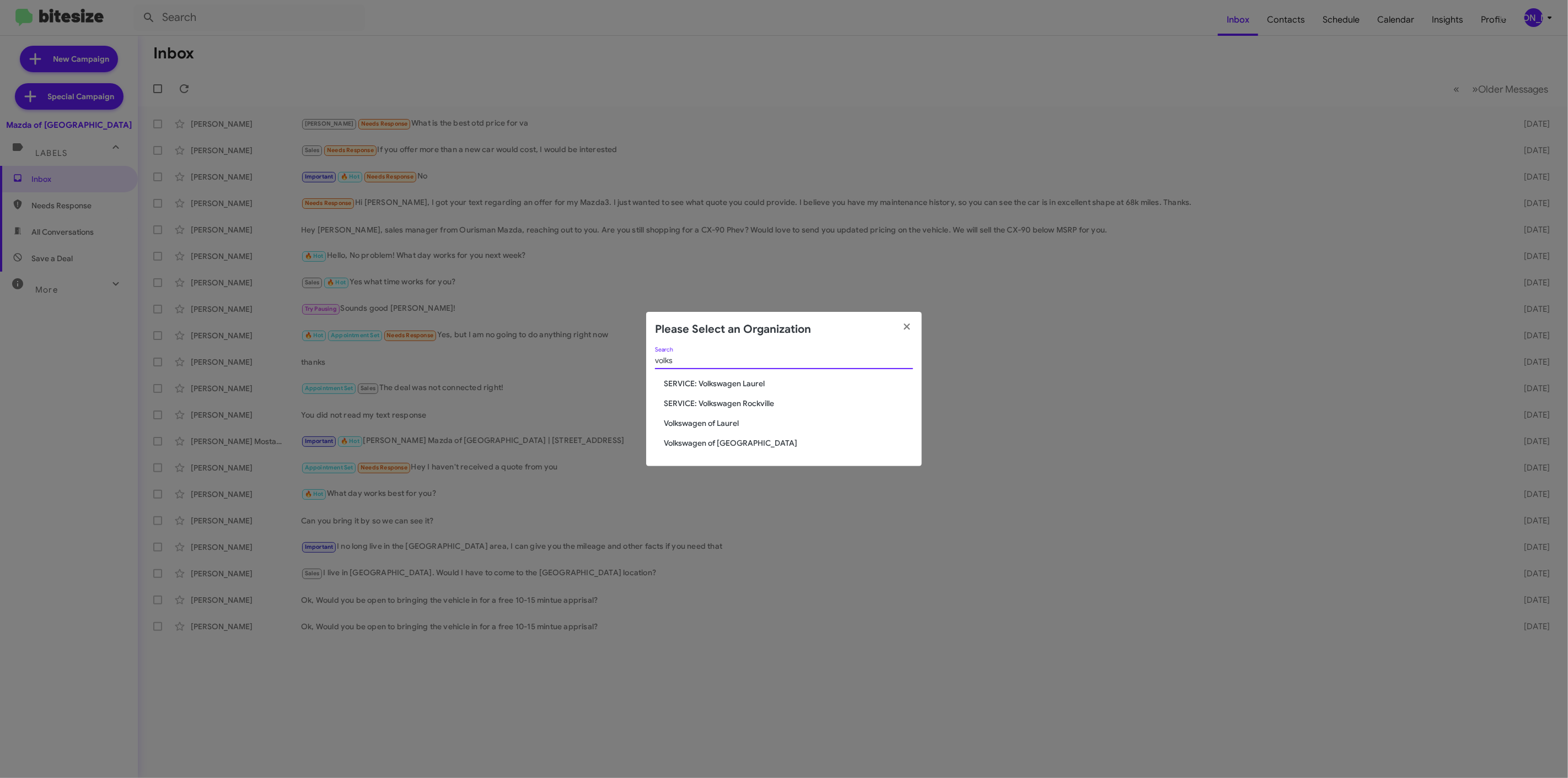
type input "volks"
click at [700, 419] on span "Volkswagen of Laurel" at bounding box center [788, 423] width 250 height 11
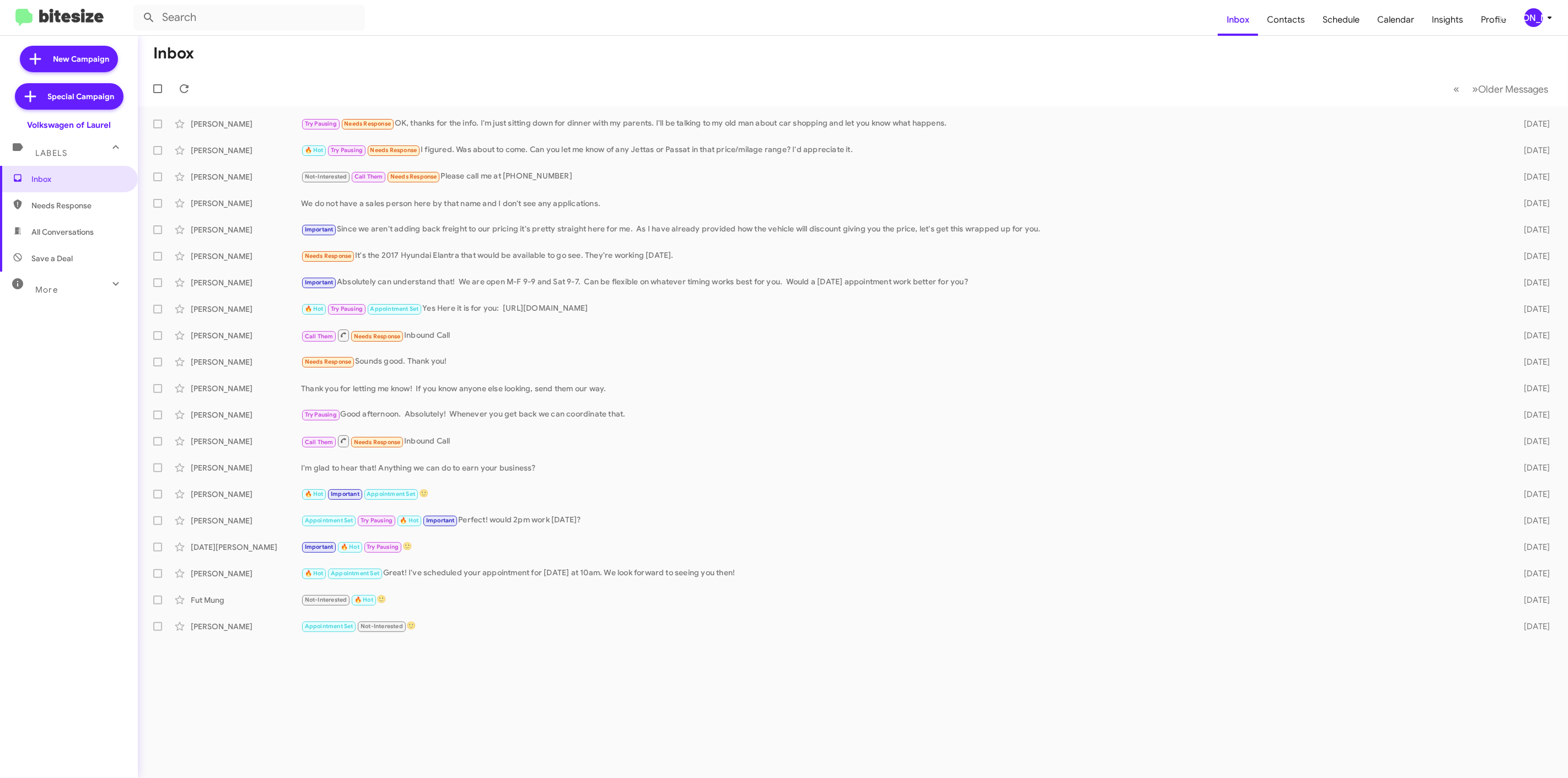
click at [1527, 17] on div "[PERSON_NAME]" at bounding box center [1534, 18] width 19 height 19
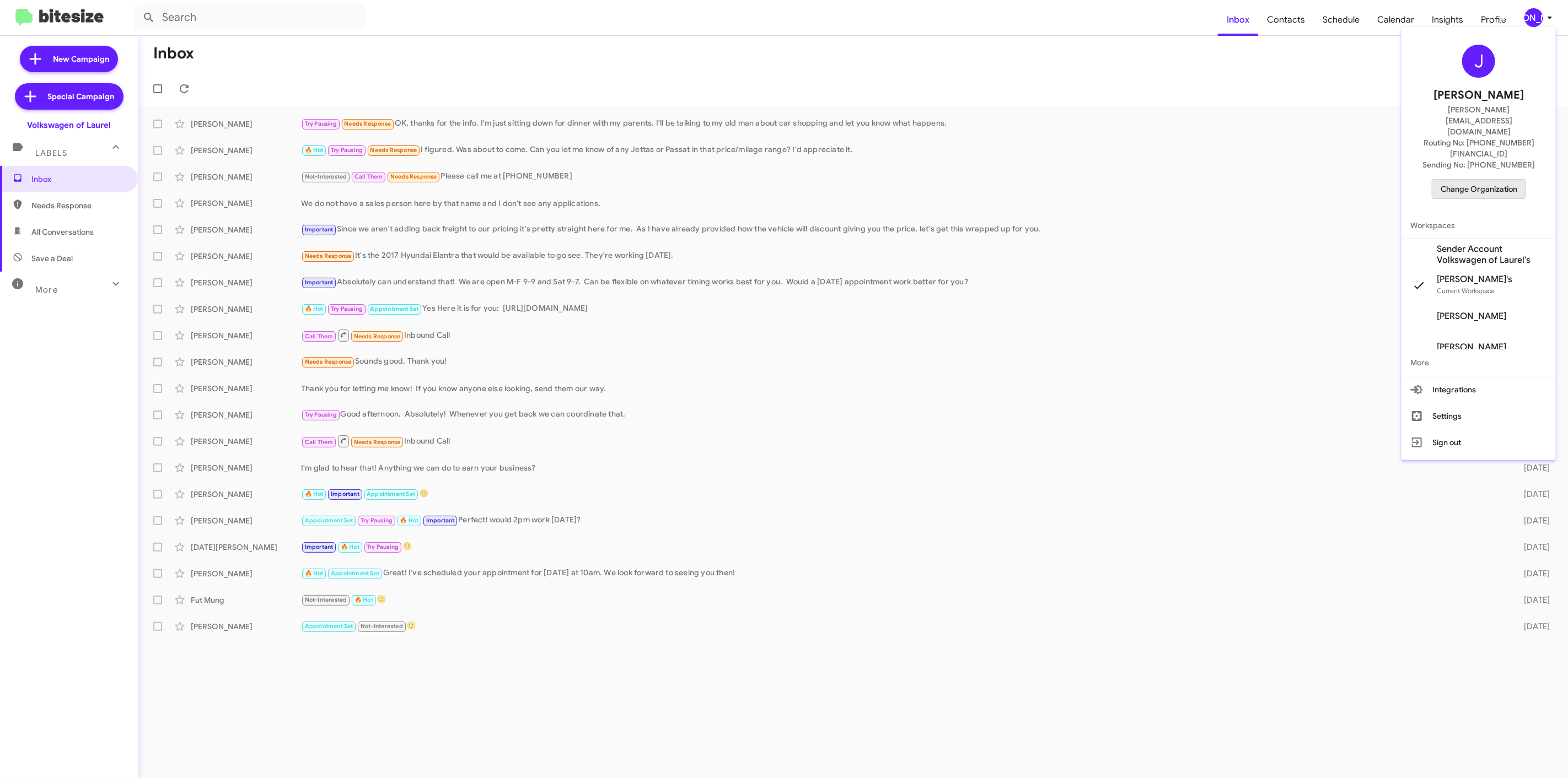
click at [1485, 180] on span "Change Organization" at bounding box center [1478, 189] width 77 height 19
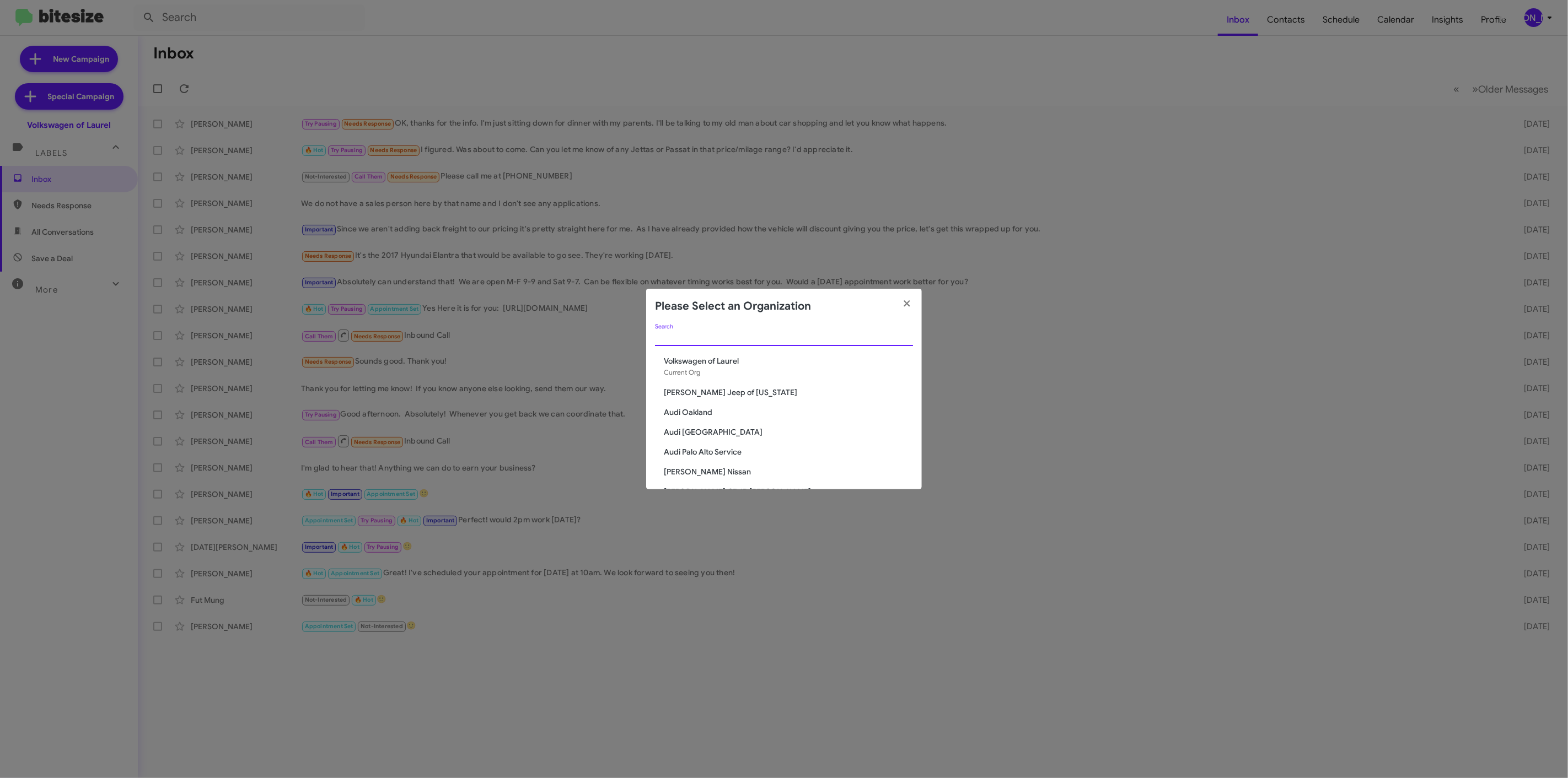
click at [789, 336] on input "Search" at bounding box center [784, 338] width 258 height 9
type input "rock"
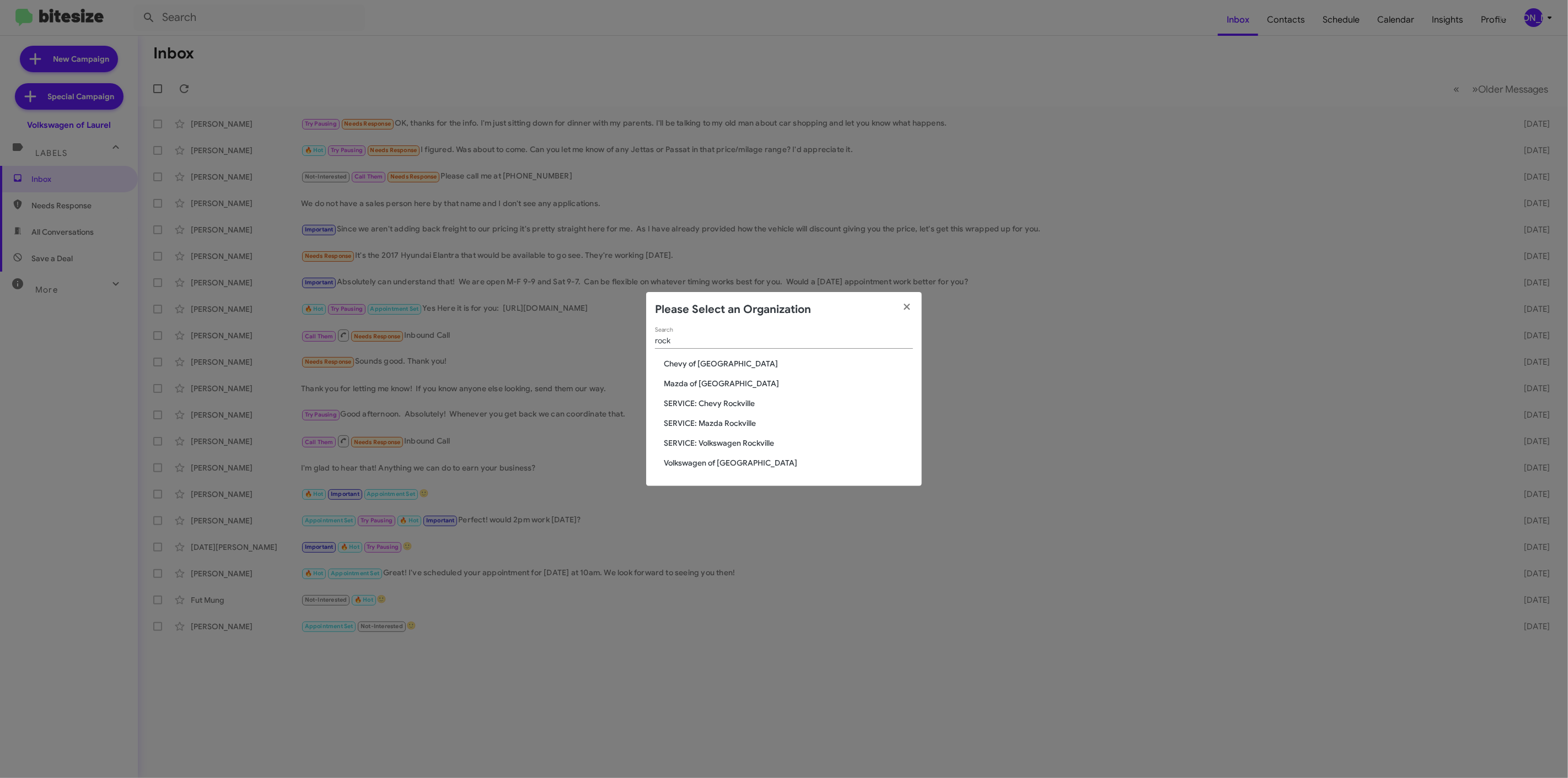
click at [726, 461] on span "Volkswagen of [GEOGRAPHIC_DATA]" at bounding box center [788, 463] width 250 height 11
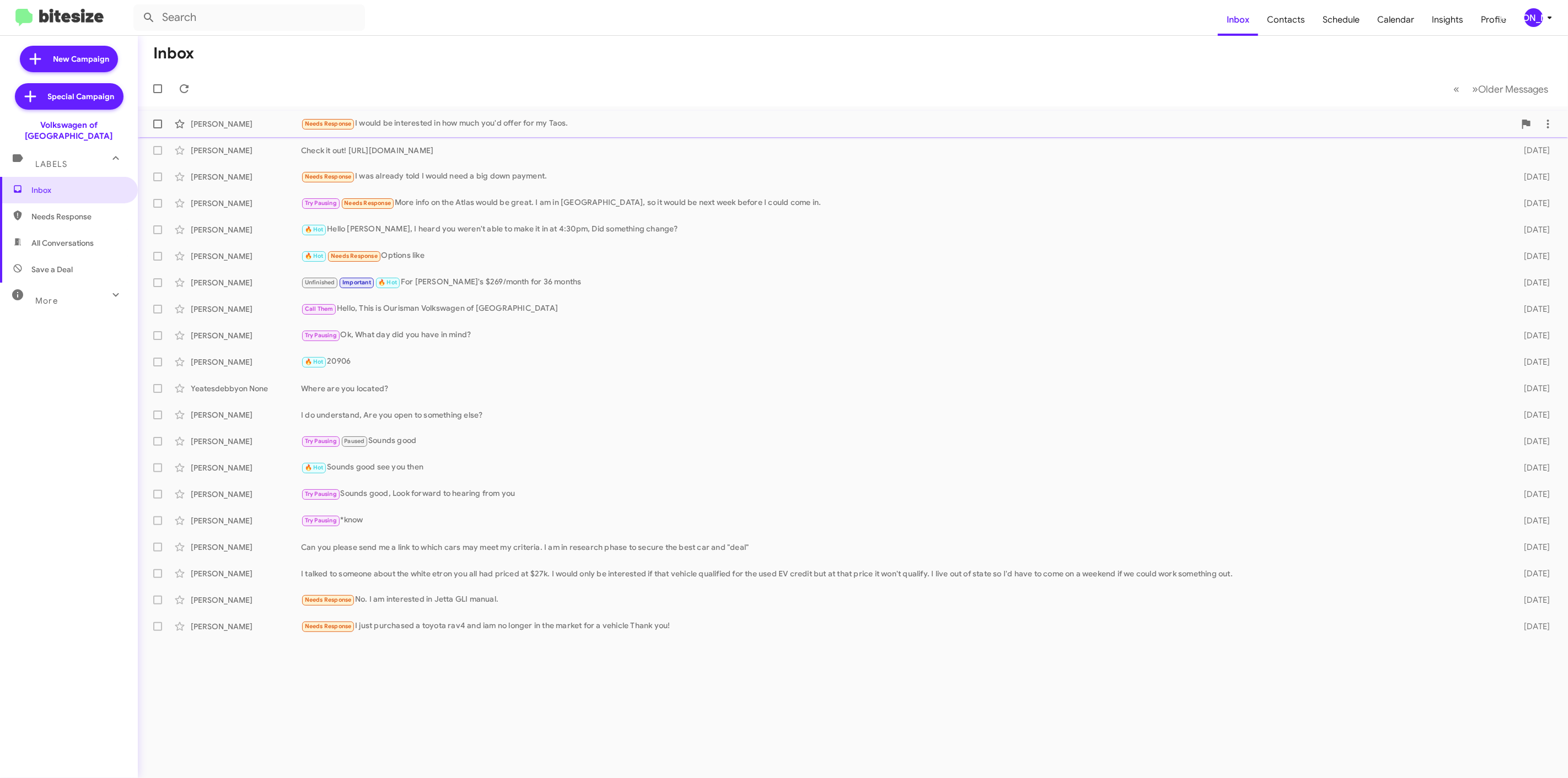
click at [161, 121] on span at bounding box center [158, 124] width 9 height 9
click at [158, 128] on input "checkbox" at bounding box center [157, 128] width 1 height 1
checkbox input "true"
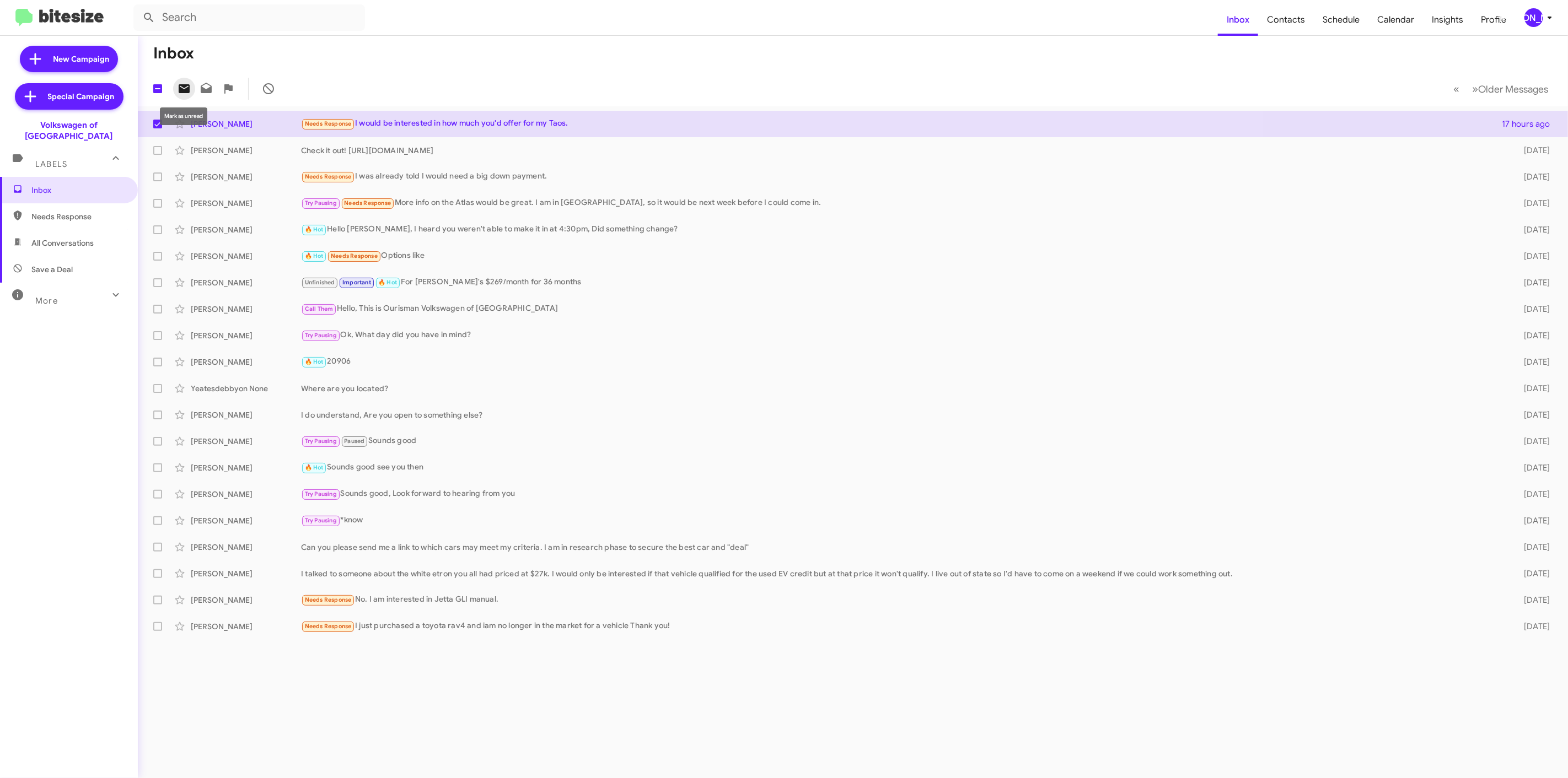
click at [183, 92] on icon at bounding box center [184, 89] width 11 height 9
click at [1527, 23] on div "[PERSON_NAME]" at bounding box center [1534, 18] width 19 height 19
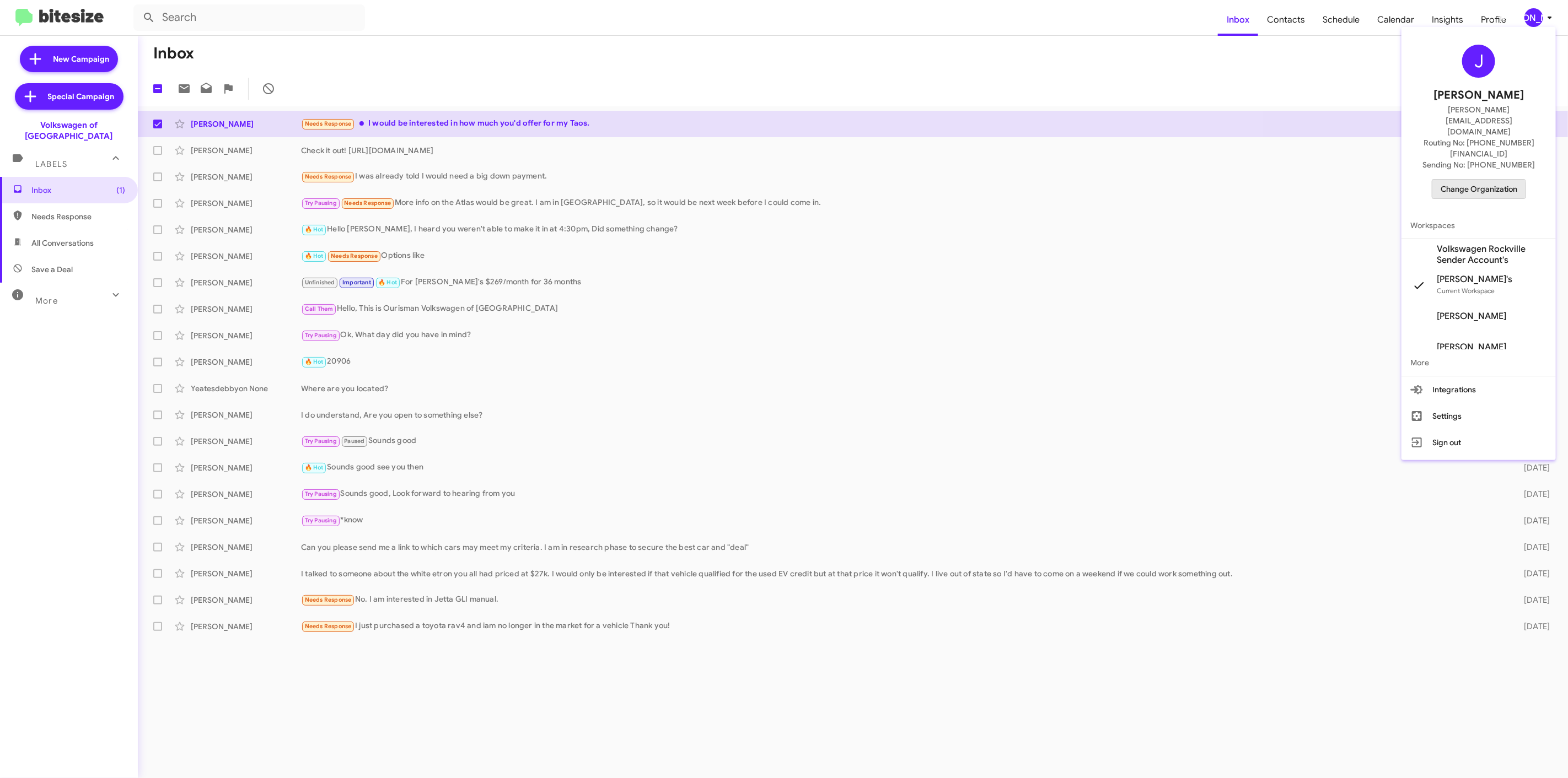
click at [1468, 180] on span "Change Organization" at bounding box center [1478, 189] width 77 height 19
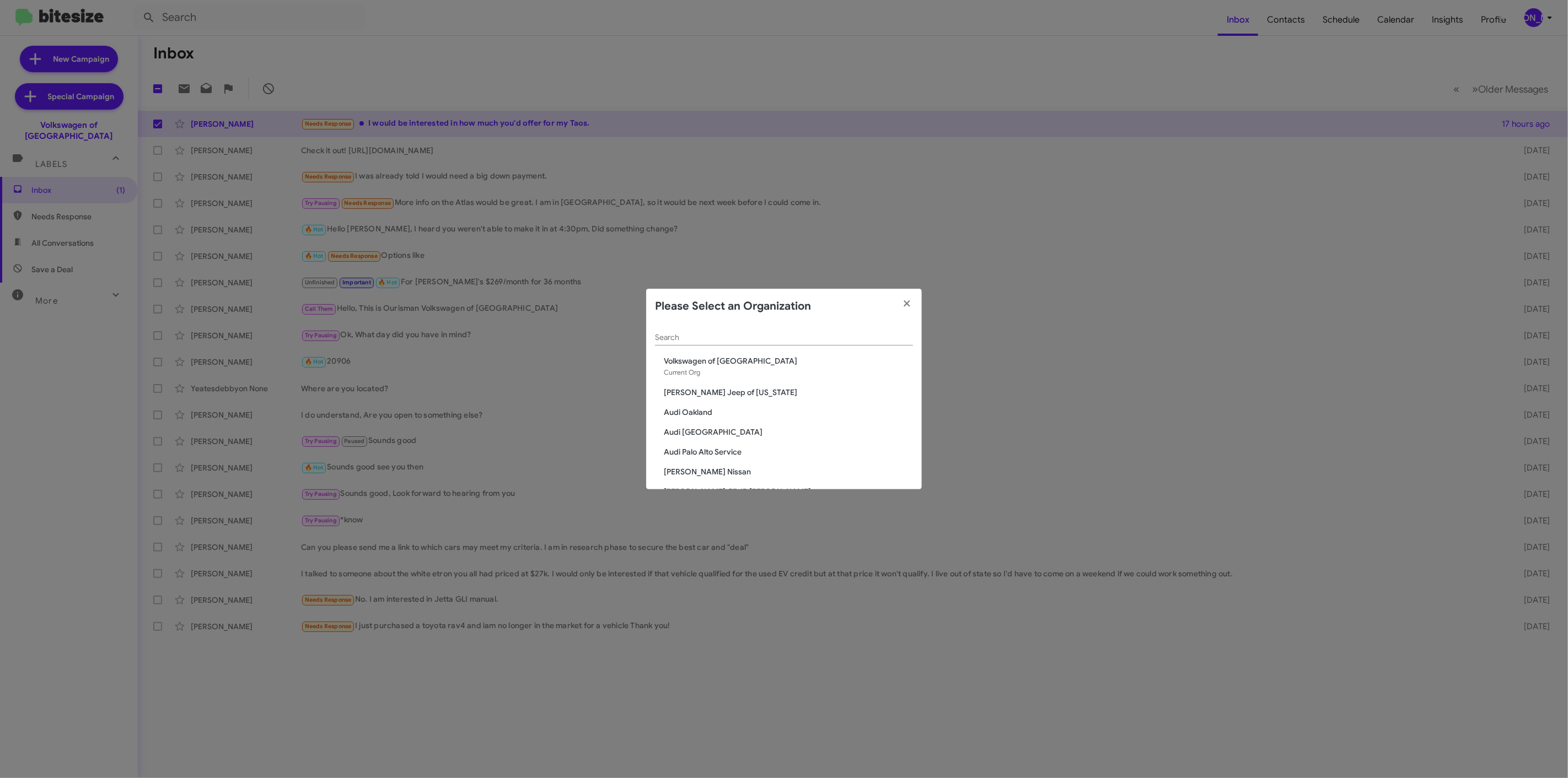
click at [868, 345] on div "Search" at bounding box center [784, 334] width 258 height 21
click at [847, 332] on div "Search" at bounding box center [784, 334] width 258 height 21
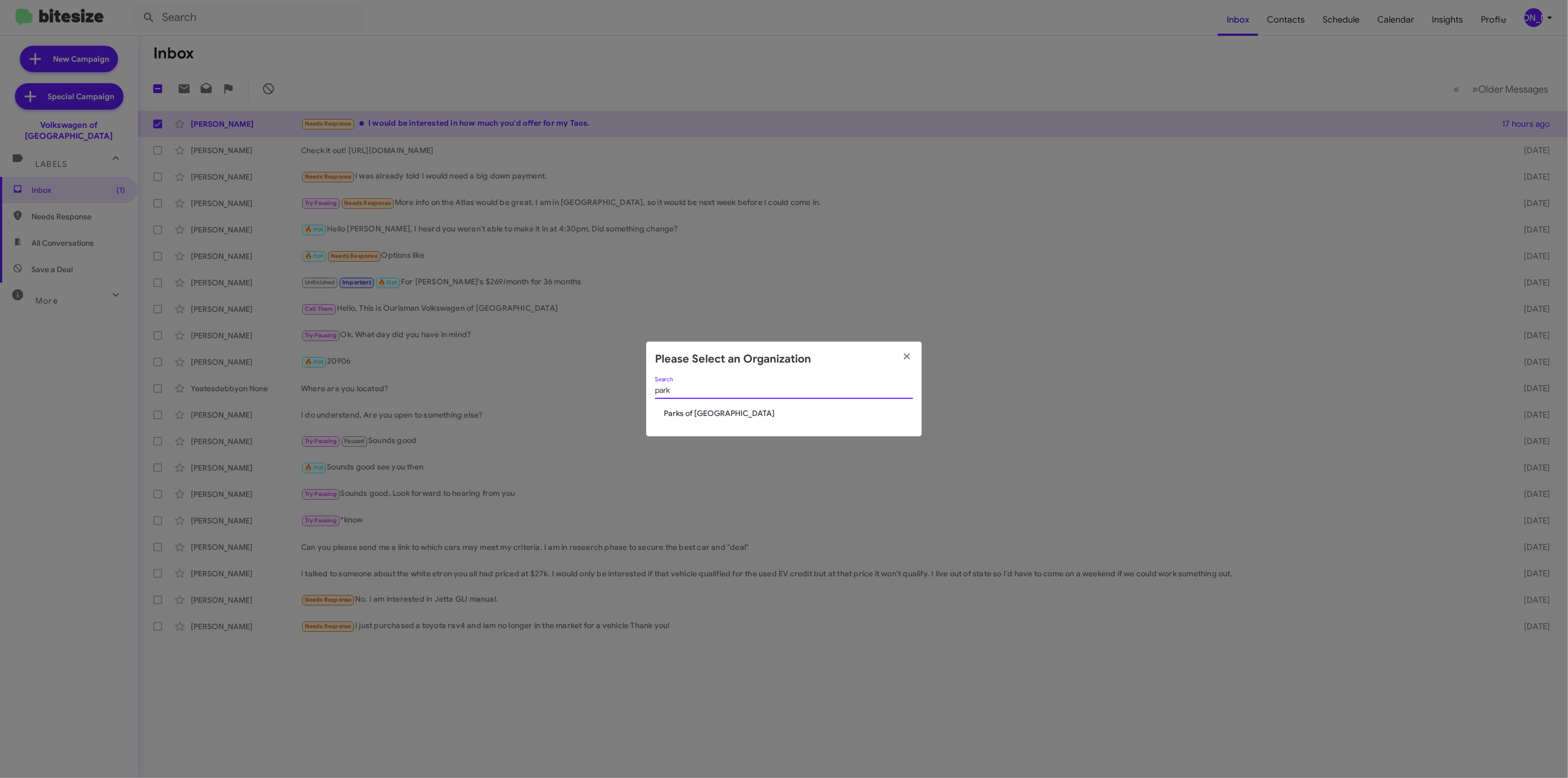
type input "park"
click at [720, 416] on span "Parks of [GEOGRAPHIC_DATA]" at bounding box center [788, 414] width 250 height 11
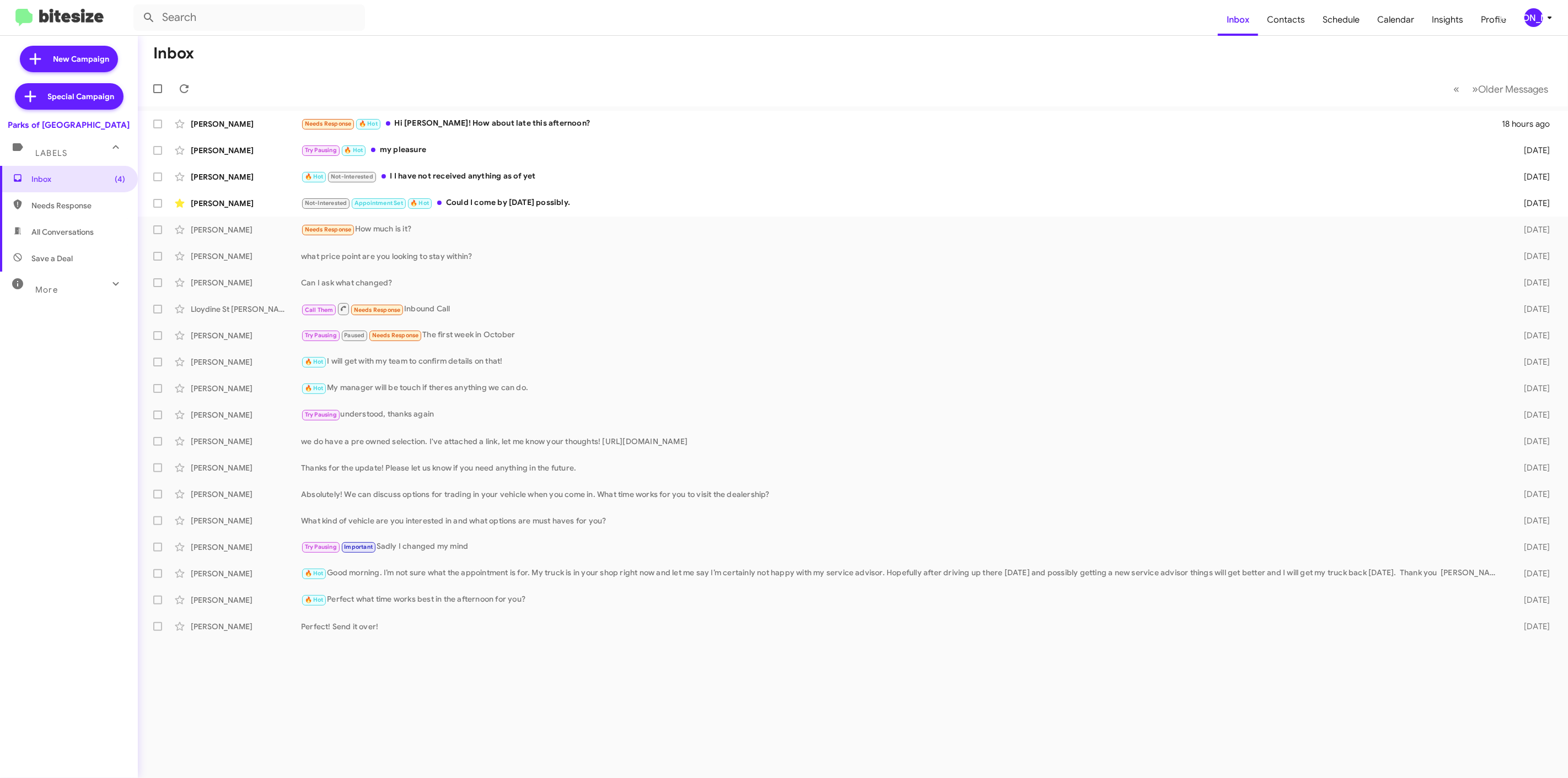
click at [28, 399] on div "Inbox (4) Needs Response All Conversations Save a Deal More Important 🔥 Hot App…" at bounding box center [69, 399] width 138 height 466
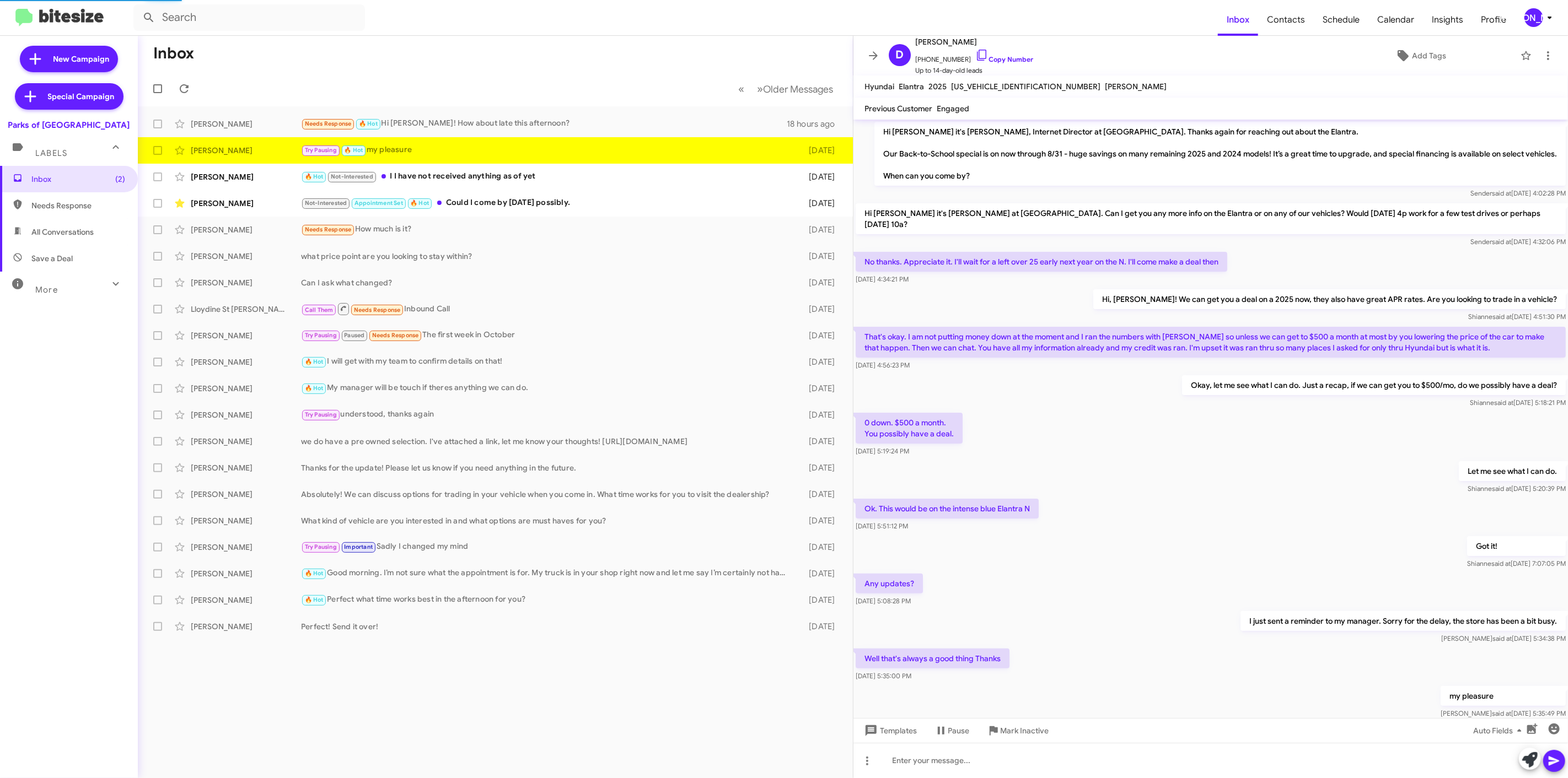
scroll to position [30, 0]
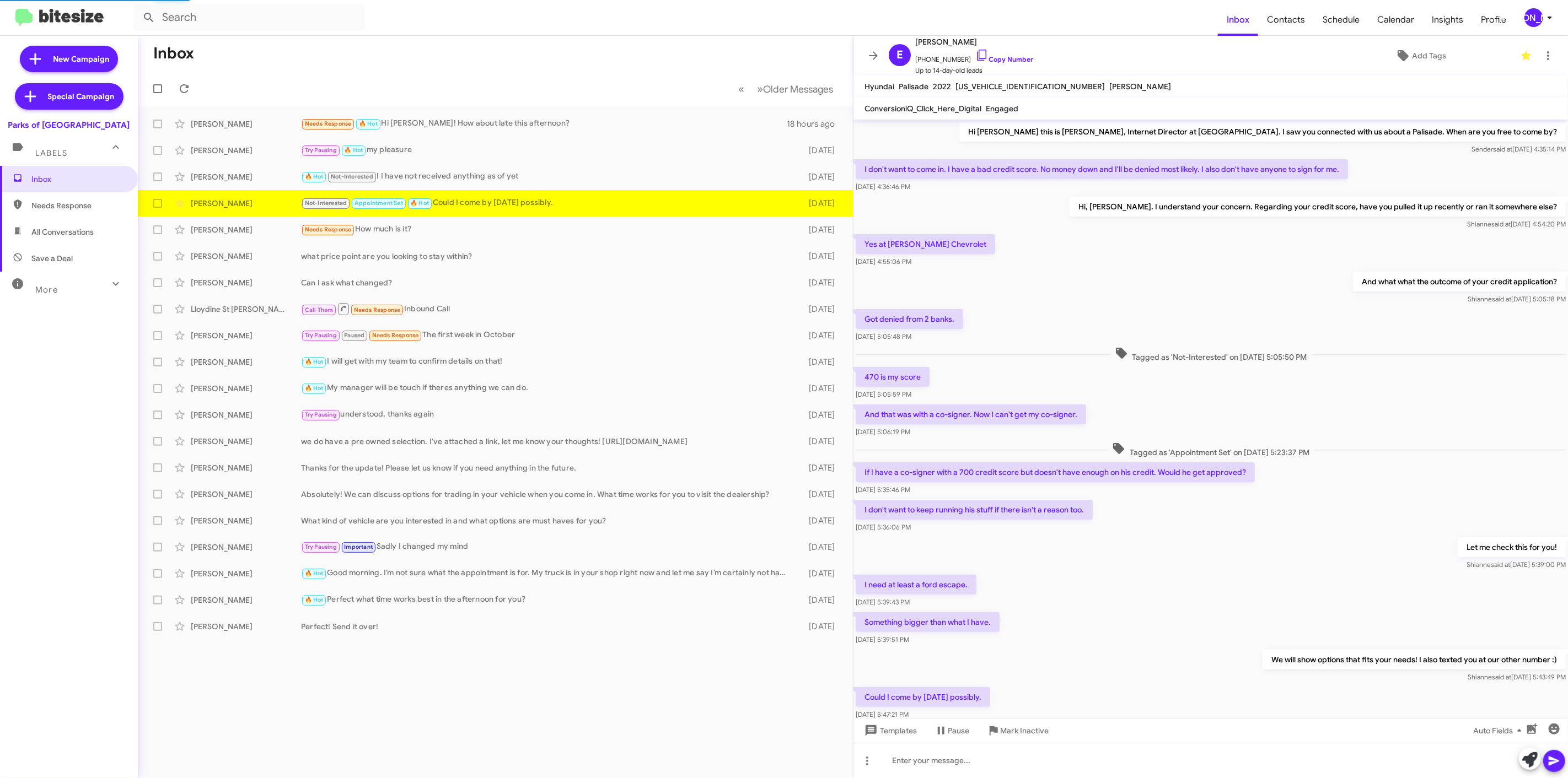
scroll to position [51, 0]
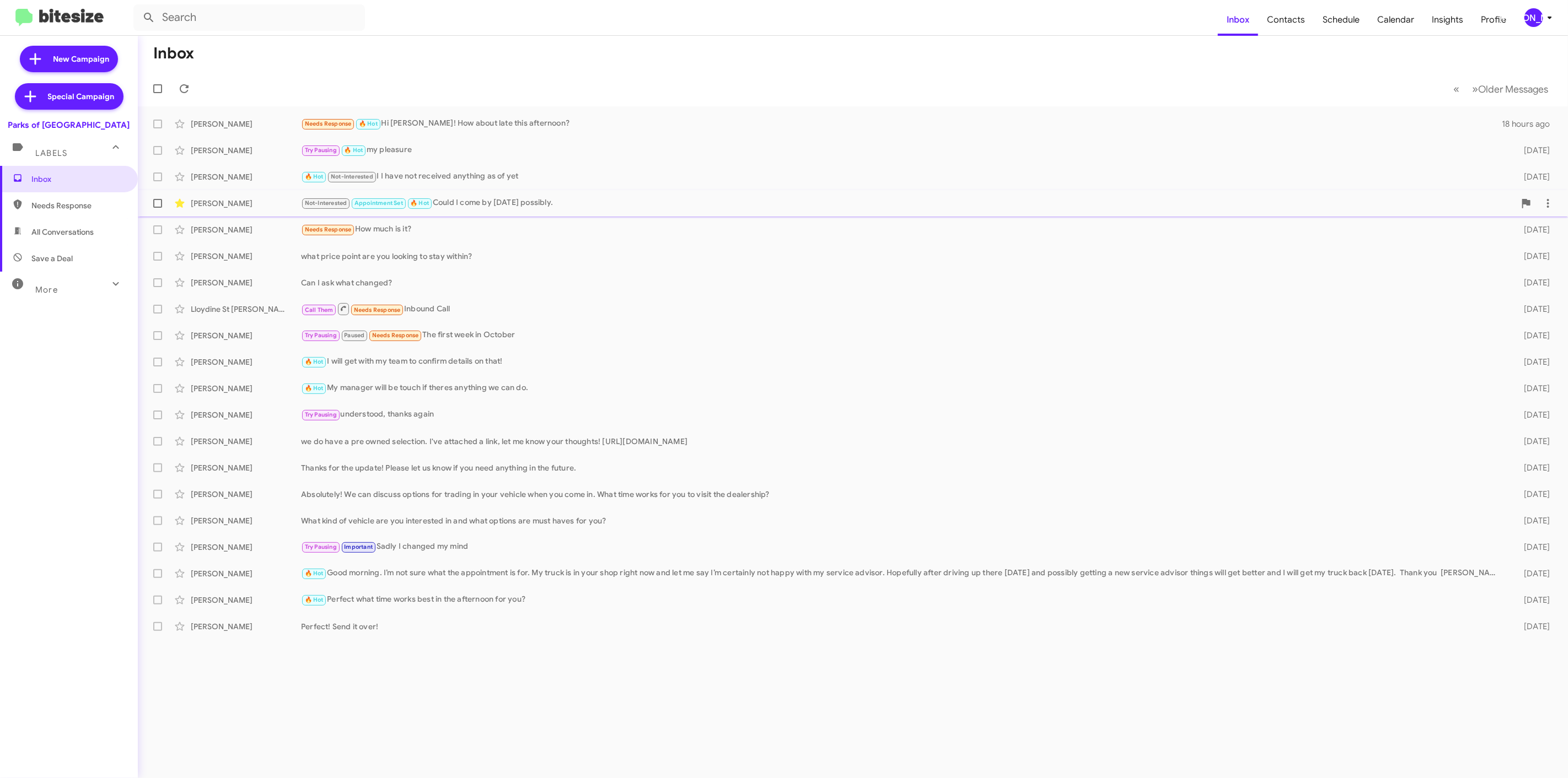
click at [159, 201] on span at bounding box center [158, 203] width 9 height 9
click at [158, 208] on input "checkbox" at bounding box center [157, 208] width 1 height 1
checkbox input "true"
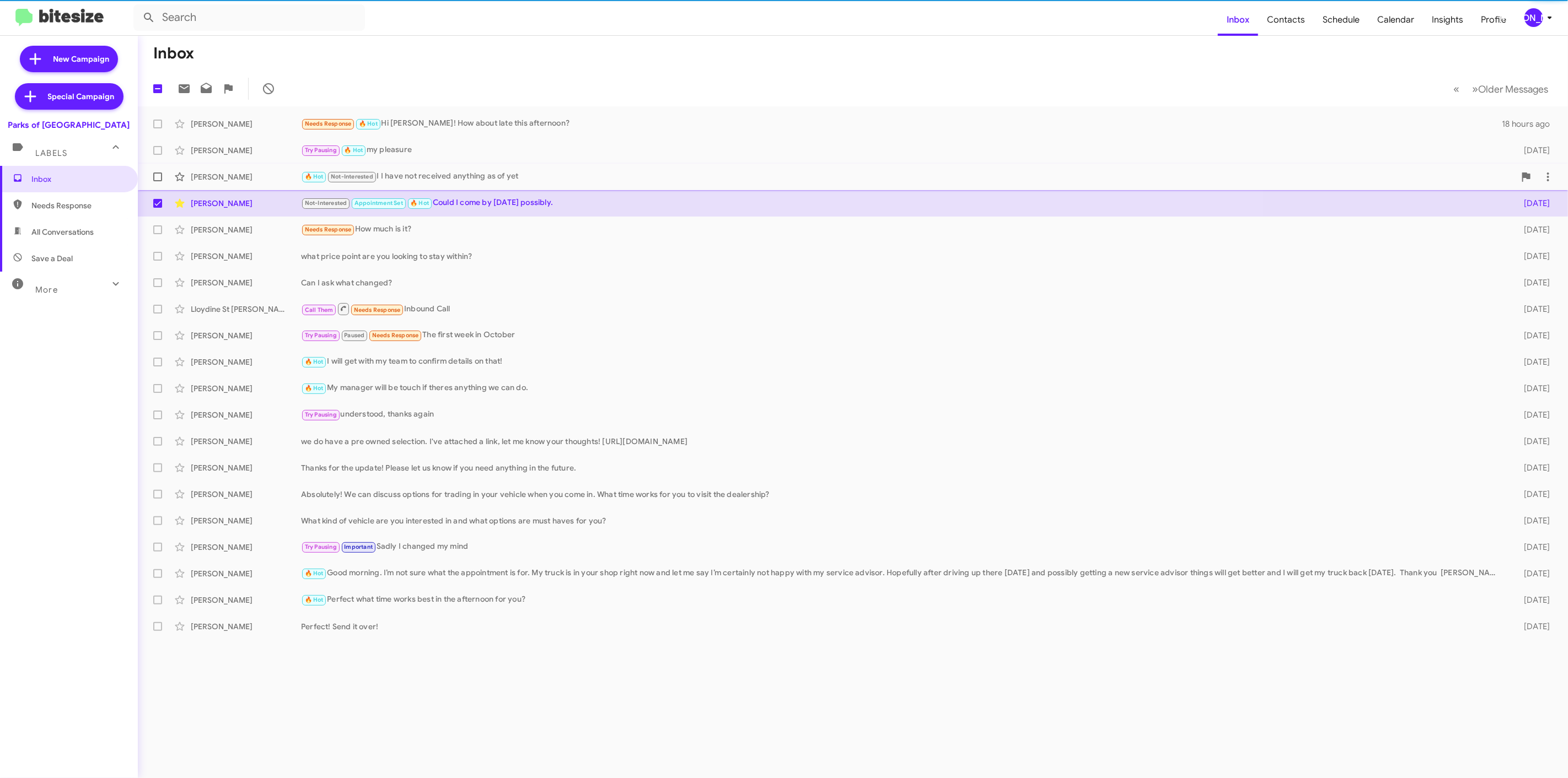
click at [161, 168] on label at bounding box center [158, 177] width 22 height 22
click at [158, 181] on input "checkbox" at bounding box center [157, 181] width 1 height 1
checkbox input "true"
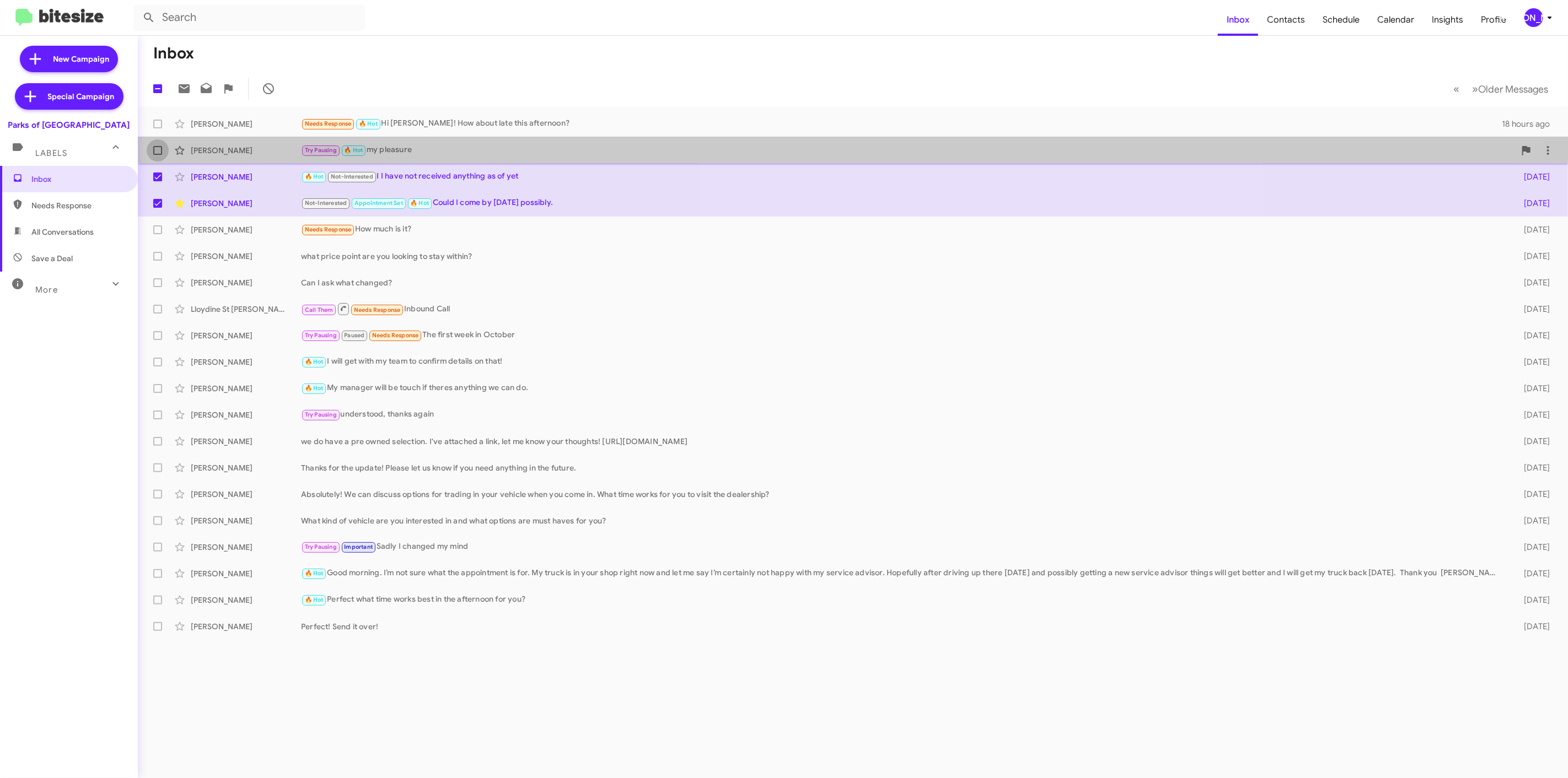
click at [155, 148] on span at bounding box center [158, 150] width 9 height 9
click at [157, 155] on input "checkbox" at bounding box center [157, 155] width 1 height 1
checkbox input "true"
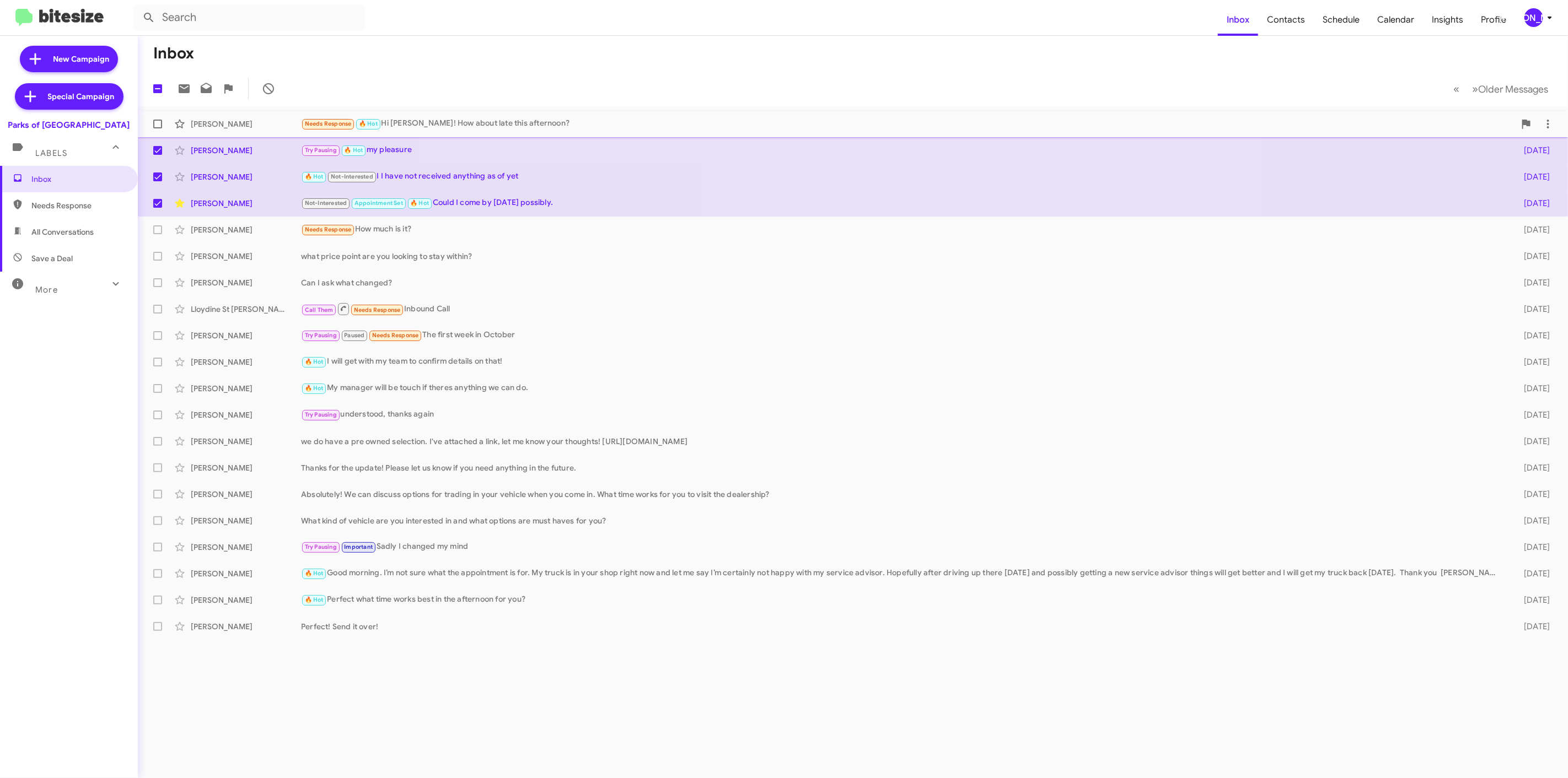
click at [163, 123] on label at bounding box center [158, 124] width 22 height 22
click at [158, 128] on input "checkbox" at bounding box center [157, 128] width 1 height 1
checkbox input "true"
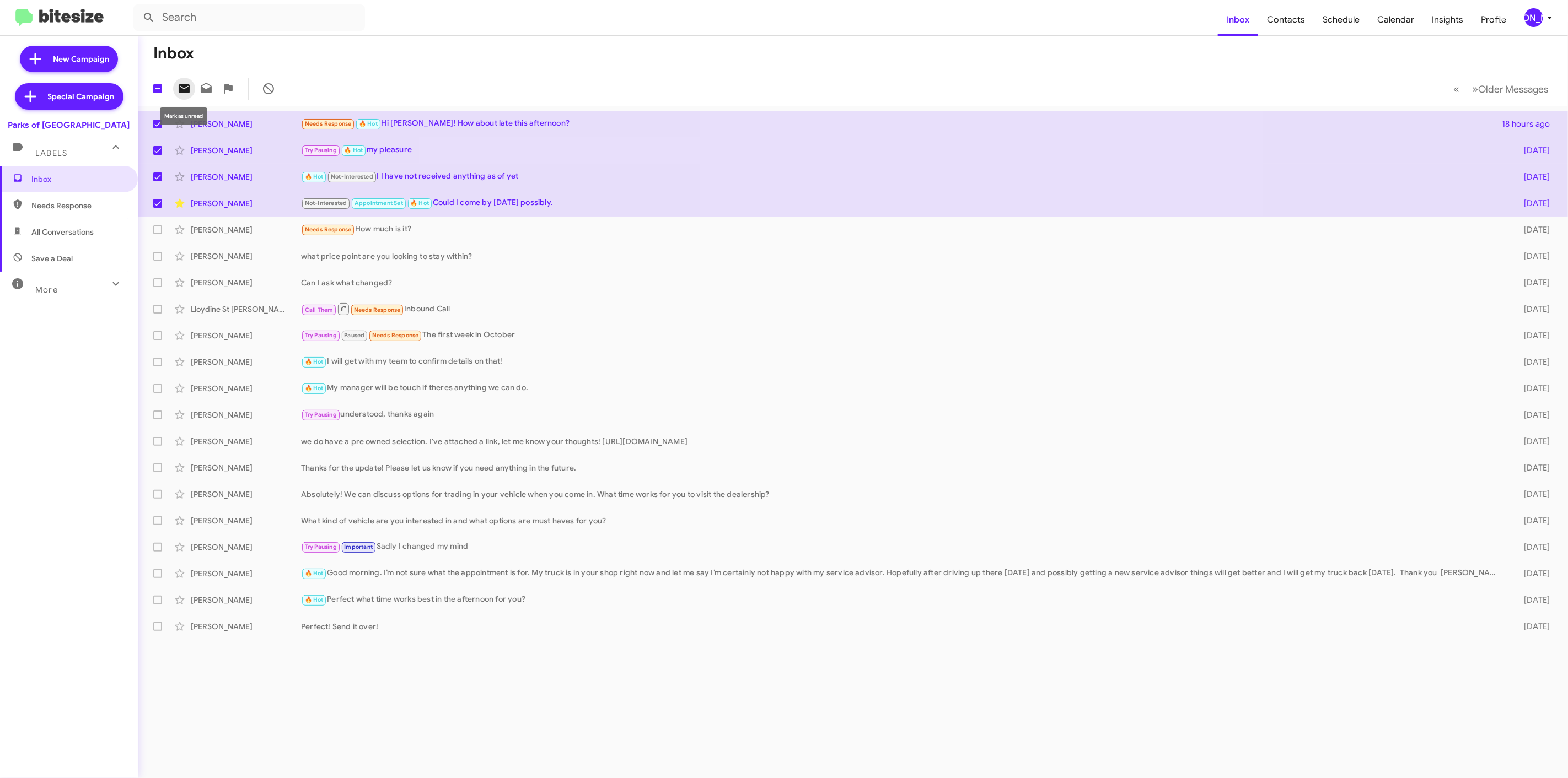
click at [182, 84] on icon at bounding box center [184, 89] width 11 height 9
click at [1542, 28] on mat-toolbar "Inbox Contacts Schedule Calendar Insights Profile JA" at bounding box center [784, 18] width 1568 height 35
click at [1530, 17] on div "[PERSON_NAME]" at bounding box center [1534, 18] width 19 height 19
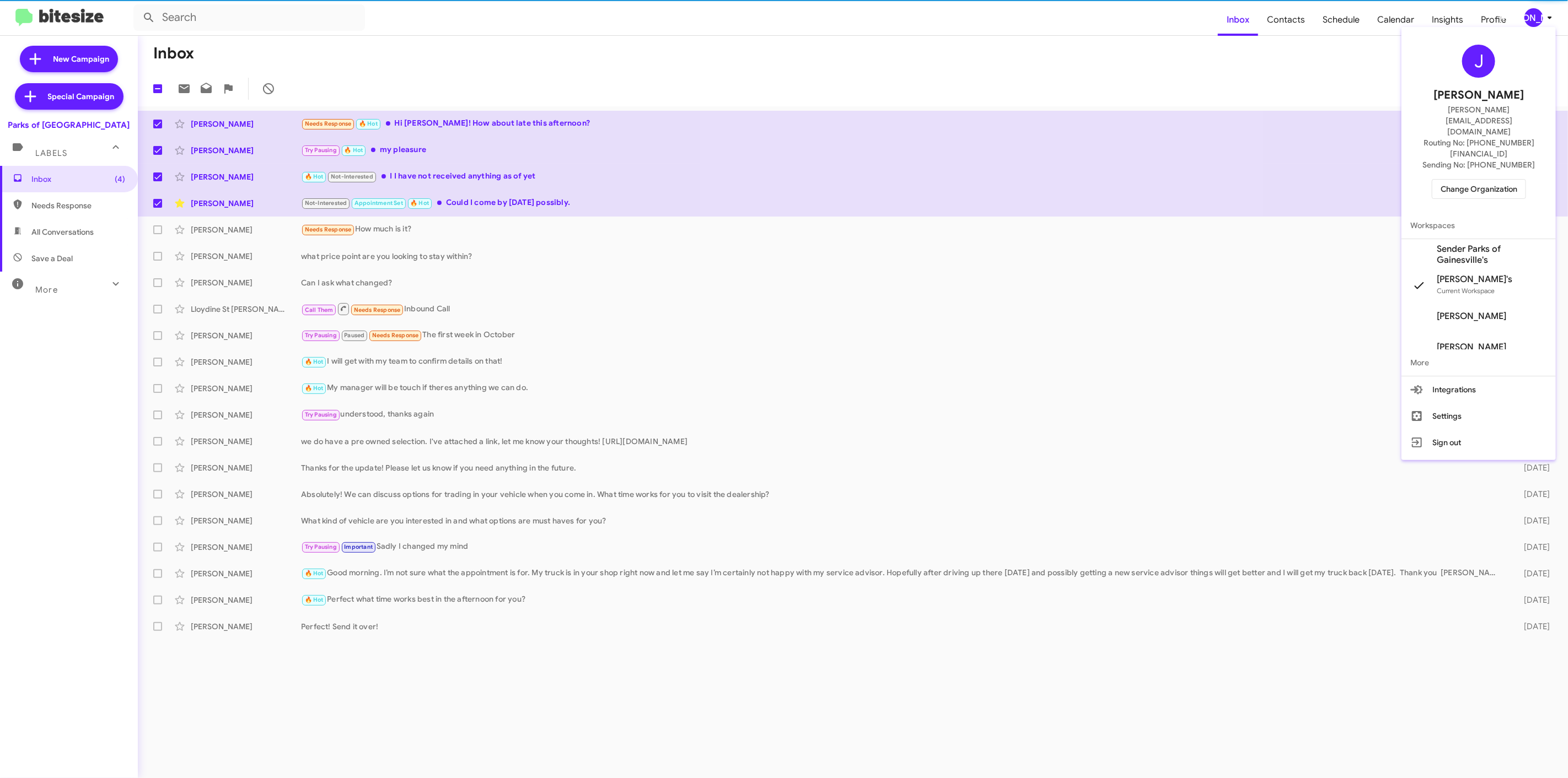
click at [1473, 180] on span "Change Organization" at bounding box center [1478, 189] width 77 height 19
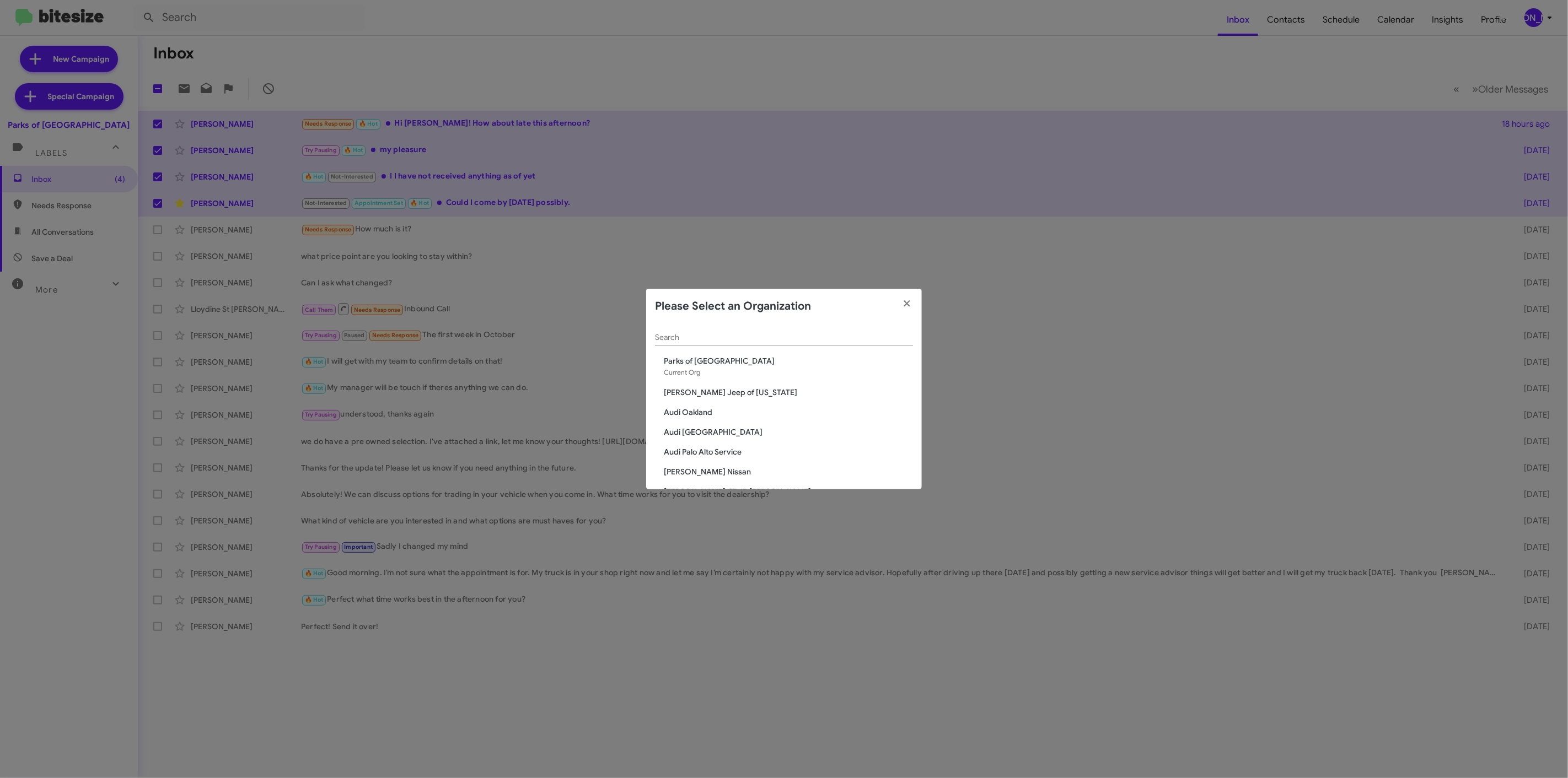
drag, startPoint x: 776, startPoint y: 332, endPoint x: 781, endPoint y: 333, distance: 5.1
click at [783, 329] on div "Search" at bounding box center [784, 334] width 258 height 21
click at [772, 338] on input "Search" at bounding box center [784, 338] width 258 height 9
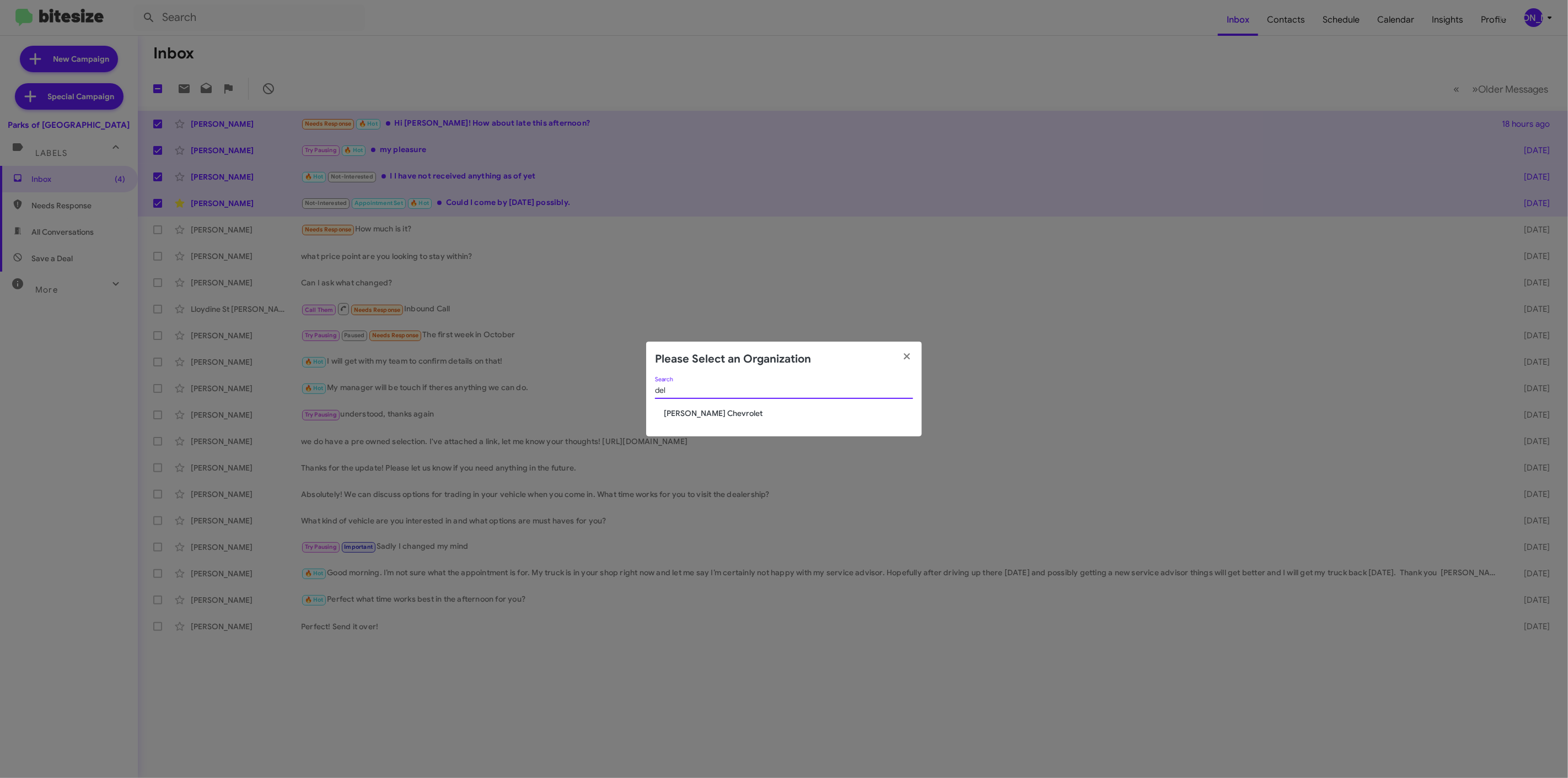
type input "del"
click at [702, 412] on span "[PERSON_NAME] Chevrolet" at bounding box center [788, 414] width 250 height 11
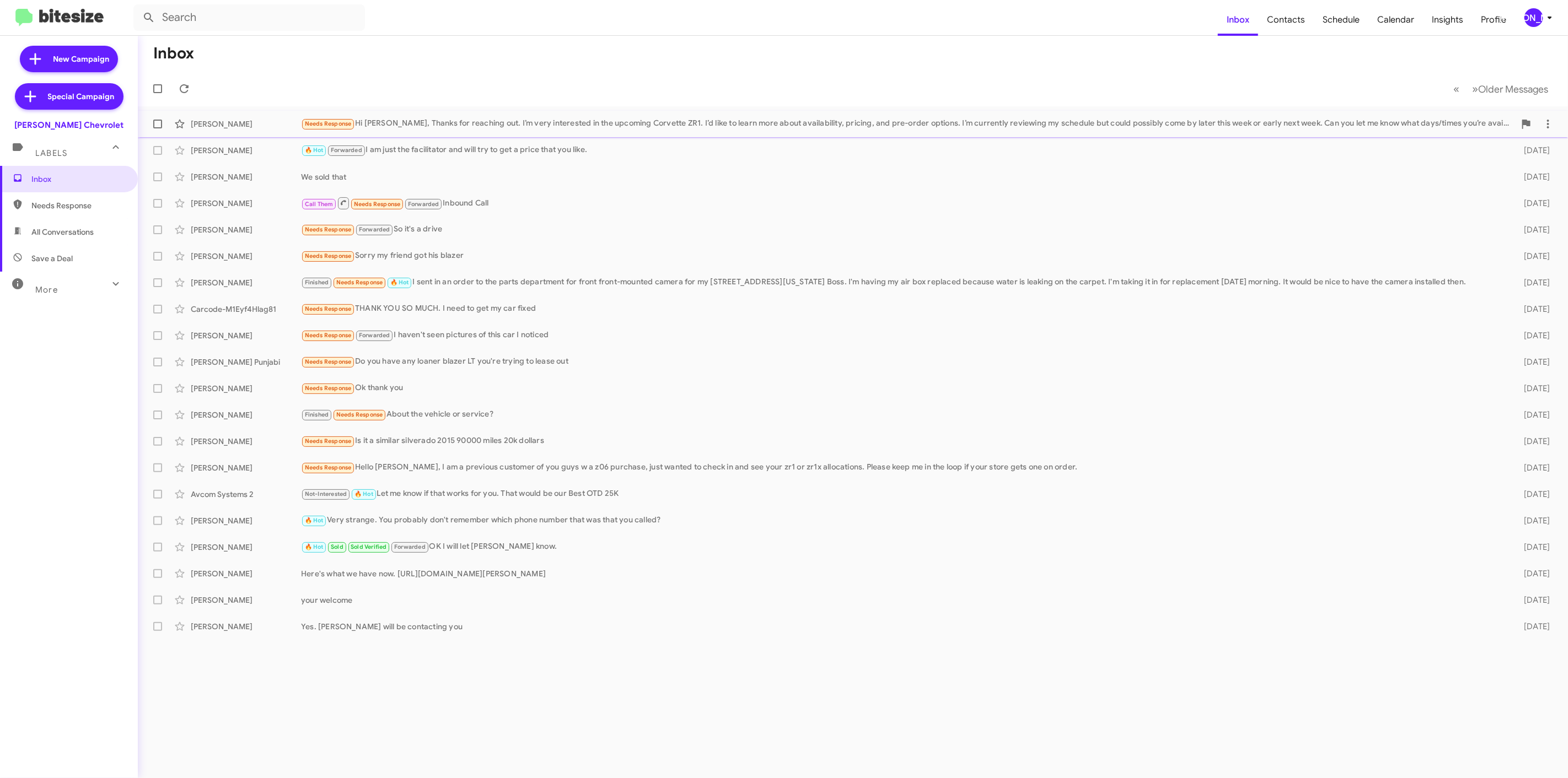
click at [157, 131] on label at bounding box center [158, 124] width 22 height 22
click at [157, 129] on input "checkbox" at bounding box center [157, 128] width 1 height 1
checkbox input "true"
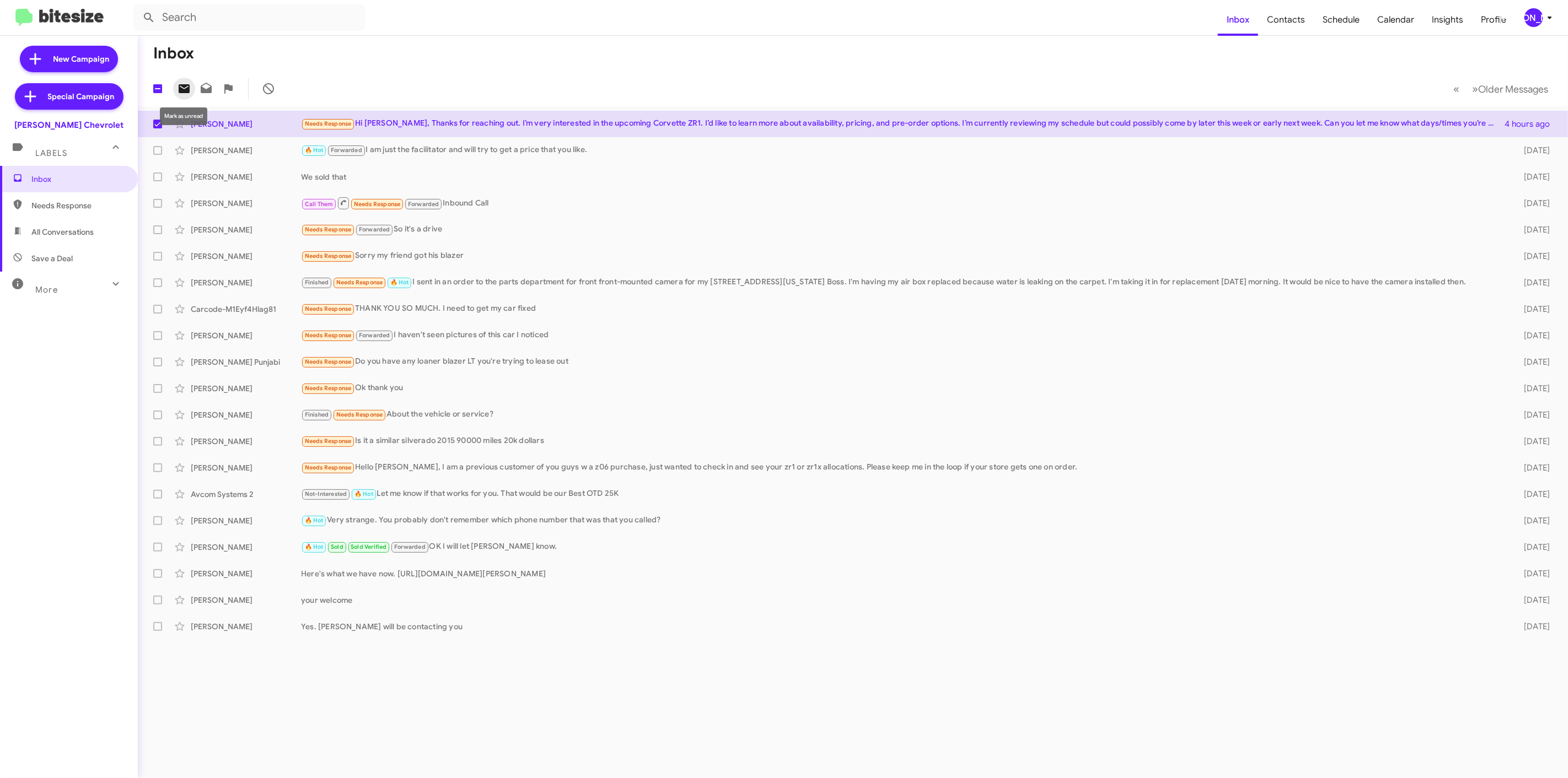
click at [183, 90] on icon at bounding box center [184, 89] width 11 height 9
click at [1527, 20] on div "[PERSON_NAME]" at bounding box center [1534, 18] width 19 height 19
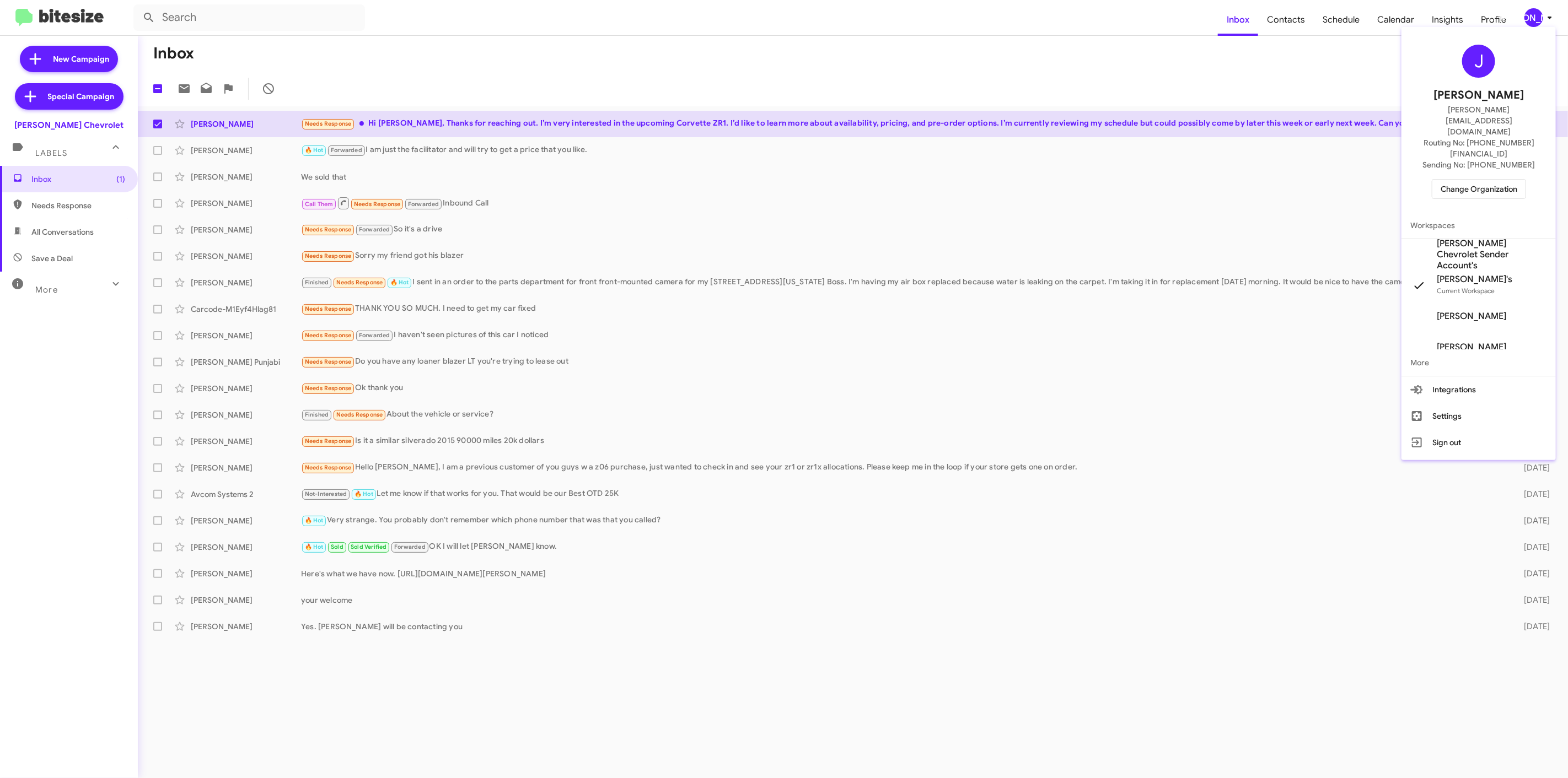
click at [1487, 180] on span "Change Organization" at bounding box center [1478, 189] width 77 height 19
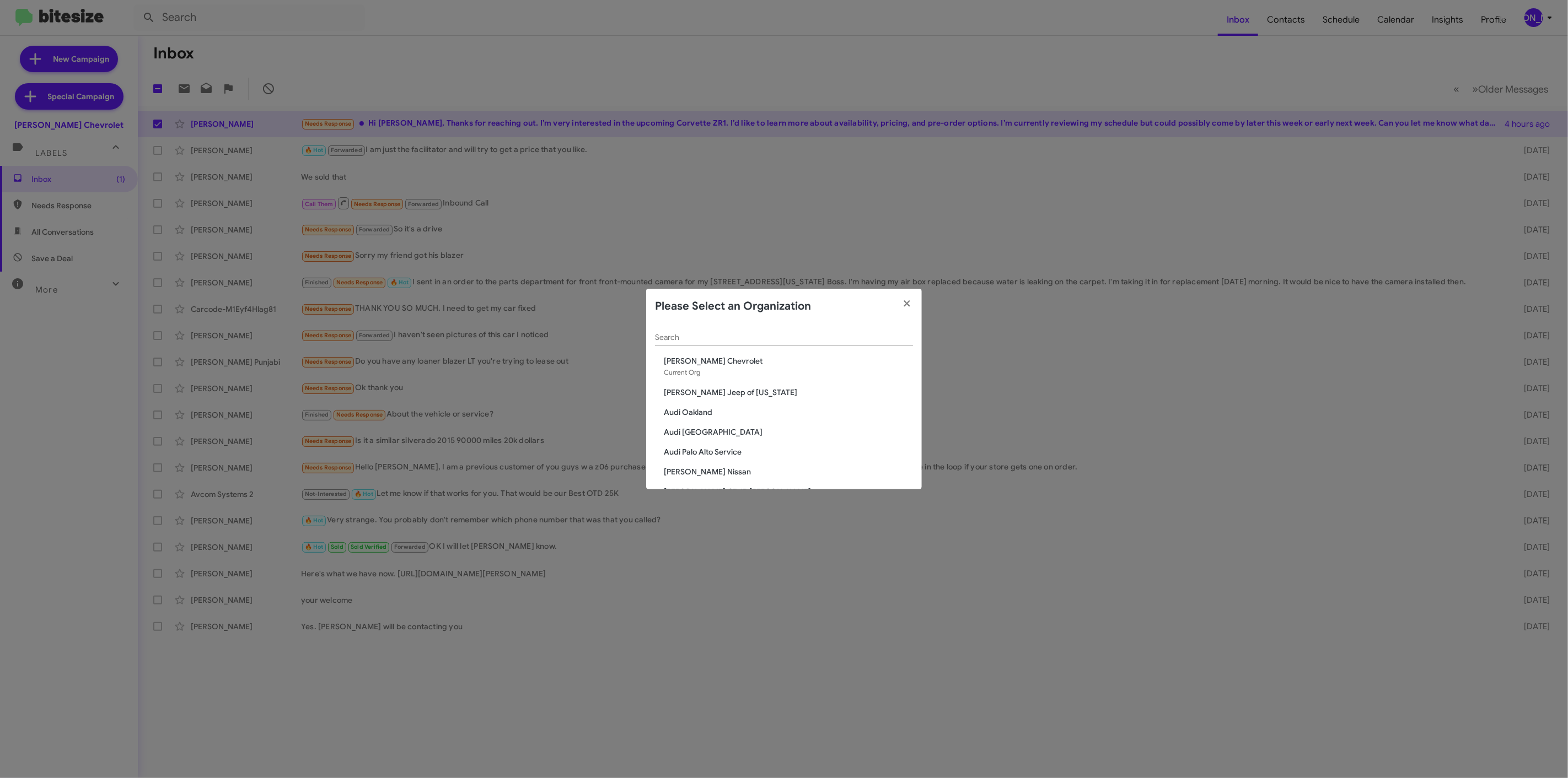
click at [816, 326] on div "Search" at bounding box center [784, 334] width 258 height 21
click at [809, 341] on input "Search" at bounding box center [784, 338] width 258 height 9
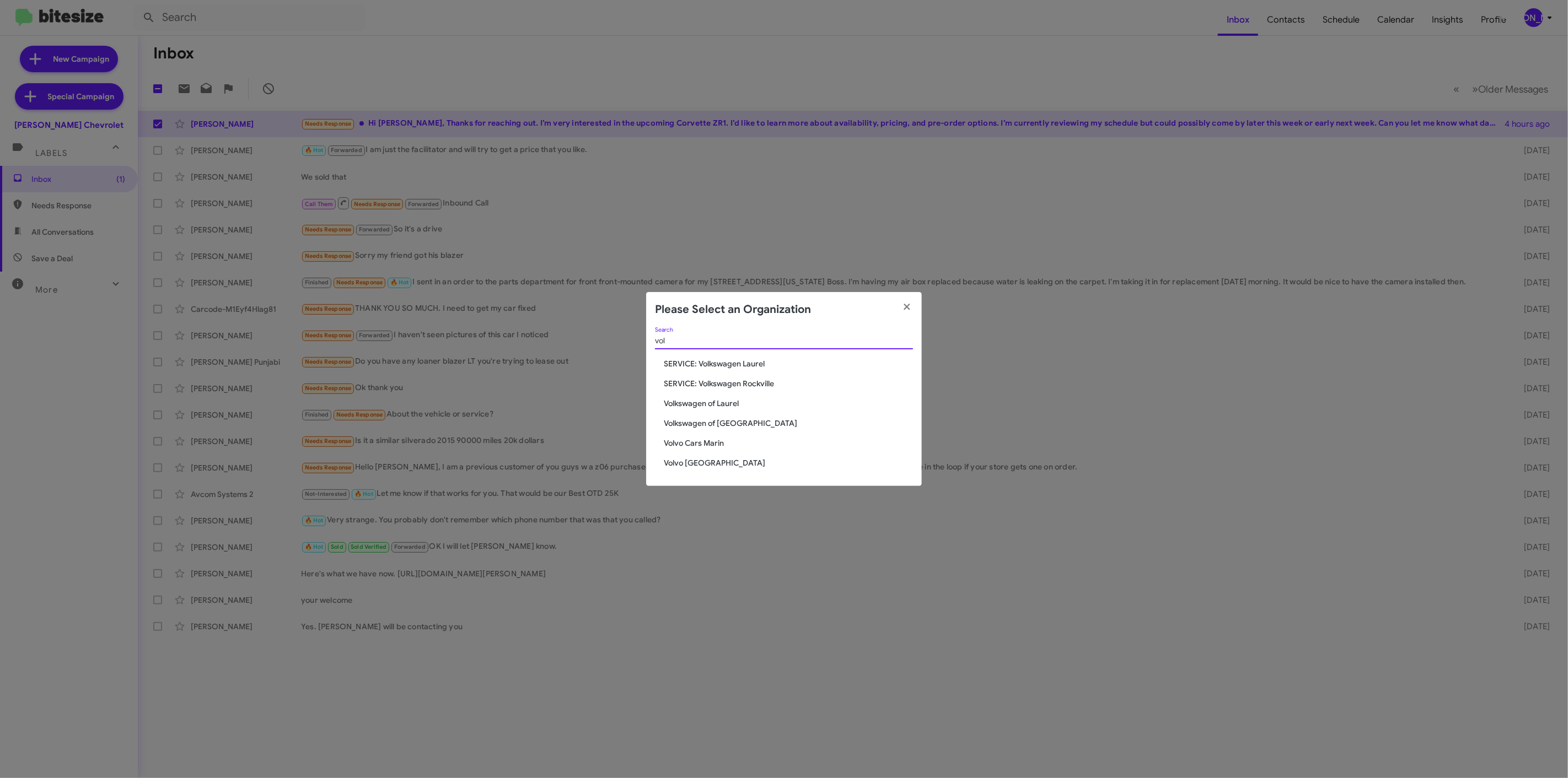
type input "vol"
click at [703, 460] on span "Volvo [GEOGRAPHIC_DATA]" at bounding box center [788, 463] width 250 height 11
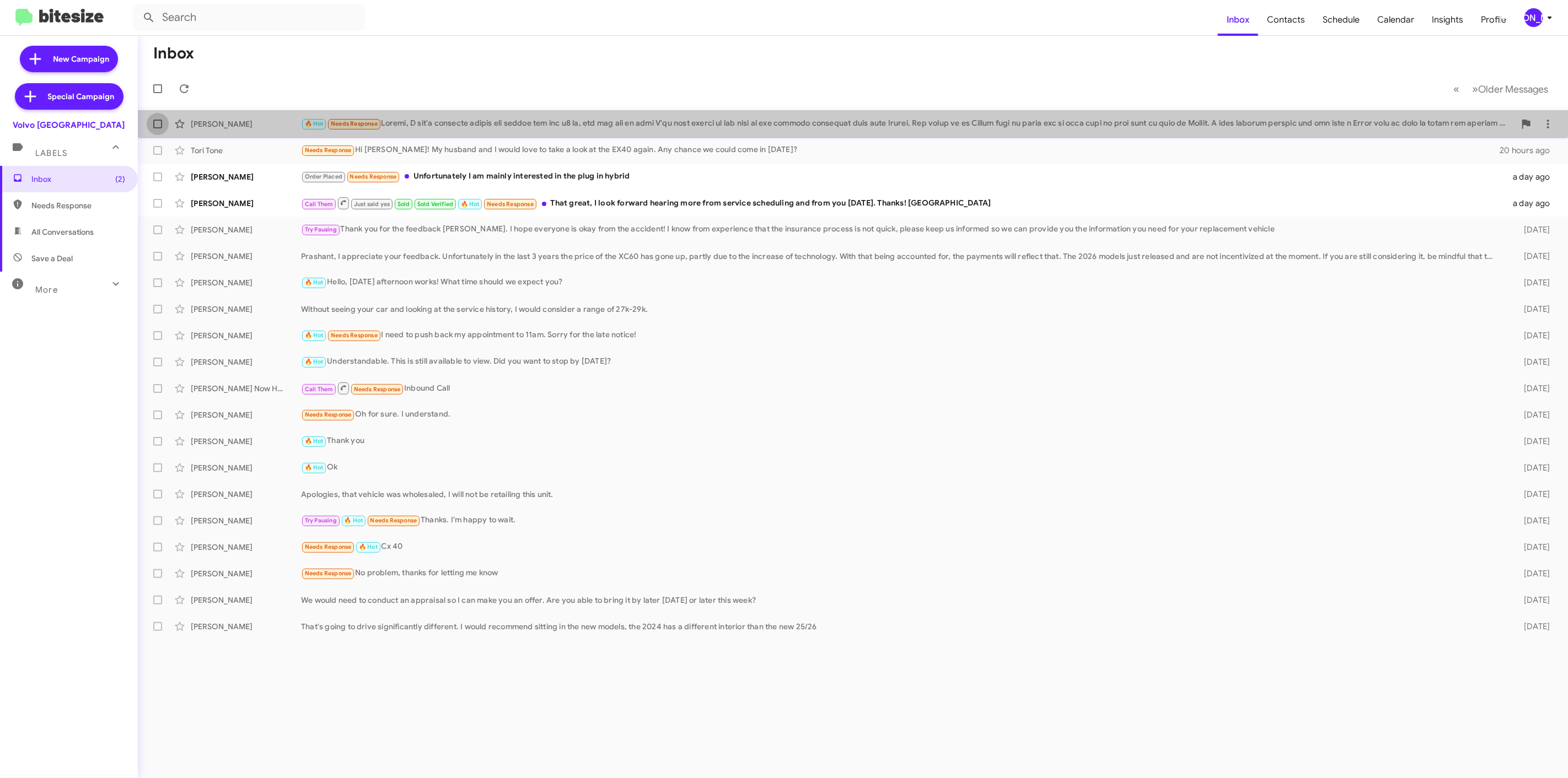
click at [160, 122] on span at bounding box center [158, 124] width 9 height 9
click at [158, 128] on input "checkbox" at bounding box center [157, 128] width 1 height 1
checkbox input "true"
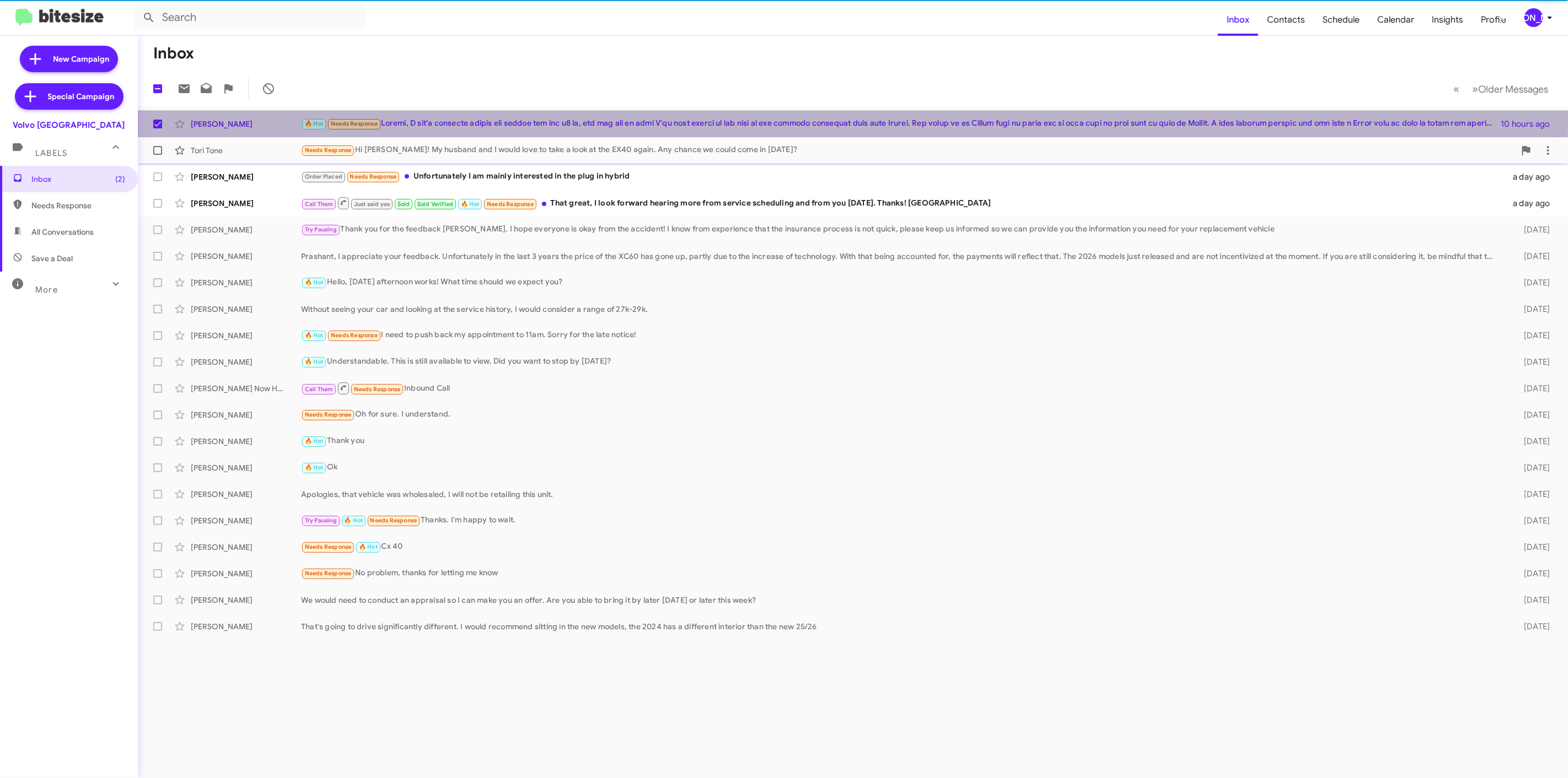
click at [153, 144] on label at bounding box center [158, 150] width 22 height 22
click at [157, 155] on input "checkbox" at bounding box center [157, 155] width 1 height 1
checkbox input "true"
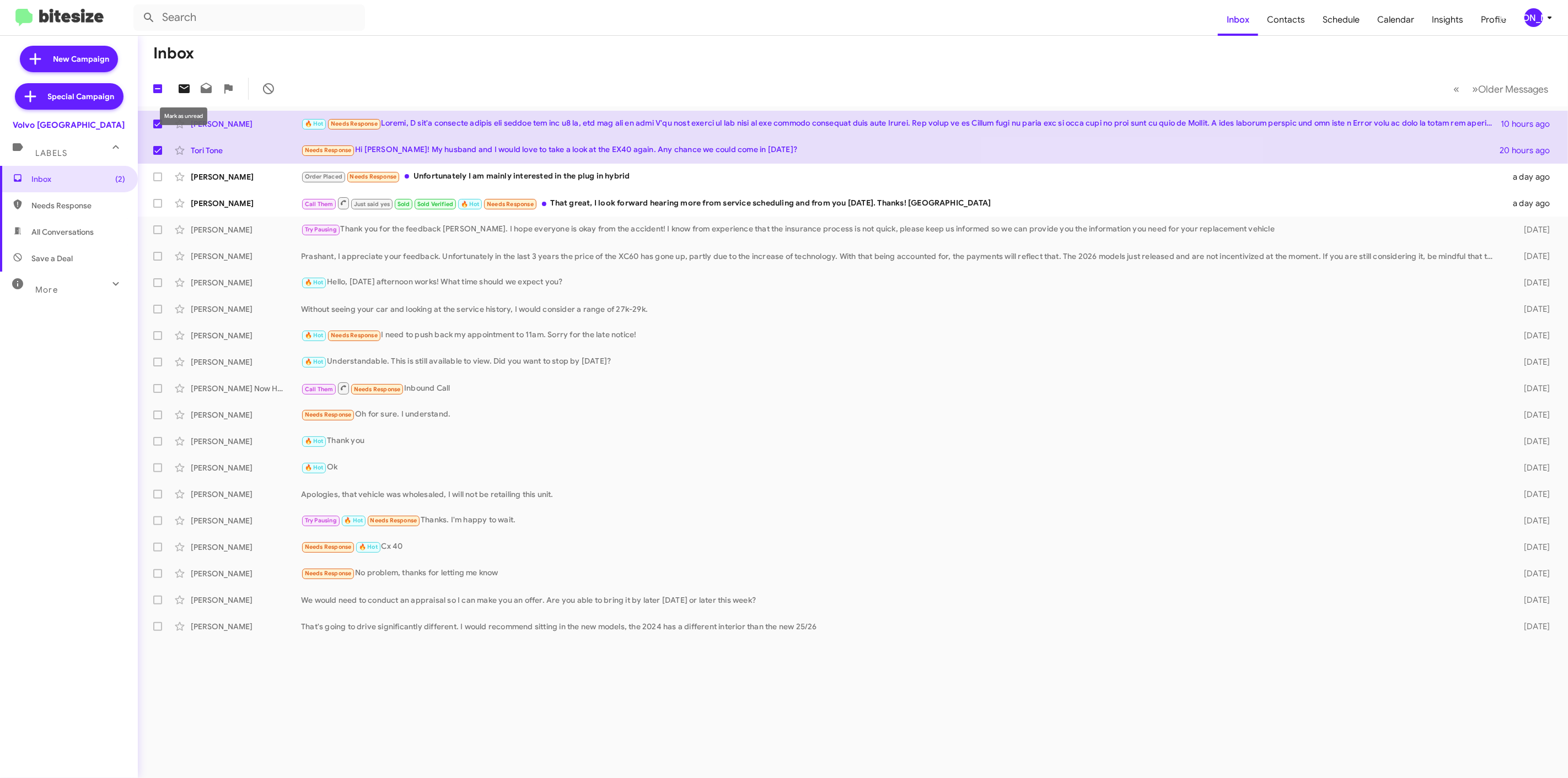
click at [183, 87] on icon at bounding box center [184, 89] width 11 height 9
click at [1536, 21] on div "[PERSON_NAME]" at bounding box center [1534, 18] width 19 height 19
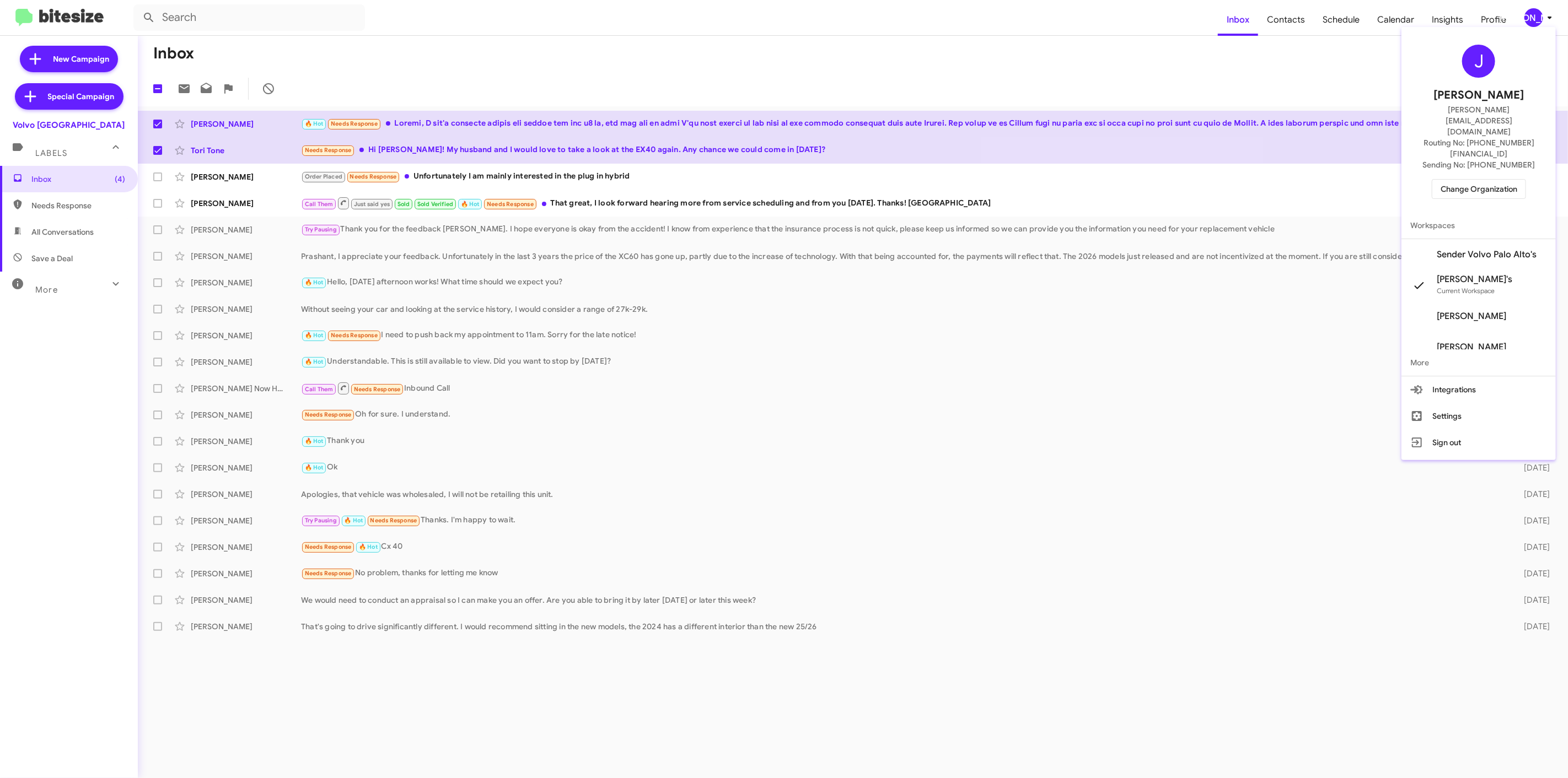
click at [1478, 180] on span "Change Organization" at bounding box center [1478, 189] width 77 height 19
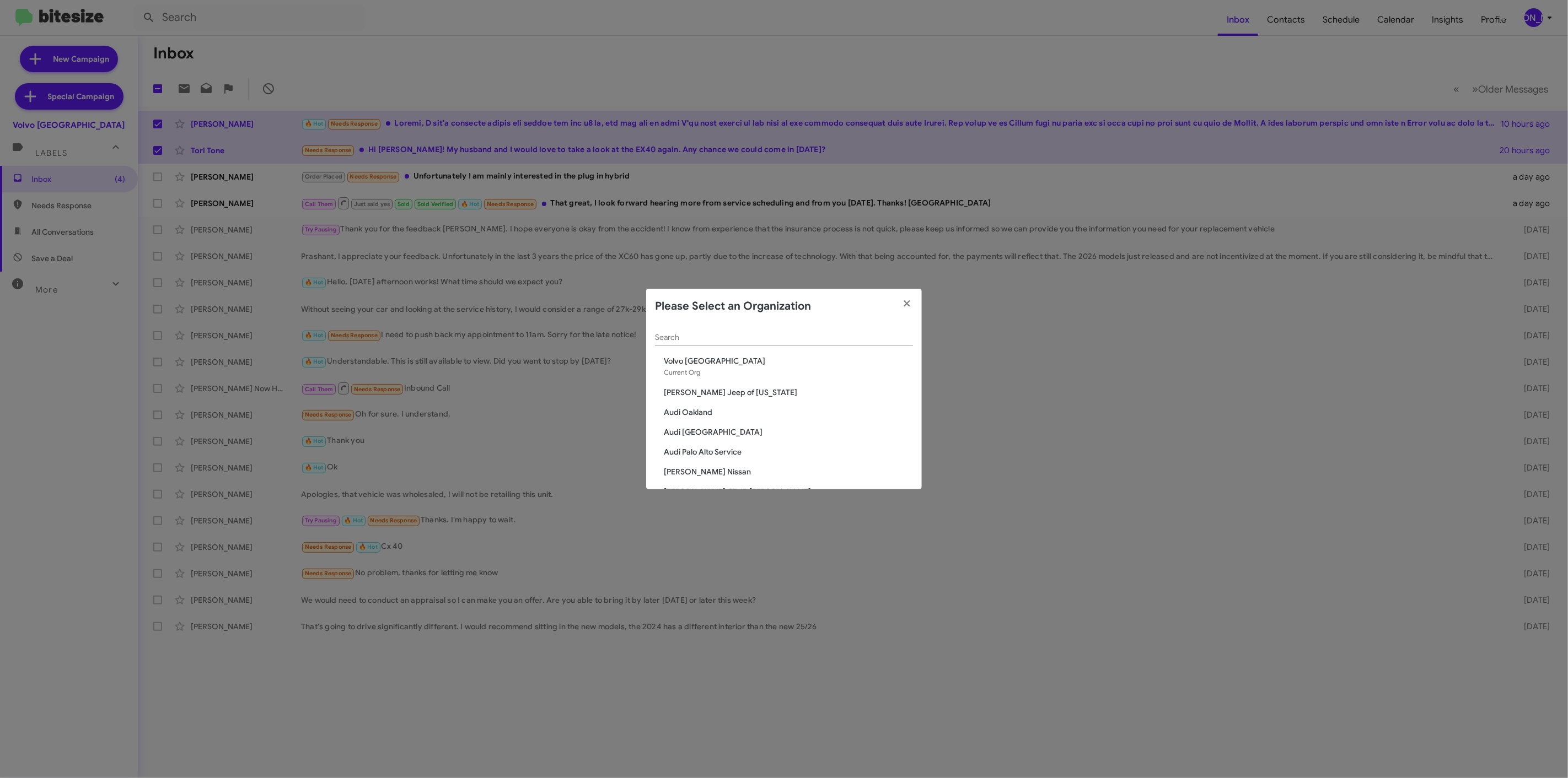
click at [777, 346] on div "Search" at bounding box center [784, 339] width 258 height 32
click at [768, 340] on input "Search" at bounding box center [784, 338] width 258 height 9
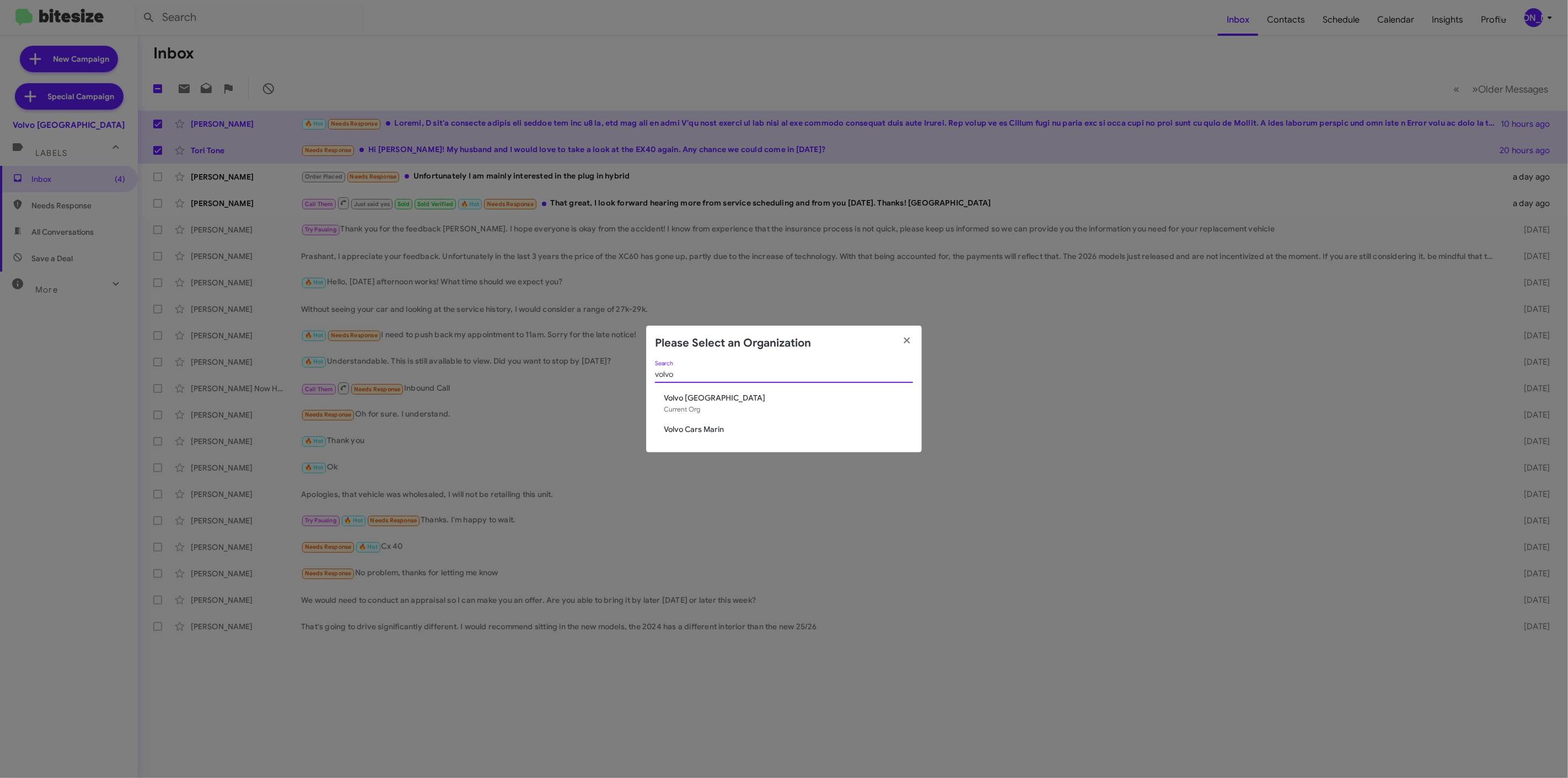
type input "volvo"
click at [725, 436] on div "volvo Search Volvo Palo Alto Current Org Volvo Cars Marin" at bounding box center [783, 406] width 276 height 92
click at [721, 436] on div "volvo Search Volvo Palo Alto Current Org Volvo Cars Marin" at bounding box center [783, 406] width 276 height 92
click at [722, 427] on span "Volvo Cars Marin" at bounding box center [788, 429] width 250 height 11
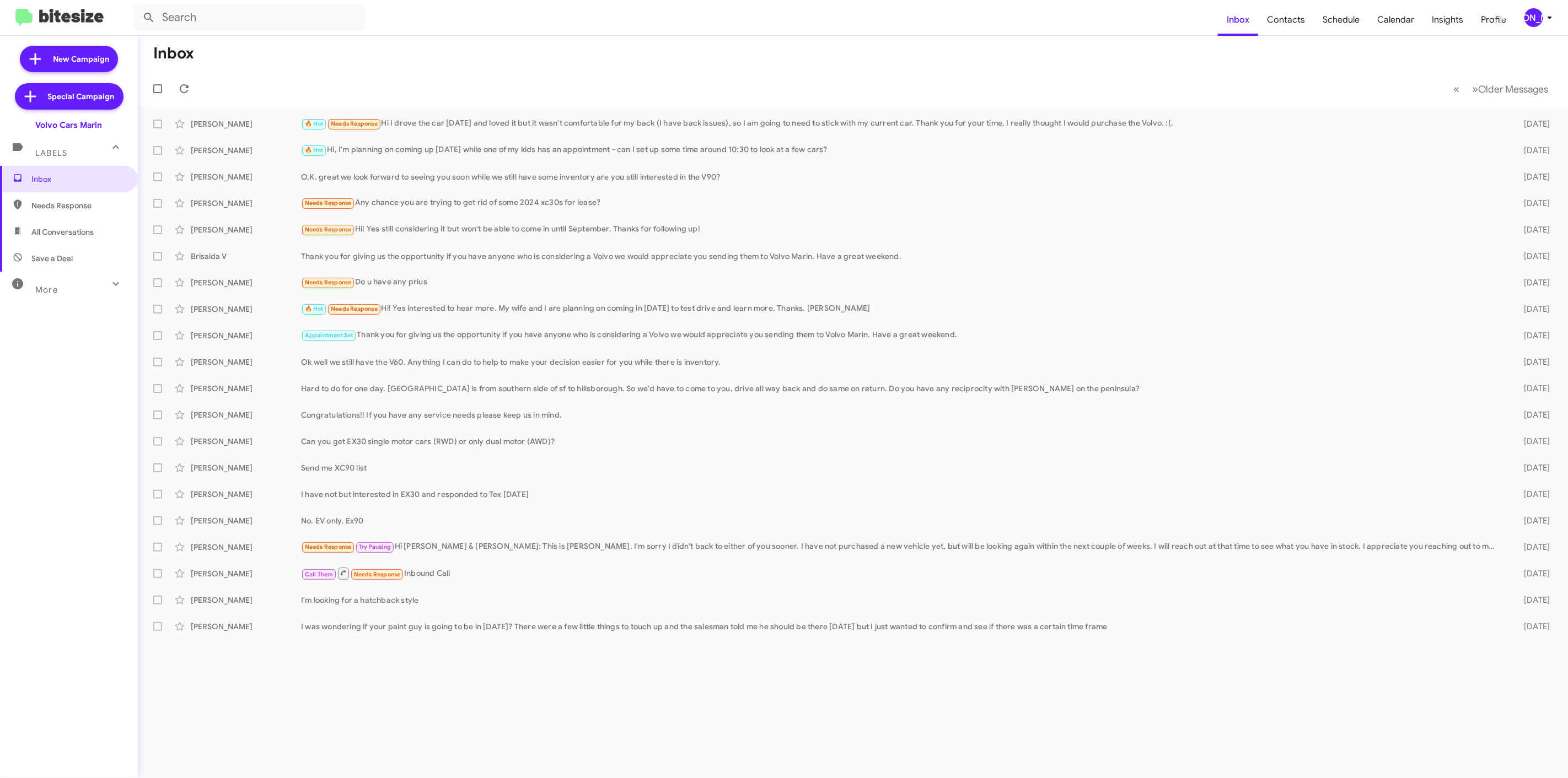
click at [1536, 22] on div "[PERSON_NAME]" at bounding box center [1534, 18] width 19 height 19
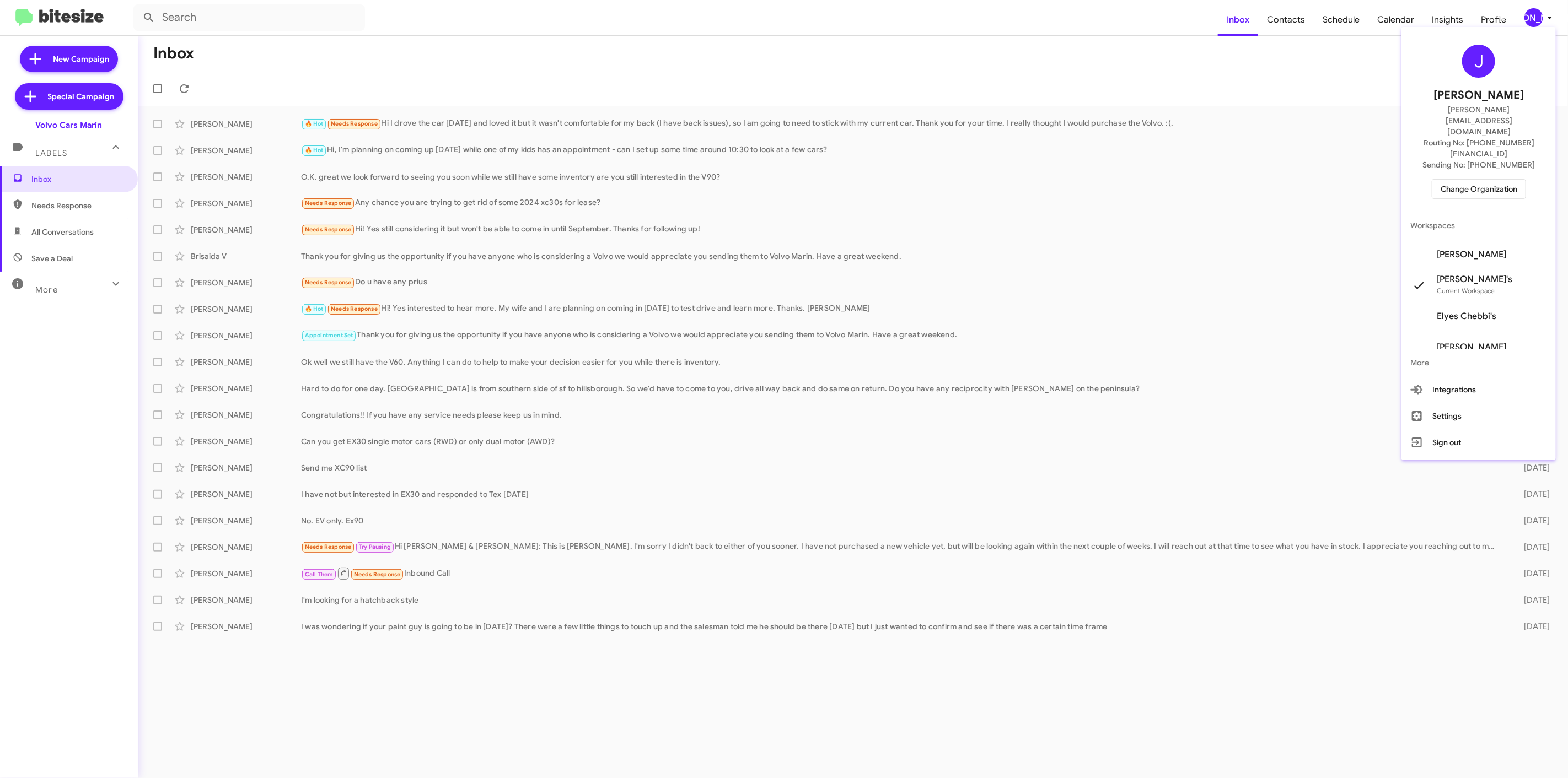
click at [1484, 180] on span "Change Organization" at bounding box center [1478, 189] width 77 height 19
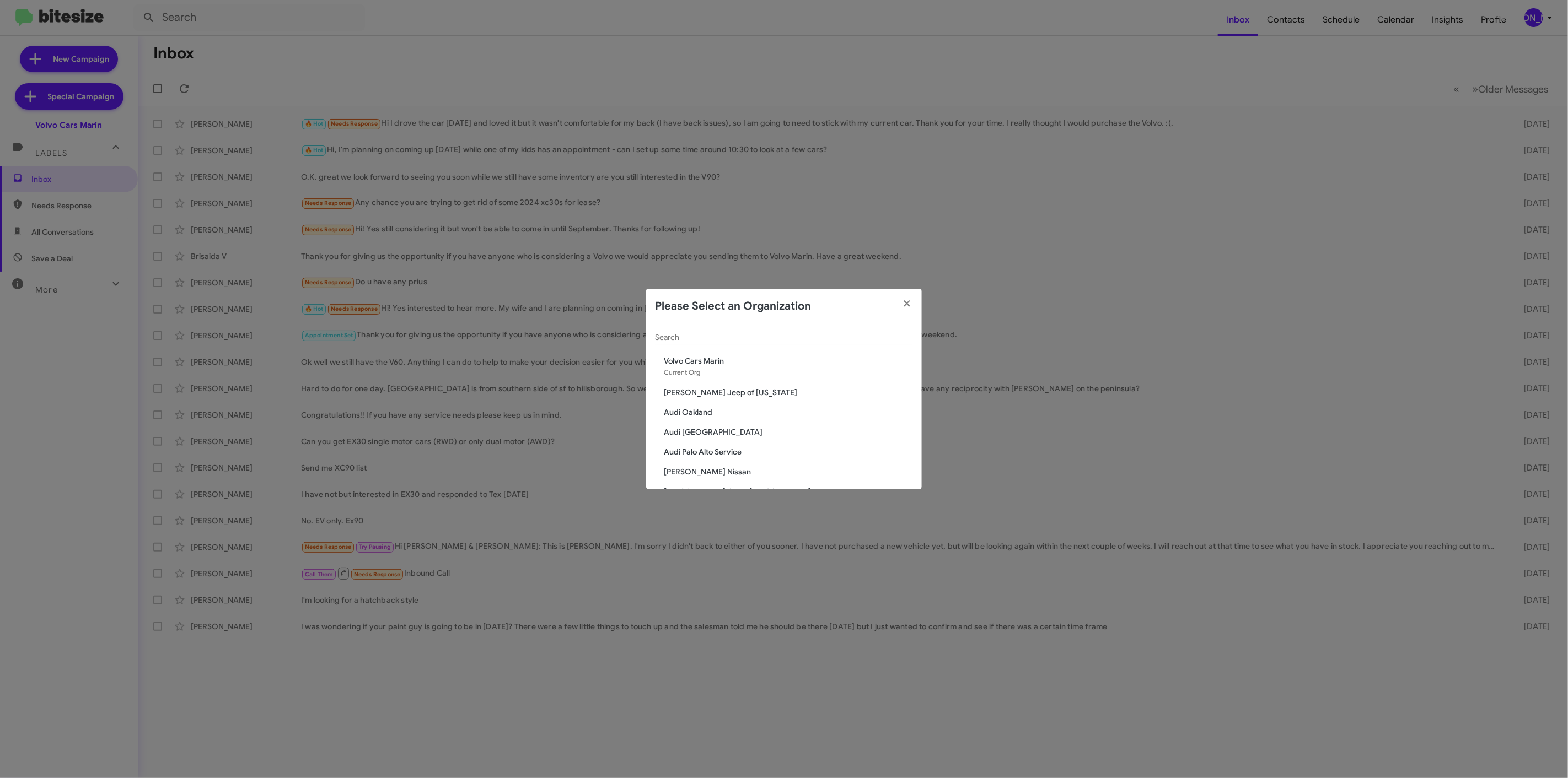
click at [814, 113] on modal-container "Please Select an Organization Search Volvo Cars Marin Current Org [PERSON_NAME]…" at bounding box center [784, 389] width 1568 height 778
